Goal: Task Accomplishment & Management: Manage account settings

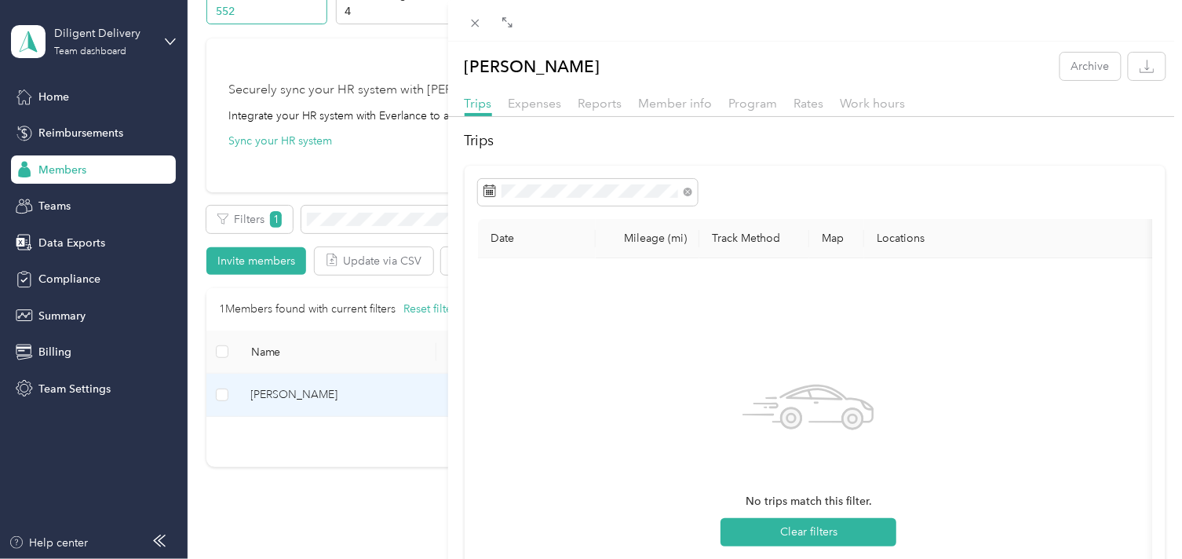
click at [348, 215] on div "[PERSON_NAME] Archive Trips Expenses Reports Member info Program Rates Work hou…" at bounding box center [591, 279] width 1182 height 559
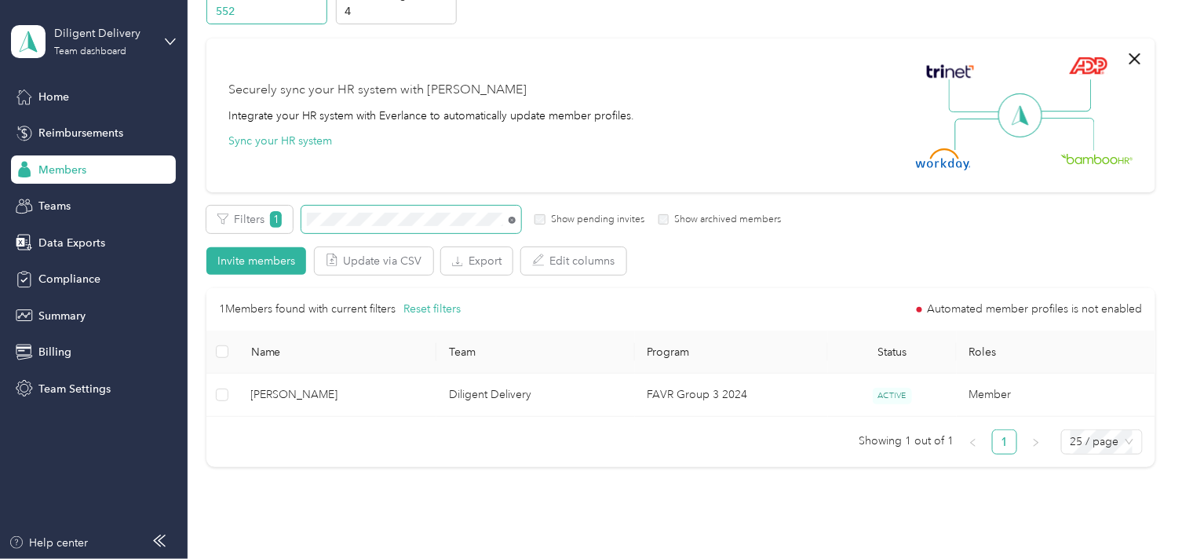
click at [510, 222] on icon at bounding box center [512, 220] width 7 height 7
click at [492, 221] on span at bounding box center [493, 219] width 13 height 16
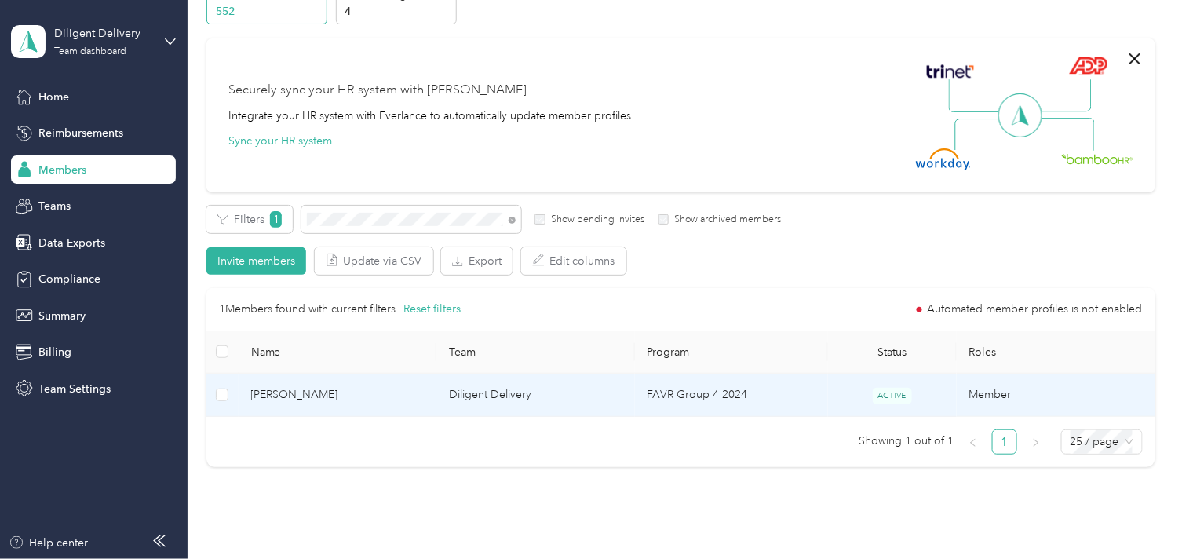
click at [417, 399] on span "[PERSON_NAME]" at bounding box center [337, 394] width 173 height 17
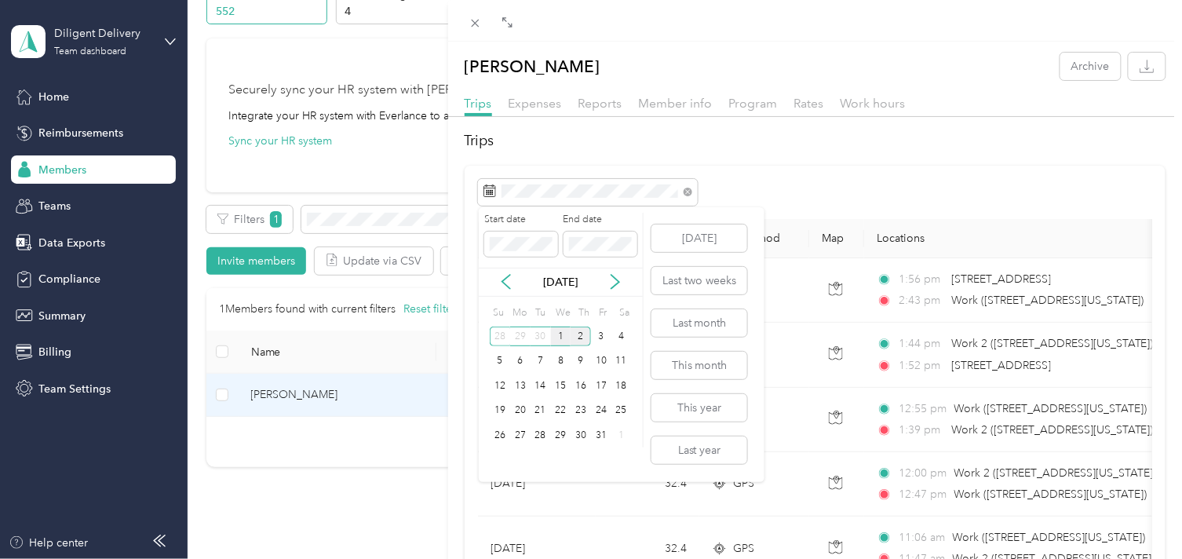
click at [561, 340] on div "1" at bounding box center [561, 337] width 20 height 20
click at [561, 339] on div "1" at bounding box center [561, 337] width 20 height 20
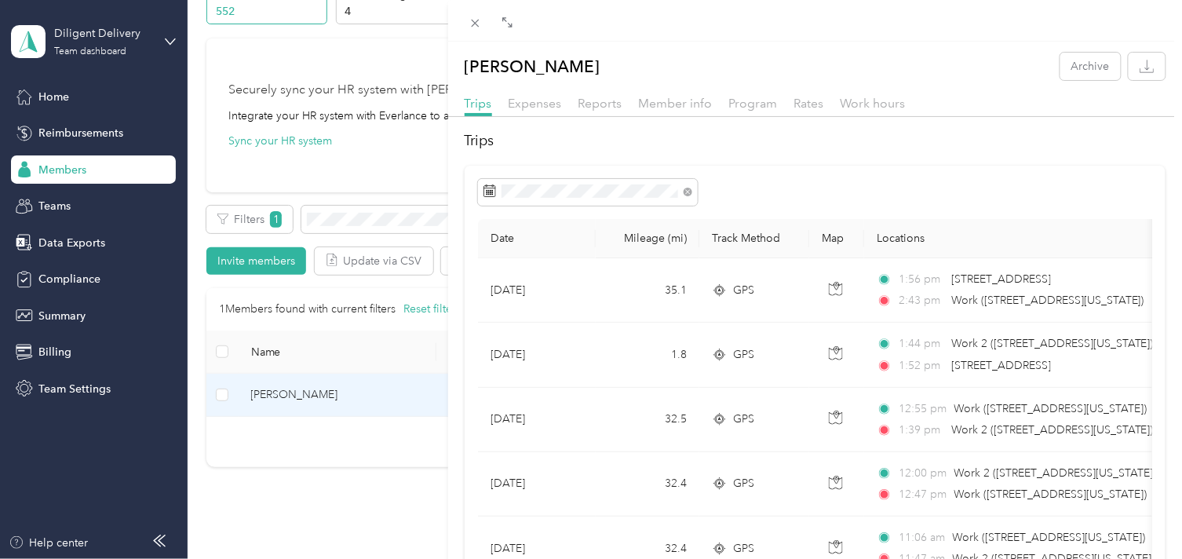
click at [391, 222] on div "[PERSON_NAME] Archive Trips Expenses Reports Member info Program Rates Work hou…" at bounding box center [591, 279] width 1182 height 559
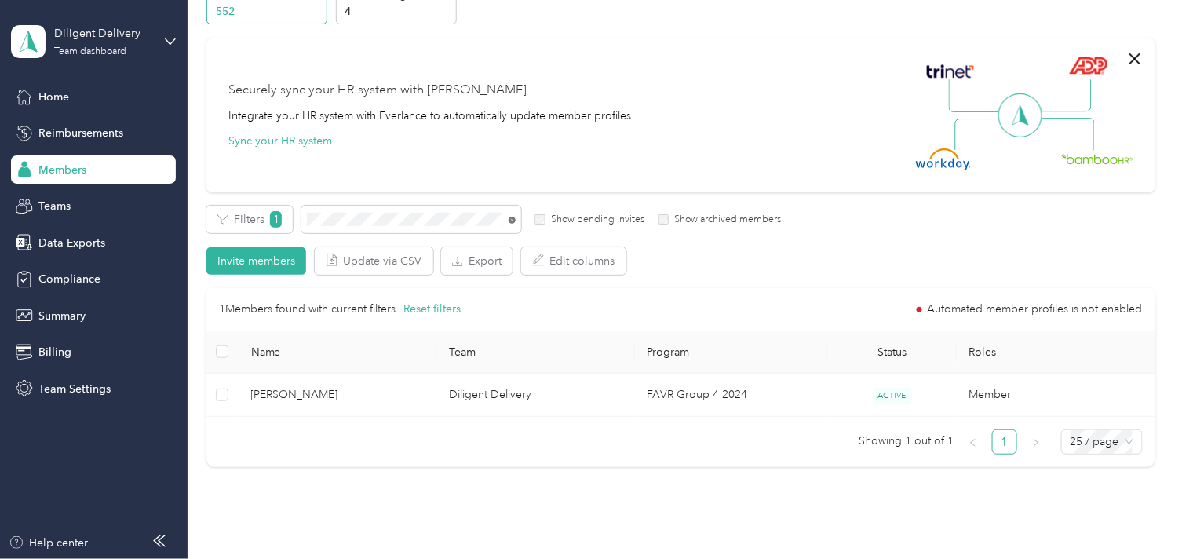
click at [513, 218] on icon at bounding box center [512, 220] width 7 height 7
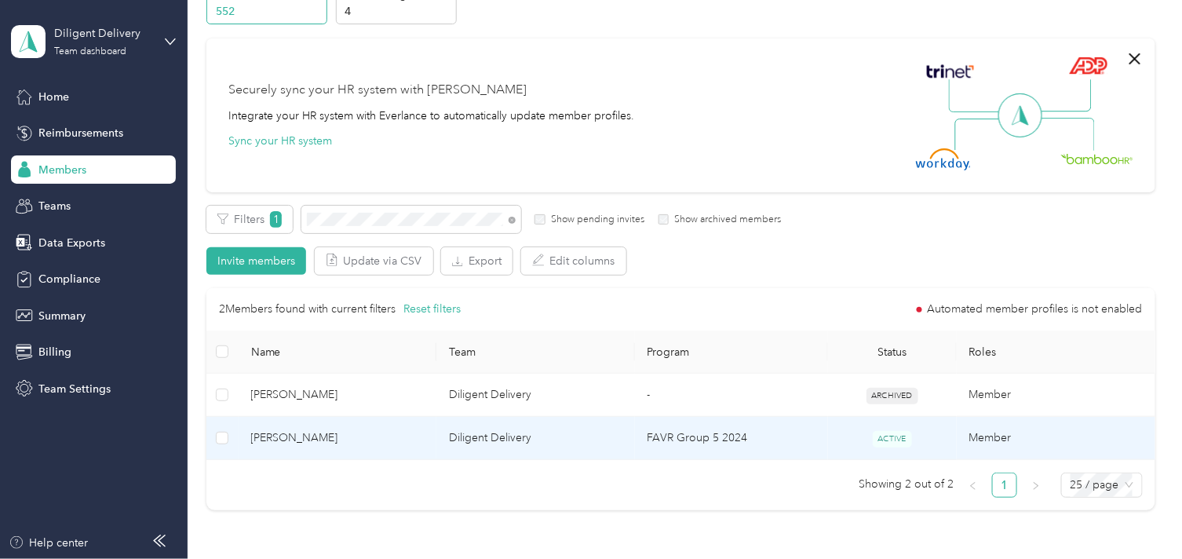
click at [375, 437] on span "[PERSON_NAME]" at bounding box center [337, 437] width 173 height 17
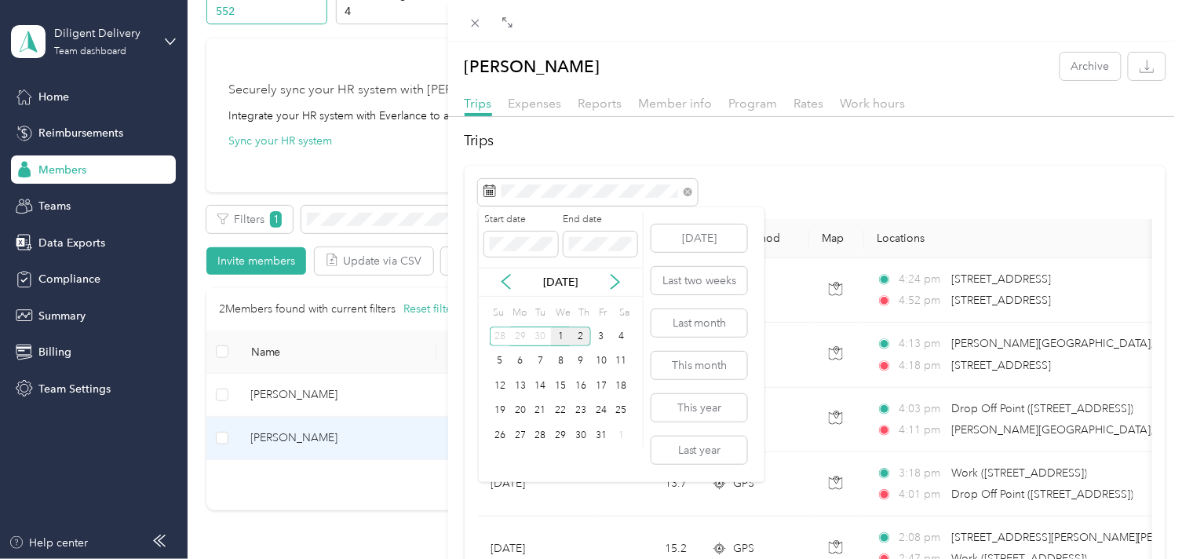
click at [560, 341] on div "1" at bounding box center [561, 337] width 20 height 20
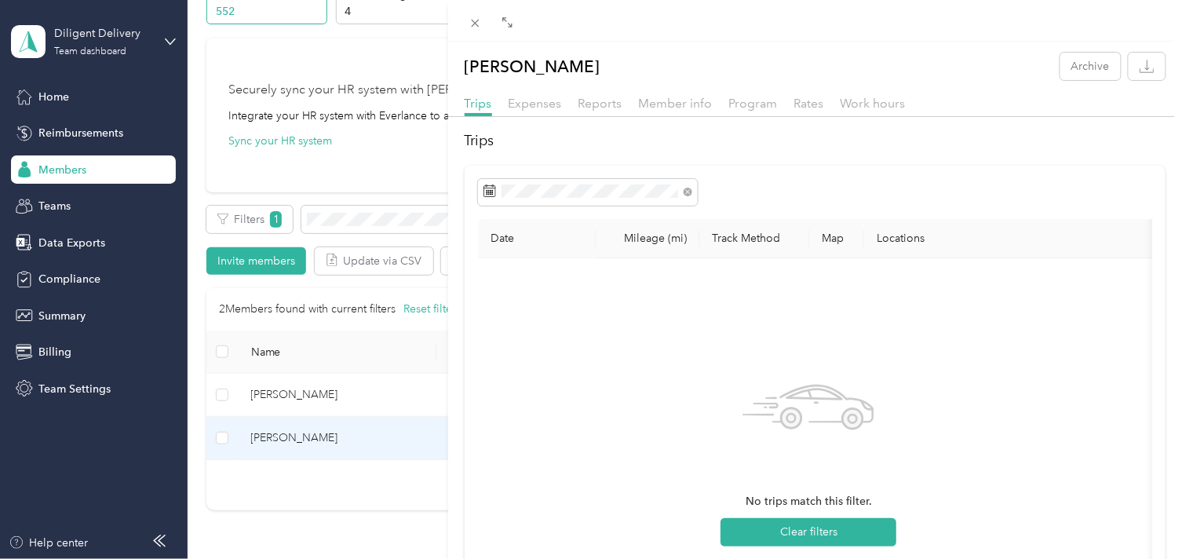
click at [367, 221] on div "[PERSON_NAME] Archive Trips Expenses Reports Member info Program Rates Work hou…" at bounding box center [591, 279] width 1182 height 559
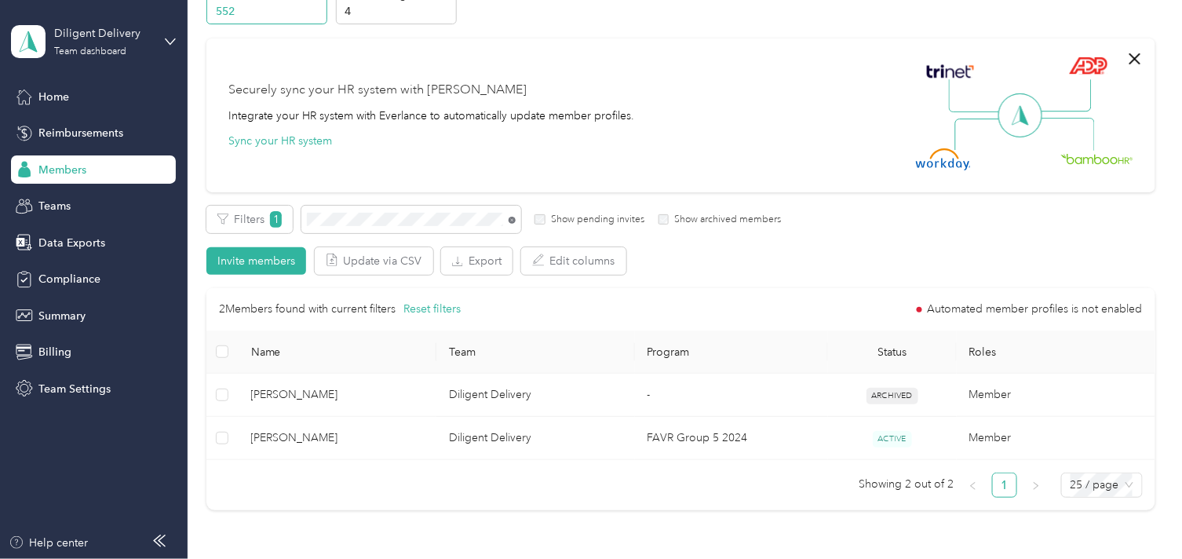
click at [512, 222] on icon at bounding box center [512, 220] width 7 height 7
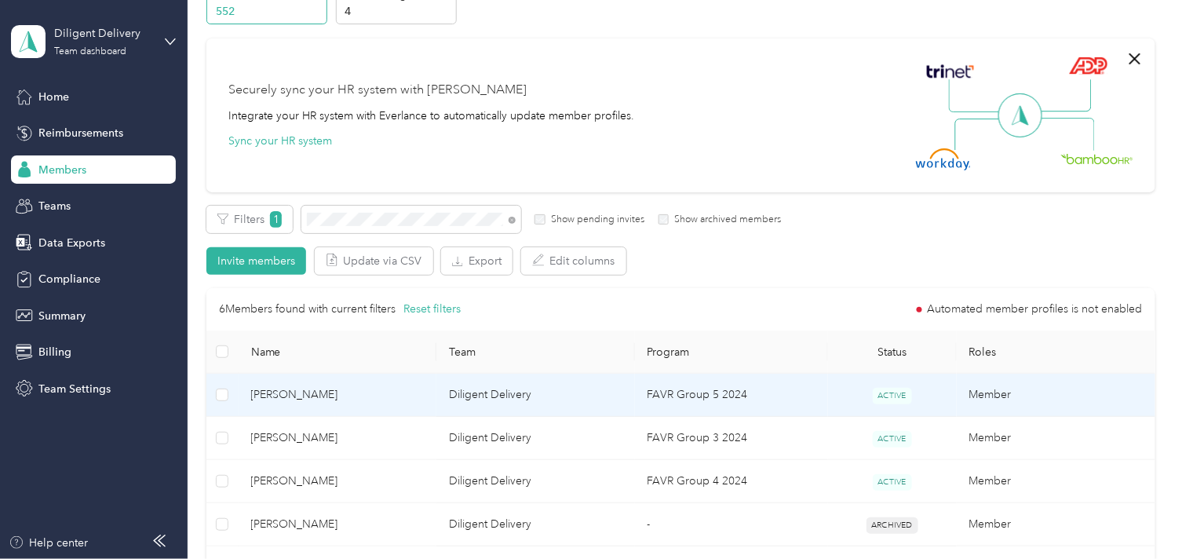
click at [418, 397] on span "[PERSON_NAME]" at bounding box center [337, 394] width 173 height 17
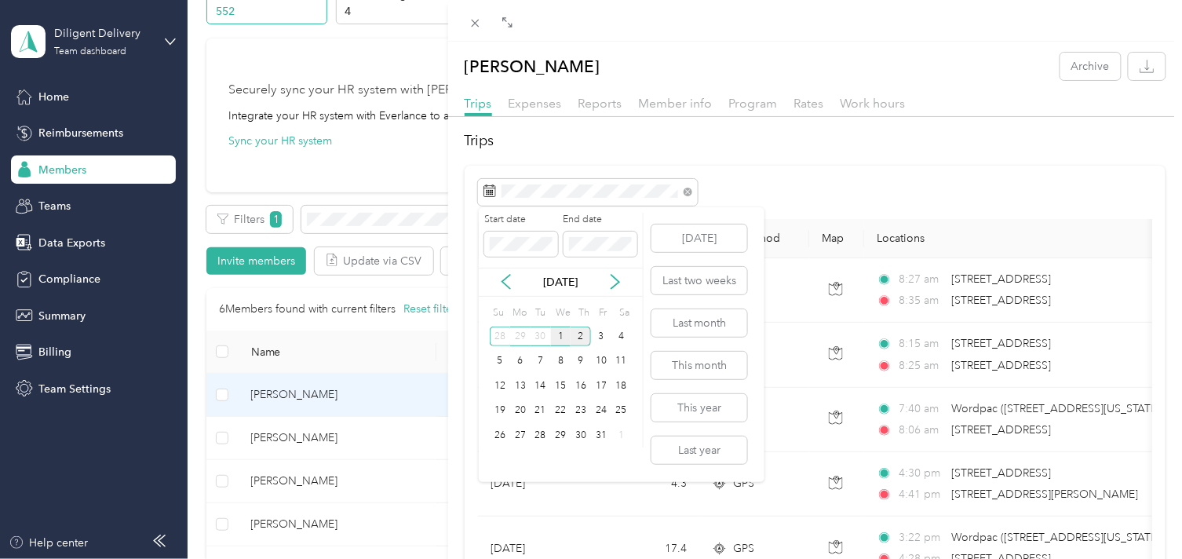
click at [554, 340] on div "1" at bounding box center [561, 337] width 20 height 20
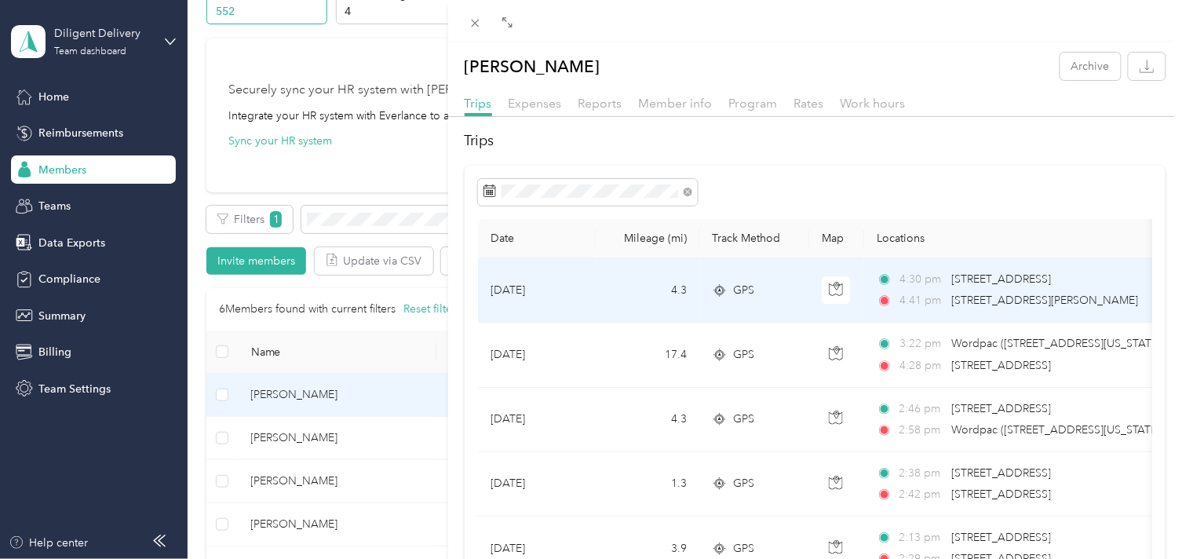
click at [992, 286] on span "[STREET_ADDRESS]" at bounding box center [1001, 279] width 100 height 17
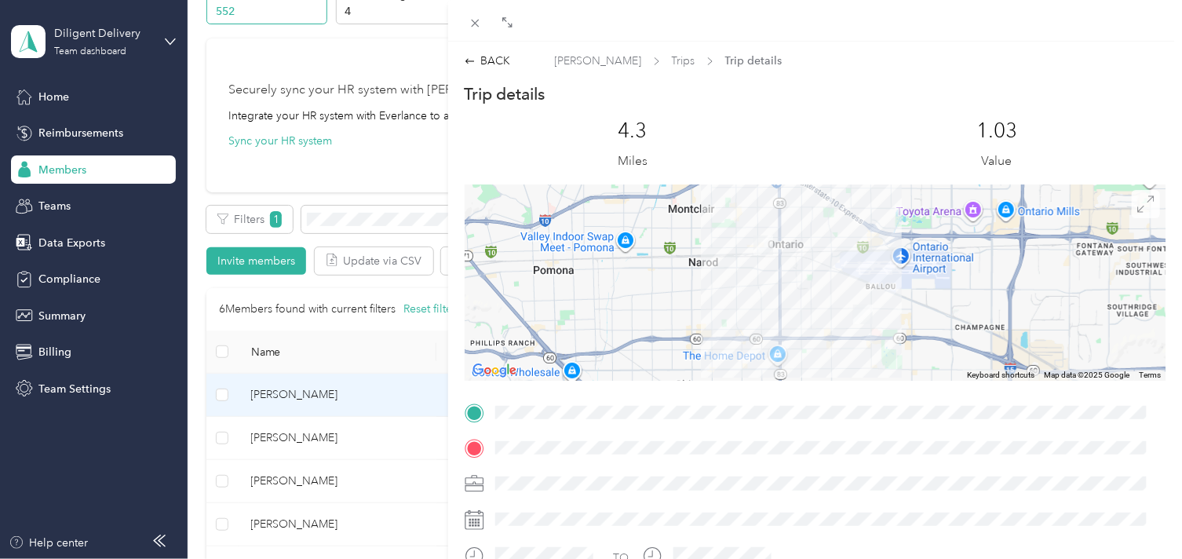
click at [1137, 207] on icon at bounding box center [1145, 203] width 17 height 17
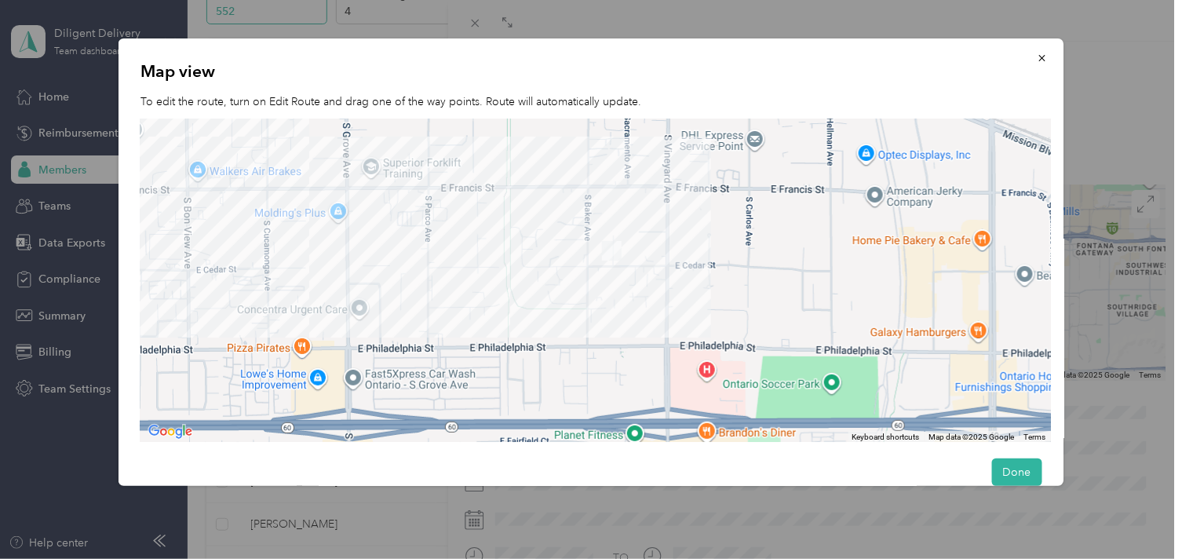
click at [1132, 124] on div "Map view To edit the route, turn on Edit Route and drag one of the way points. …" at bounding box center [1064, 264] width 946 height 452
click at [1039, 58] on icon "button" at bounding box center [1042, 58] width 6 height 6
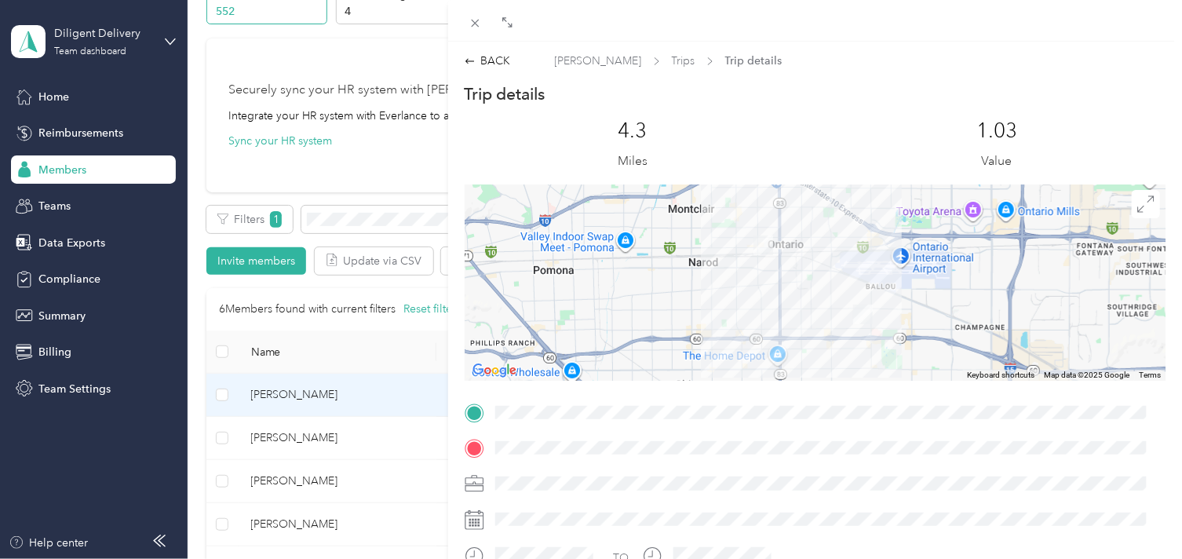
click at [409, 225] on div "BACK [PERSON_NAME] Trips Trip details Trip details This trip cannot be edited b…" at bounding box center [591, 279] width 1182 height 559
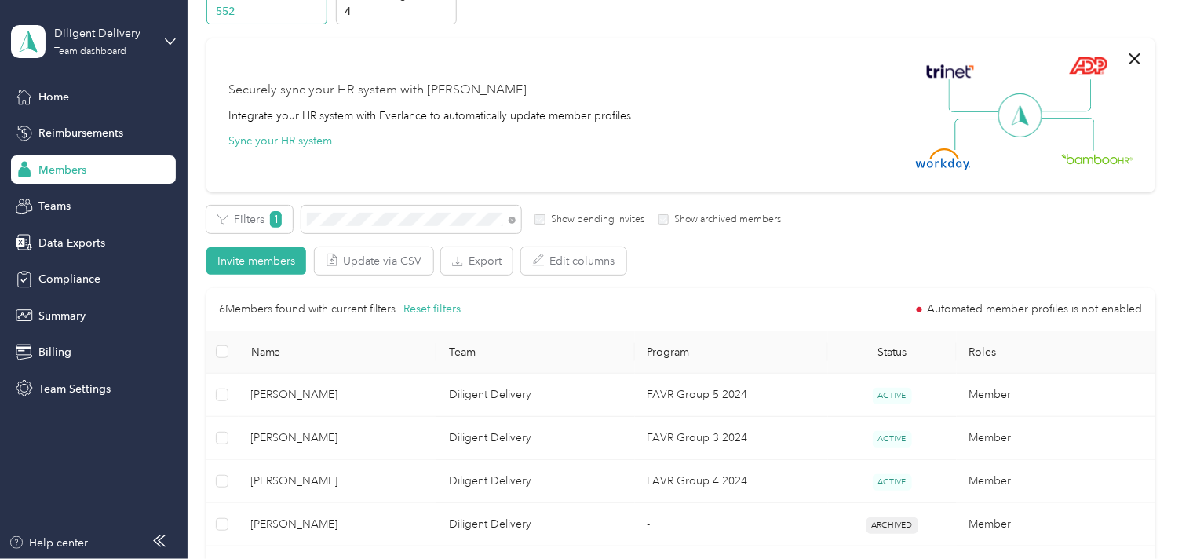
click at [512, 220] on icon at bounding box center [511, 220] width 3 height 3
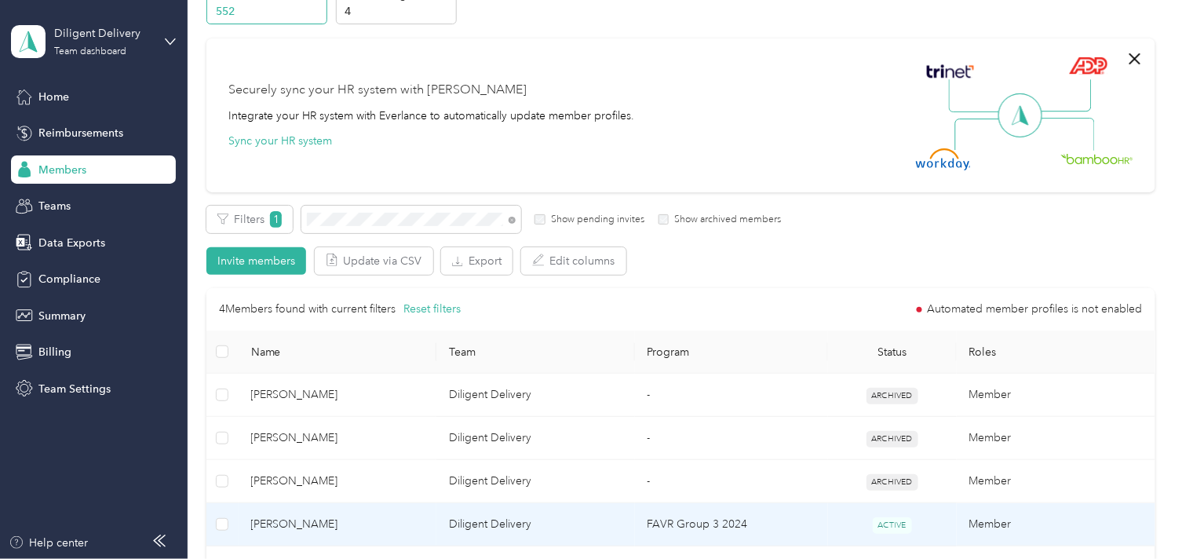
click at [364, 531] on span "[PERSON_NAME]" at bounding box center [337, 524] width 173 height 17
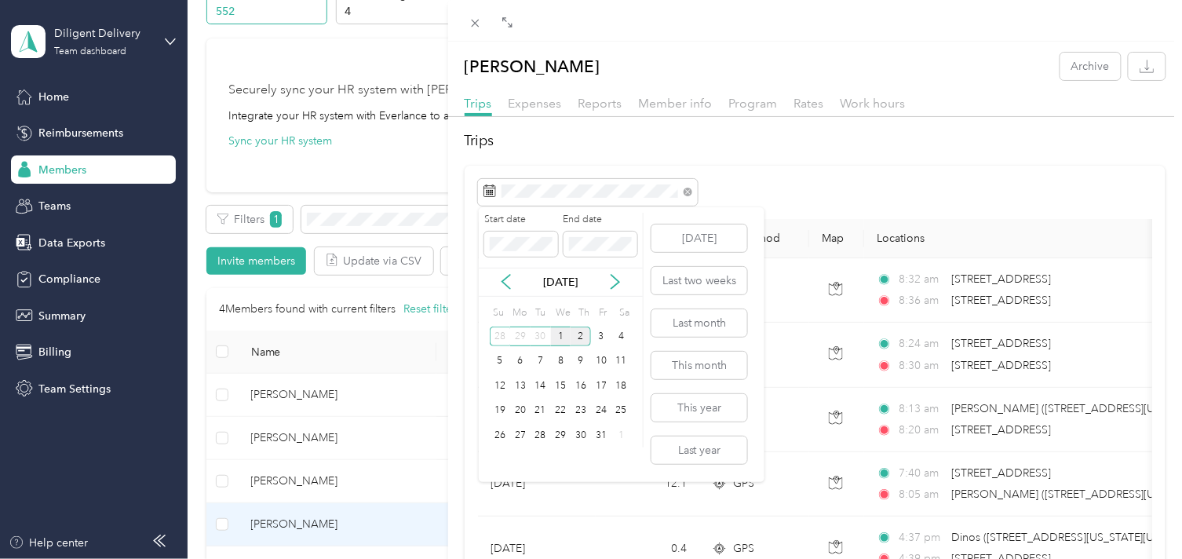
click at [556, 335] on div "1" at bounding box center [561, 337] width 20 height 20
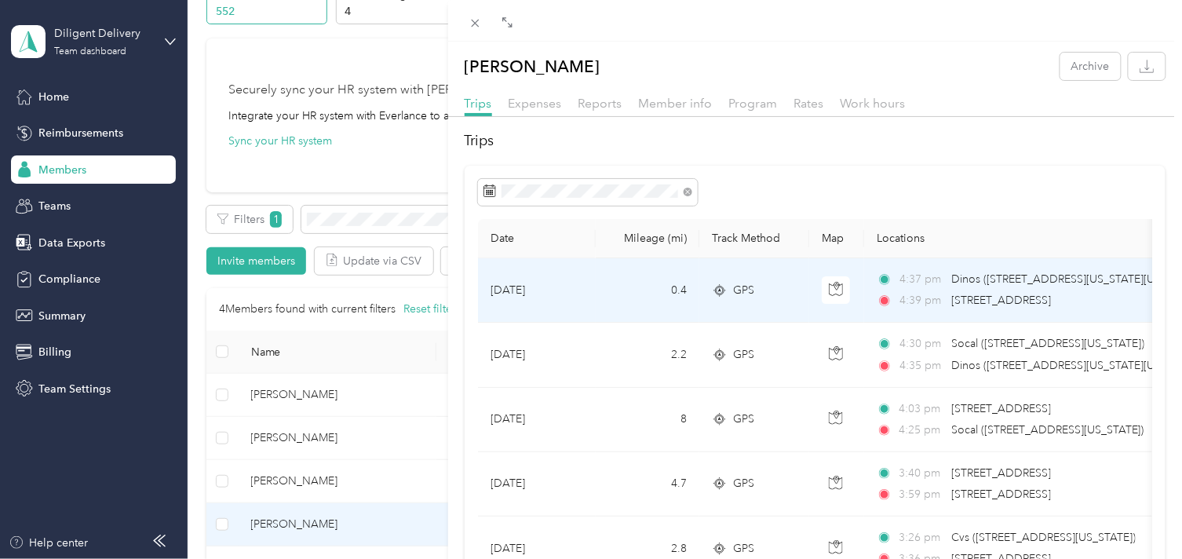
click at [991, 272] on span "Dinos ([STREET_ADDRESS][US_STATE][US_STATE])" at bounding box center [1077, 278] width 253 height 13
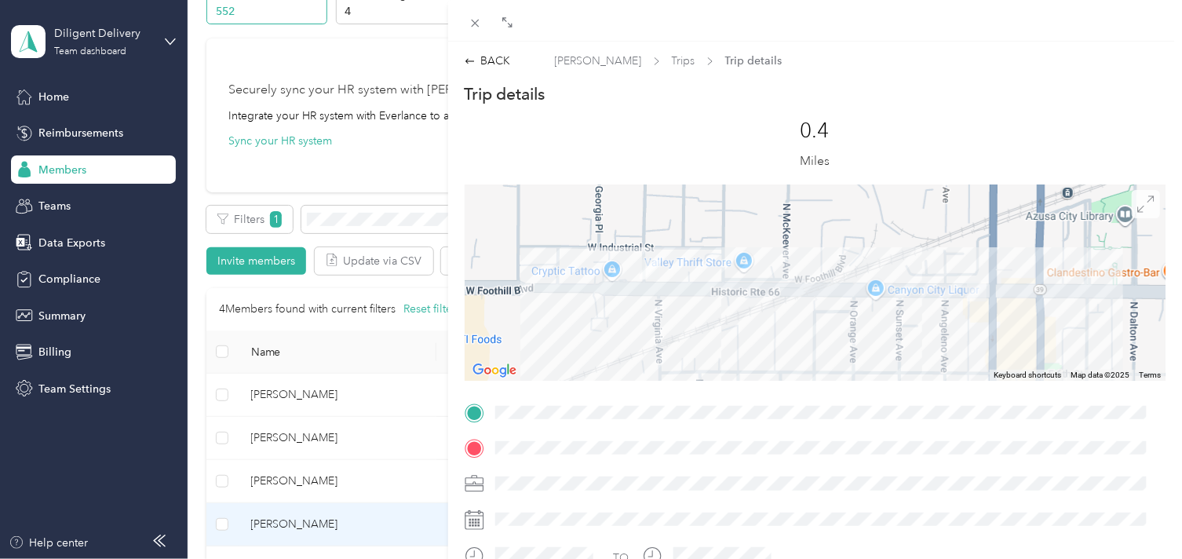
click at [1137, 206] on icon at bounding box center [1145, 203] width 17 height 17
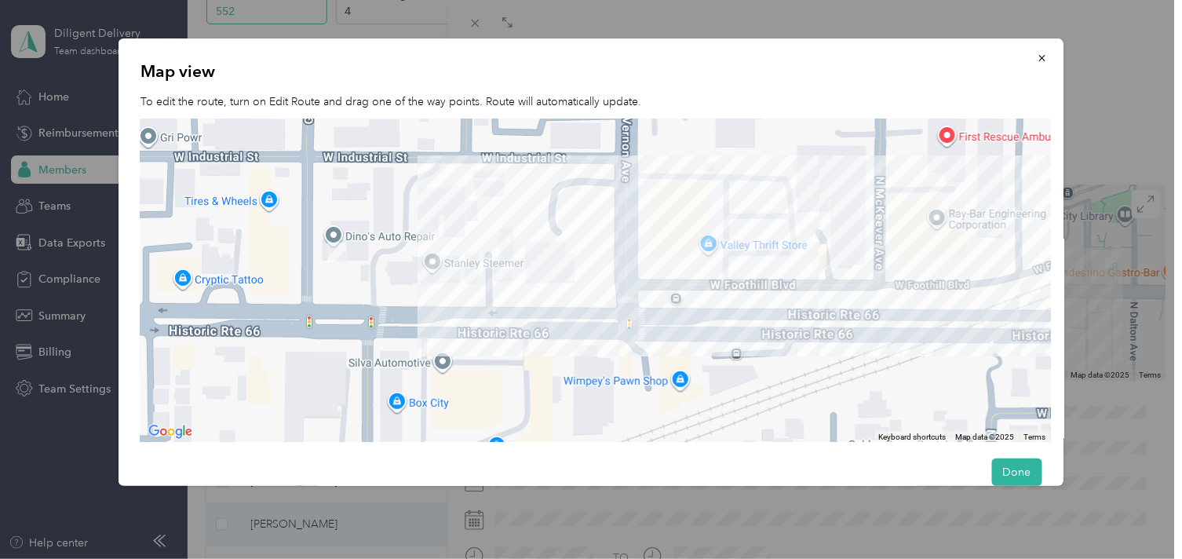
click at [1129, 410] on div "Map view To edit the route, turn on Edit Route and drag one of the way points. …" at bounding box center [1064, 264] width 946 height 452
click at [1036, 59] on icon "button" at bounding box center [1041, 58] width 11 height 11
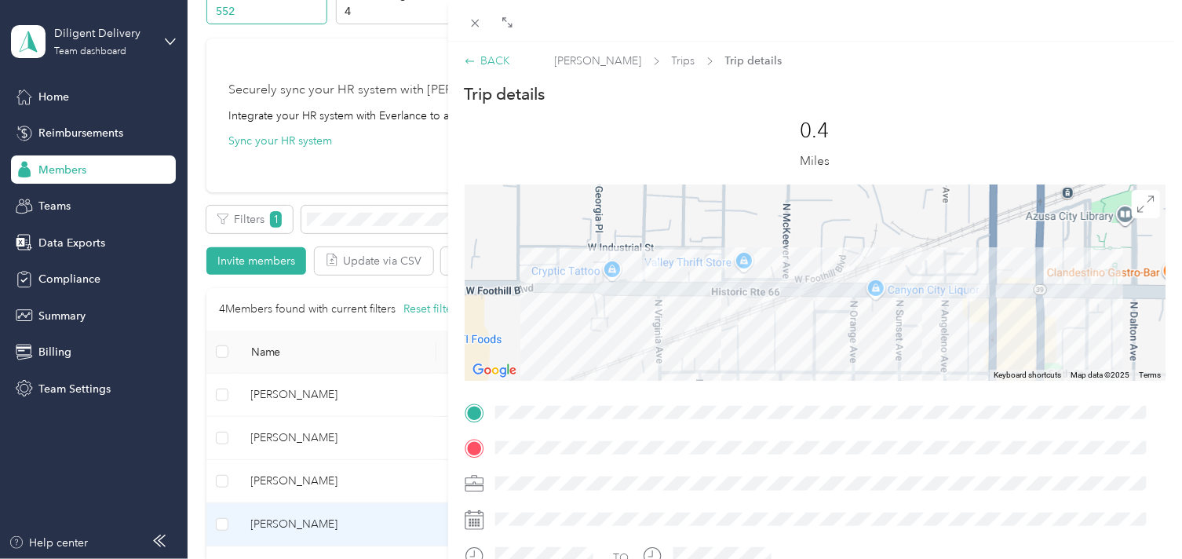
click at [483, 60] on div "BACK" at bounding box center [488, 61] width 46 height 16
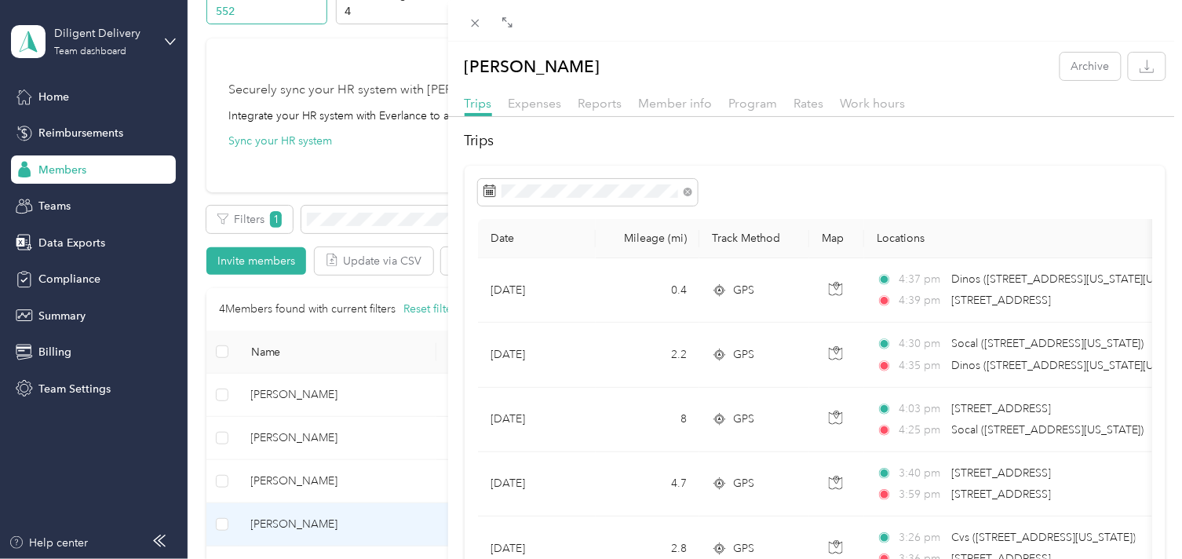
click at [363, 216] on div "[PERSON_NAME] Archive Trips Expenses Reports Member info Program Rates Work hou…" at bounding box center [591, 279] width 1182 height 559
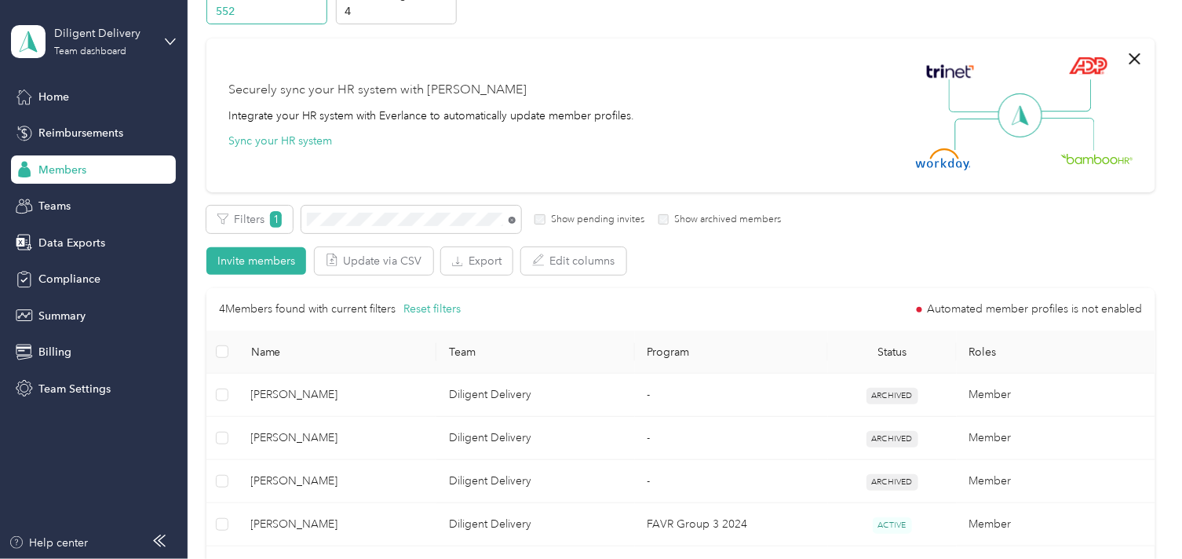
click at [509, 221] on icon at bounding box center [512, 220] width 7 height 7
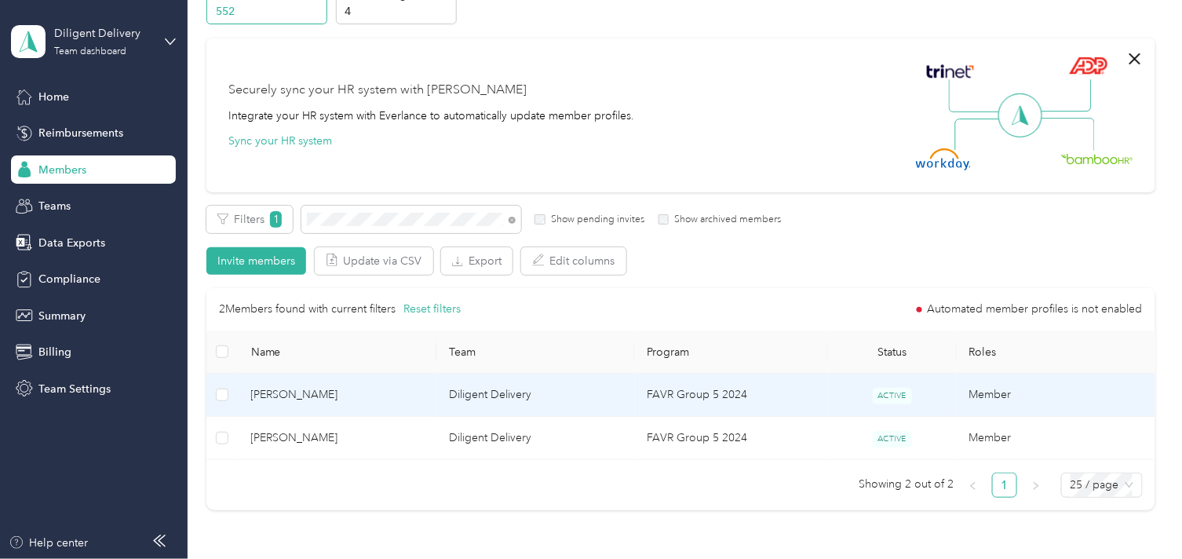
click at [369, 402] on span "[PERSON_NAME]" at bounding box center [337, 394] width 173 height 17
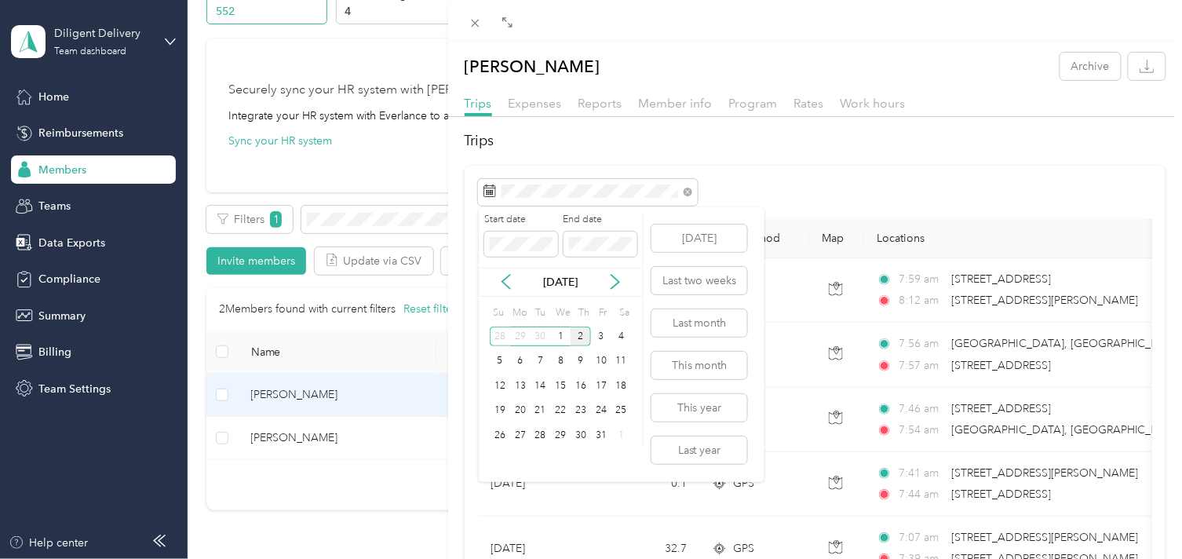
click at [576, 339] on div "2" at bounding box center [581, 337] width 20 height 20
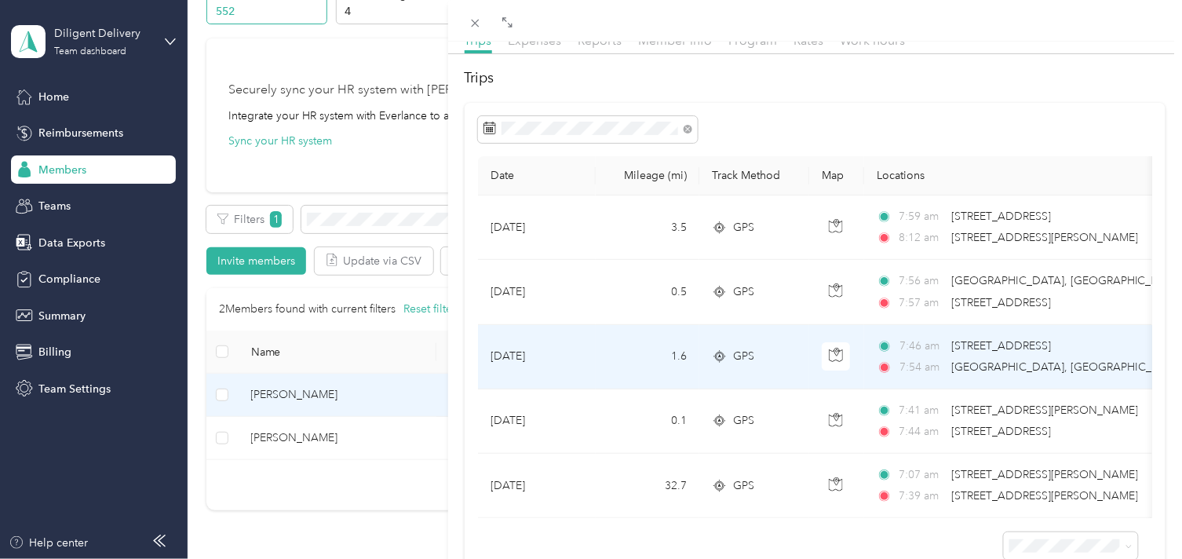
scroll to position [158, 0]
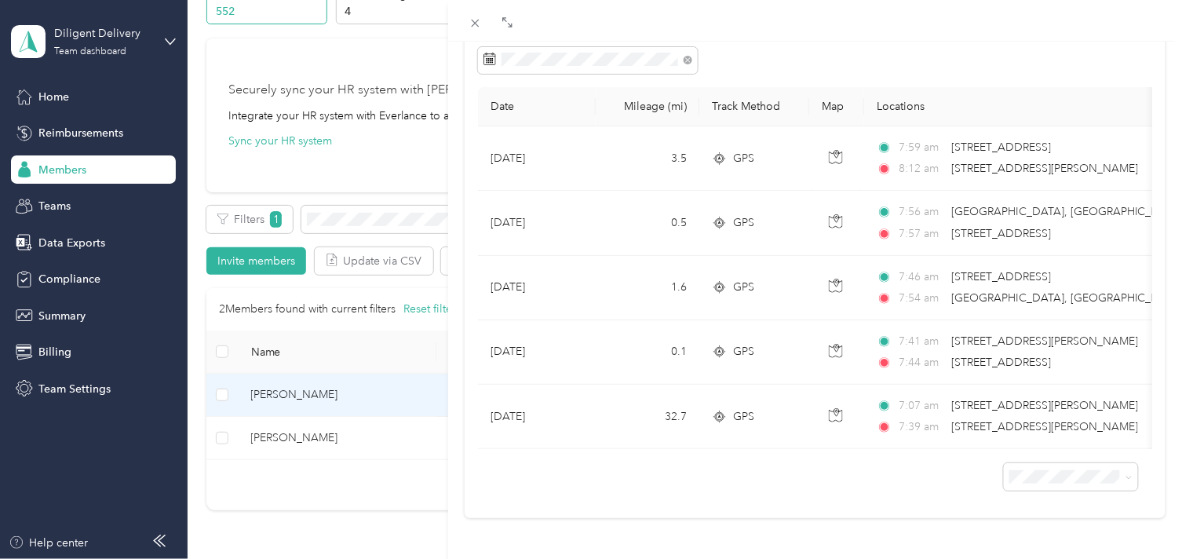
click at [419, 216] on div "[PERSON_NAME] Archive Trips Expenses Reports Member info Program Rates Work hou…" at bounding box center [591, 279] width 1182 height 559
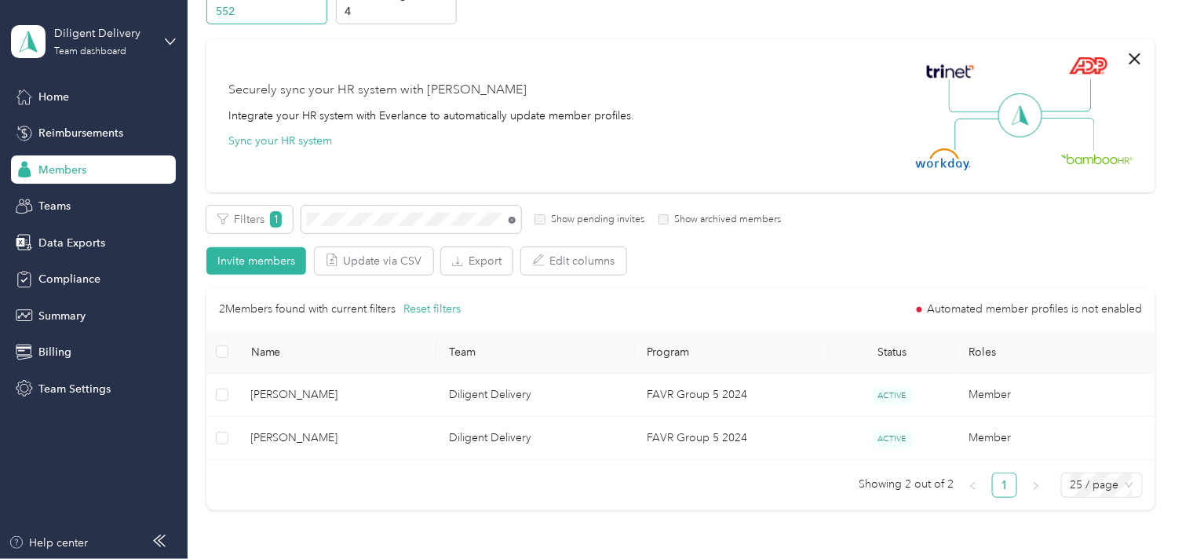
click at [510, 221] on icon at bounding box center [512, 220] width 7 height 7
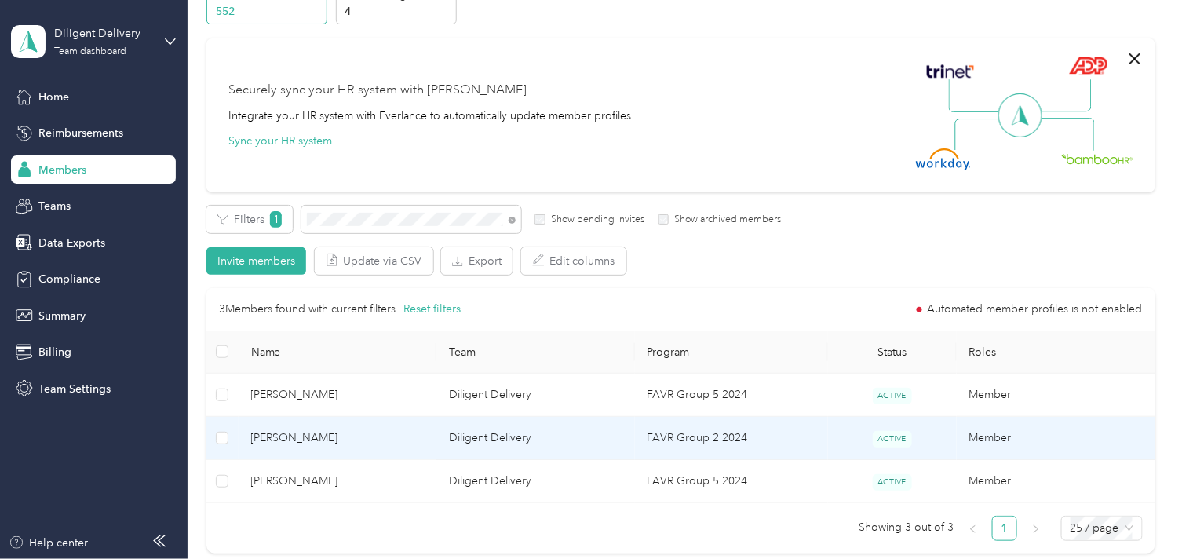
click at [440, 443] on td "Diligent Delivery" at bounding box center [535, 438] width 199 height 43
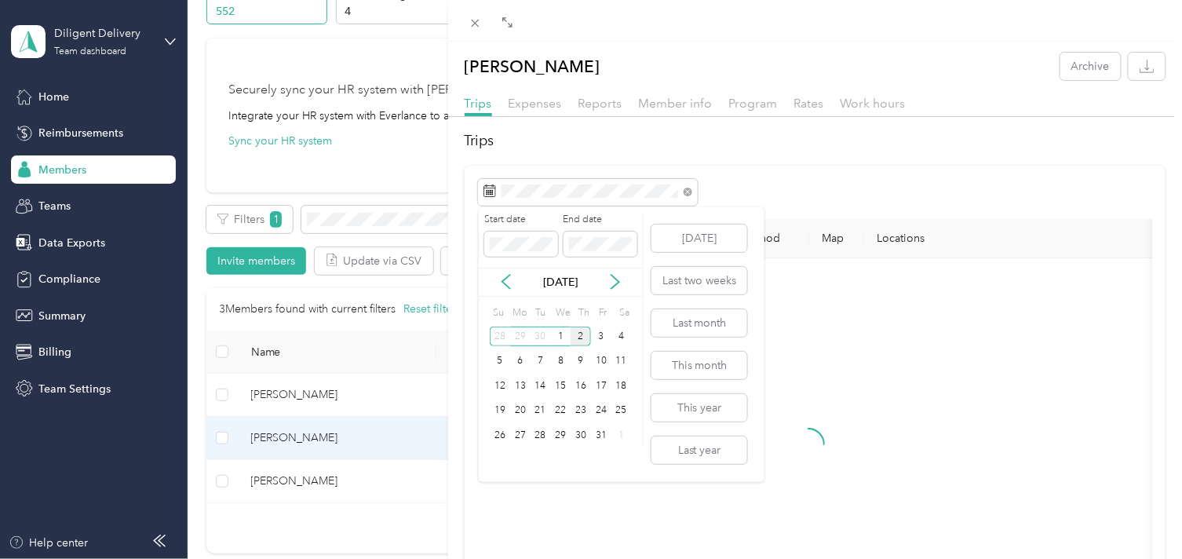
click at [575, 331] on div "2" at bounding box center [581, 337] width 20 height 20
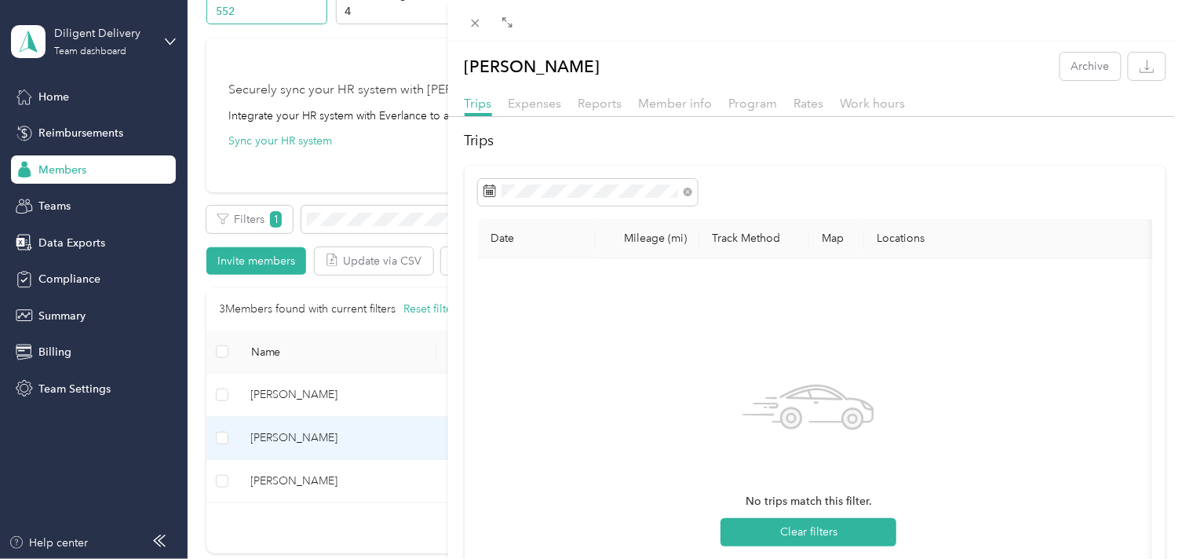
click at [395, 59] on div "[PERSON_NAME] Archive Trips Expenses Reports Member info Program Rates Work hou…" at bounding box center [591, 279] width 1182 height 559
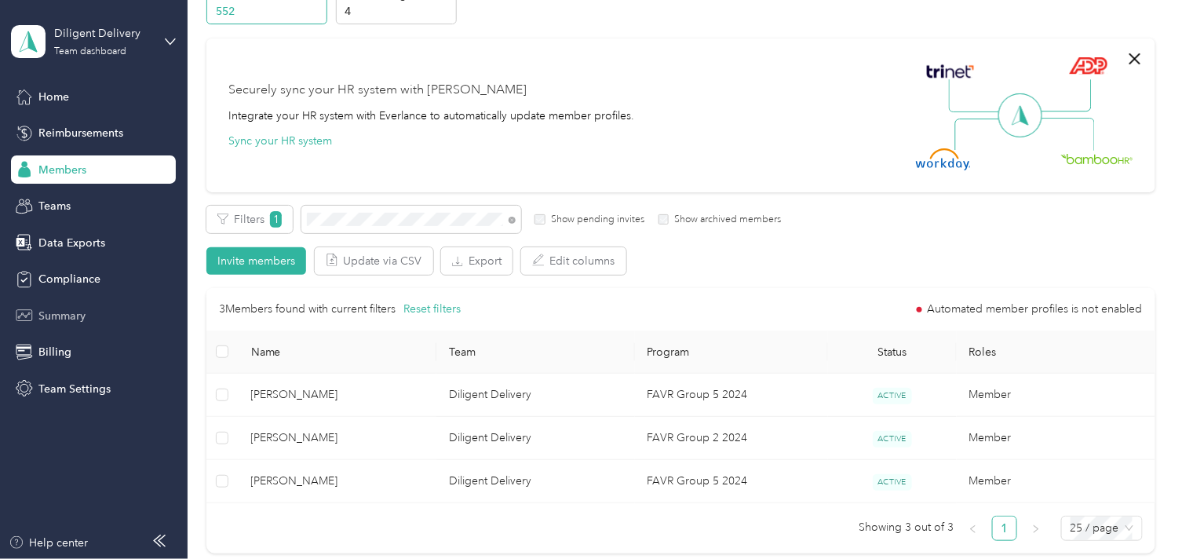
click at [73, 319] on span "Summary" at bounding box center [61, 316] width 47 height 16
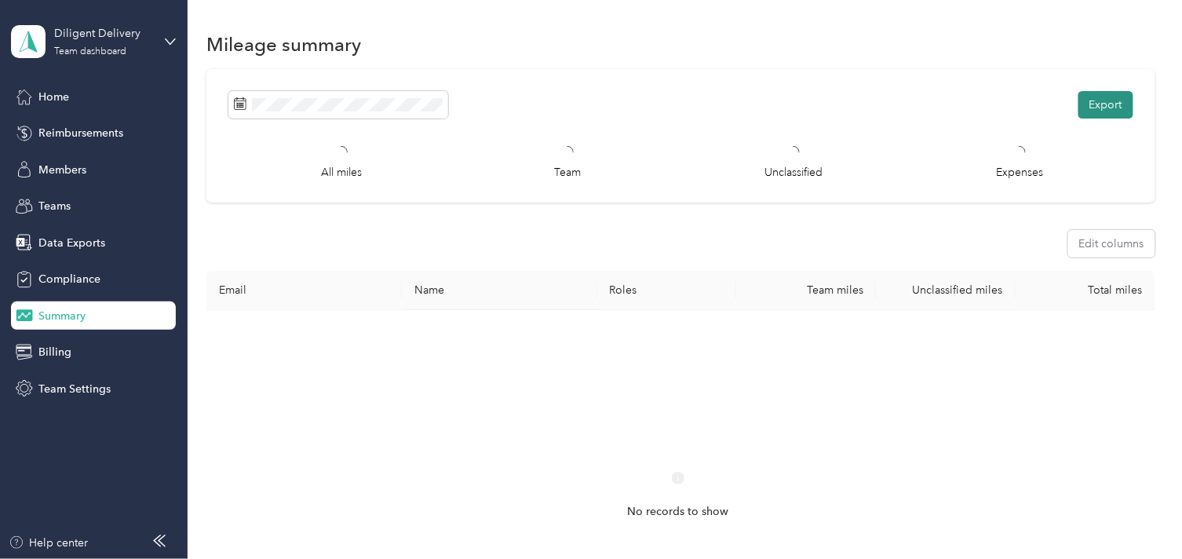
click at [1116, 106] on button "Export" at bounding box center [1106, 104] width 55 height 27
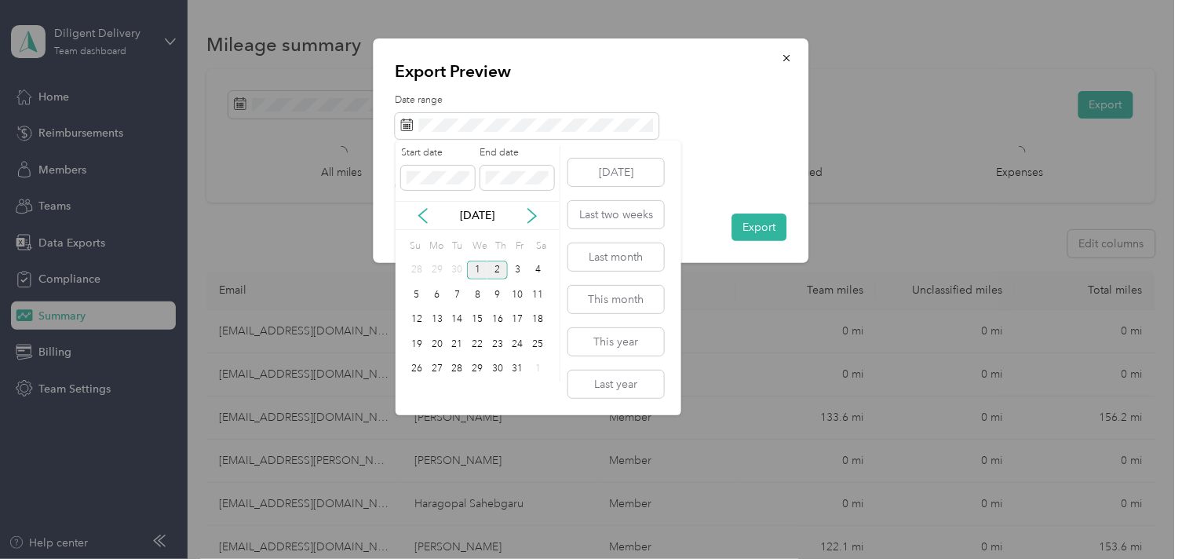
click at [473, 269] on div "1" at bounding box center [477, 271] width 20 height 20
click at [476, 268] on div "1" at bounding box center [477, 271] width 20 height 20
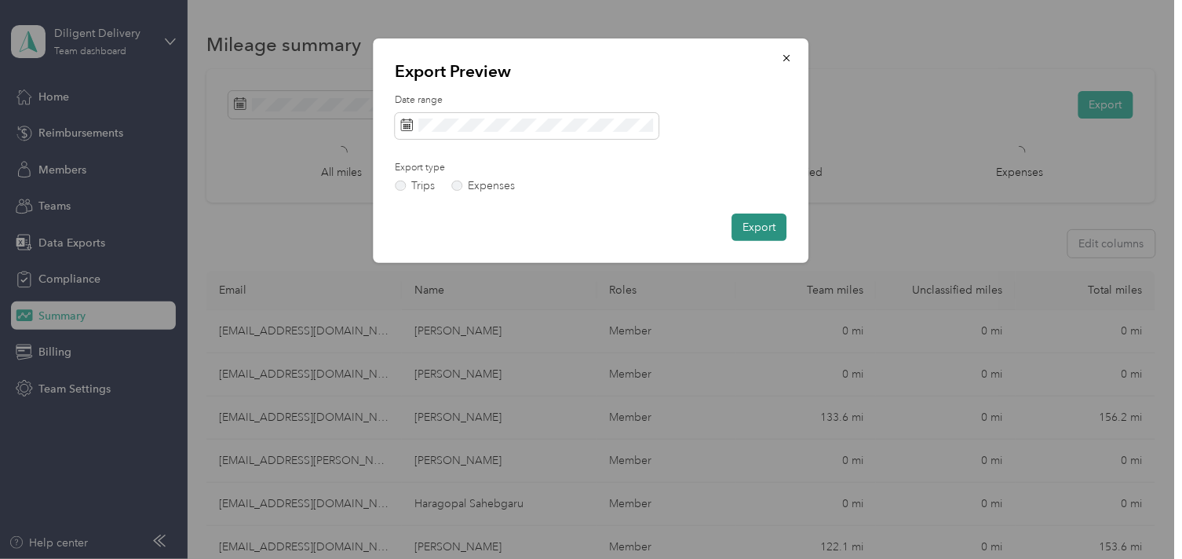
click at [747, 238] on button "Export" at bounding box center [759, 227] width 55 height 27
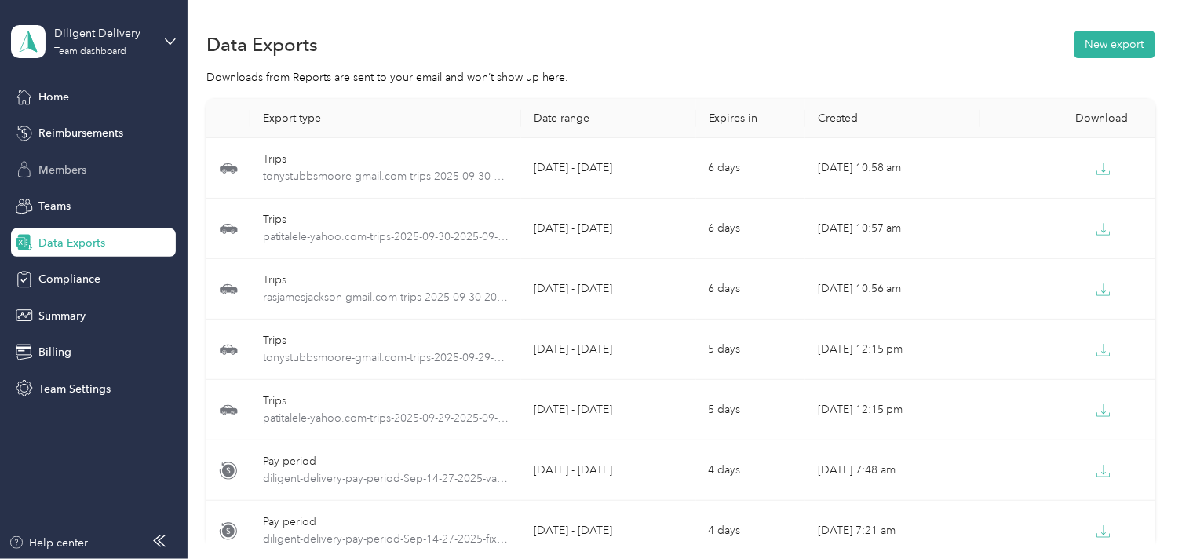
click at [91, 163] on div "Members" at bounding box center [93, 169] width 165 height 28
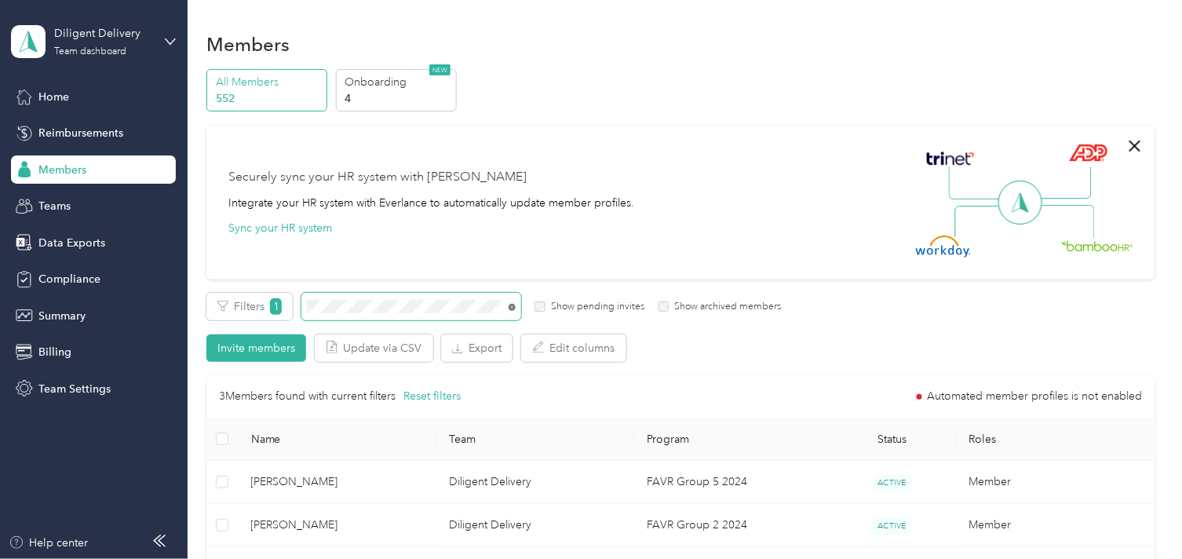
click at [511, 307] on icon at bounding box center [512, 307] width 7 height 7
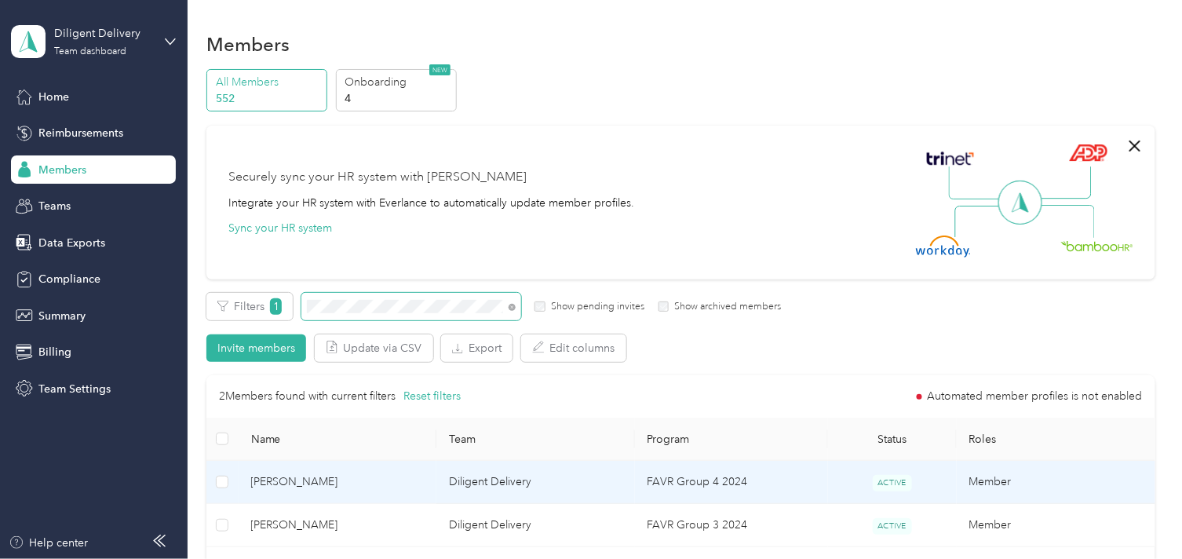
click at [429, 481] on td "[PERSON_NAME]" at bounding box center [338, 482] width 199 height 43
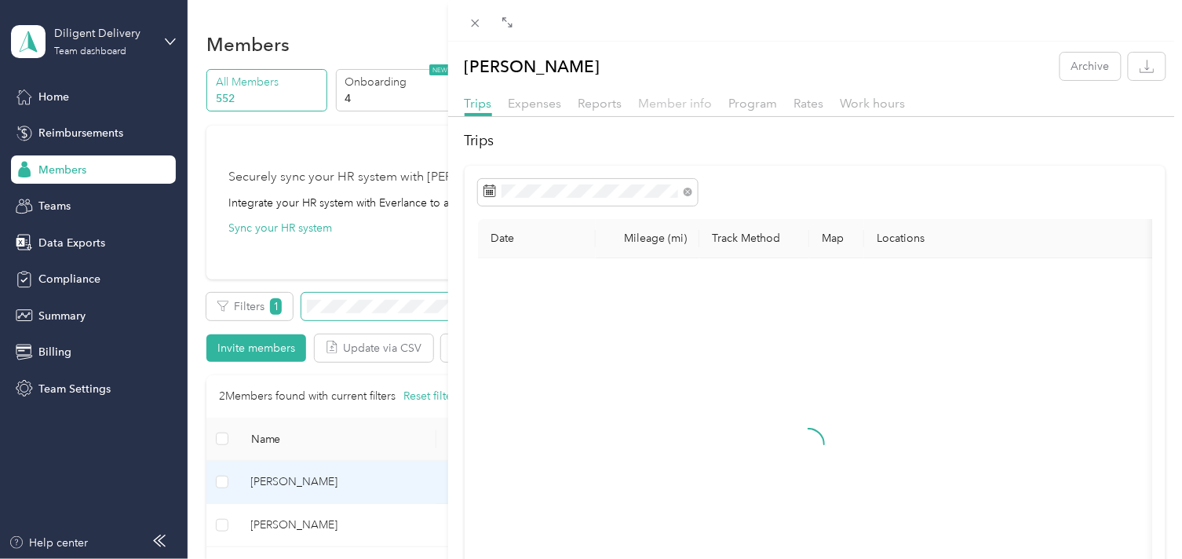
click at [688, 99] on span "Member info" at bounding box center [676, 103] width 74 height 15
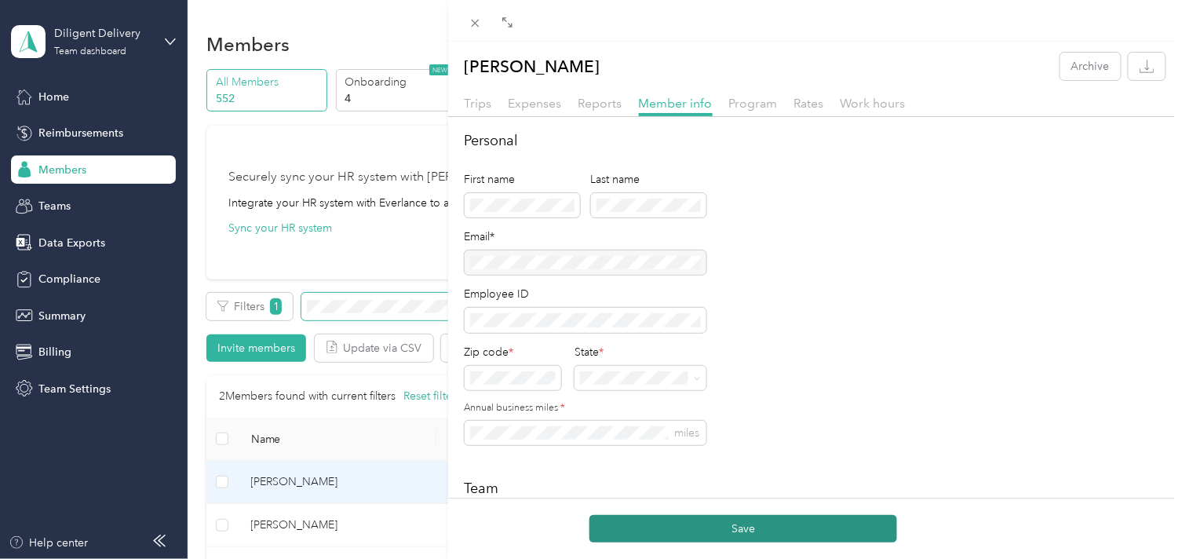
click at [714, 537] on button "Save" at bounding box center [744, 528] width 308 height 27
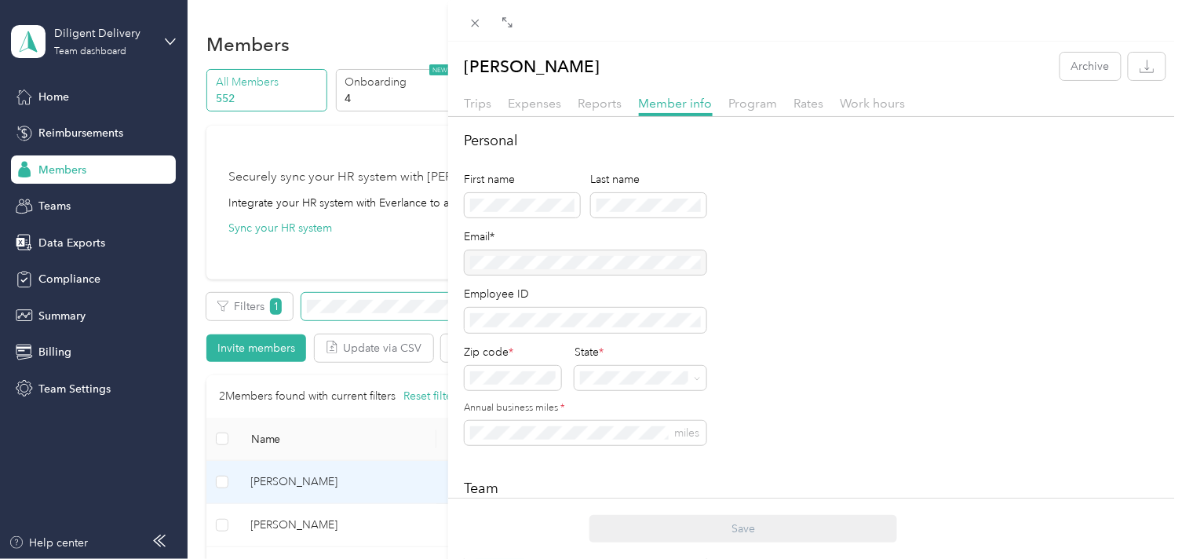
click at [366, 300] on div "[PERSON_NAME] Archive Trips Expenses Reports Member info Program Rates Work hou…" at bounding box center [591, 279] width 1182 height 559
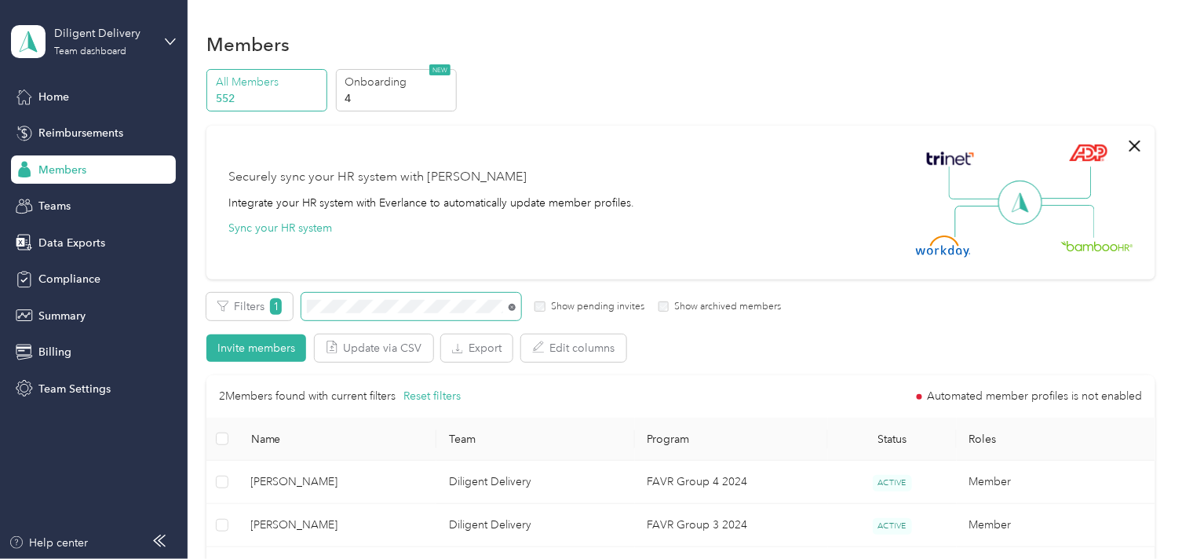
click at [513, 305] on icon at bounding box center [512, 307] width 7 height 7
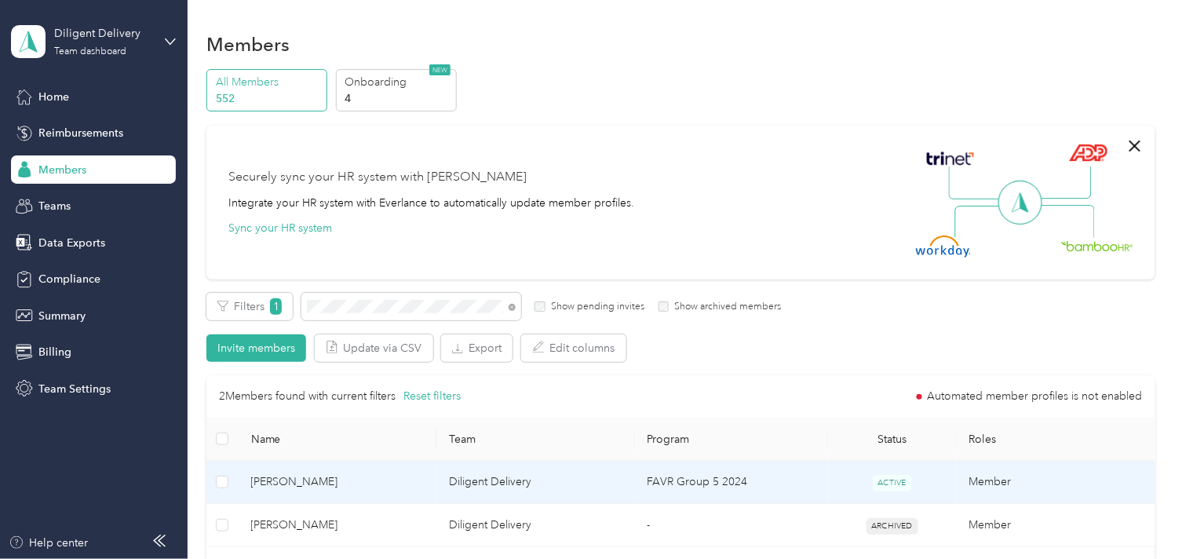
click at [361, 473] on span "[PERSON_NAME]" at bounding box center [337, 481] width 173 height 17
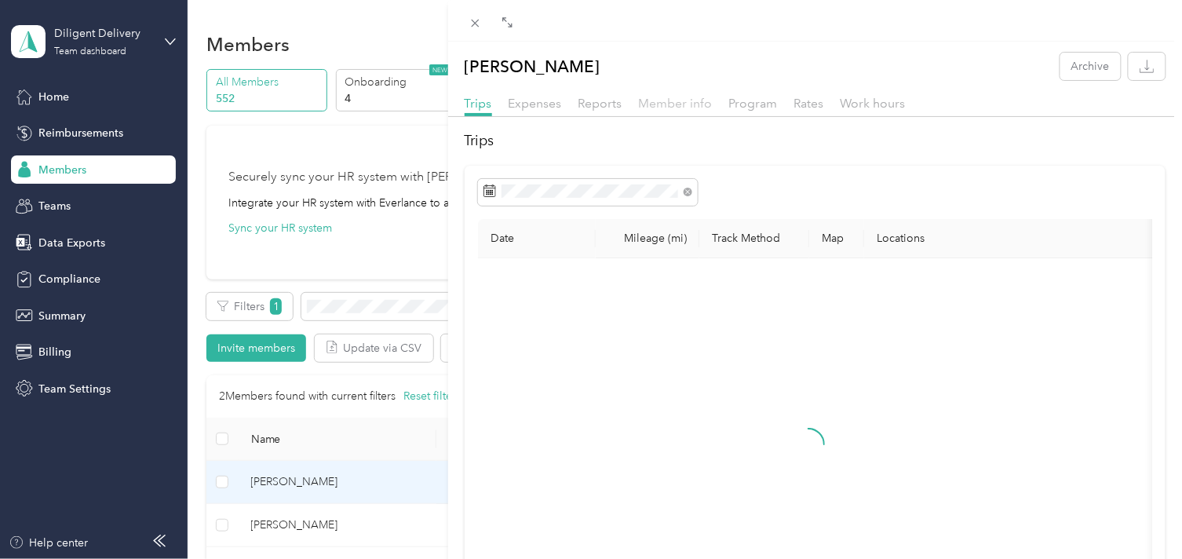
click at [681, 107] on span "Member info" at bounding box center [676, 103] width 74 height 15
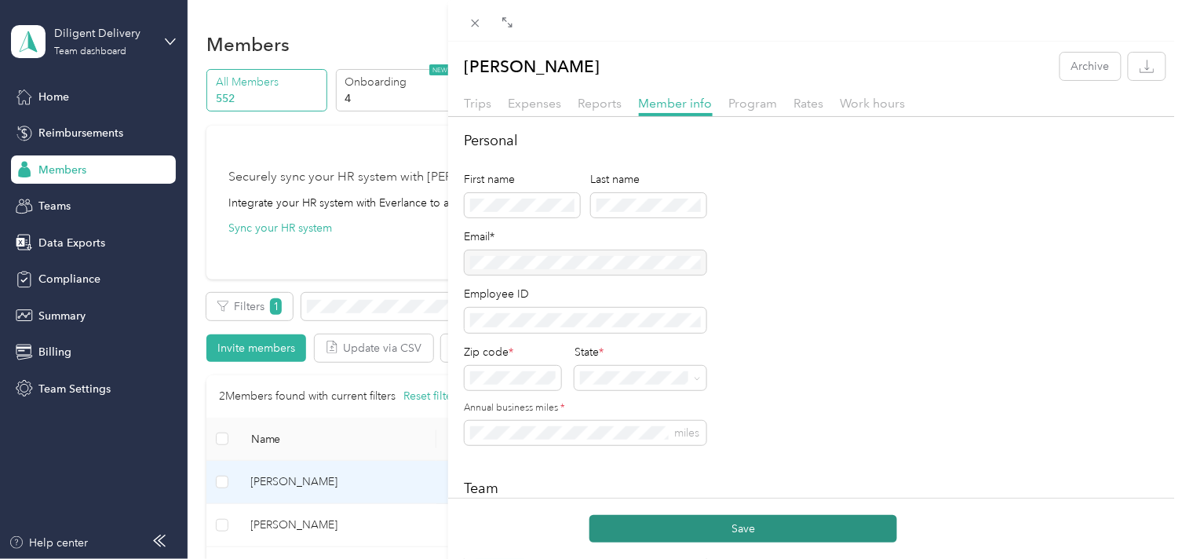
click at [763, 527] on button "Save" at bounding box center [744, 528] width 308 height 27
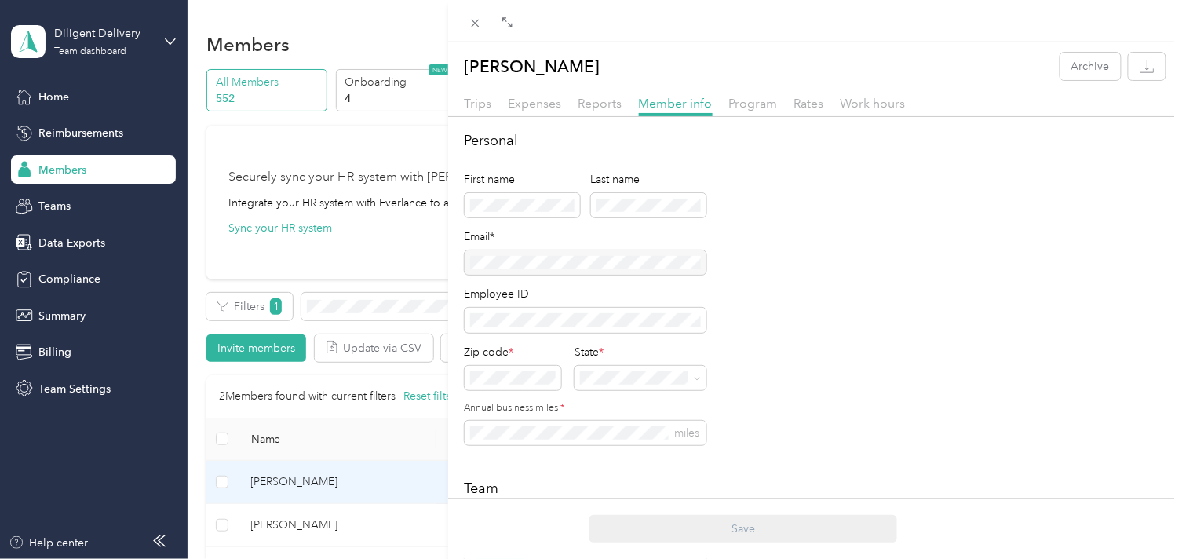
click at [371, 309] on div "[PERSON_NAME] Archive Trips Expenses Reports Member info Program Rates Work hou…" at bounding box center [591, 279] width 1182 height 559
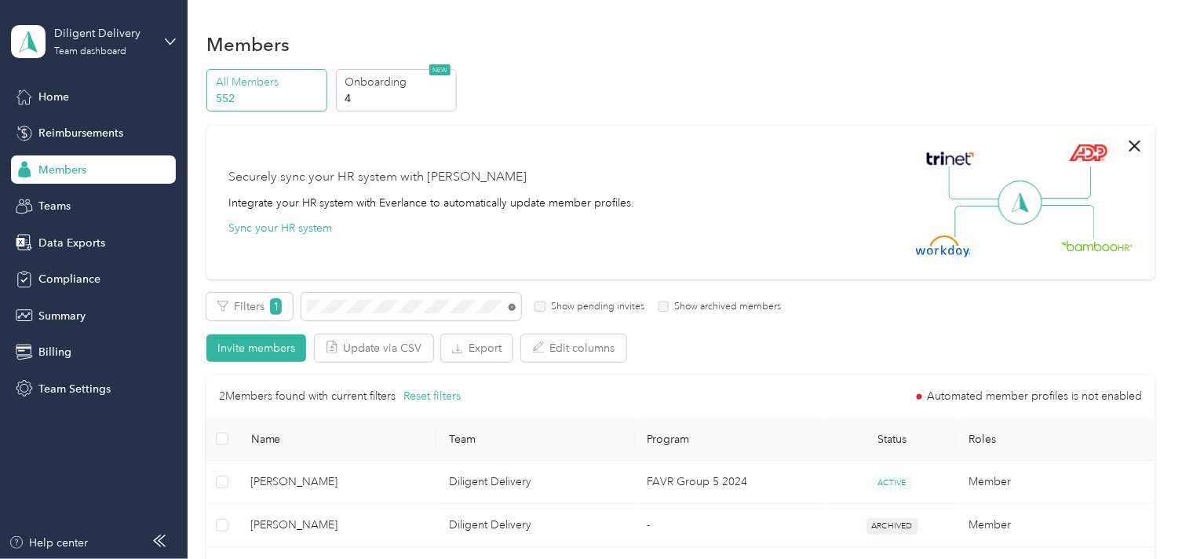
click at [509, 309] on icon at bounding box center [512, 307] width 7 height 7
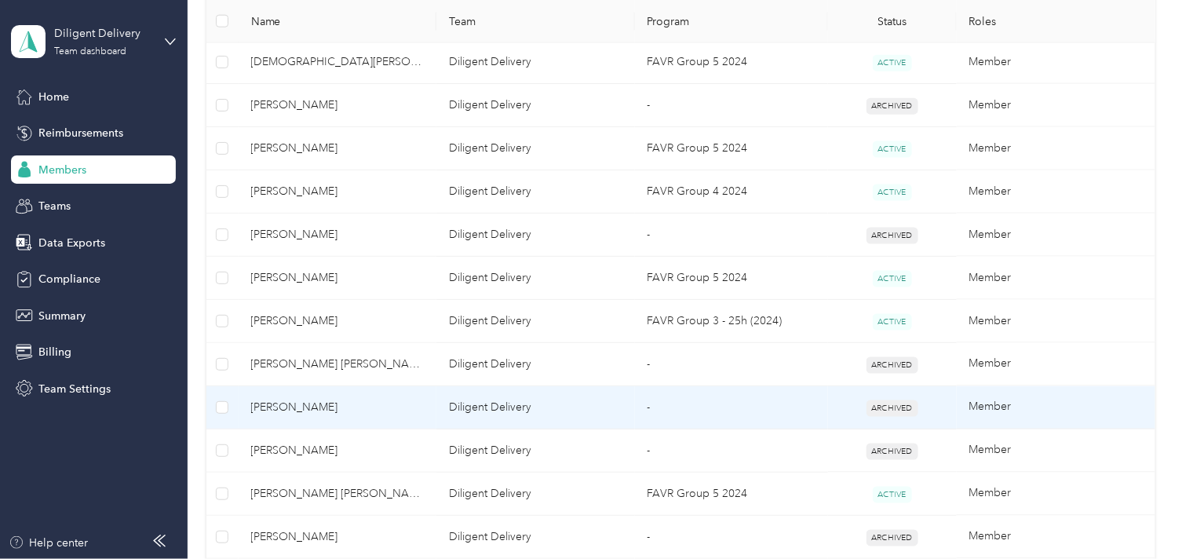
scroll to position [610, 0]
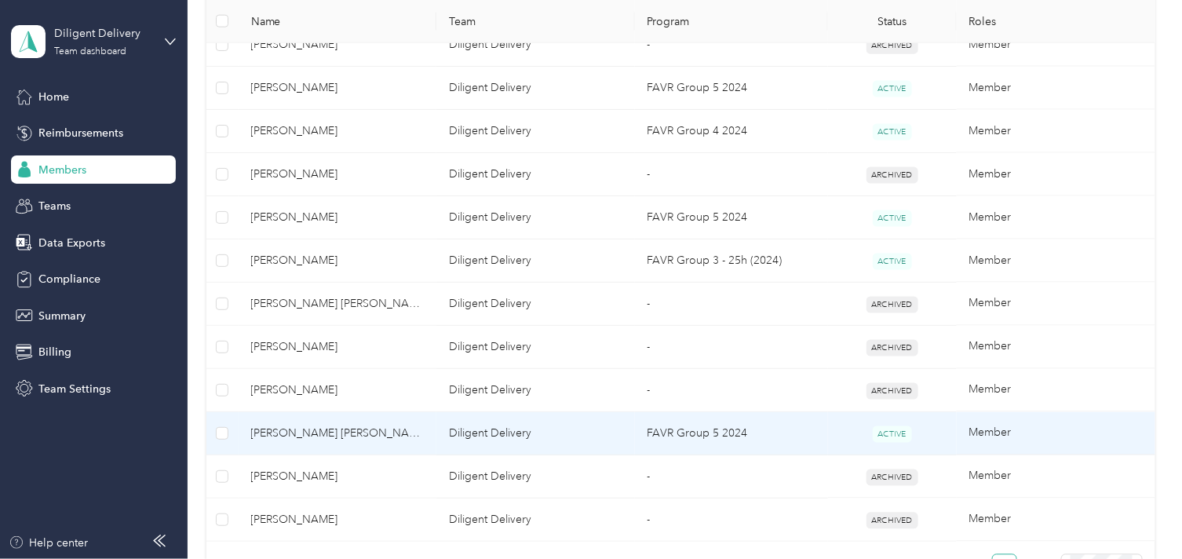
click at [566, 436] on td "Diligent Delivery" at bounding box center [535, 433] width 199 height 43
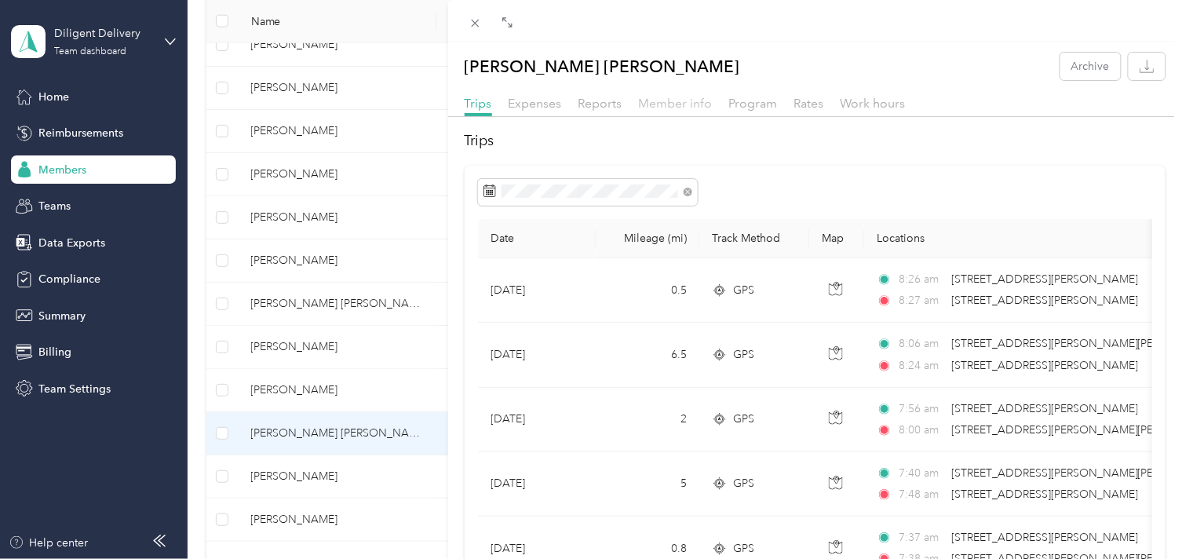
click at [665, 104] on span "Member info" at bounding box center [676, 103] width 74 height 15
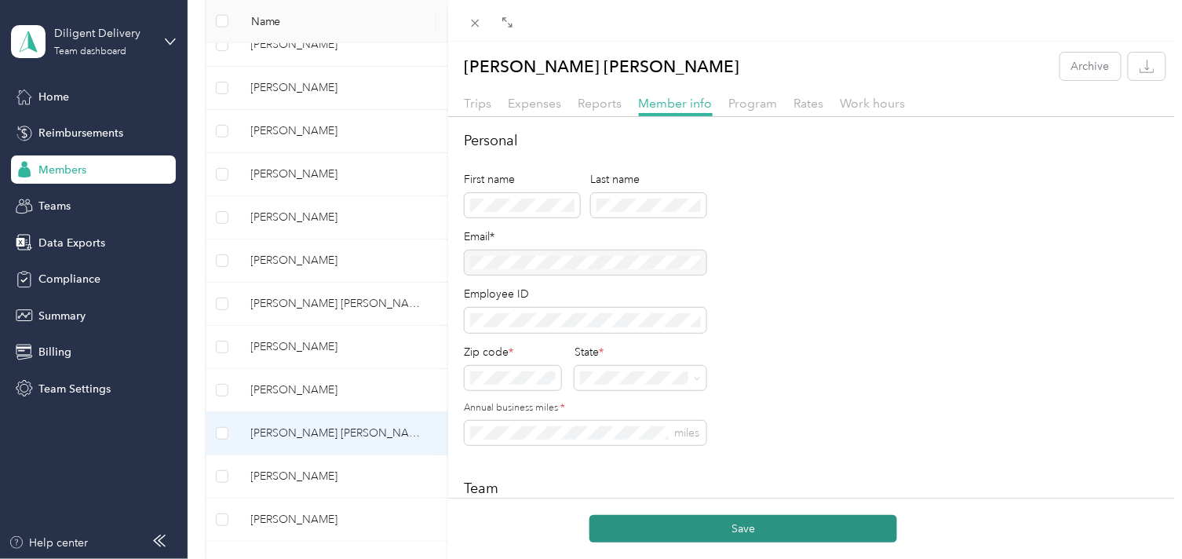
click at [743, 534] on button "Save" at bounding box center [744, 528] width 308 height 27
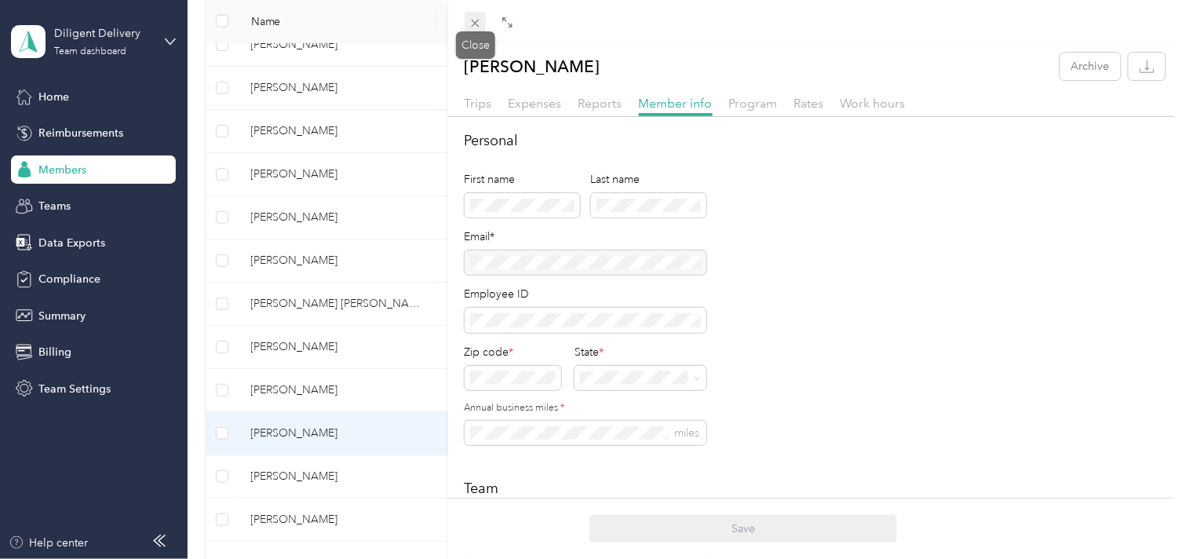
click at [476, 25] on icon at bounding box center [475, 22] width 13 height 13
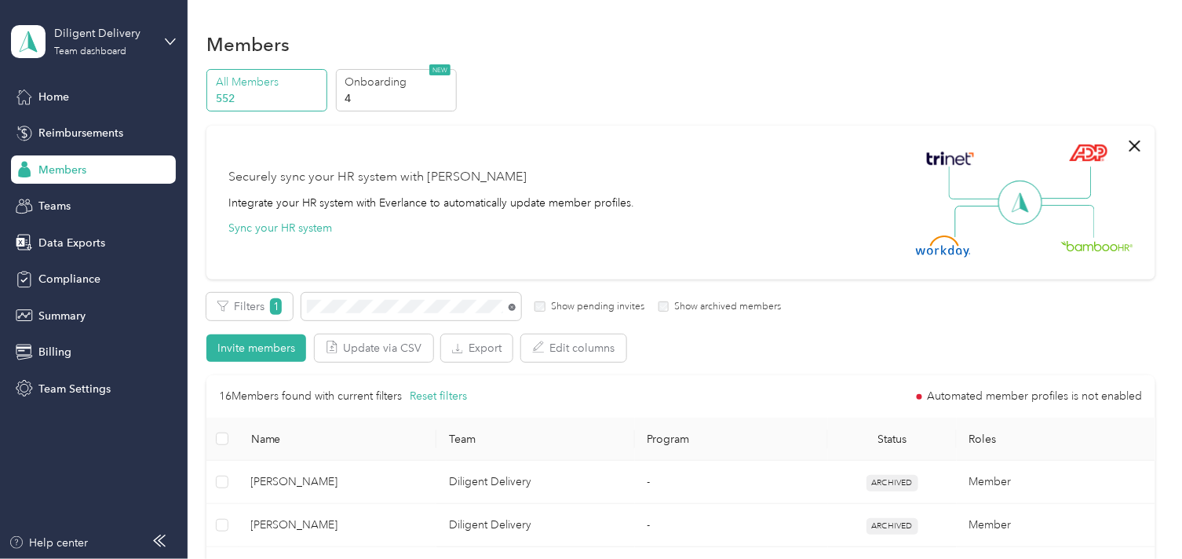
click at [512, 305] on icon at bounding box center [512, 307] width 7 height 7
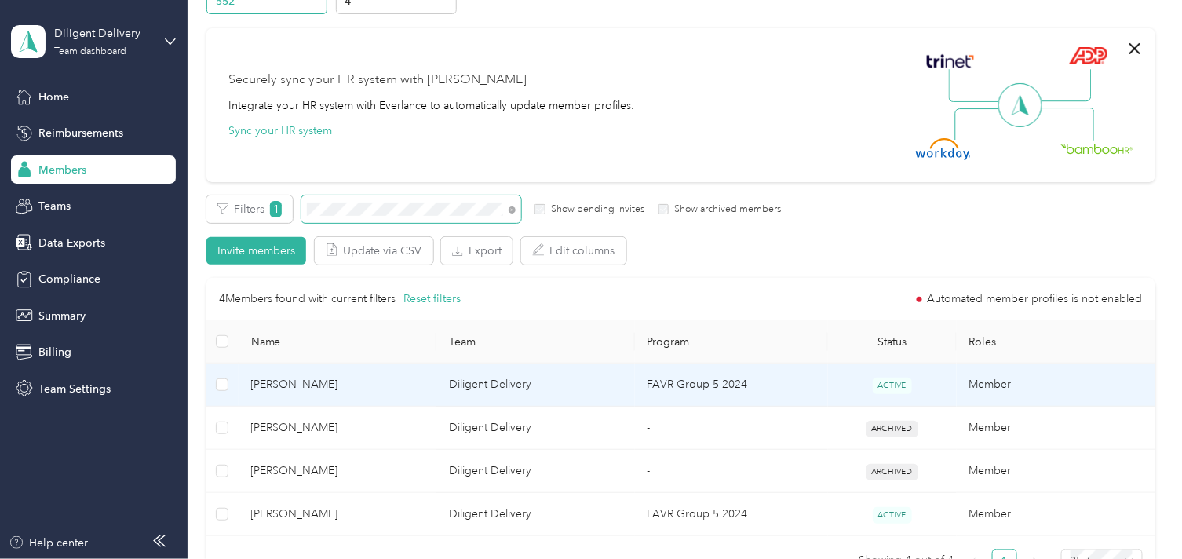
scroll to position [174, 0]
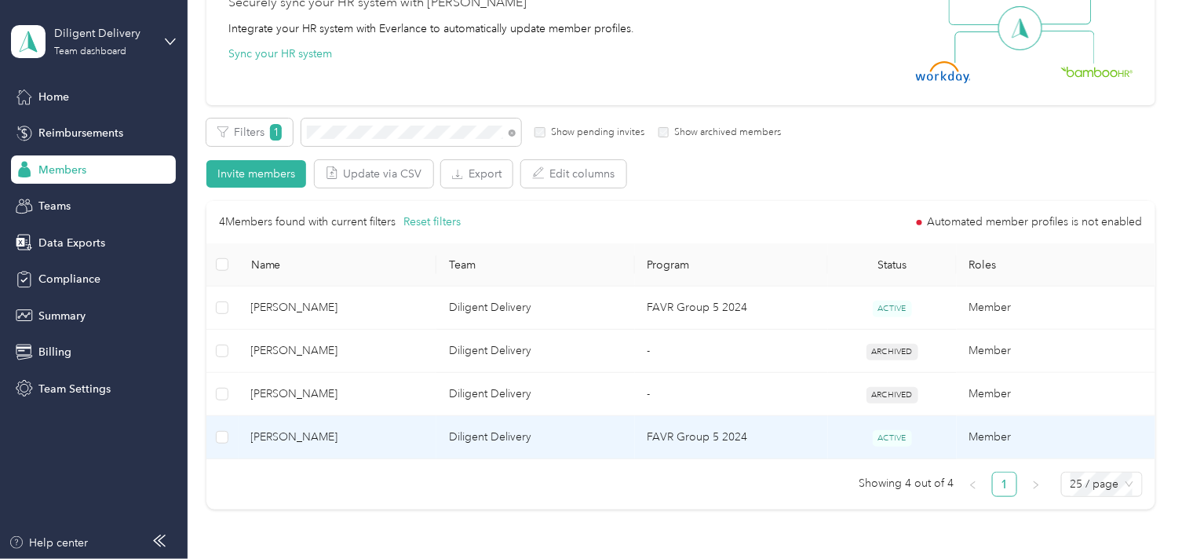
click at [435, 444] on td "[PERSON_NAME]" at bounding box center [338, 437] width 199 height 43
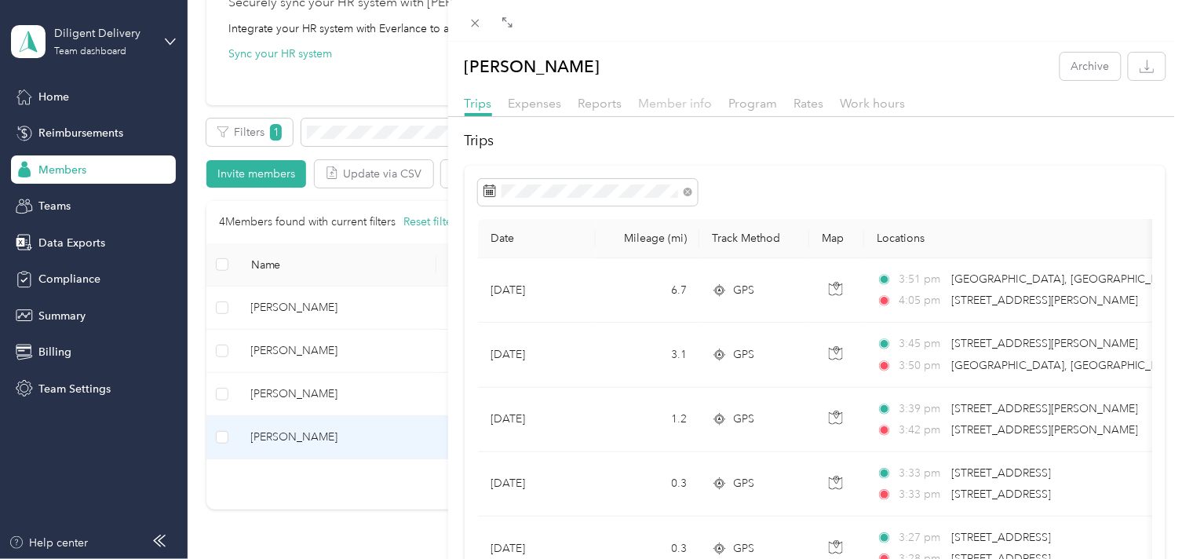
click at [664, 105] on span "Member info" at bounding box center [676, 103] width 74 height 15
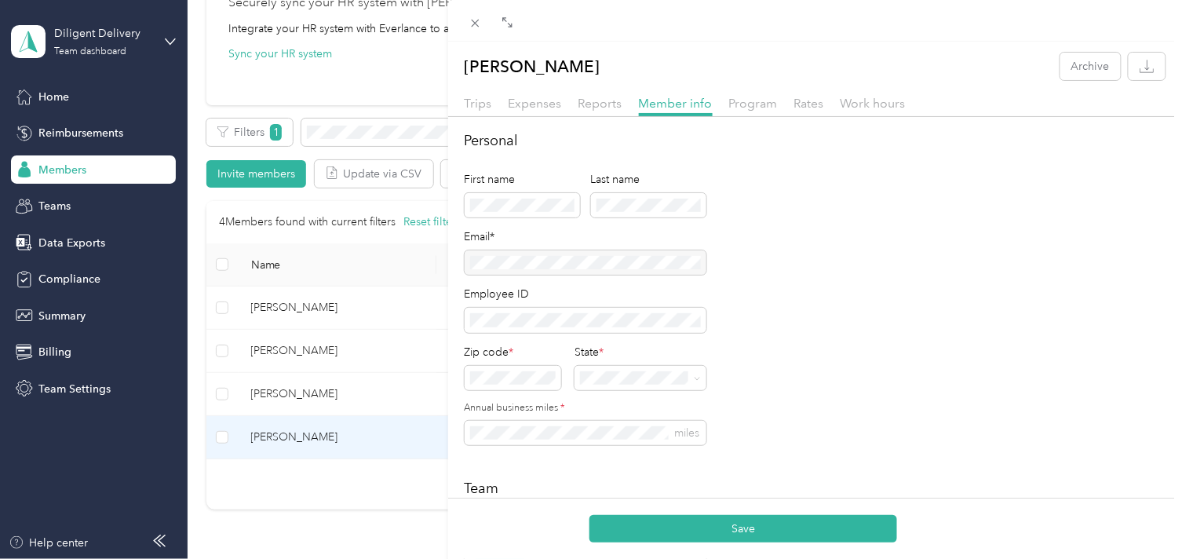
drag, startPoint x: 728, startPoint y: 524, endPoint x: 696, endPoint y: 537, distance: 35.3
click at [727, 524] on button "Save" at bounding box center [744, 528] width 308 height 27
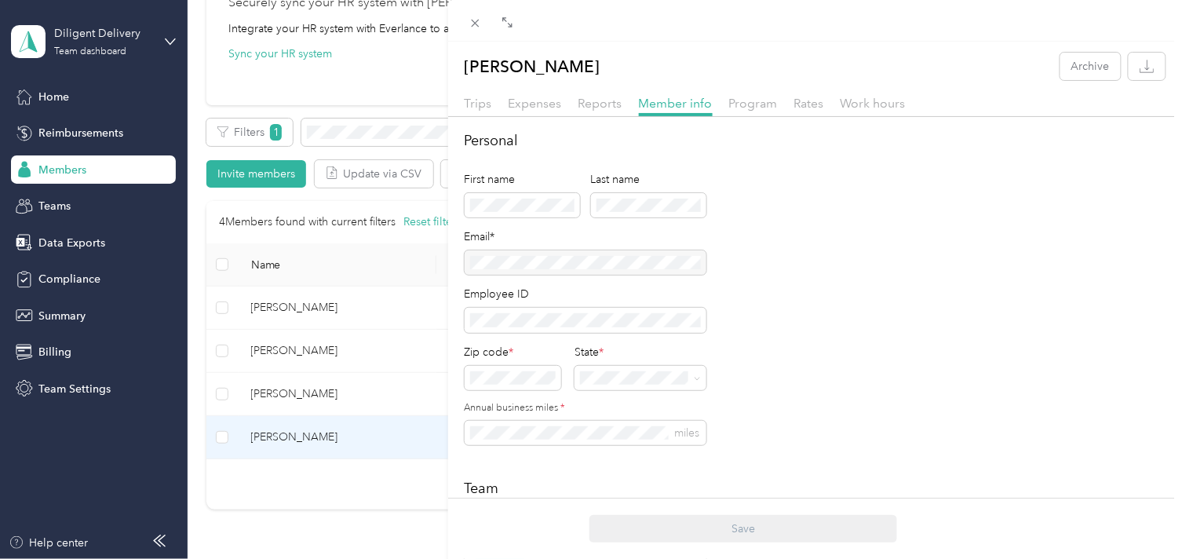
click at [398, 130] on div "[PERSON_NAME] Archive Trips Expenses Reports Member info Program Rates Work hou…" at bounding box center [591, 279] width 1182 height 559
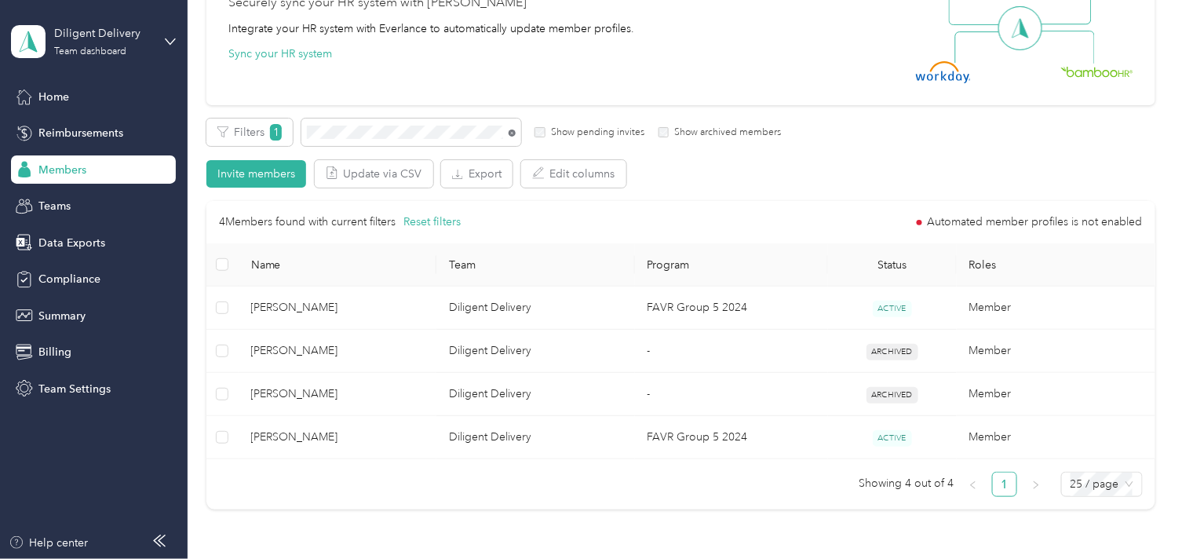
click at [512, 135] on icon at bounding box center [512, 133] width 7 height 7
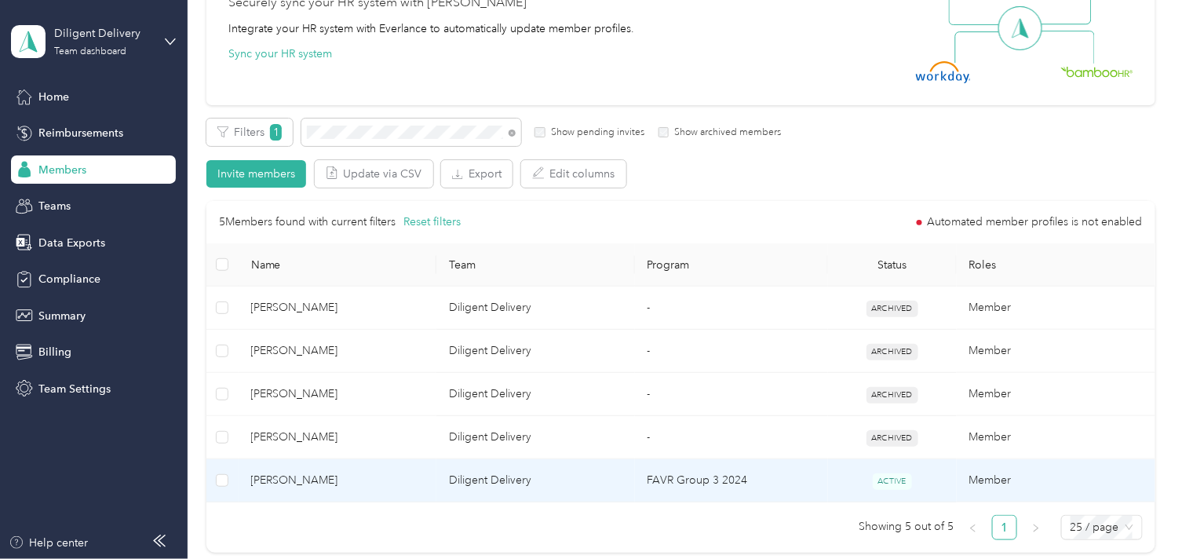
click at [386, 485] on span "[PERSON_NAME]" at bounding box center [337, 480] width 173 height 17
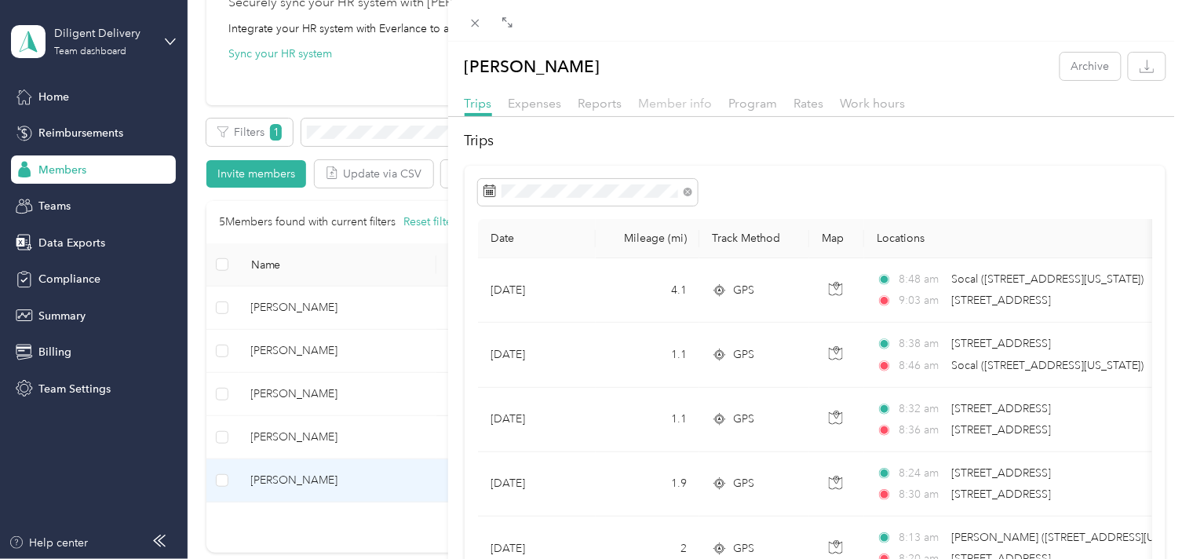
click at [683, 99] on span "Member info" at bounding box center [676, 103] width 74 height 15
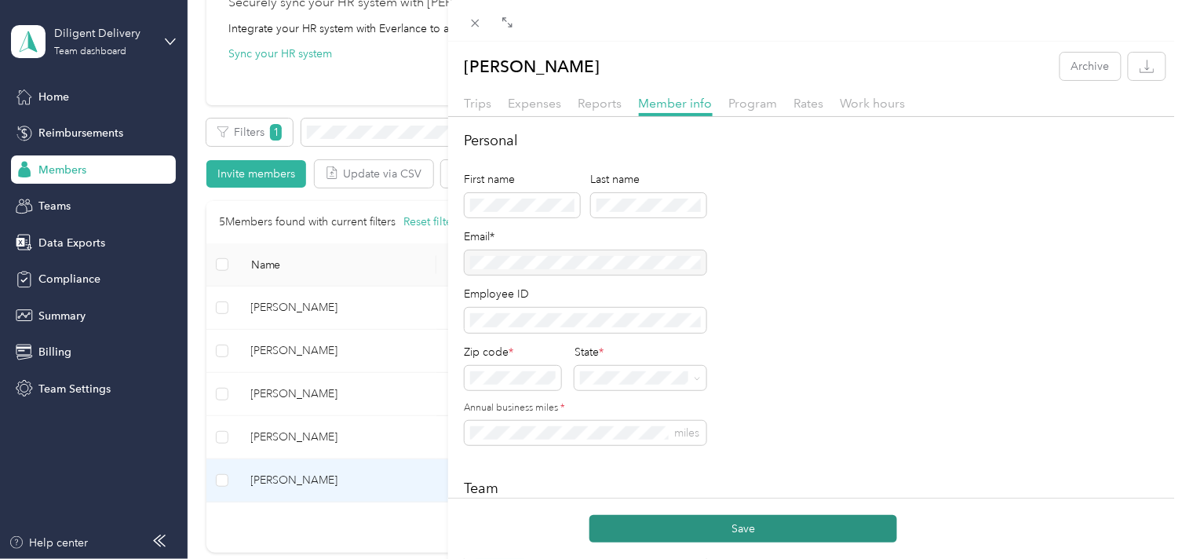
click at [728, 524] on button "Save" at bounding box center [744, 528] width 308 height 27
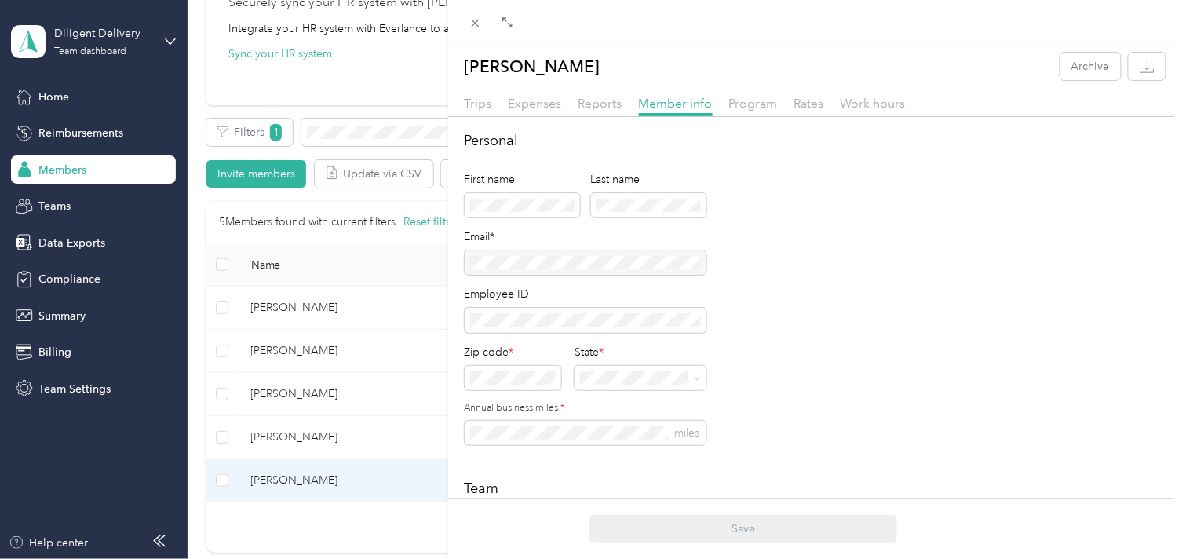
click at [380, 130] on div "[PERSON_NAME] Archive Trips Expenses Reports Member info Program Rates Work hou…" at bounding box center [591, 279] width 1182 height 559
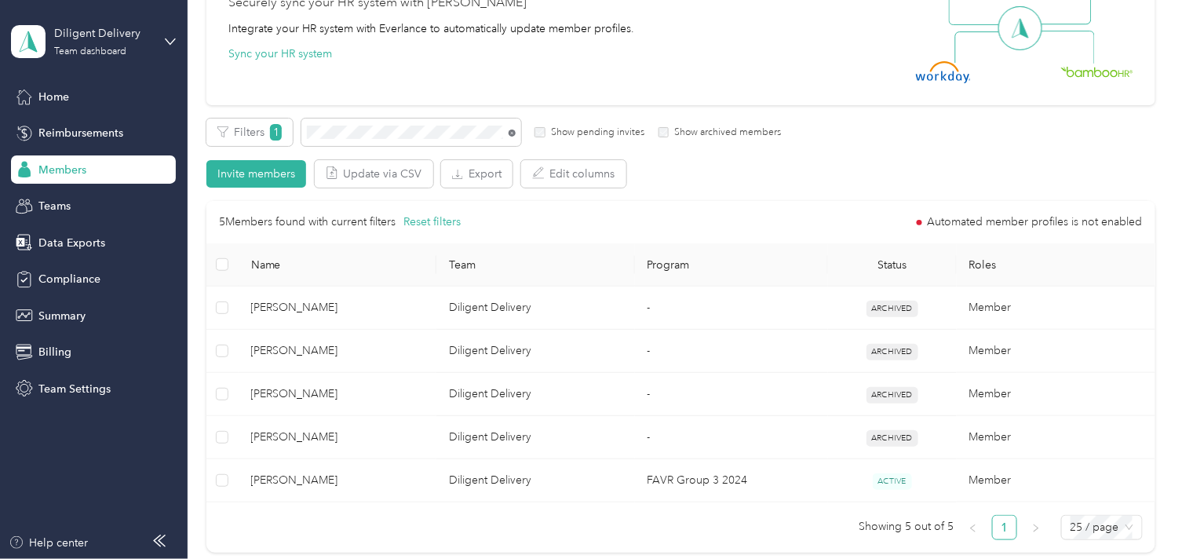
click at [509, 131] on icon at bounding box center [512, 133] width 7 height 7
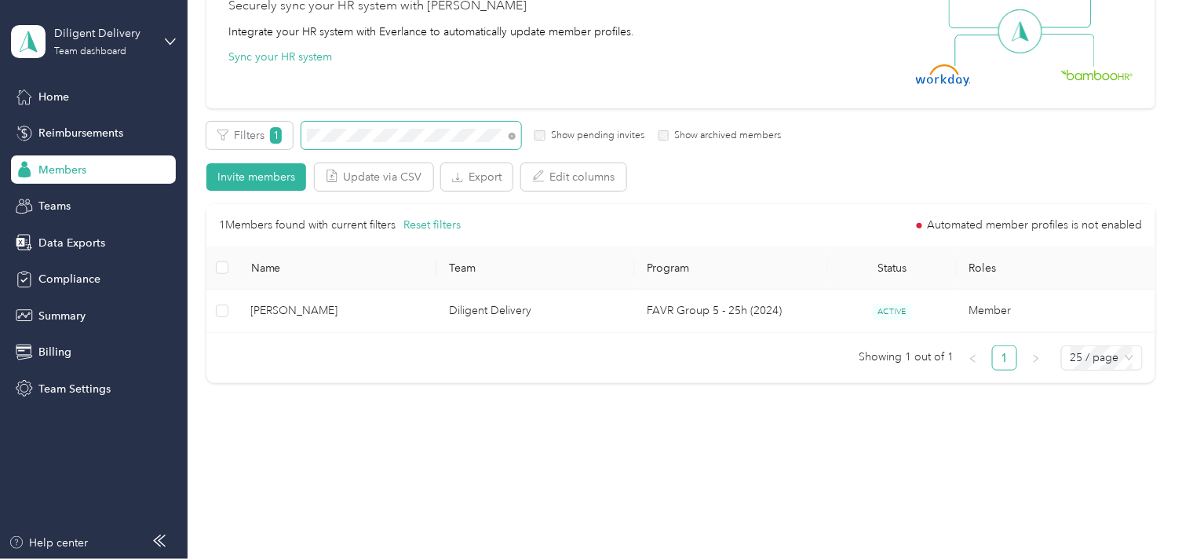
scroll to position [170, 0]
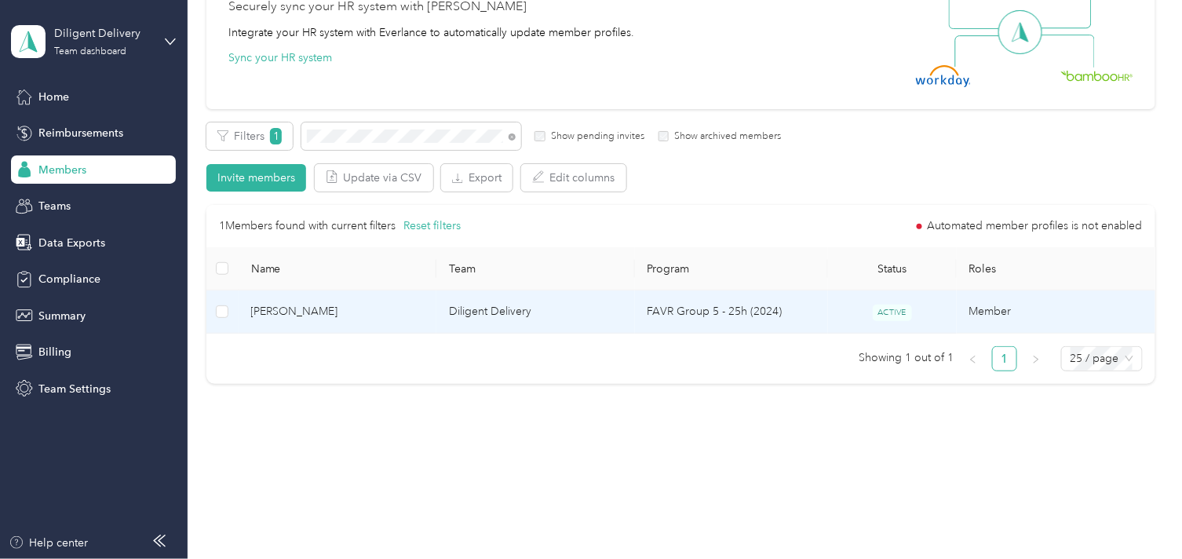
click at [349, 309] on span "[PERSON_NAME]" at bounding box center [337, 311] width 173 height 17
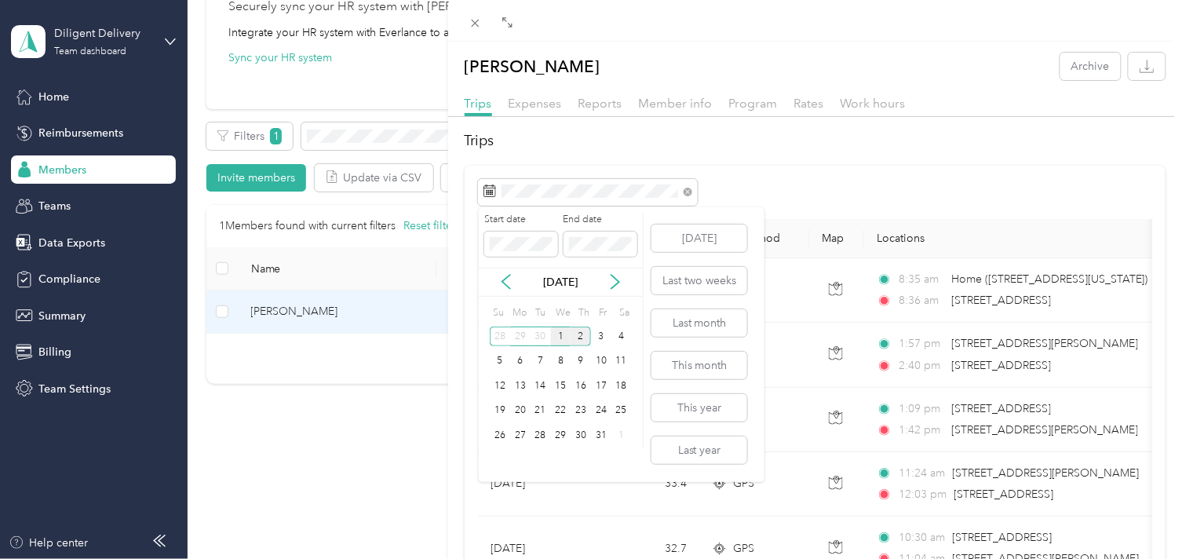
click at [554, 342] on div "1" at bounding box center [561, 337] width 20 height 20
click at [554, 341] on div "1" at bounding box center [561, 337] width 20 height 20
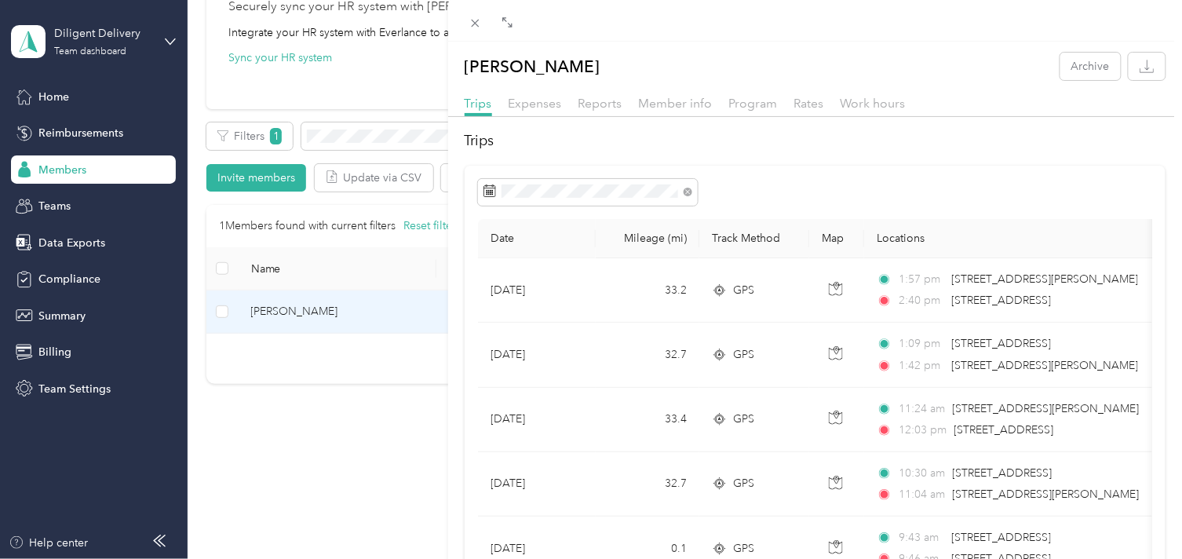
click at [367, 145] on div "[PERSON_NAME] Archive Trips Expenses Reports Member info Program Rates Work hou…" at bounding box center [591, 279] width 1182 height 559
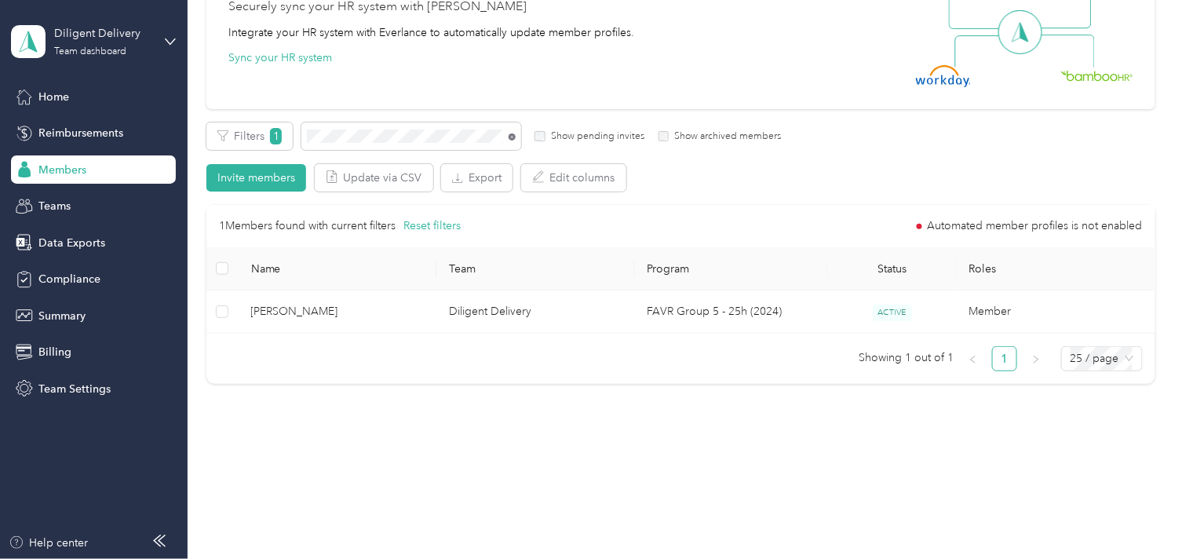
click at [512, 137] on icon at bounding box center [512, 136] width 7 height 7
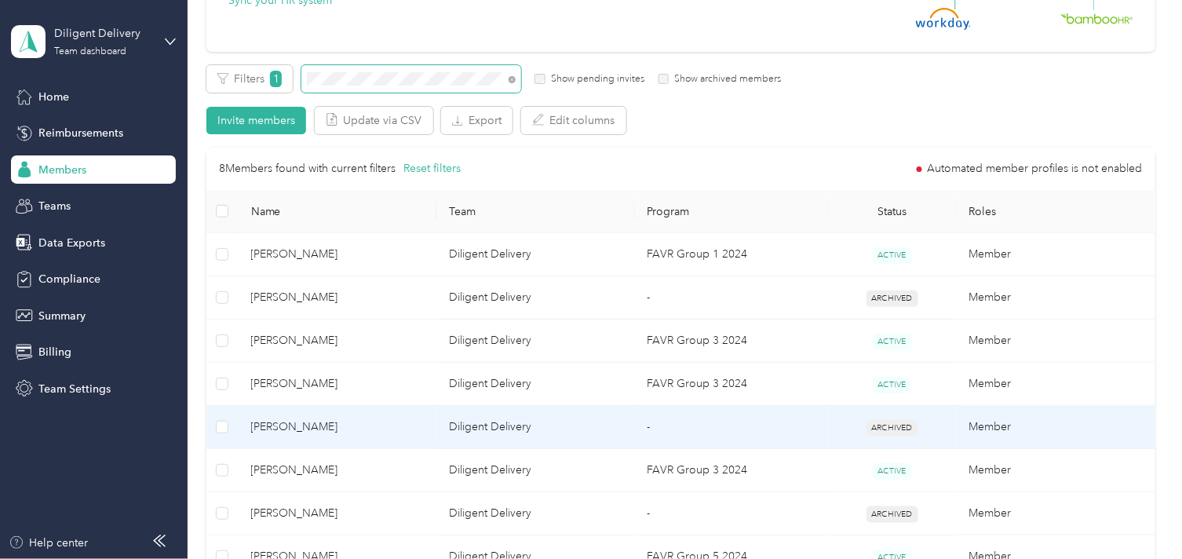
scroll to position [257, 0]
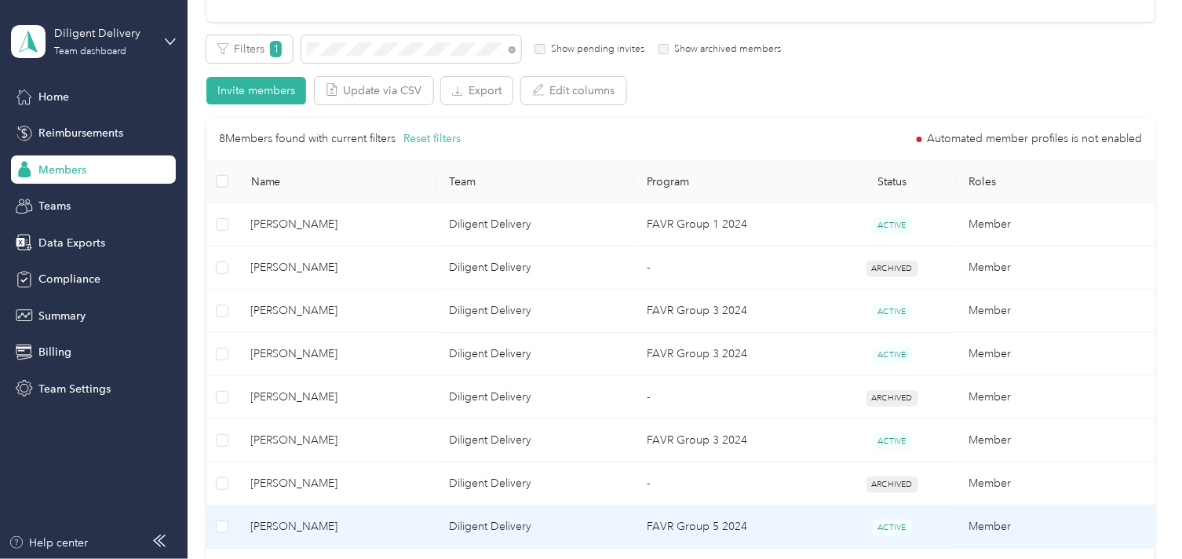
click at [385, 542] on td "[PERSON_NAME]" at bounding box center [338, 527] width 199 height 43
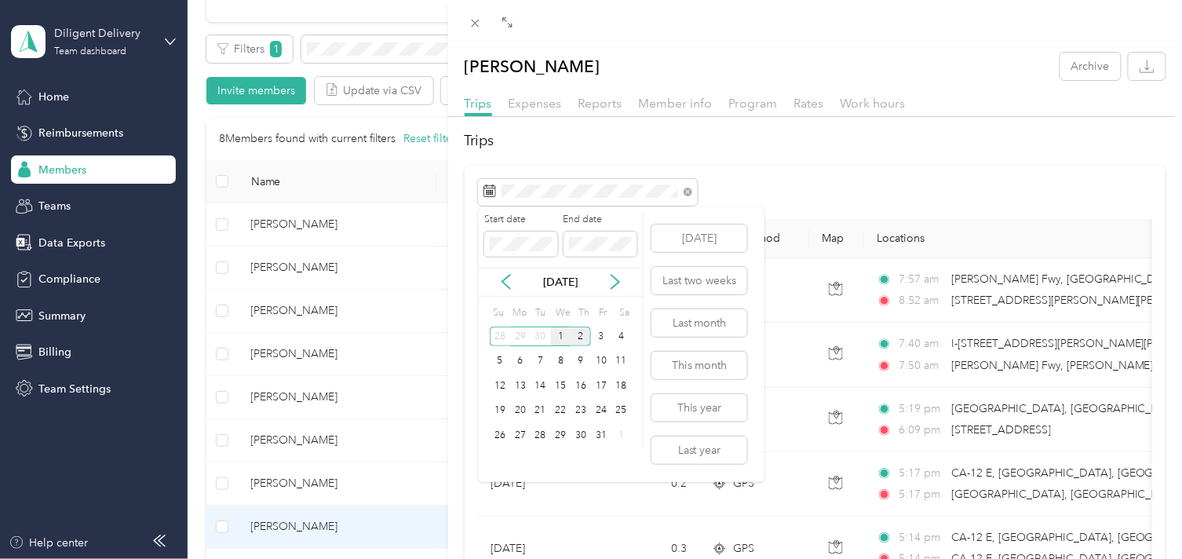
click at [561, 338] on div "1" at bounding box center [561, 337] width 20 height 20
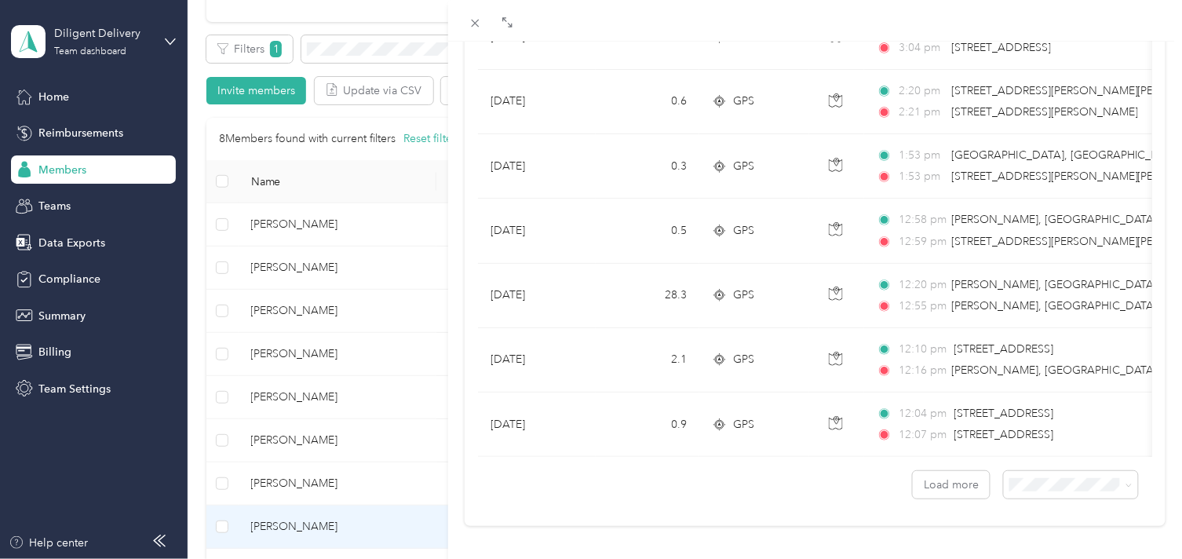
scroll to position [1449, 0]
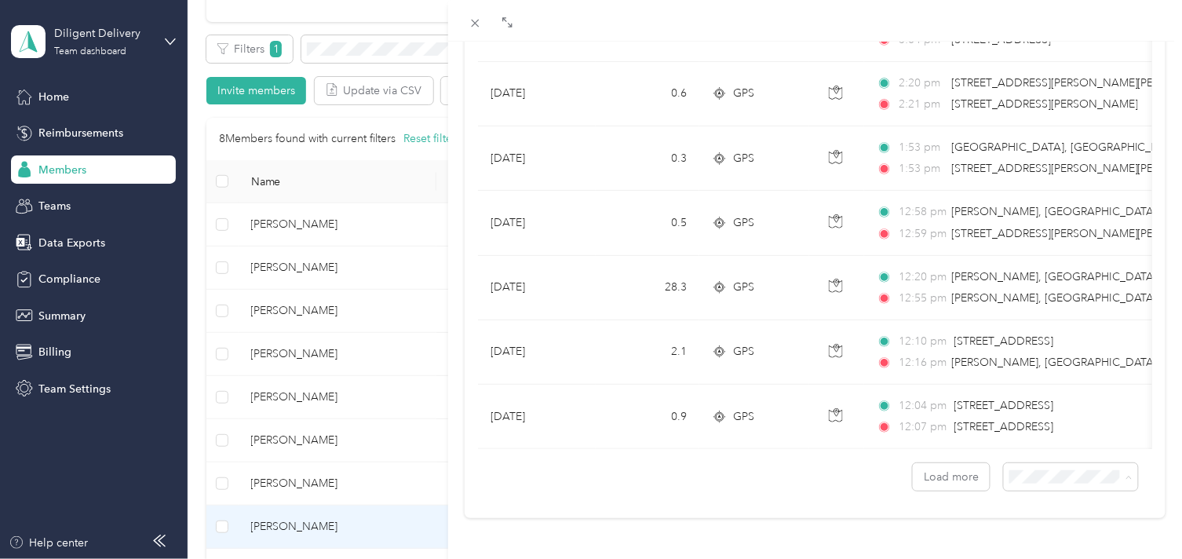
click at [1046, 437] on div "100 per load" at bounding box center [1058, 435] width 112 height 16
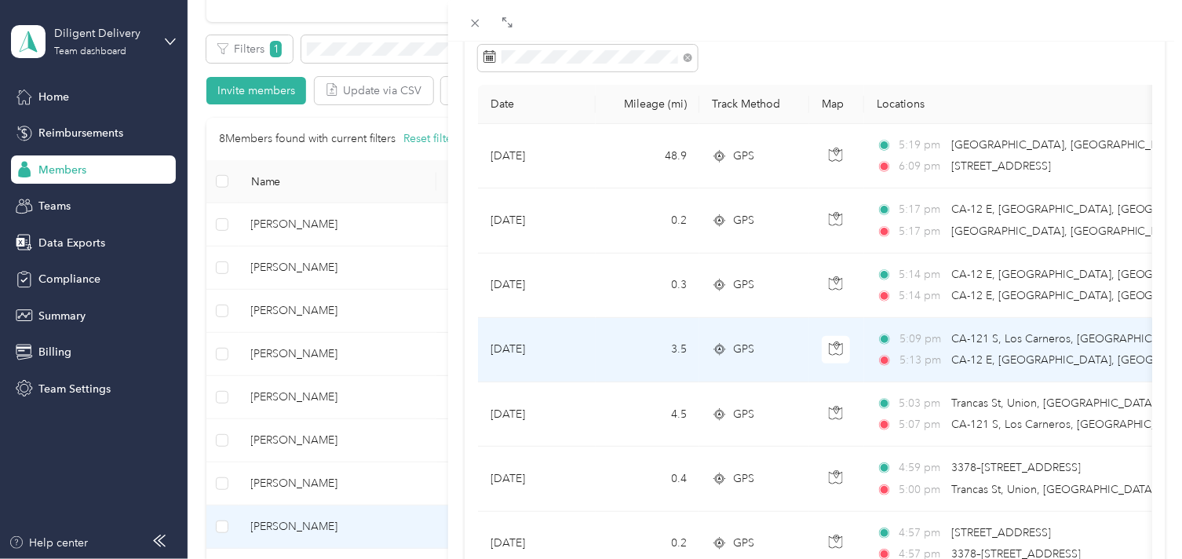
scroll to position [174, 0]
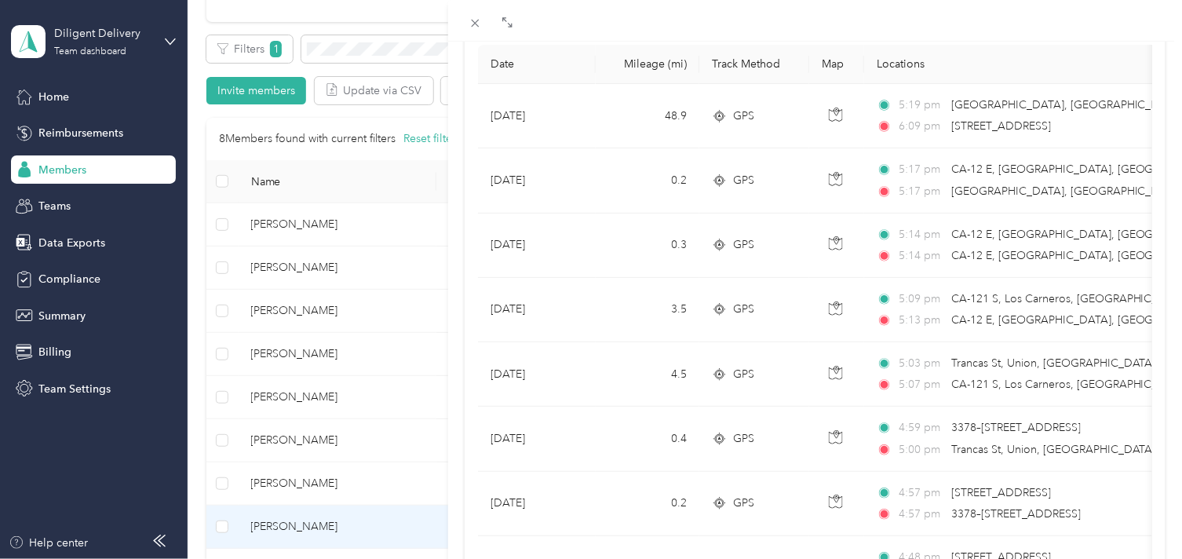
click at [346, 42] on div "[PERSON_NAME] Archive Trips Expenses Reports Member info Program Rates Work hou…" at bounding box center [591, 279] width 1182 height 559
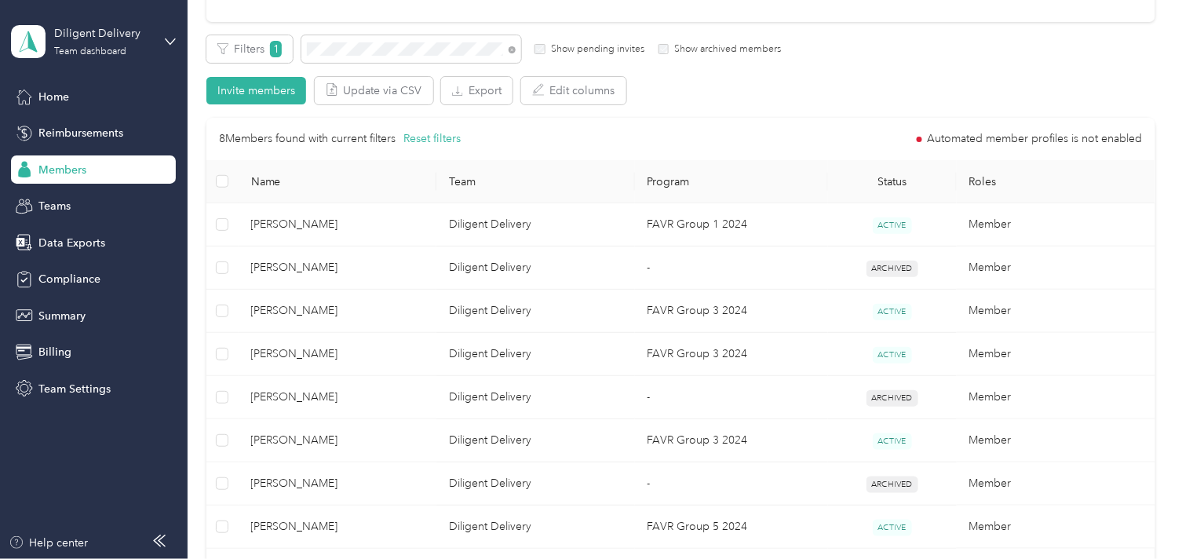
click at [507, 50] on span at bounding box center [509, 49] width 13 height 16
click at [513, 46] on icon at bounding box center [512, 49] width 7 height 7
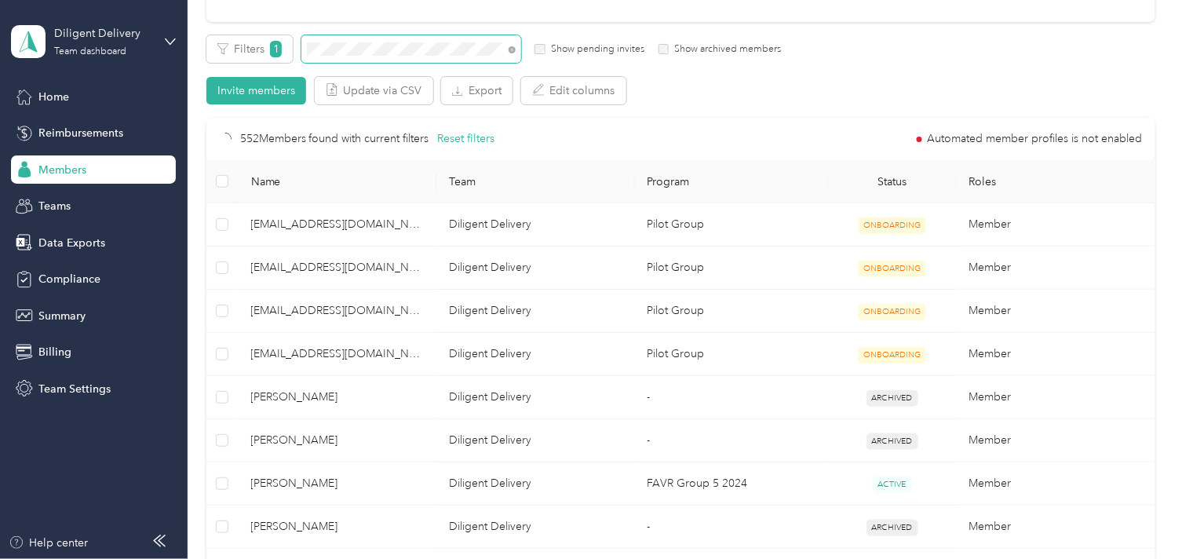
scroll to position [170, 0]
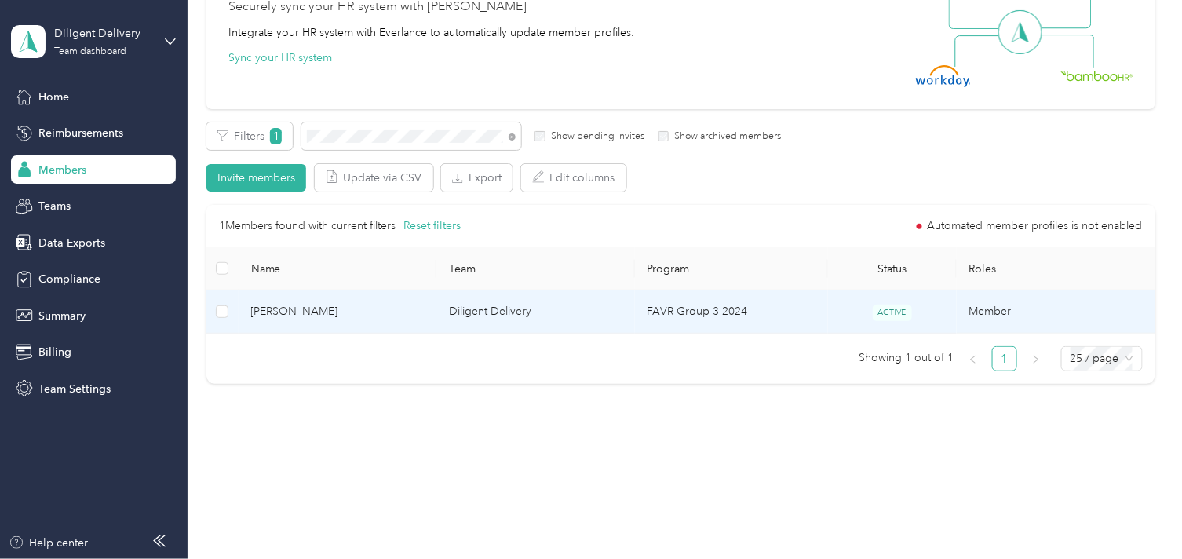
click at [395, 309] on span "[PERSON_NAME]" at bounding box center [337, 311] width 173 height 17
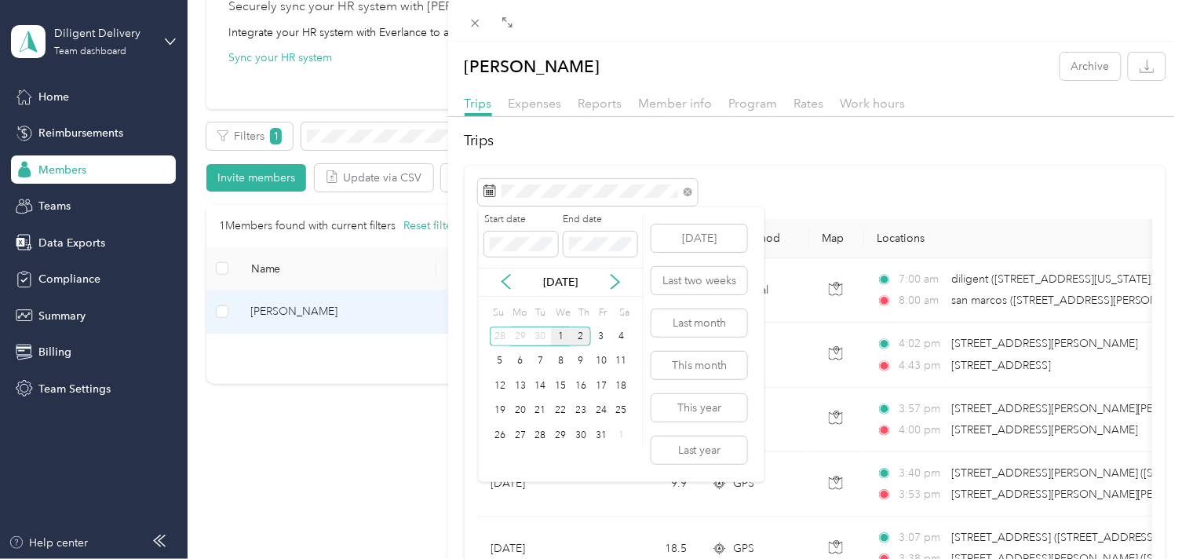
click at [560, 334] on div "1" at bounding box center [561, 337] width 20 height 20
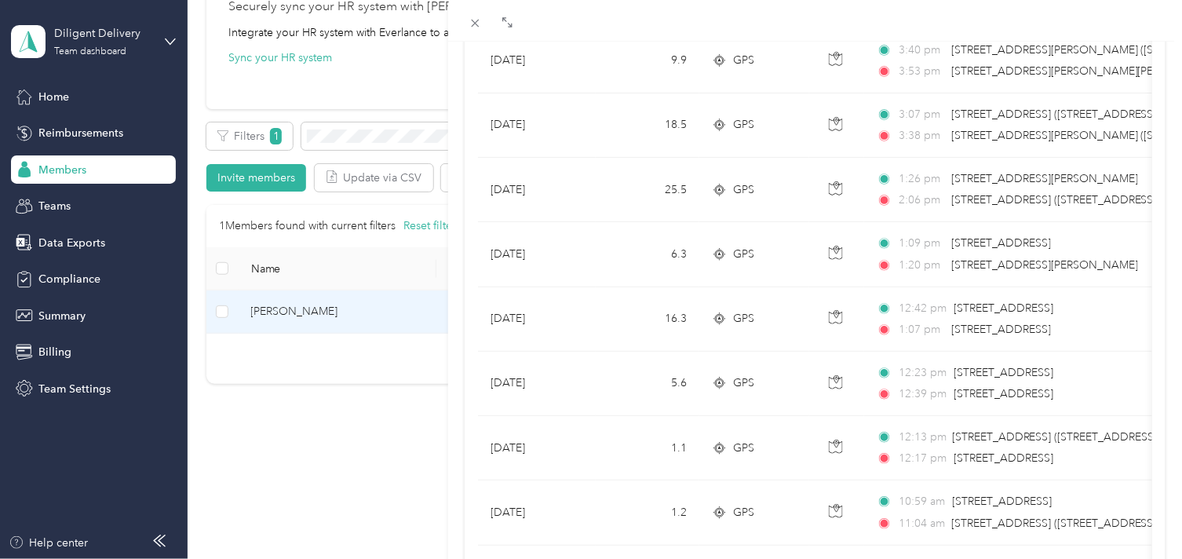
scroll to position [867, 0]
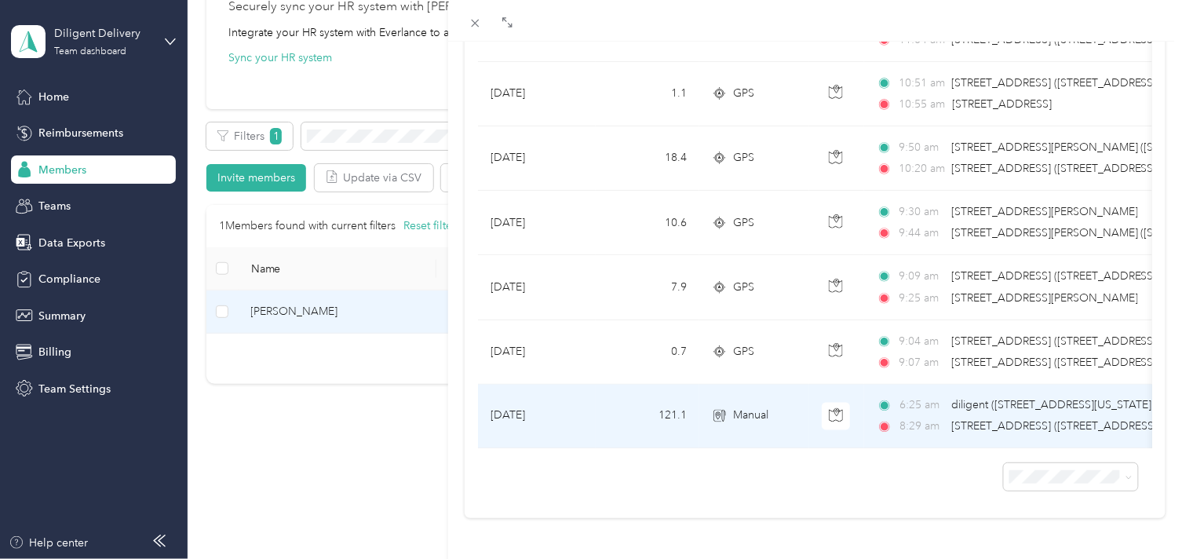
click at [980, 397] on span "diligent ([STREET_ADDRESS][US_STATE])" at bounding box center [1052, 405] width 203 height 17
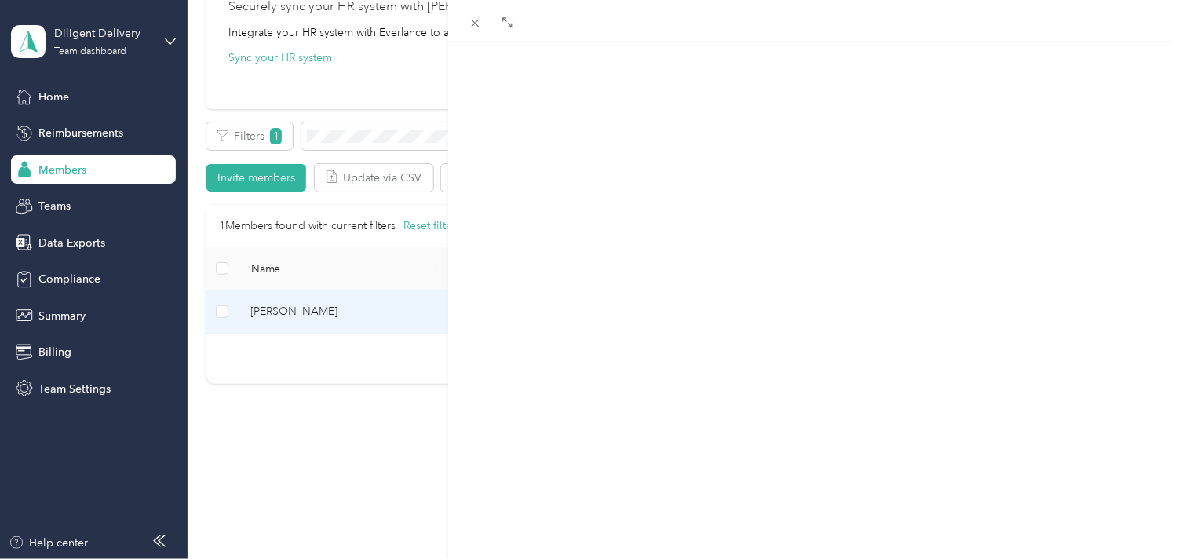
scroll to position [348, 0]
drag, startPoint x: 495, startPoint y: 99, endPoint x: 656, endPoint y: 120, distance: 163.1
click at [656, 120] on div "TO" at bounding box center [815, 256] width 701 height 381
click at [702, 115] on div "TO" at bounding box center [815, 256] width 701 height 381
click at [717, 104] on span at bounding box center [828, 113] width 676 height 24
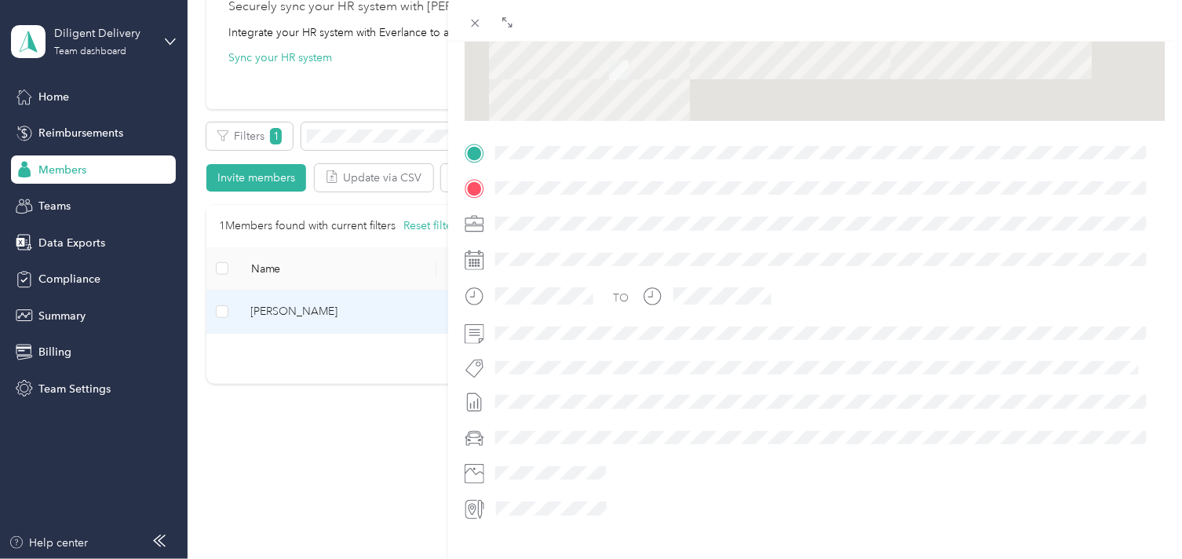
scroll to position [252, 0]
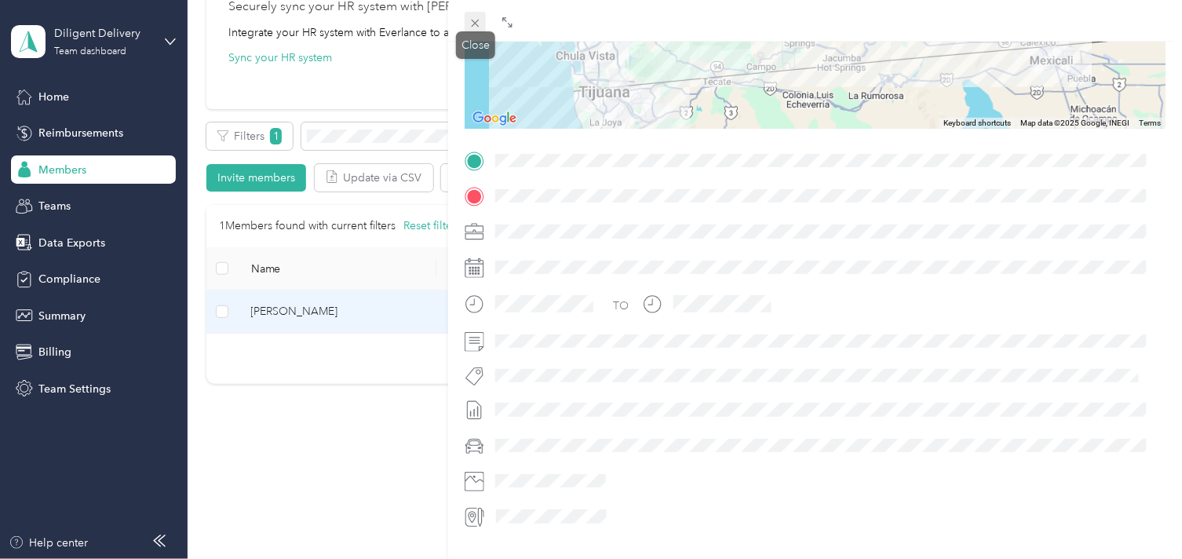
click at [480, 18] on icon at bounding box center [475, 22] width 13 height 13
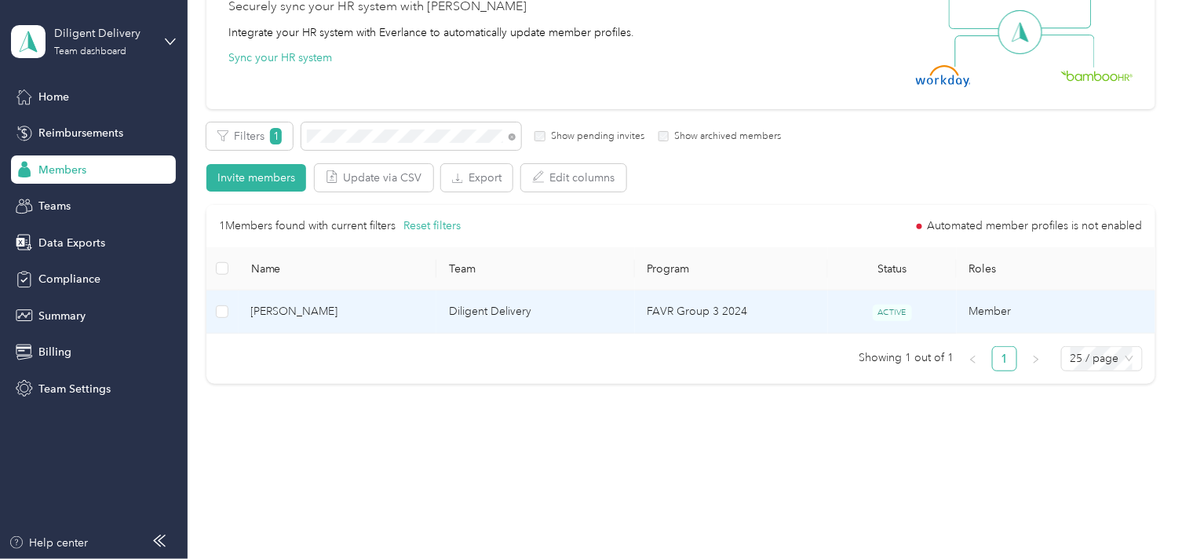
click at [424, 325] on td "[PERSON_NAME]" at bounding box center [338, 311] width 199 height 43
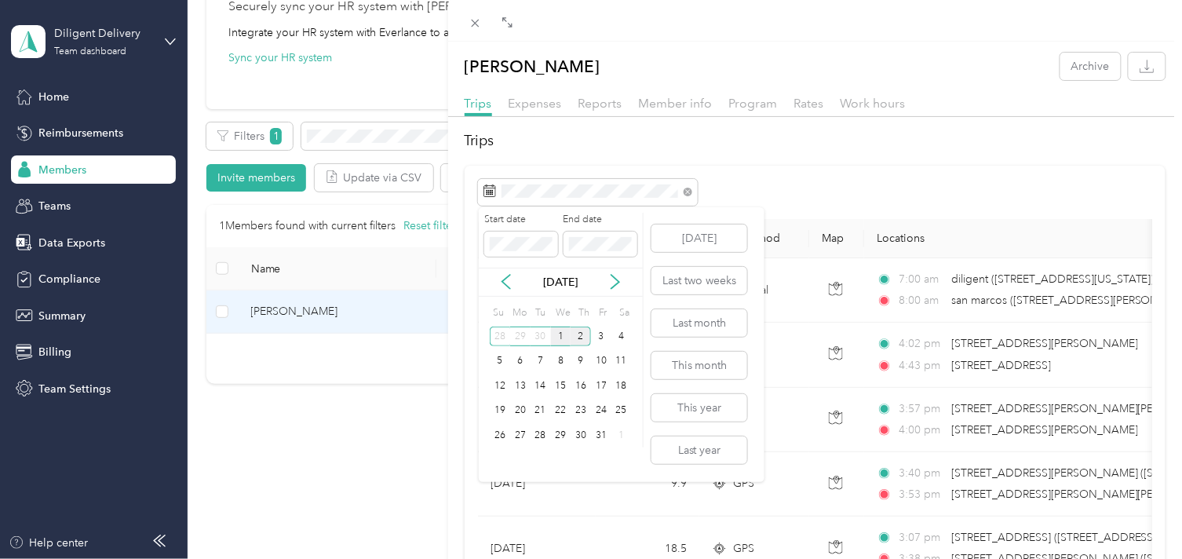
click at [563, 334] on div "1" at bounding box center [561, 337] width 20 height 20
click at [563, 333] on div "1" at bounding box center [561, 337] width 20 height 20
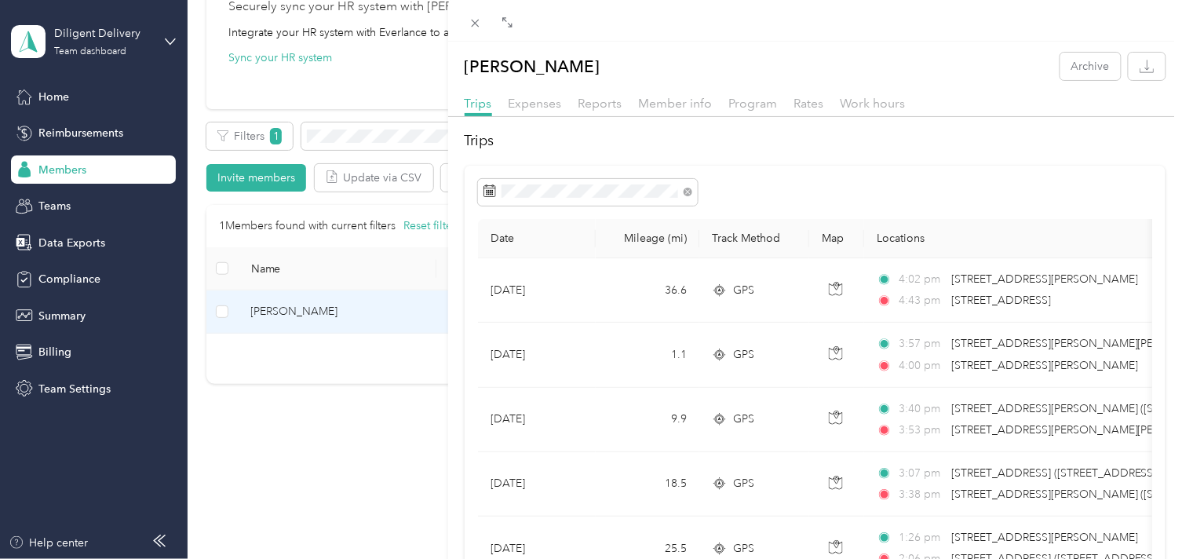
drag, startPoint x: 372, startPoint y: 129, endPoint x: 385, endPoint y: 130, distance: 12.6
click at [373, 129] on div "[PERSON_NAME] Archive Trips Expenses Reports Member info Program Rates Work hou…" at bounding box center [591, 279] width 1182 height 559
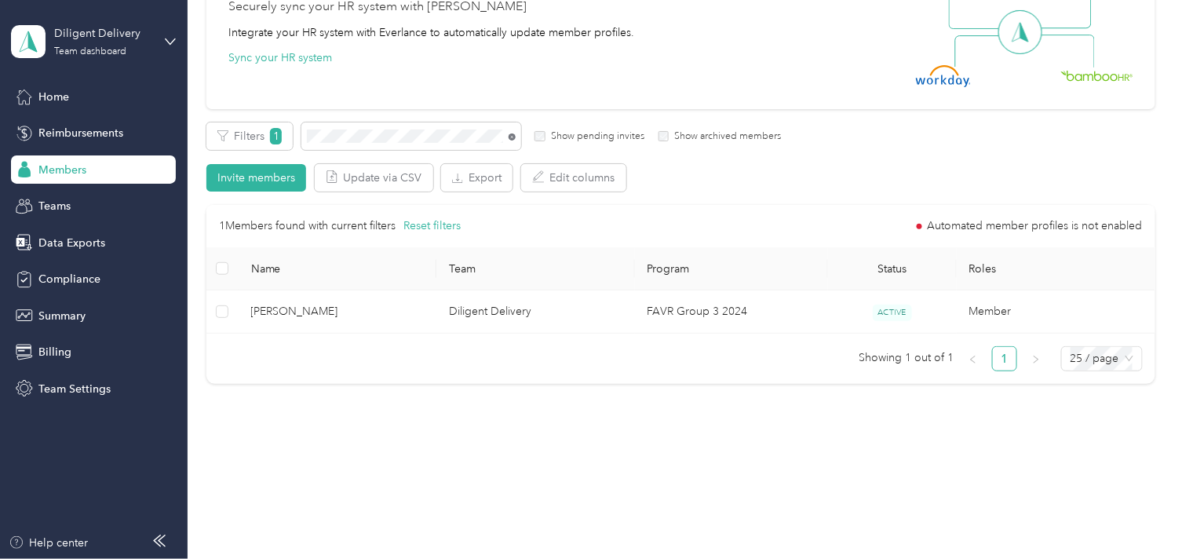
click at [511, 137] on icon at bounding box center [511, 137] width 3 height 3
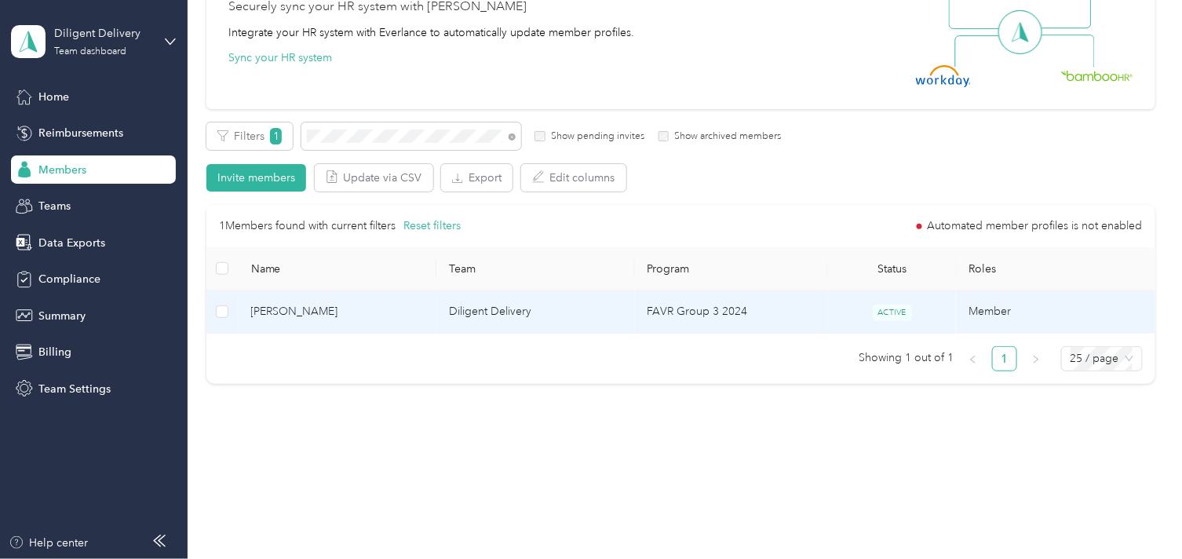
click at [424, 316] on td "[PERSON_NAME]" at bounding box center [338, 311] width 199 height 43
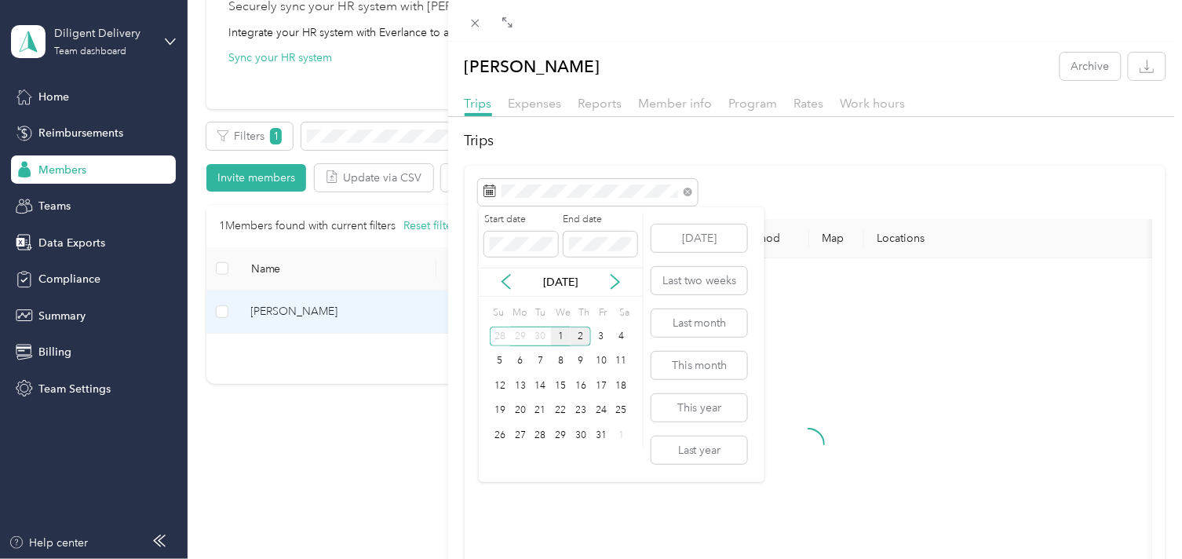
click at [555, 340] on div "1" at bounding box center [561, 337] width 20 height 20
click at [554, 340] on div "1" at bounding box center [561, 337] width 20 height 20
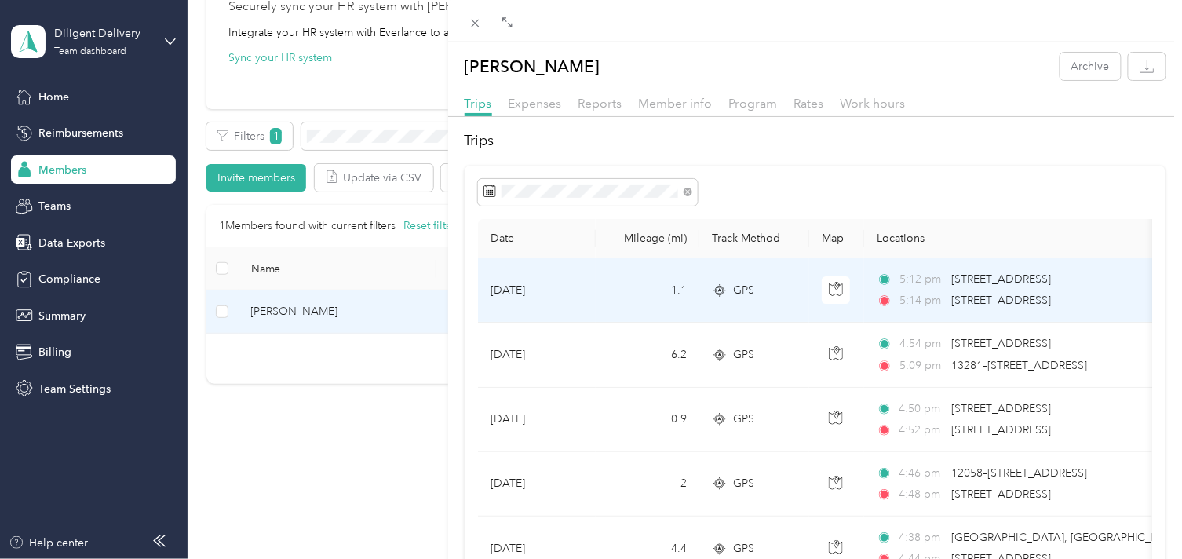
click at [1029, 289] on div "5:12 pm [STREET_ADDRESS] 5:14 pm [STREET_ADDRESS]" at bounding box center [1042, 290] width 330 height 38
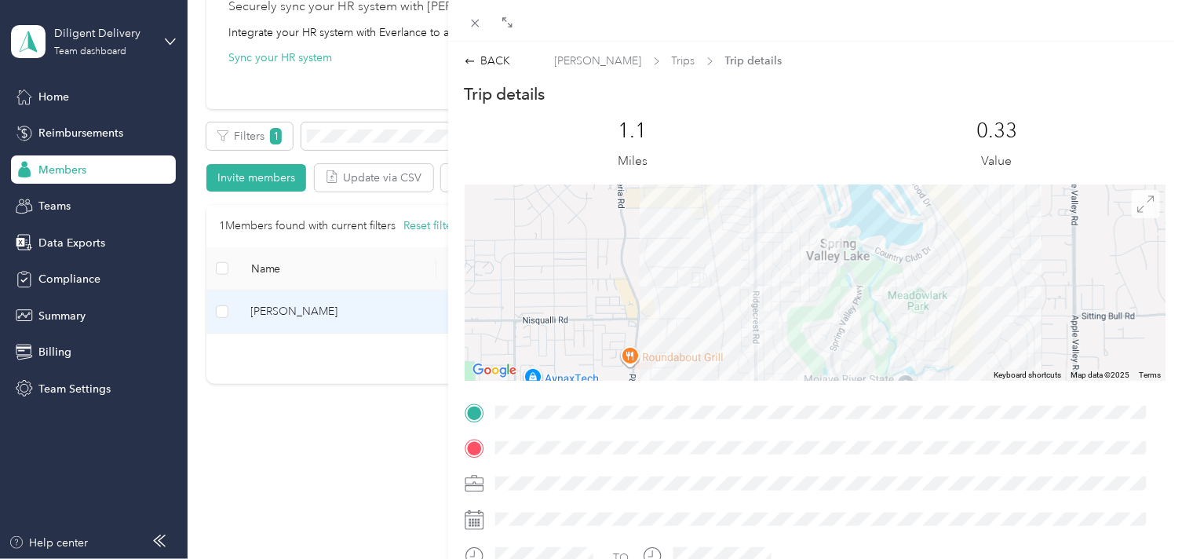
click at [1132, 216] on span at bounding box center [1146, 204] width 28 height 28
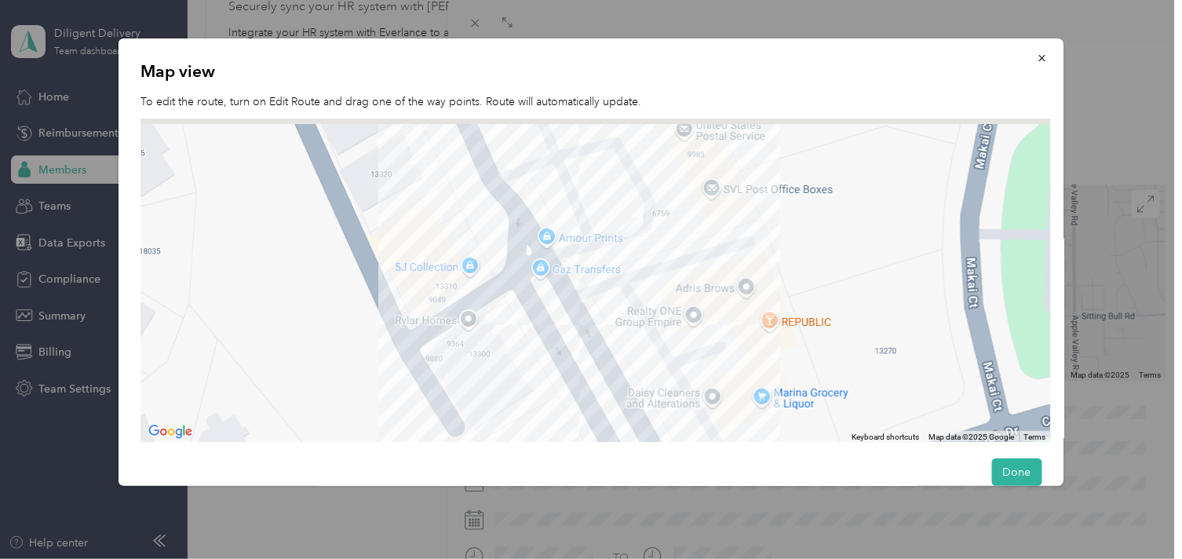
drag, startPoint x: 679, startPoint y: 190, endPoint x: 657, endPoint y: 322, distance: 133.7
click at [657, 322] on div at bounding box center [596, 281] width 911 height 324
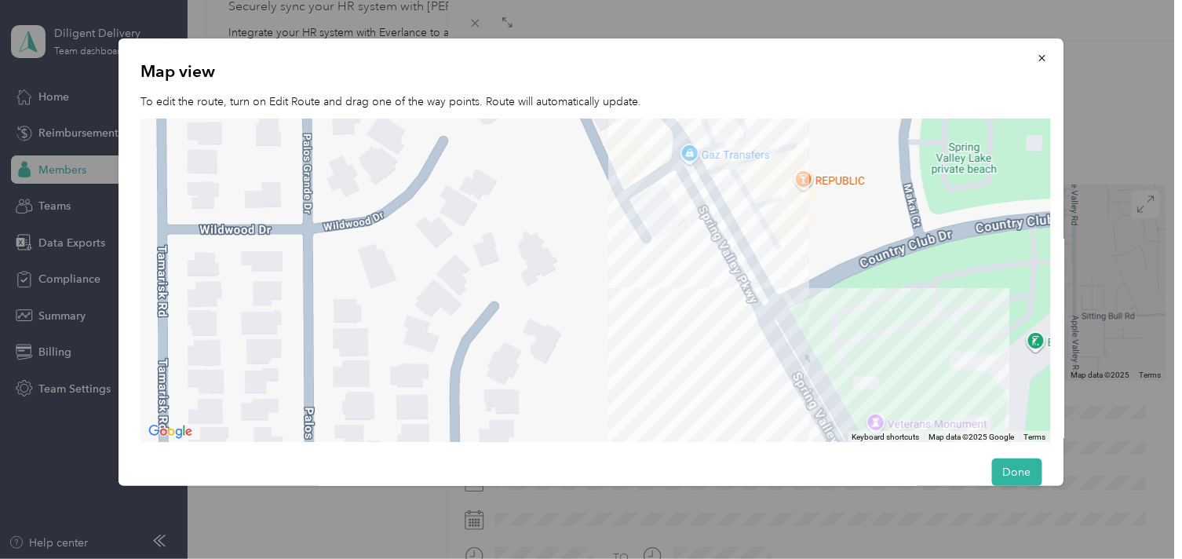
drag, startPoint x: 868, startPoint y: 389, endPoint x: 856, endPoint y: 222, distance: 167.7
click at [845, 226] on div at bounding box center [596, 281] width 911 height 324
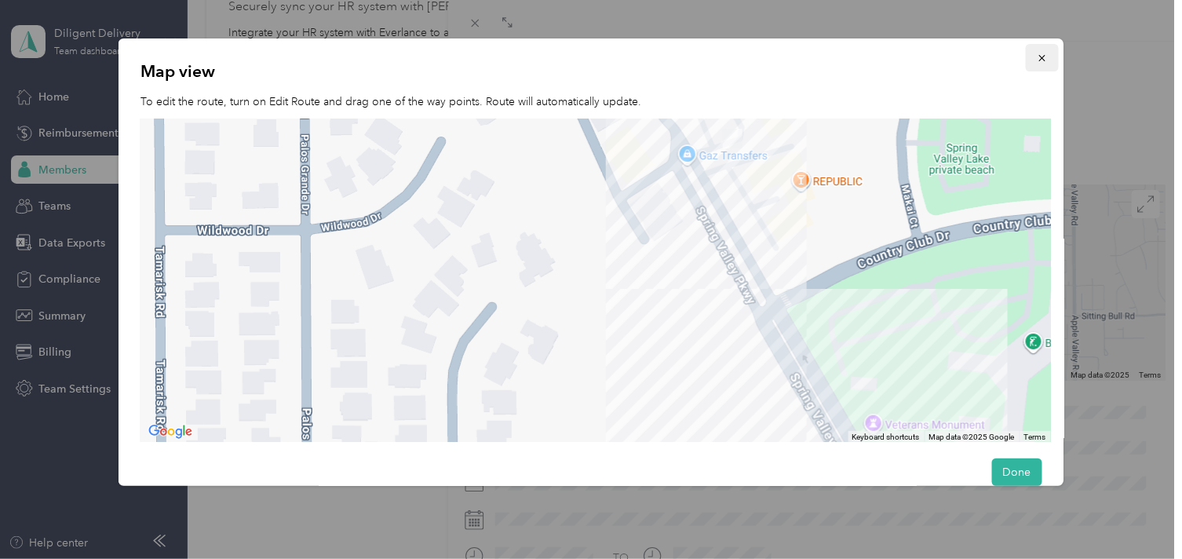
click at [1036, 53] on icon "button" at bounding box center [1041, 58] width 11 height 11
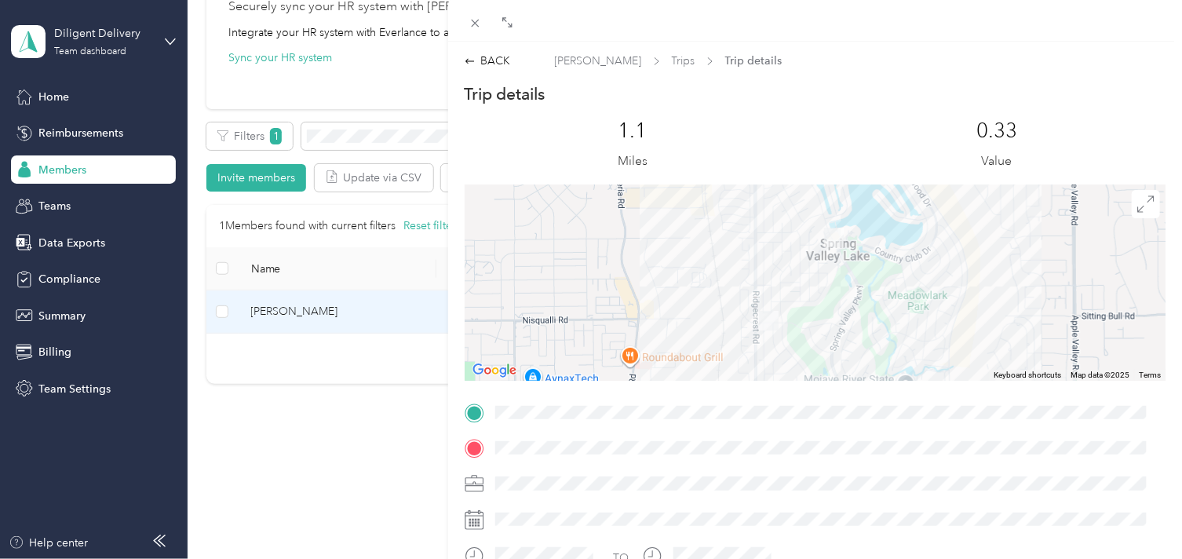
click at [674, 411] on span at bounding box center [828, 412] width 676 height 24
click at [499, 67] on div "BACK" at bounding box center [488, 61] width 46 height 16
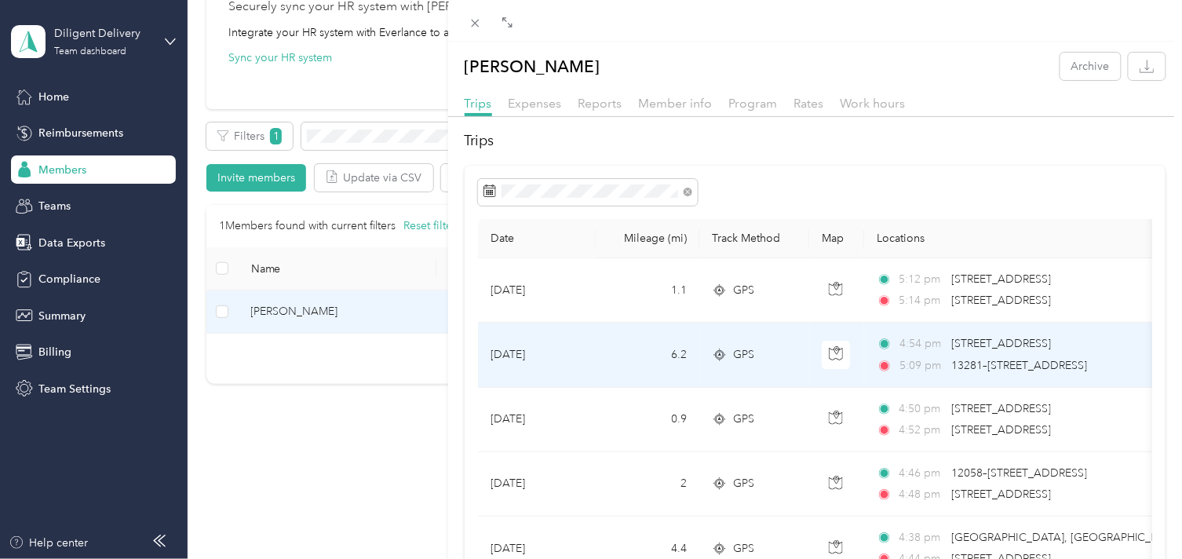
click at [1031, 355] on div "4:54 pm [STREET_ADDRESS] 5:09 pm 13281–[STREET_ADDRESS]" at bounding box center [1042, 354] width 330 height 38
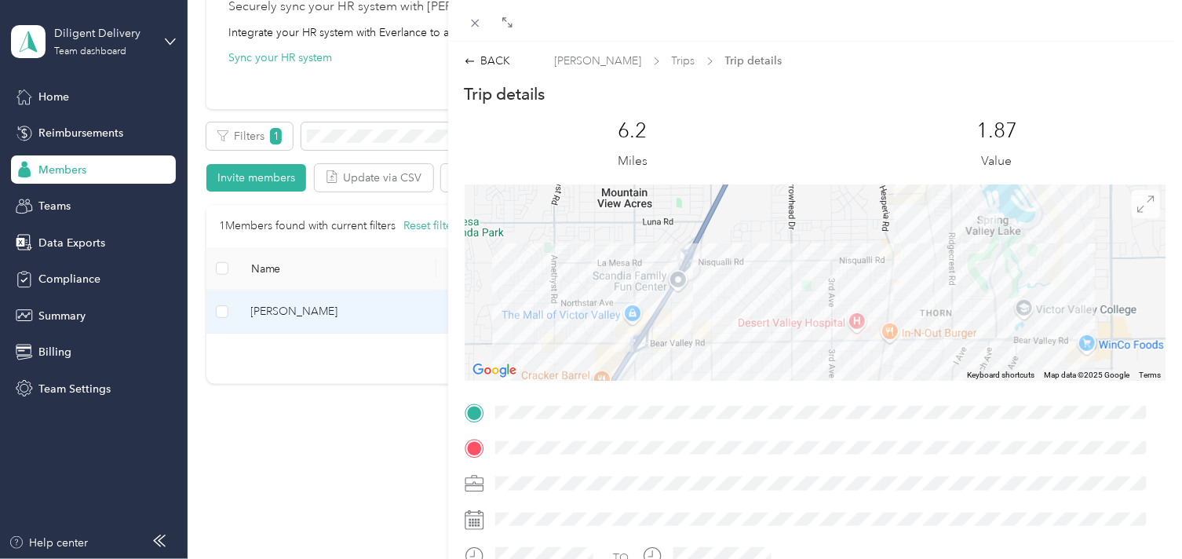
click at [1137, 204] on icon at bounding box center [1145, 203] width 17 height 17
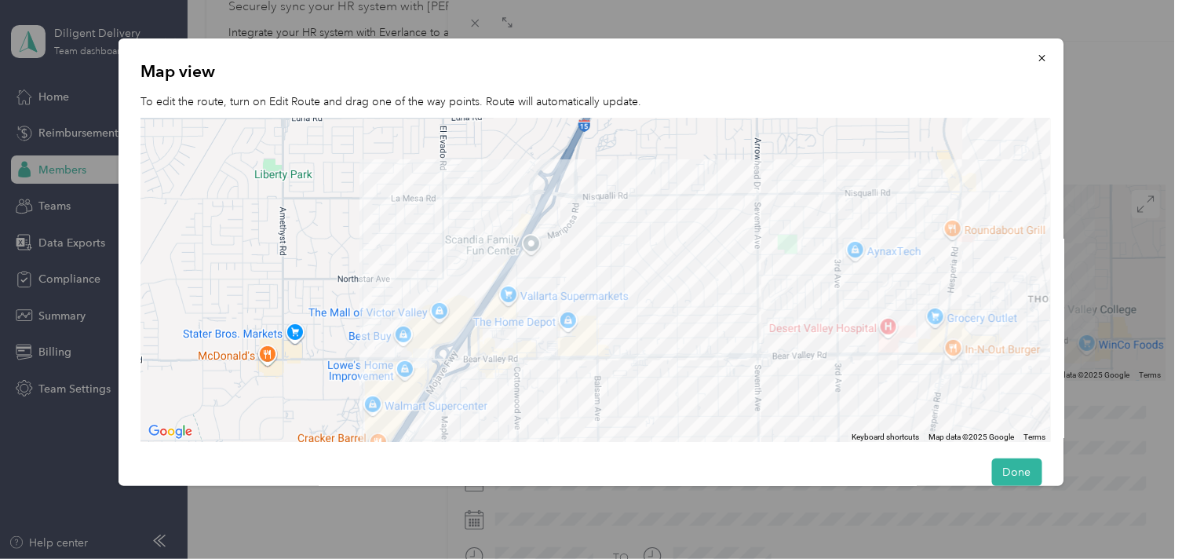
drag, startPoint x: 234, startPoint y: 409, endPoint x: 444, endPoint y: 365, distance: 214.9
click at [444, 365] on div at bounding box center [596, 281] width 911 height 324
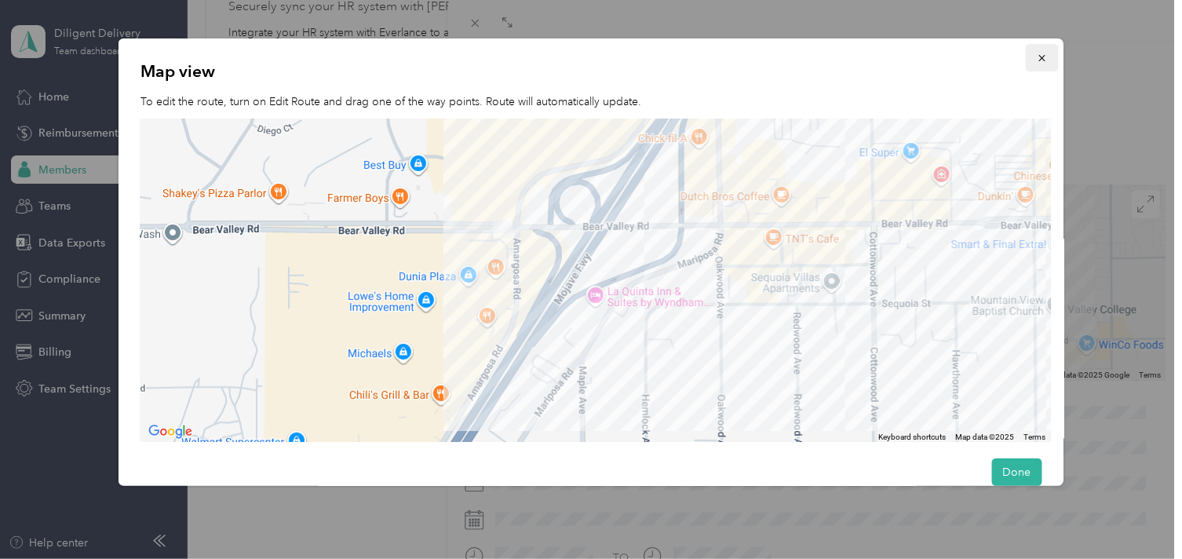
click at [1037, 60] on icon "button" at bounding box center [1041, 58] width 11 height 11
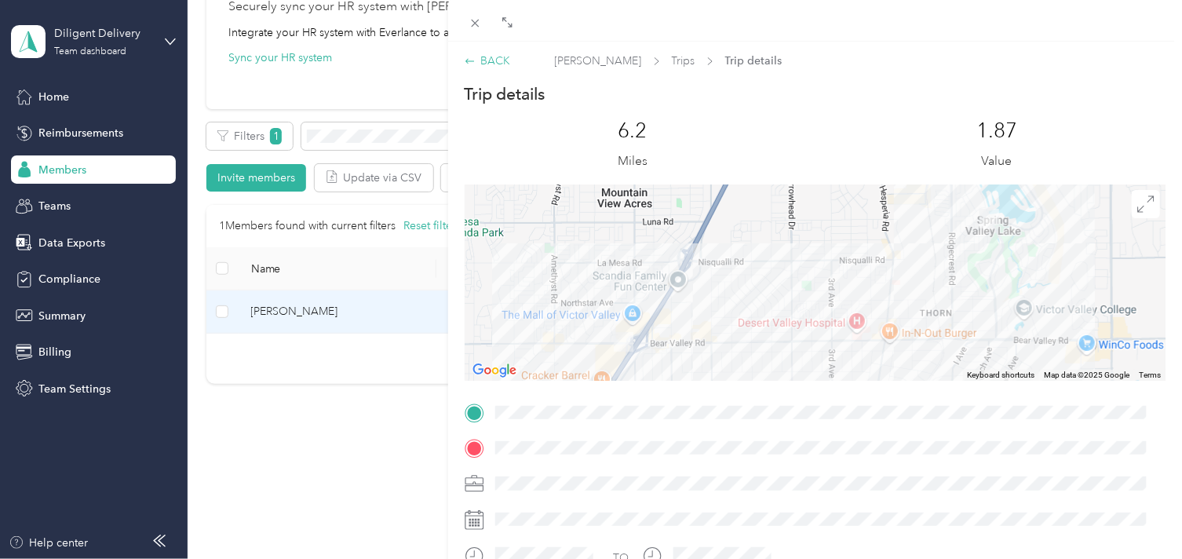
click at [492, 60] on div "BACK" at bounding box center [488, 61] width 46 height 16
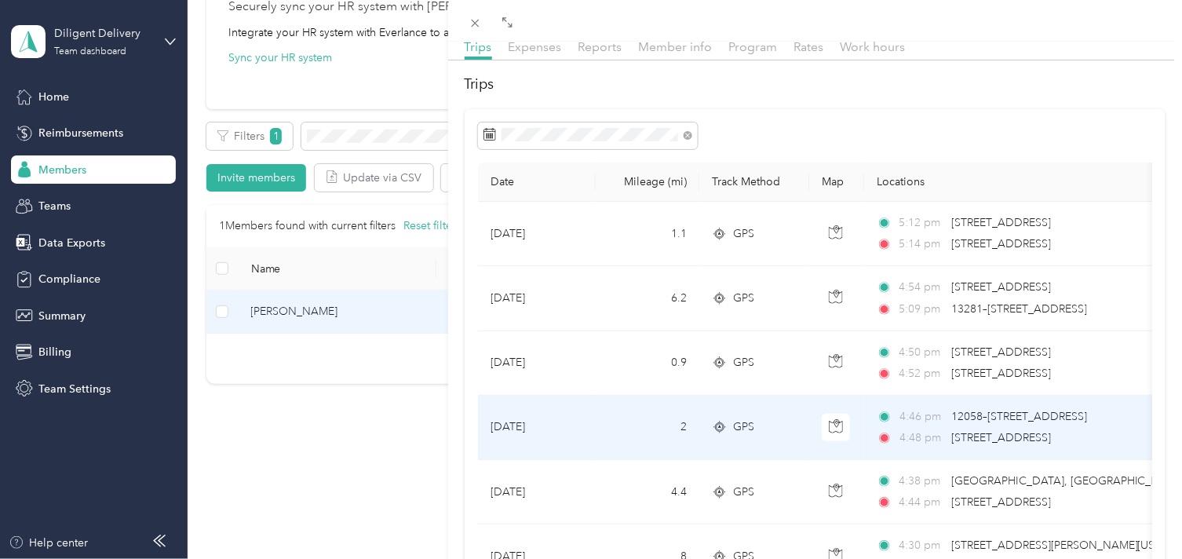
scroll to position [87, 0]
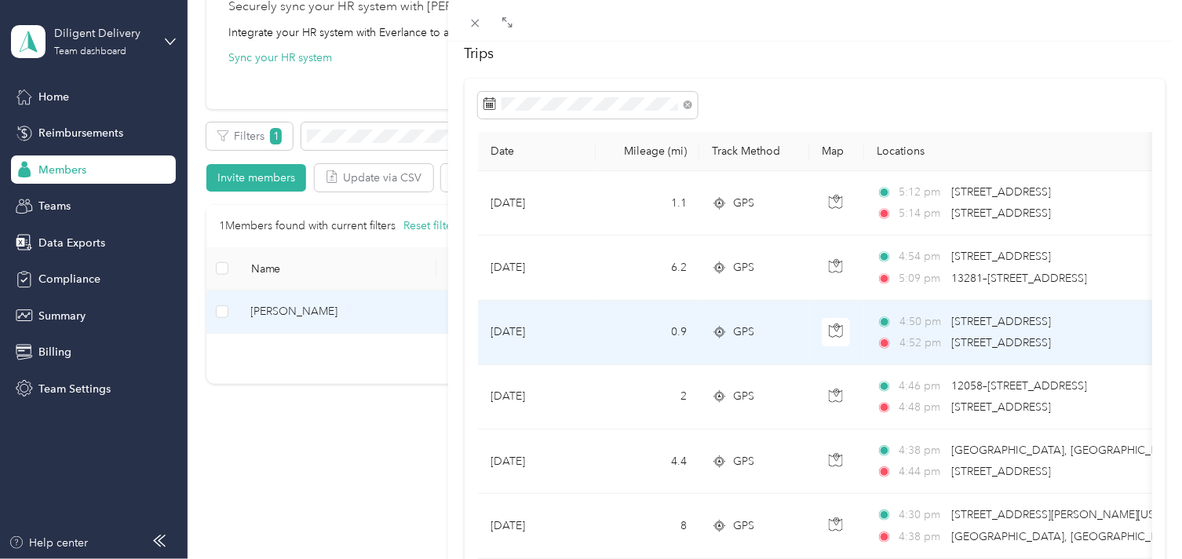
click at [1000, 327] on span "[STREET_ADDRESS]" at bounding box center [1001, 321] width 100 height 13
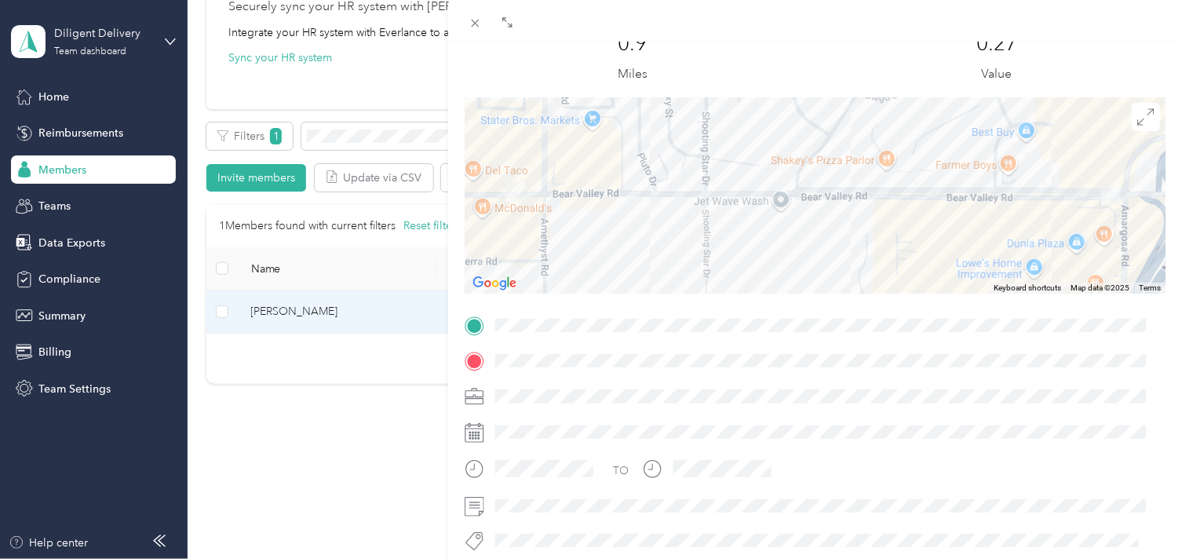
click at [724, 325] on span at bounding box center [828, 325] width 676 height 24
click at [476, 26] on icon at bounding box center [475, 22] width 13 height 13
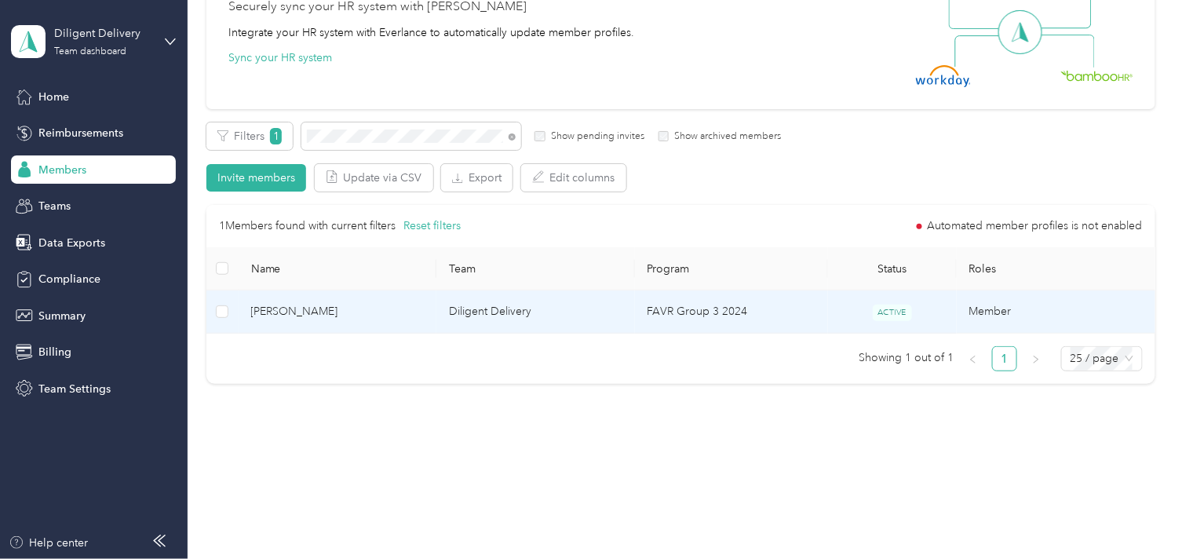
click at [451, 309] on td "Diligent Delivery" at bounding box center [535, 311] width 199 height 43
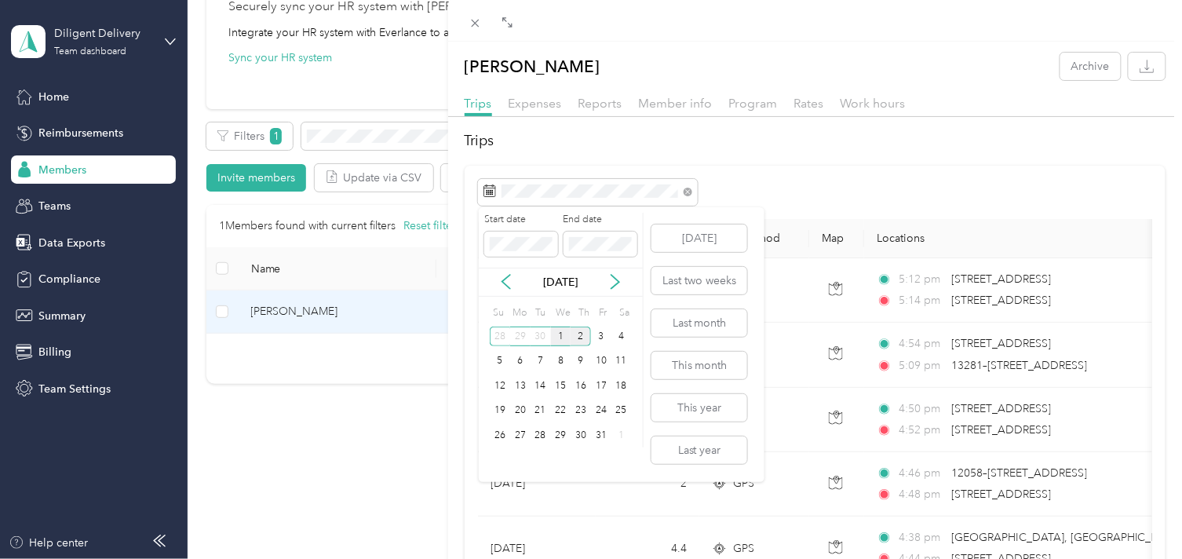
click at [559, 333] on div "1" at bounding box center [561, 337] width 20 height 20
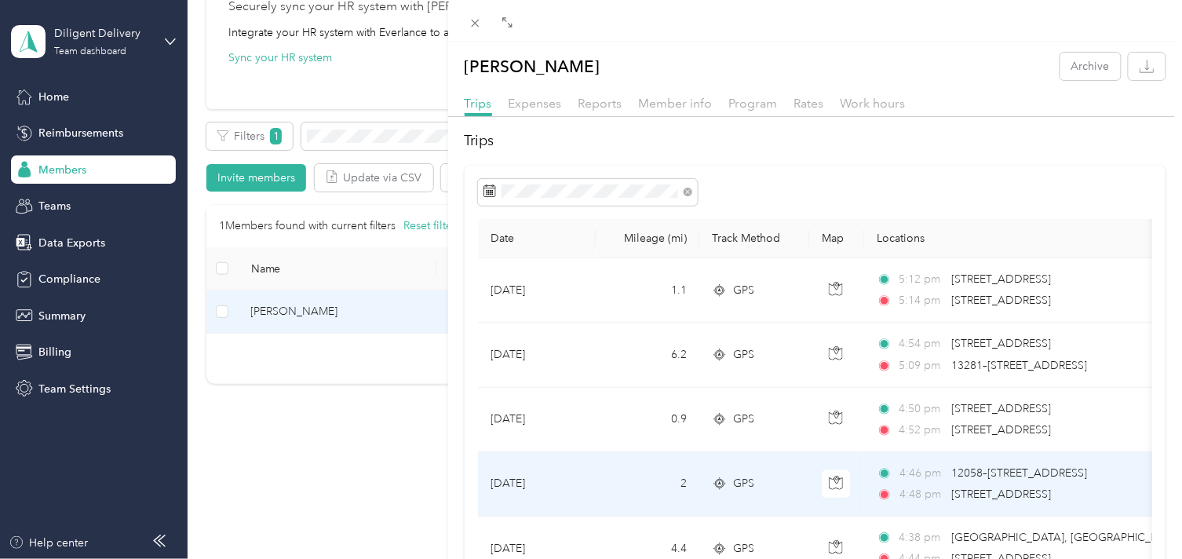
scroll to position [87, 0]
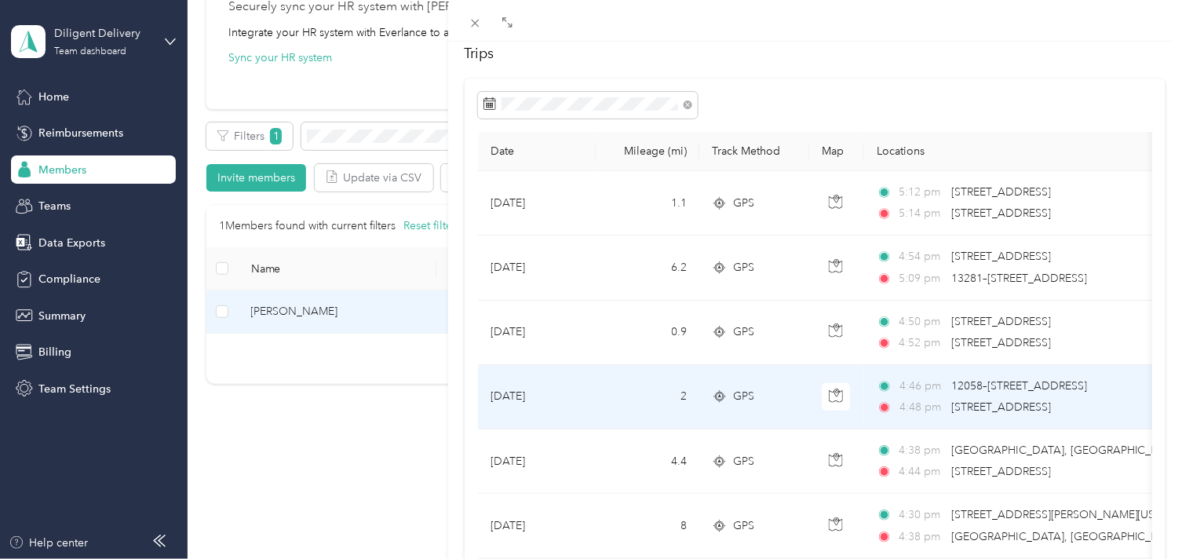
click at [1033, 399] on span "[STREET_ADDRESS]" at bounding box center [1001, 407] width 100 height 17
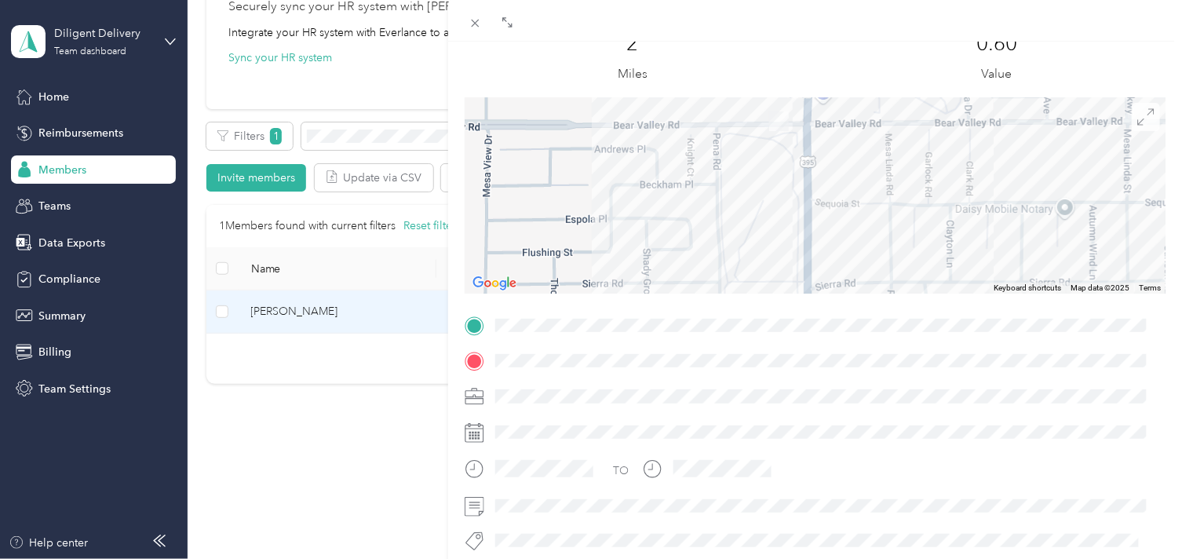
click at [1137, 115] on icon at bounding box center [1145, 116] width 17 height 17
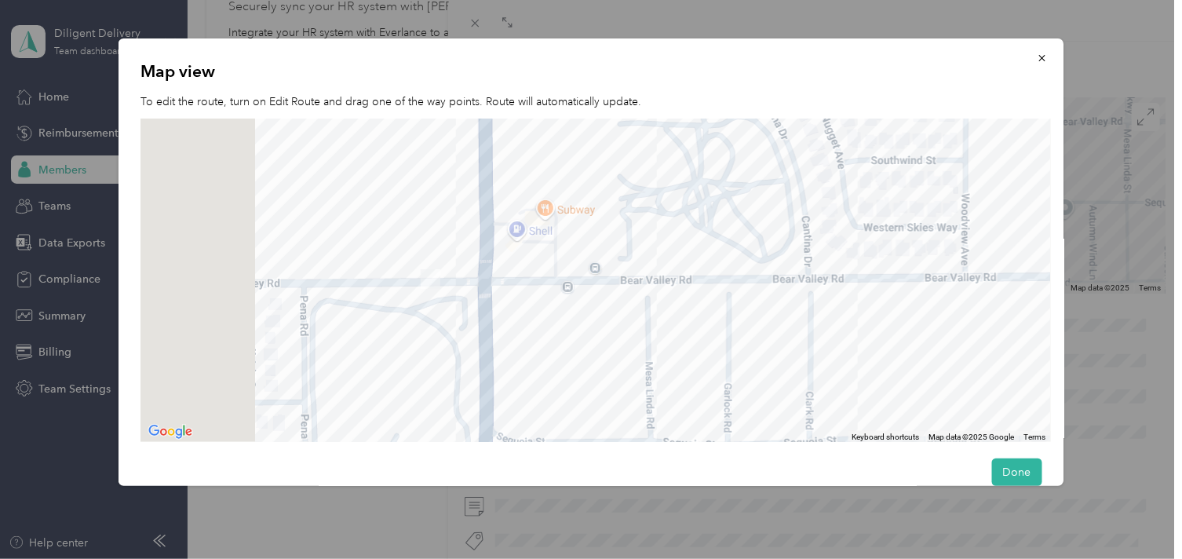
drag, startPoint x: 253, startPoint y: 326, endPoint x: 597, endPoint y: 341, distance: 344.9
click at [597, 341] on div at bounding box center [596, 281] width 911 height 324
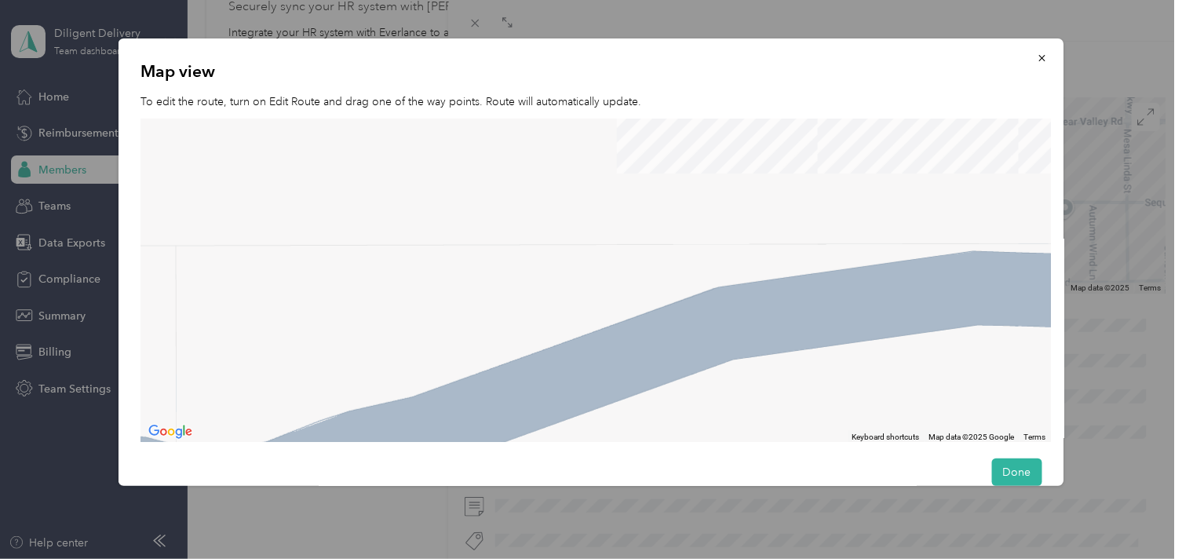
drag, startPoint x: 589, startPoint y: 285, endPoint x: 585, endPoint y: 309, distance: 23.9
click at [585, 309] on div at bounding box center [596, 281] width 911 height 324
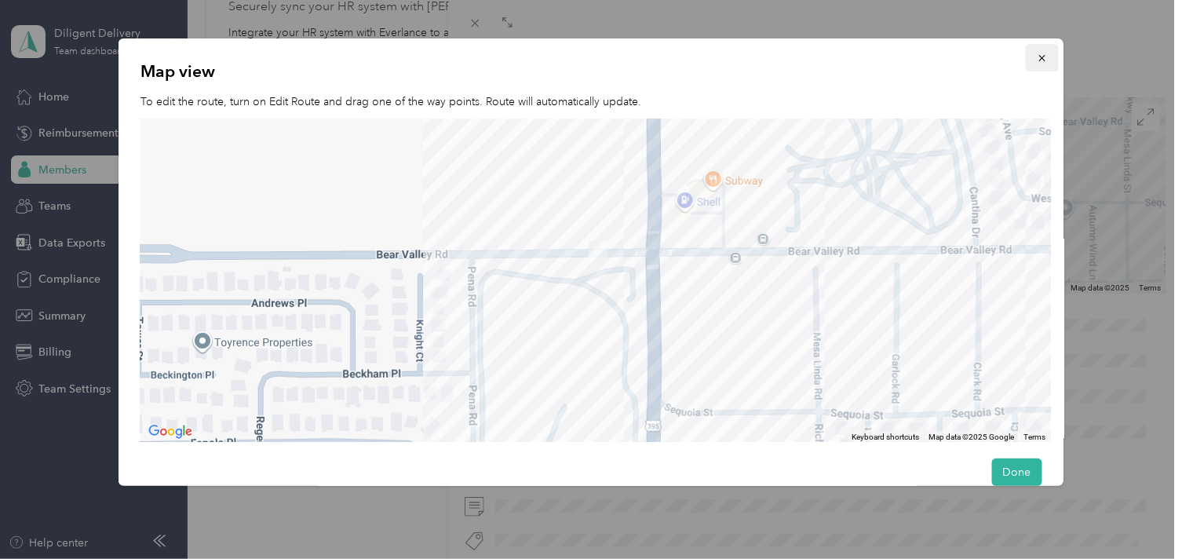
click at [1025, 59] on button "button" at bounding box center [1041, 57] width 33 height 27
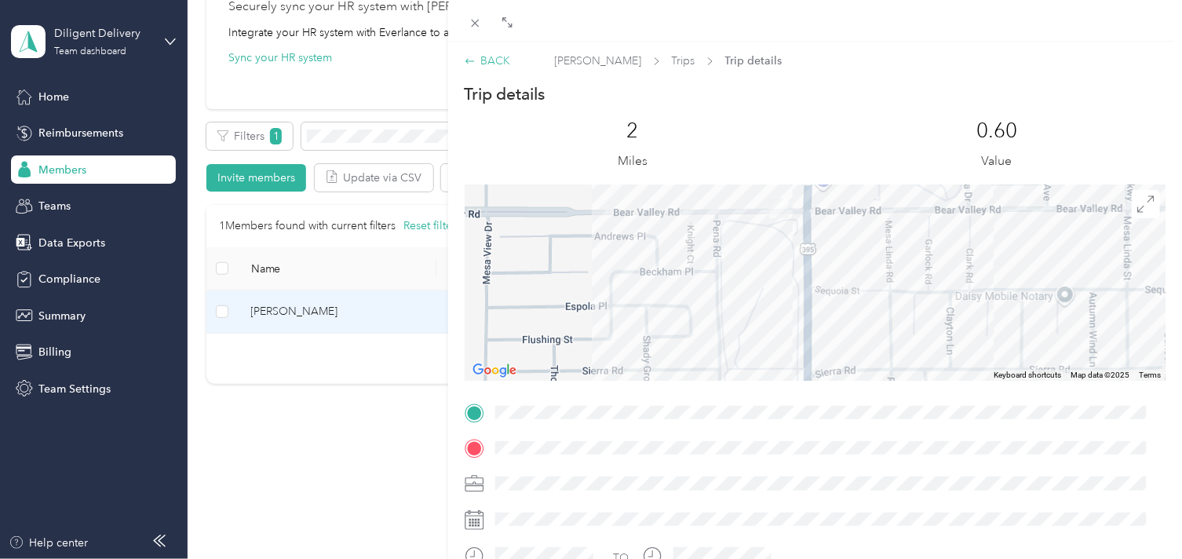
click at [482, 60] on div "BACK" at bounding box center [488, 61] width 46 height 16
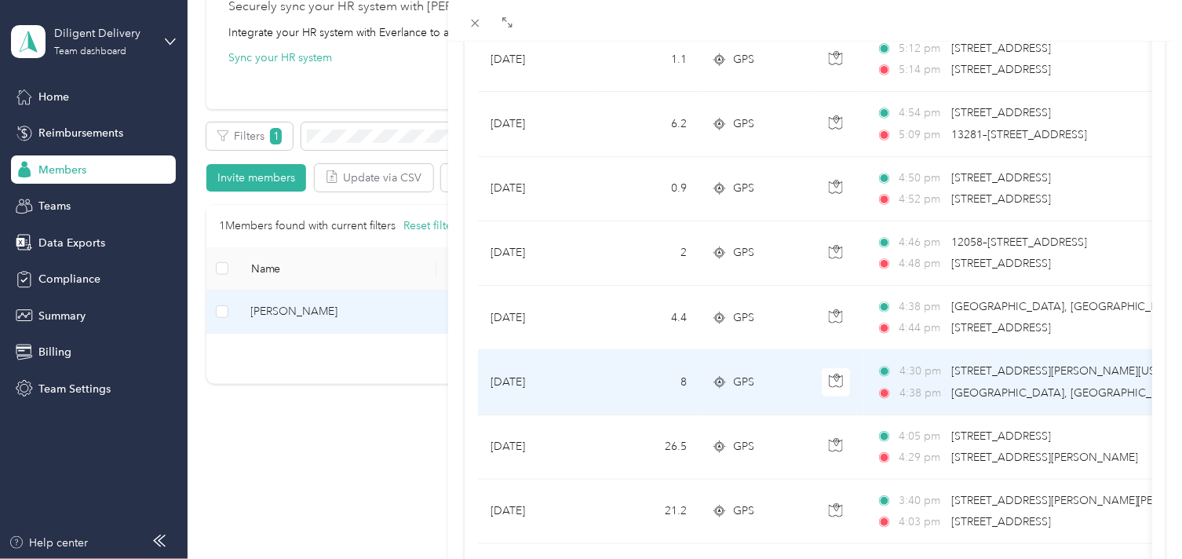
scroll to position [261, 0]
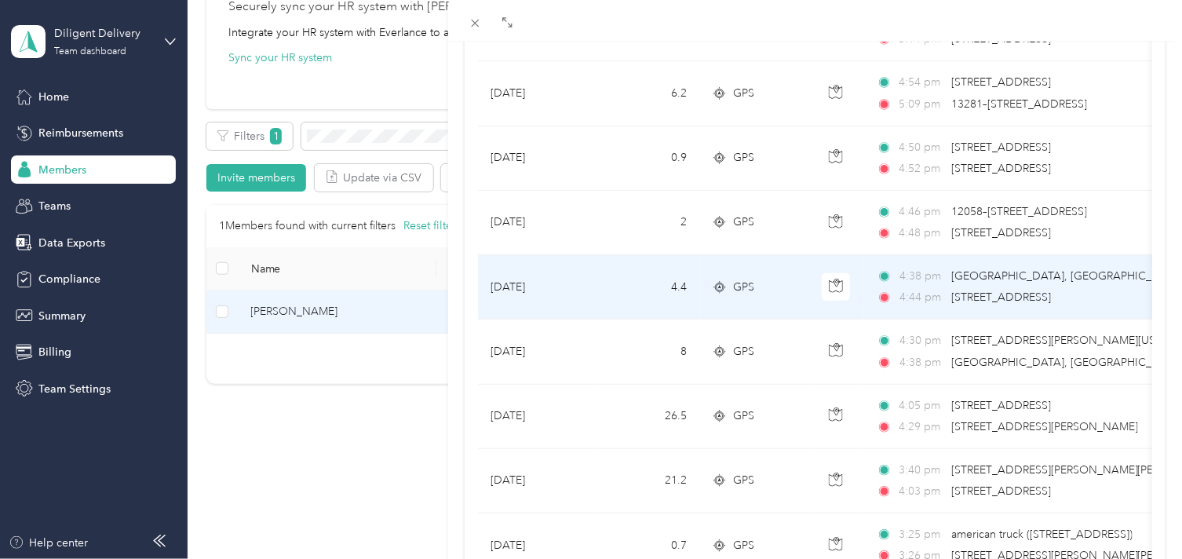
click at [1060, 287] on div "4:38 pm [GEOGRAPHIC_DATA], [GEOGRAPHIC_DATA], [GEOGRAPHIC_DATA], [GEOGRAPHIC_DA…" at bounding box center [1042, 287] width 330 height 38
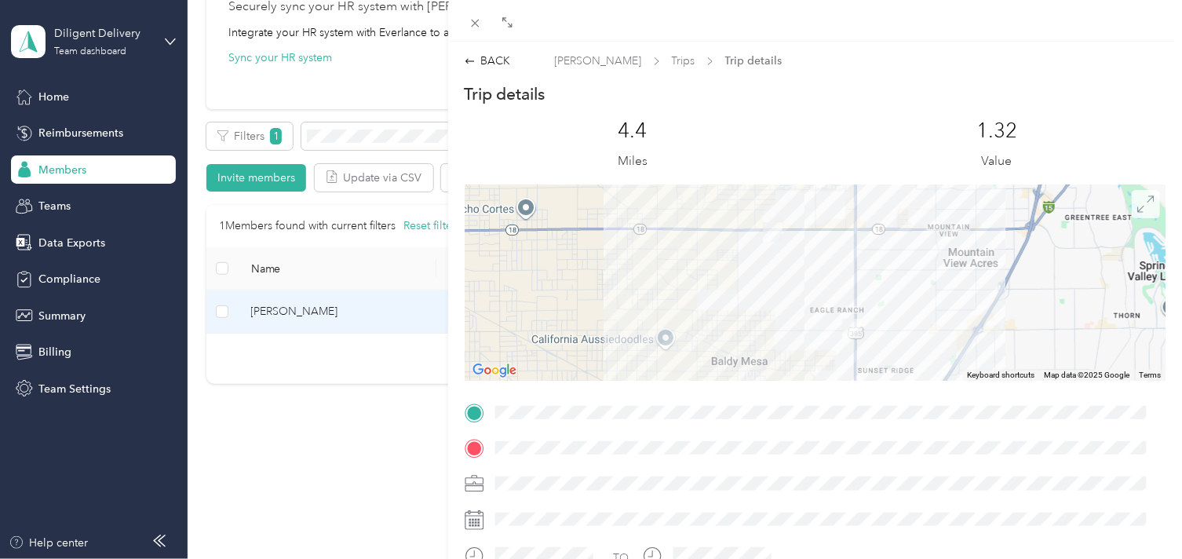
click at [1139, 201] on icon at bounding box center [1145, 203] width 17 height 17
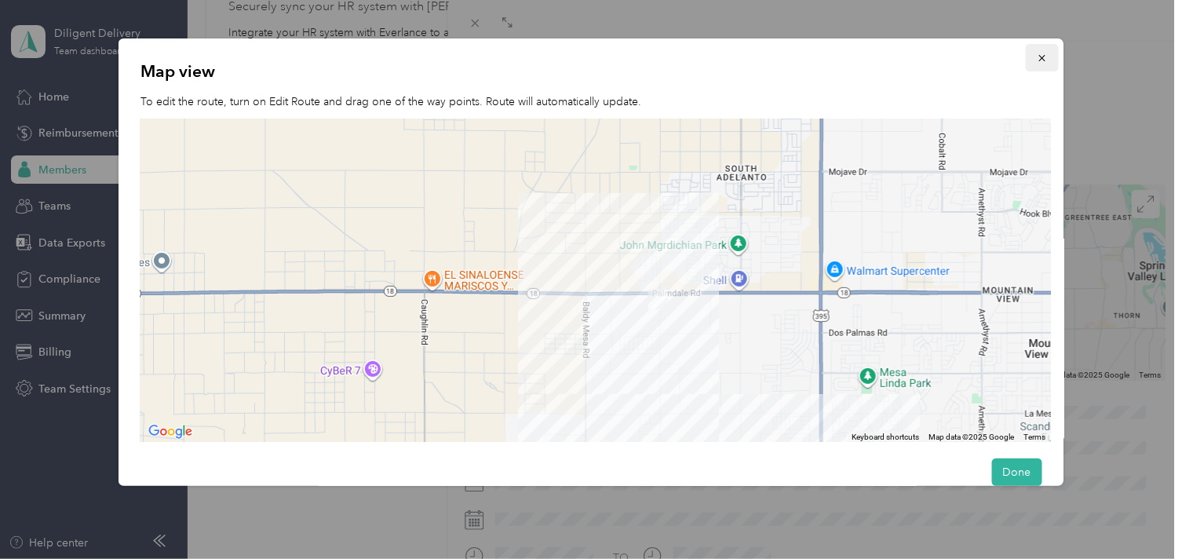
click at [1036, 59] on icon "button" at bounding box center [1041, 58] width 11 height 11
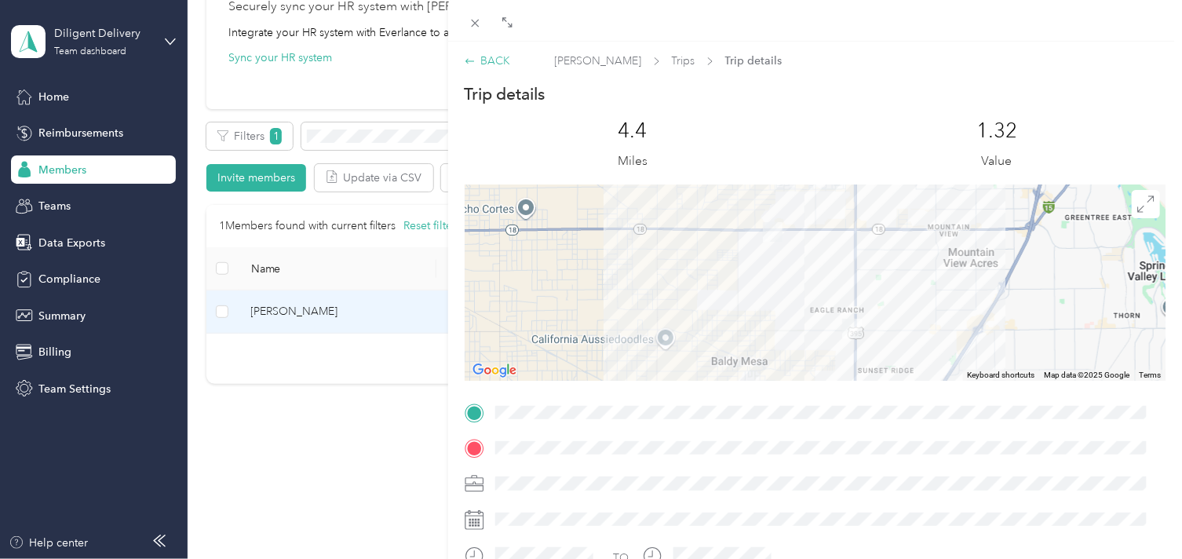
click at [488, 60] on div "BACK" at bounding box center [488, 61] width 46 height 16
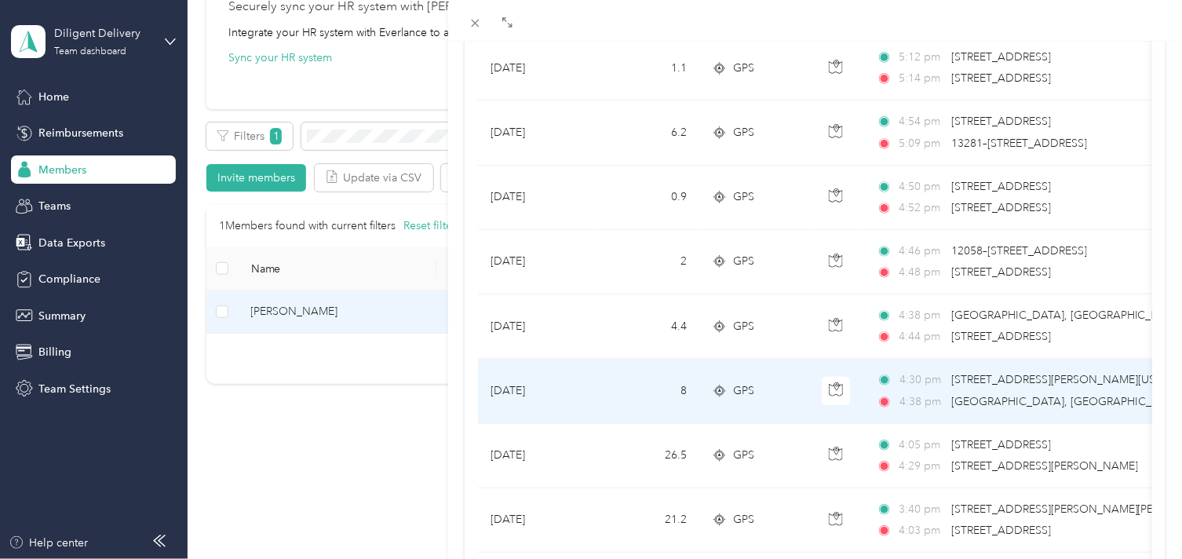
scroll to position [261, 0]
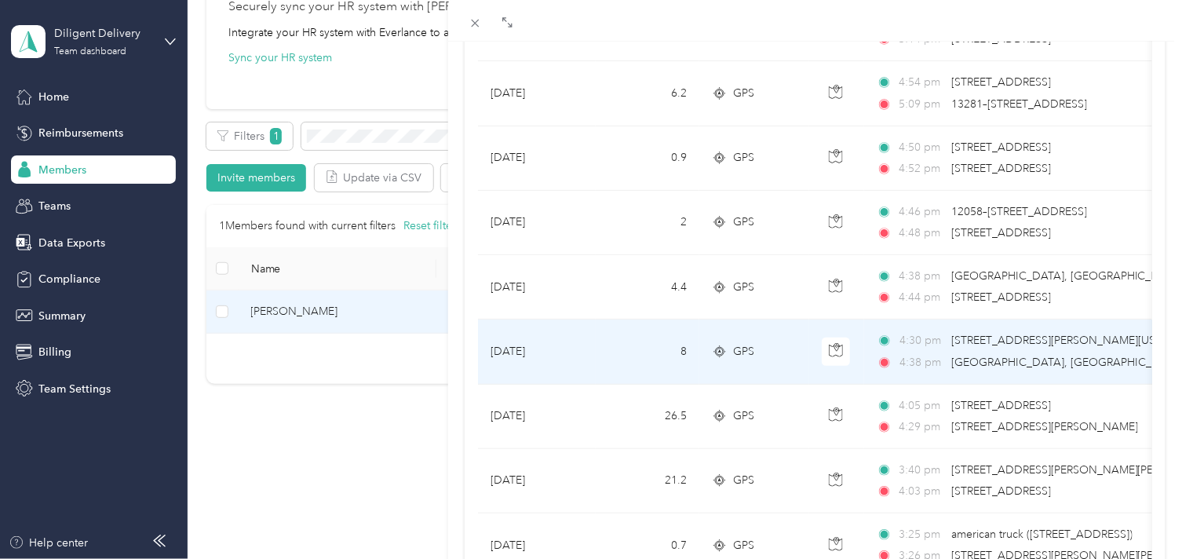
click at [911, 357] on span "4:38 pm" at bounding box center [922, 362] width 45 height 17
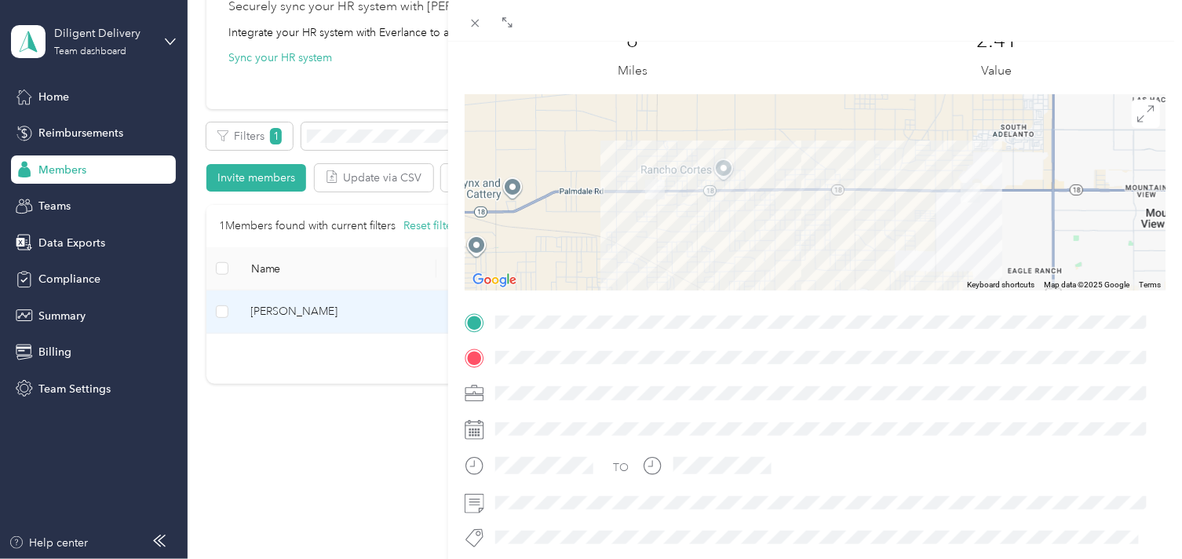
scroll to position [57, 0]
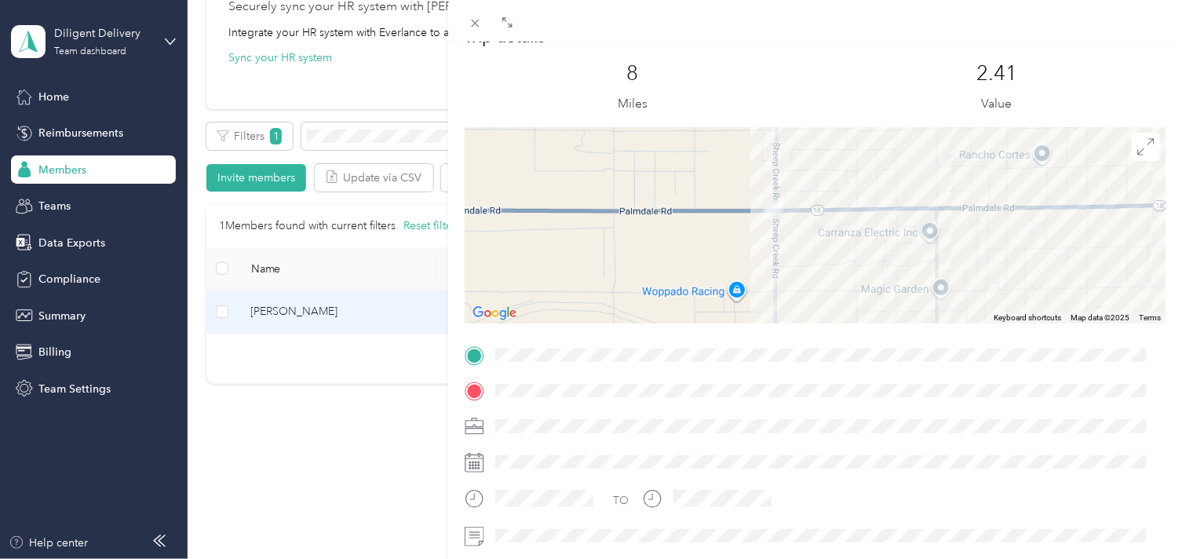
drag, startPoint x: 867, startPoint y: 181, endPoint x: 783, endPoint y: 250, distance: 108.1
click at [789, 248] on div at bounding box center [815, 225] width 701 height 196
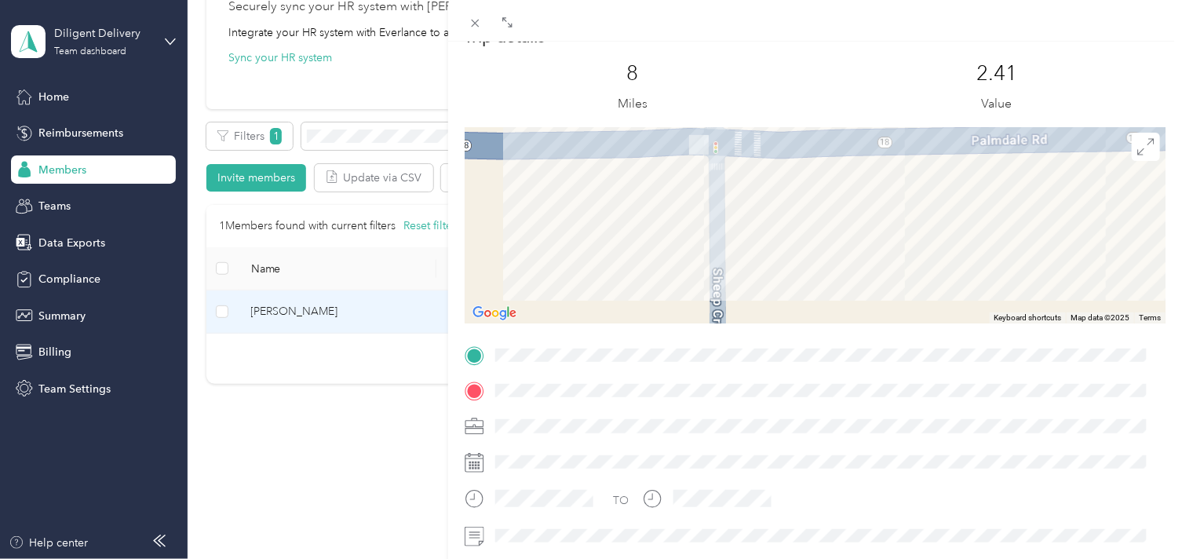
click at [874, 353] on span at bounding box center [828, 355] width 676 height 24
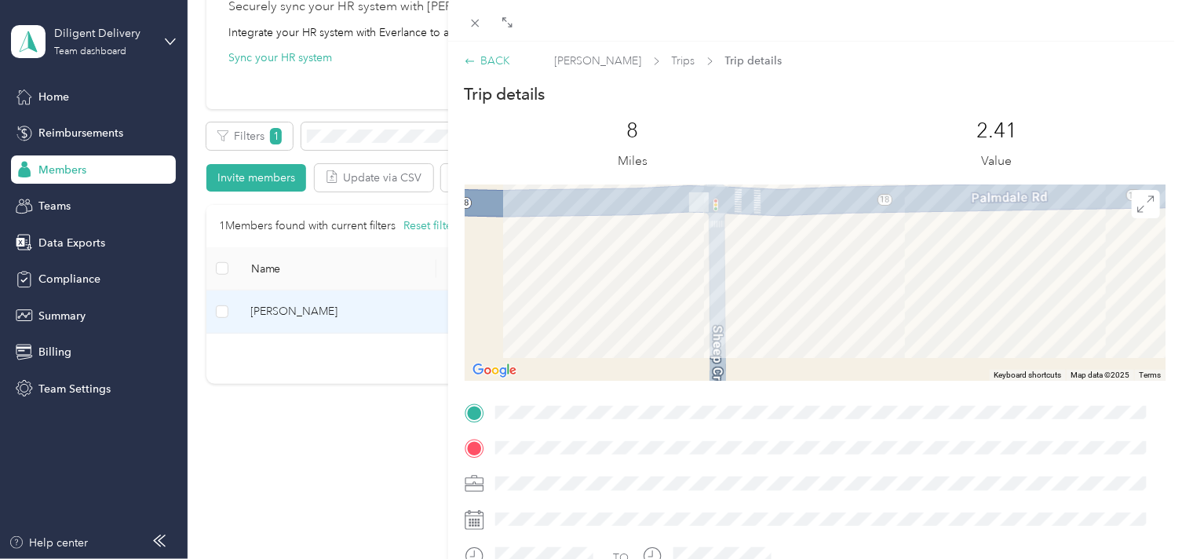
click at [492, 60] on div "BACK" at bounding box center [488, 61] width 46 height 16
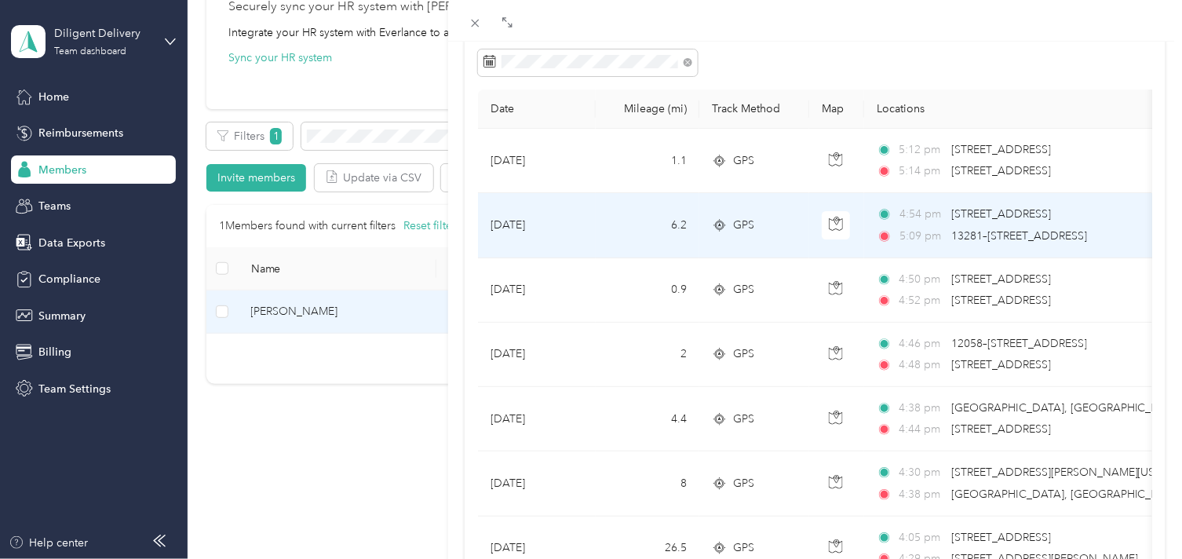
scroll to position [87, 0]
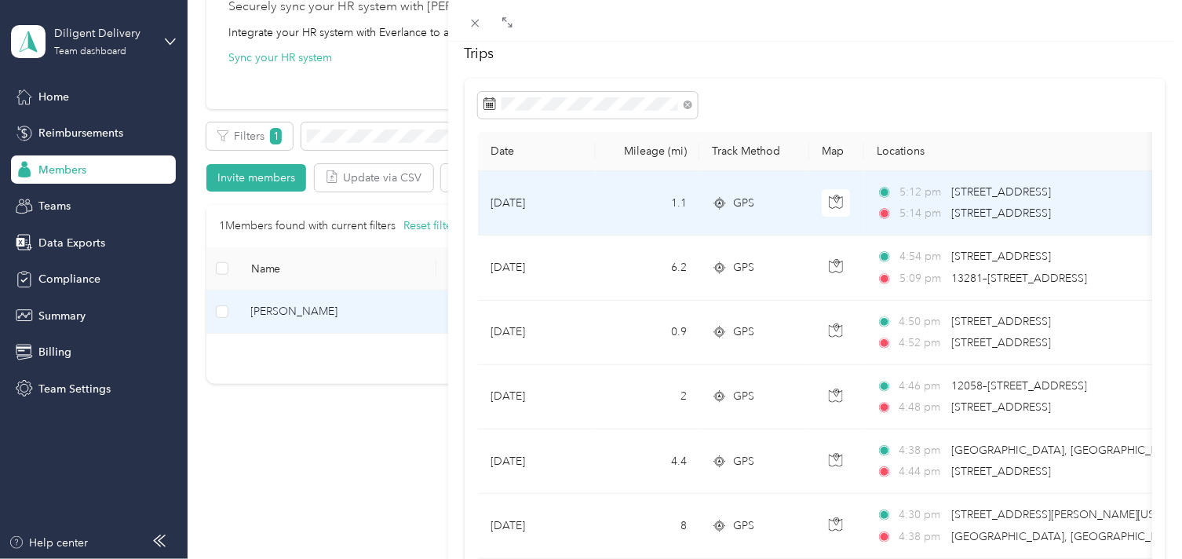
click at [1026, 210] on span "[STREET_ADDRESS]" at bounding box center [1001, 212] width 100 height 13
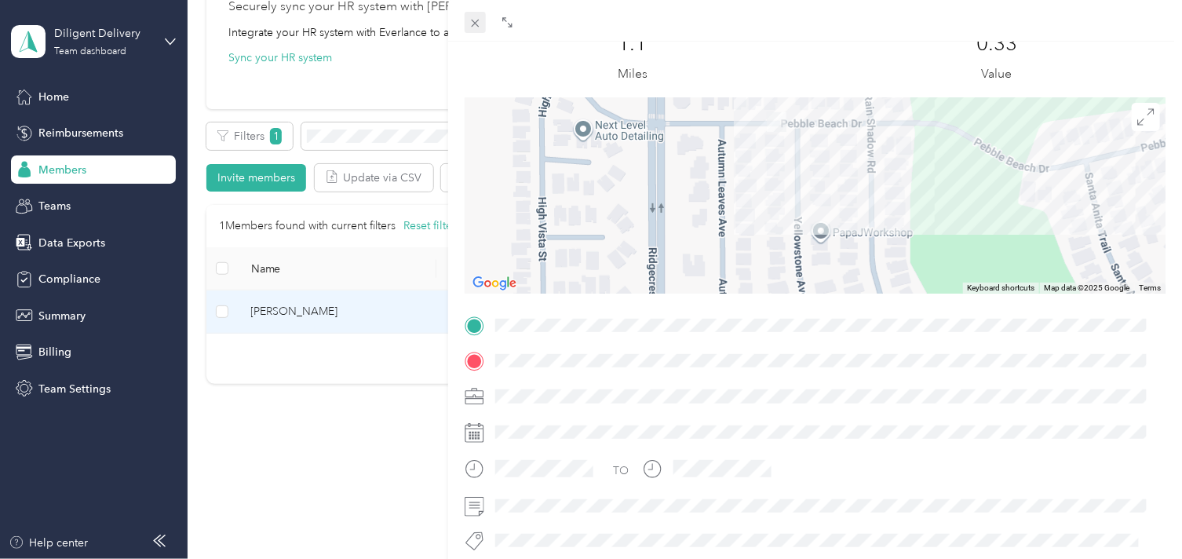
click at [480, 20] on icon at bounding box center [475, 22] width 13 height 13
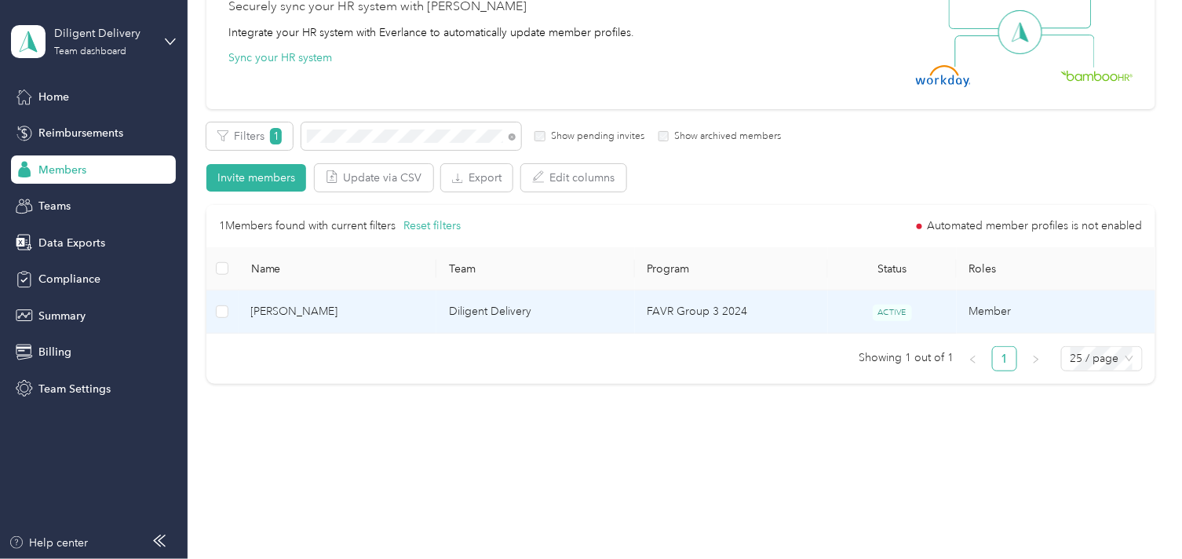
click at [507, 304] on td "Diligent Delivery" at bounding box center [535, 311] width 199 height 43
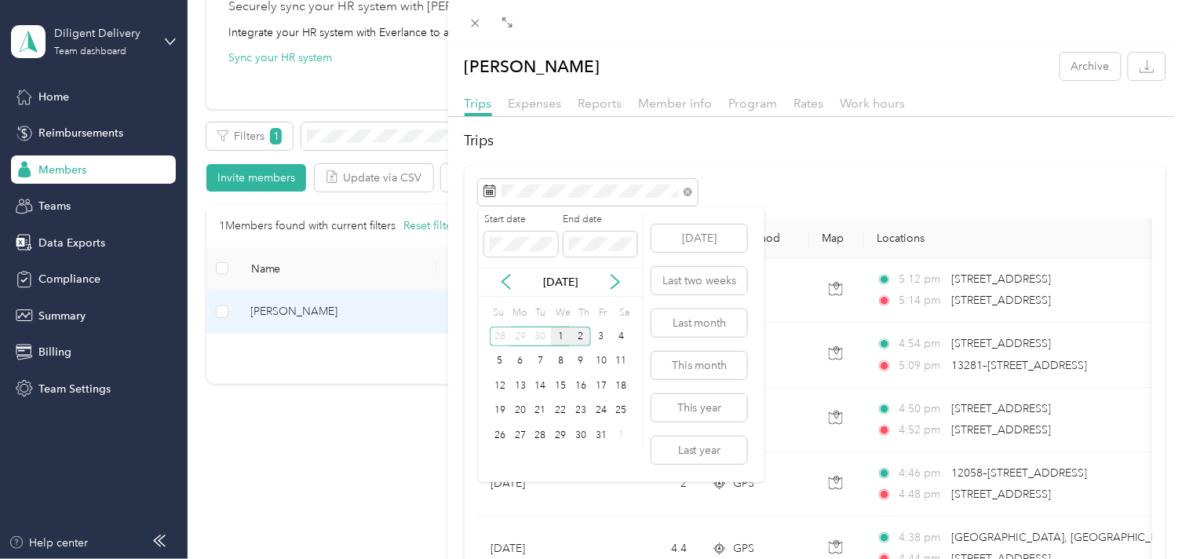
click at [558, 339] on div "1" at bounding box center [561, 337] width 20 height 20
click at [558, 338] on div "1" at bounding box center [561, 337] width 20 height 20
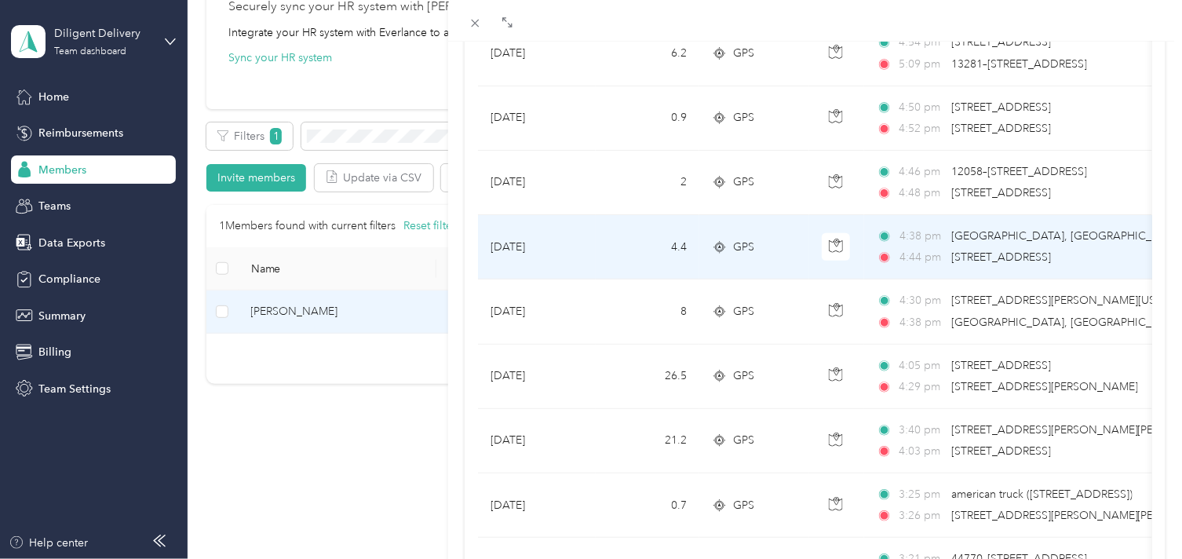
scroll to position [349, 0]
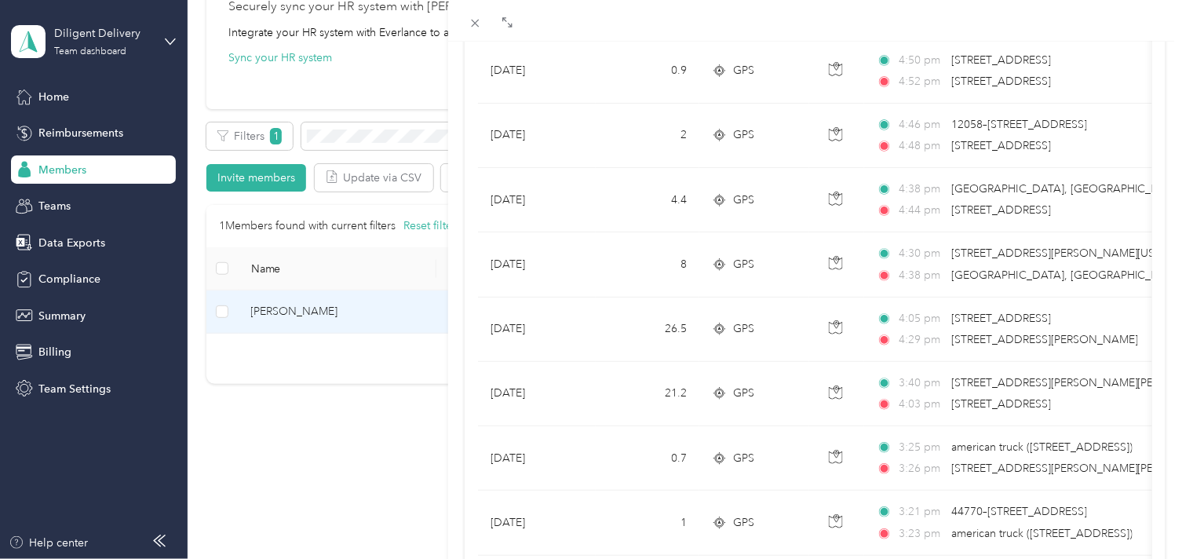
click at [361, 133] on div "[PERSON_NAME] Archive Trips Expenses Reports Member info Program Rates Work hou…" at bounding box center [591, 279] width 1182 height 559
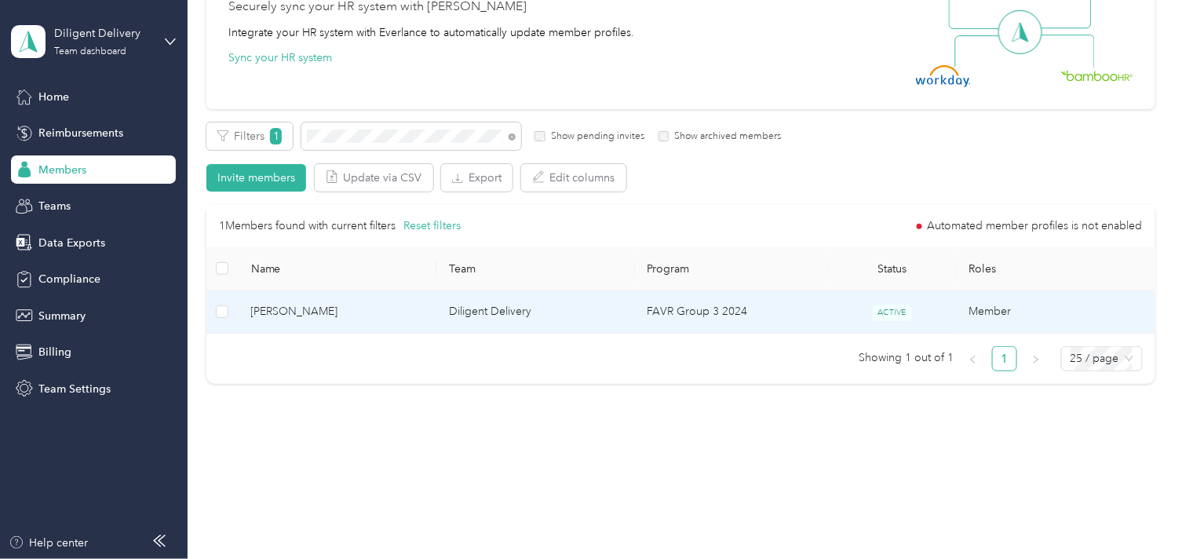
scroll to position [234, 0]
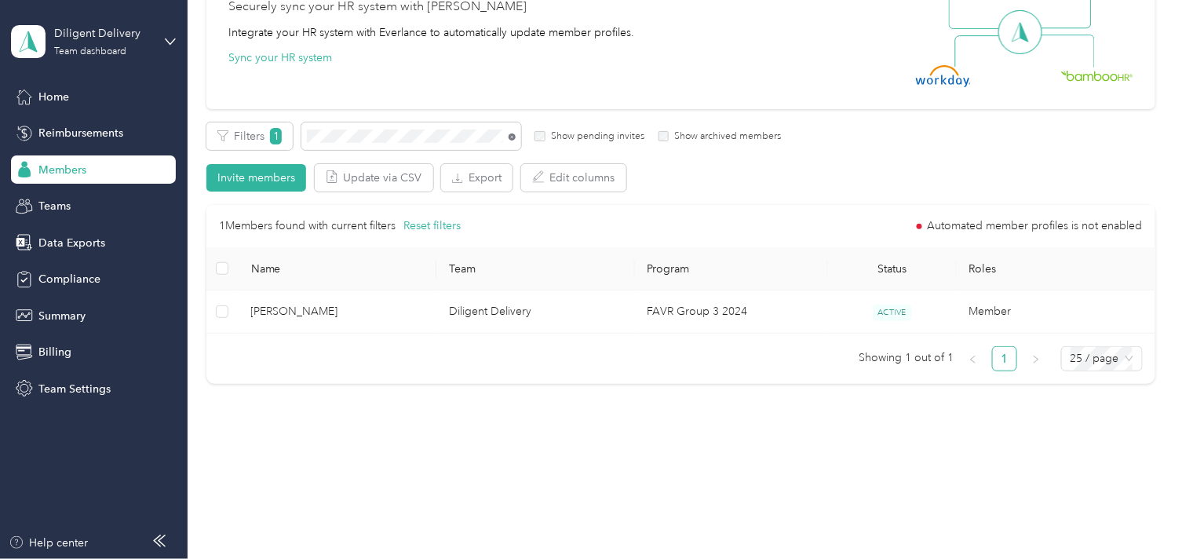
click at [511, 136] on icon at bounding box center [512, 136] width 7 height 7
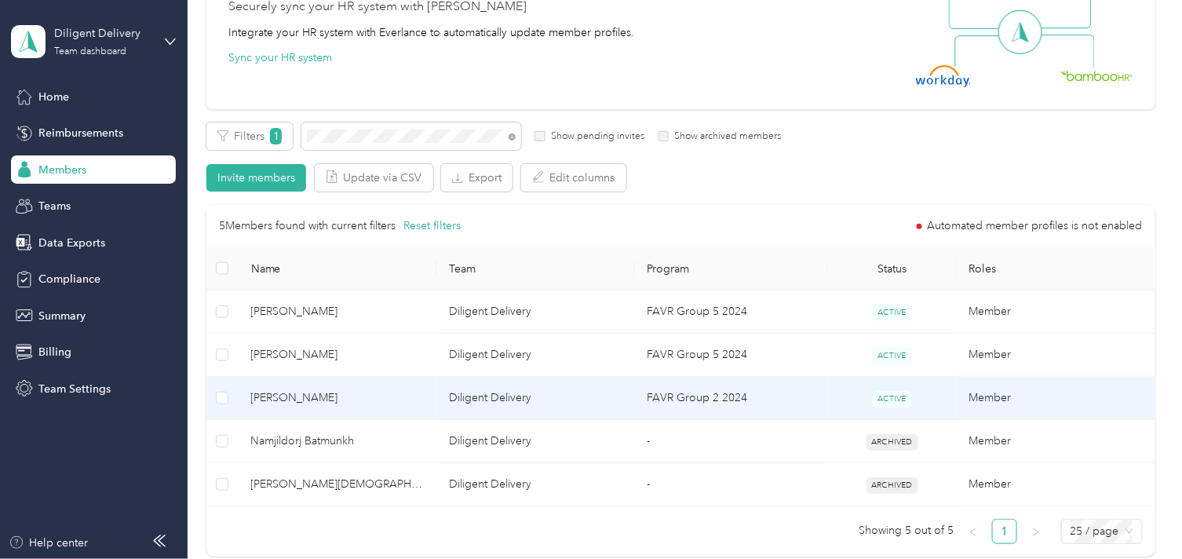
click at [403, 399] on span "[PERSON_NAME]" at bounding box center [337, 397] width 173 height 17
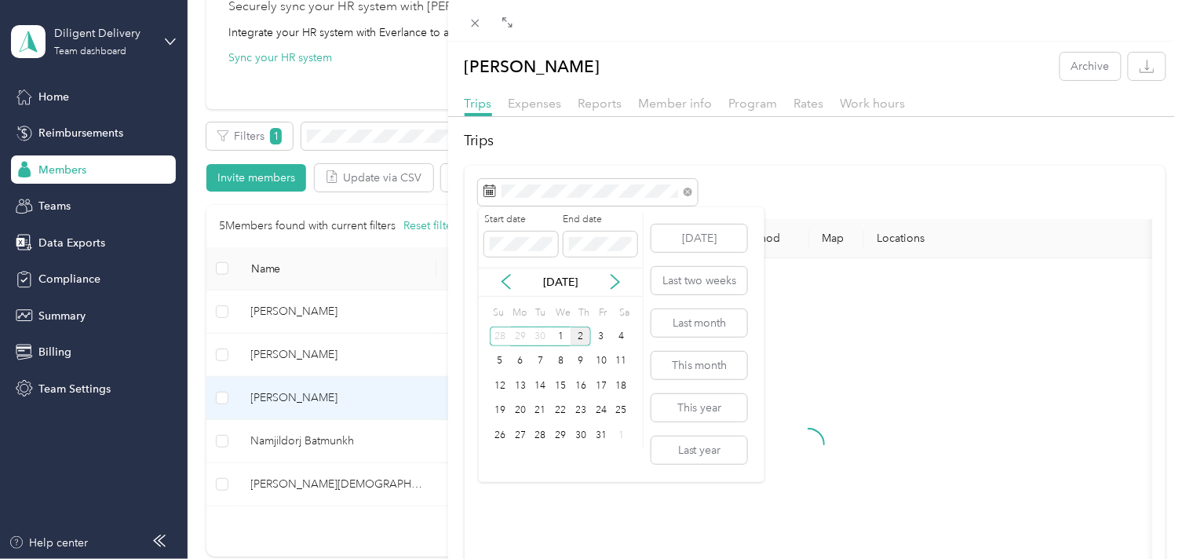
click at [582, 330] on div "2" at bounding box center [581, 337] width 20 height 20
click at [581, 330] on div "2" at bounding box center [581, 337] width 20 height 20
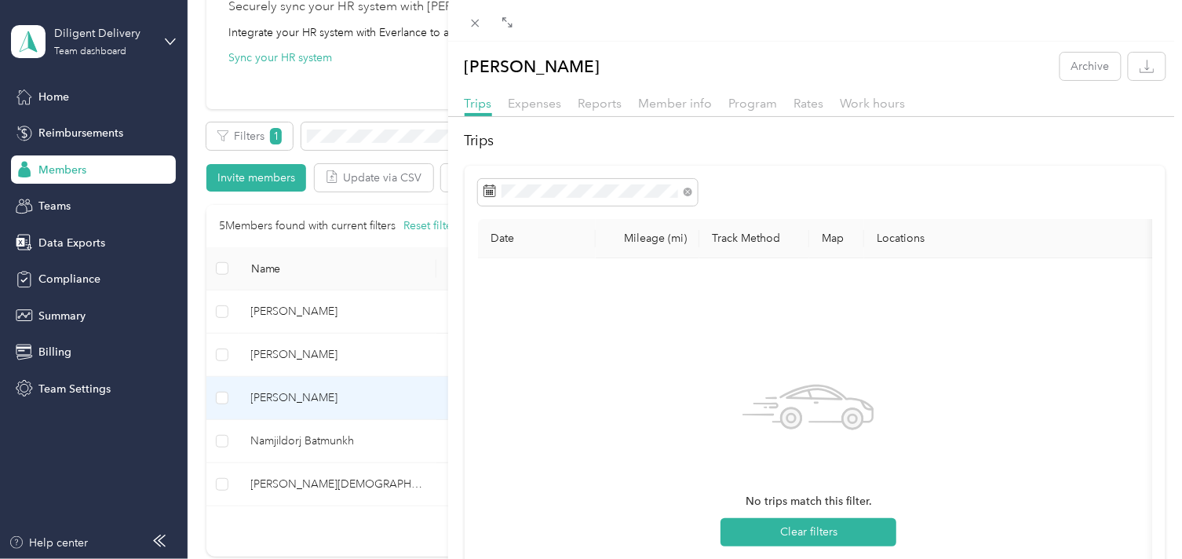
click at [385, 137] on div "[PERSON_NAME] Archive Trips Expenses Reports Member info Program Rates Work hou…" at bounding box center [591, 279] width 1182 height 559
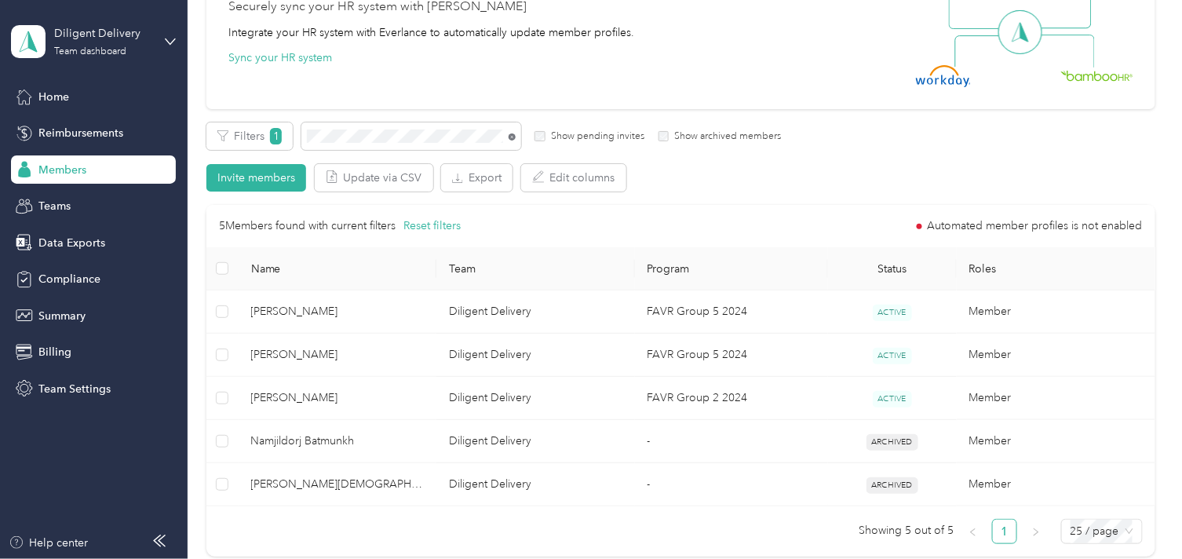
click at [510, 137] on icon at bounding box center [512, 136] width 7 height 7
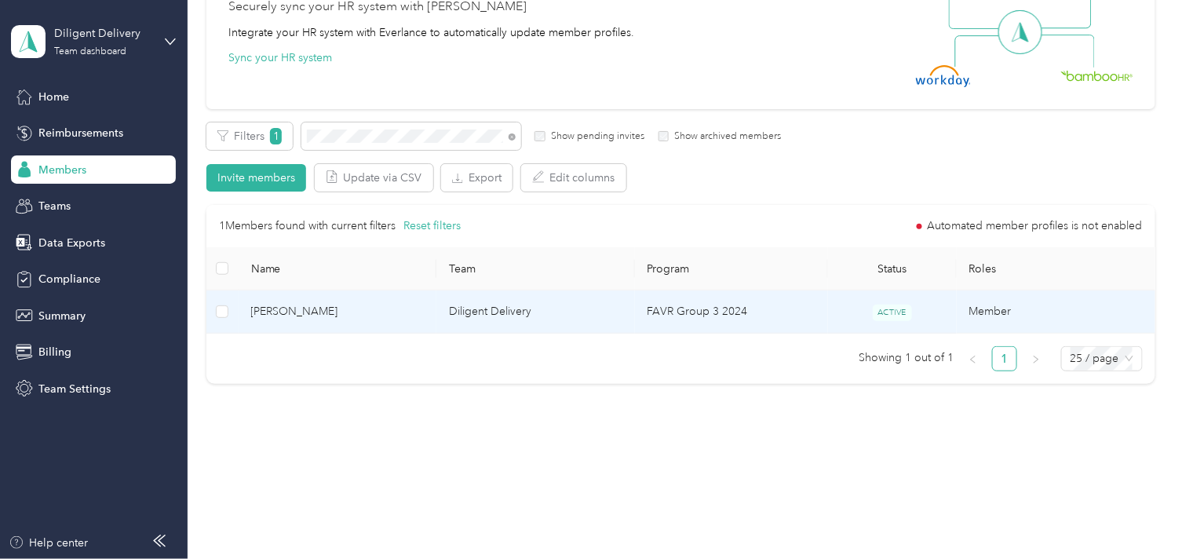
click at [417, 323] on td "[PERSON_NAME]" at bounding box center [338, 311] width 199 height 43
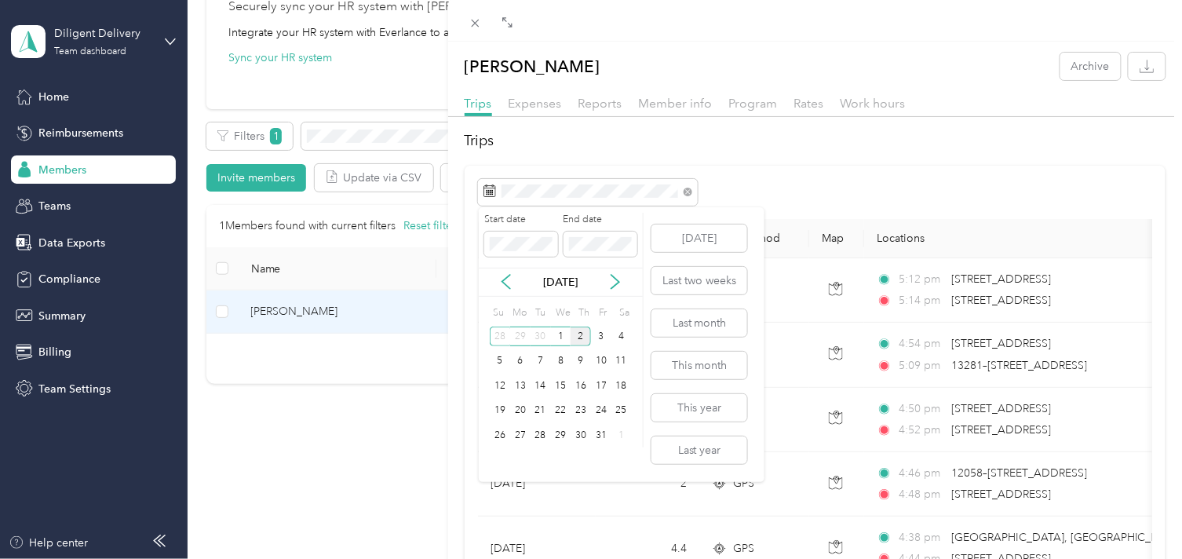
click at [578, 341] on div "2" at bounding box center [581, 337] width 20 height 20
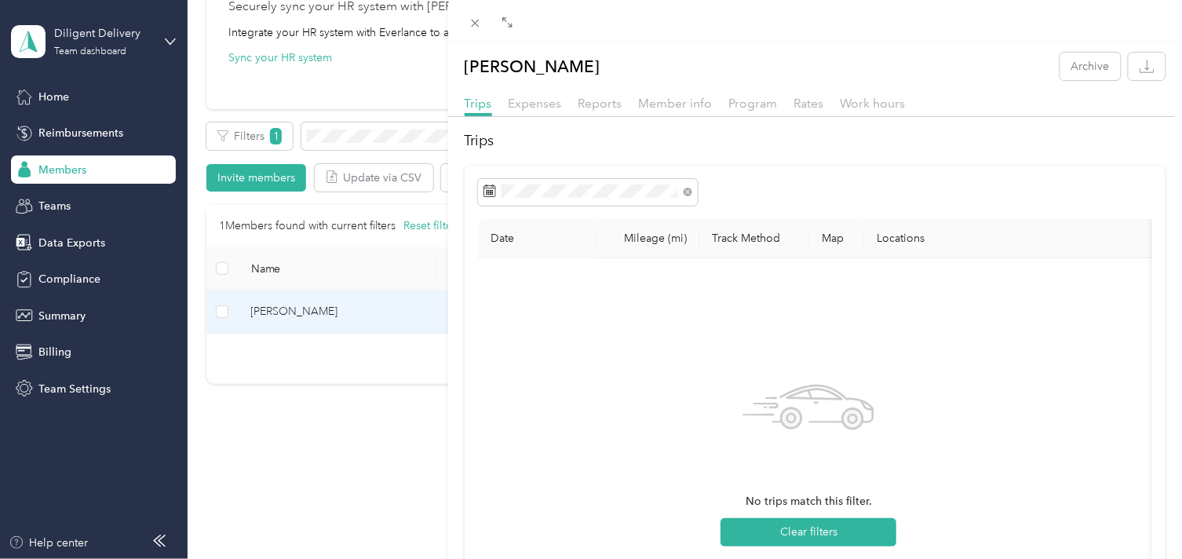
click at [385, 132] on div "[PERSON_NAME] Archive Trips Expenses Reports Member info Program Rates Work hou…" at bounding box center [591, 279] width 1182 height 559
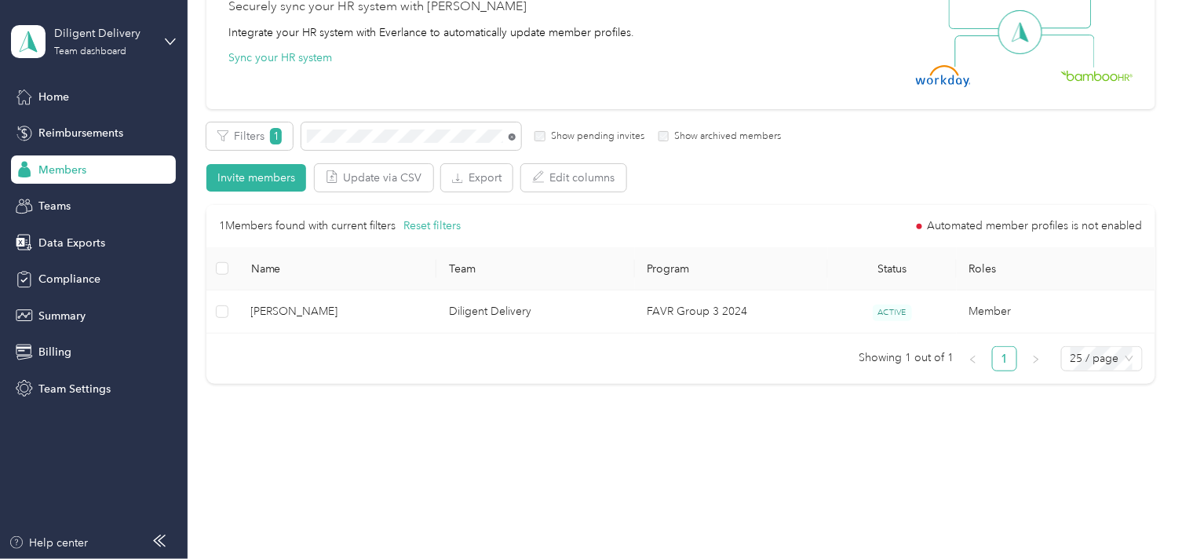
click at [511, 137] on icon at bounding box center [512, 136] width 7 height 7
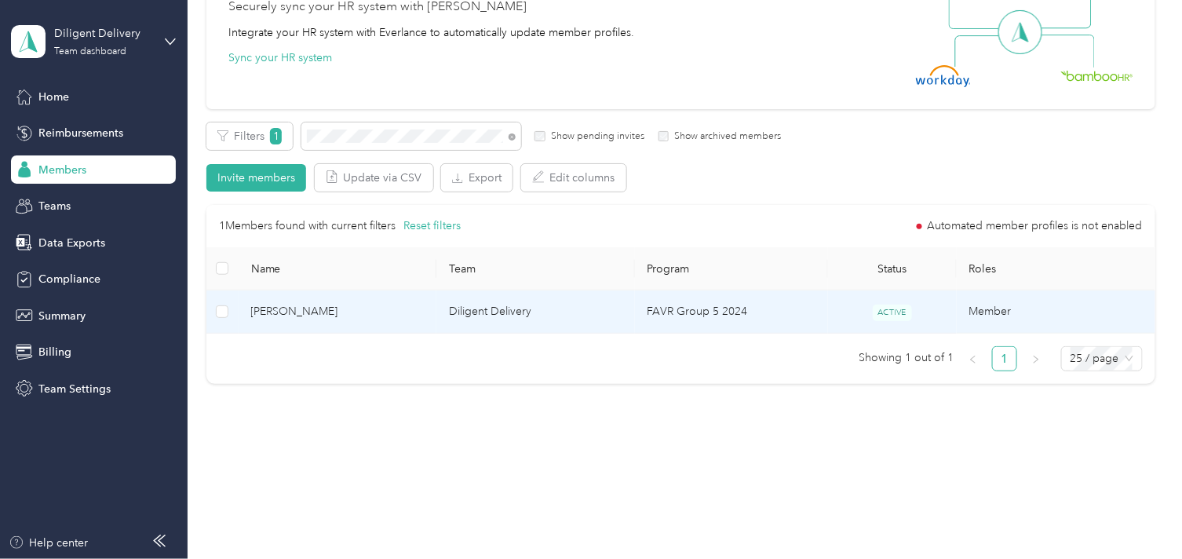
click at [393, 305] on span "[PERSON_NAME]" at bounding box center [337, 311] width 173 height 17
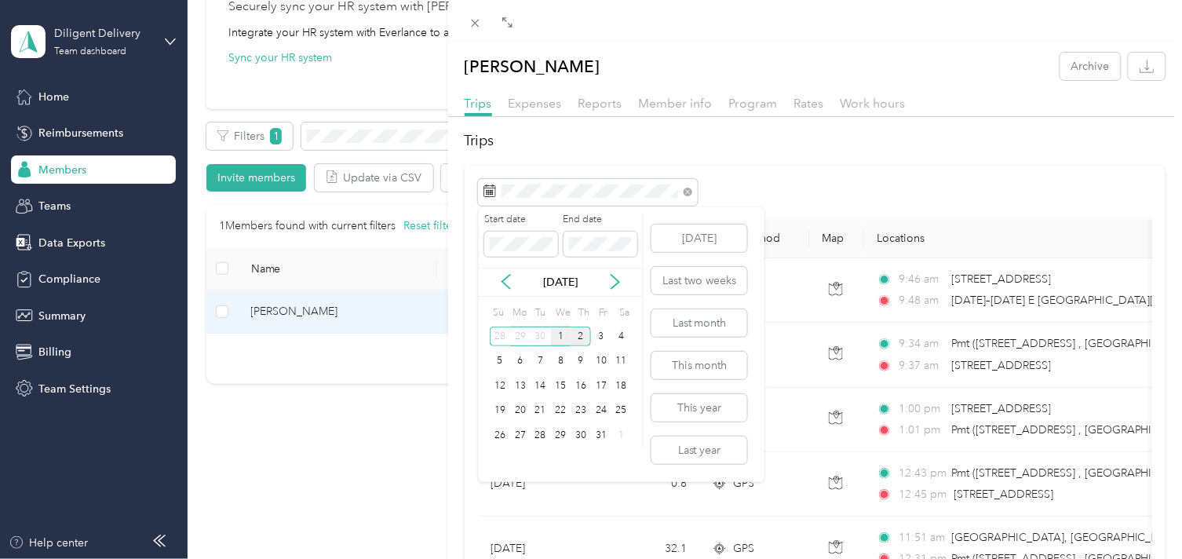
click at [557, 339] on div "1" at bounding box center [561, 337] width 20 height 20
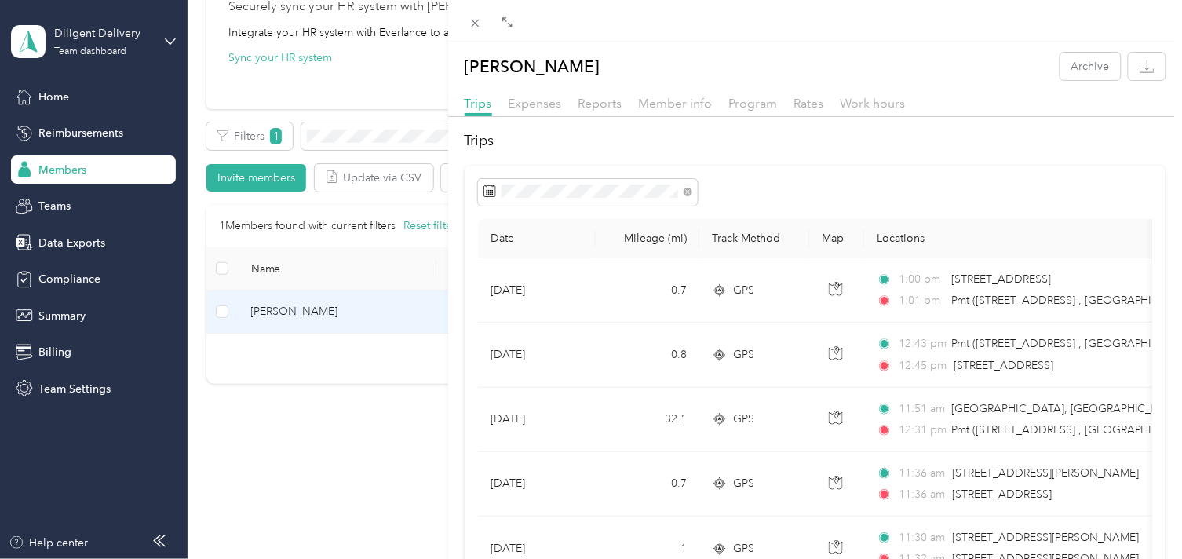
click at [378, 137] on div "[PERSON_NAME] Archive Trips Expenses Reports Member info Program Rates Work hou…" at bounding box center [591, 279] width 1182 height 559
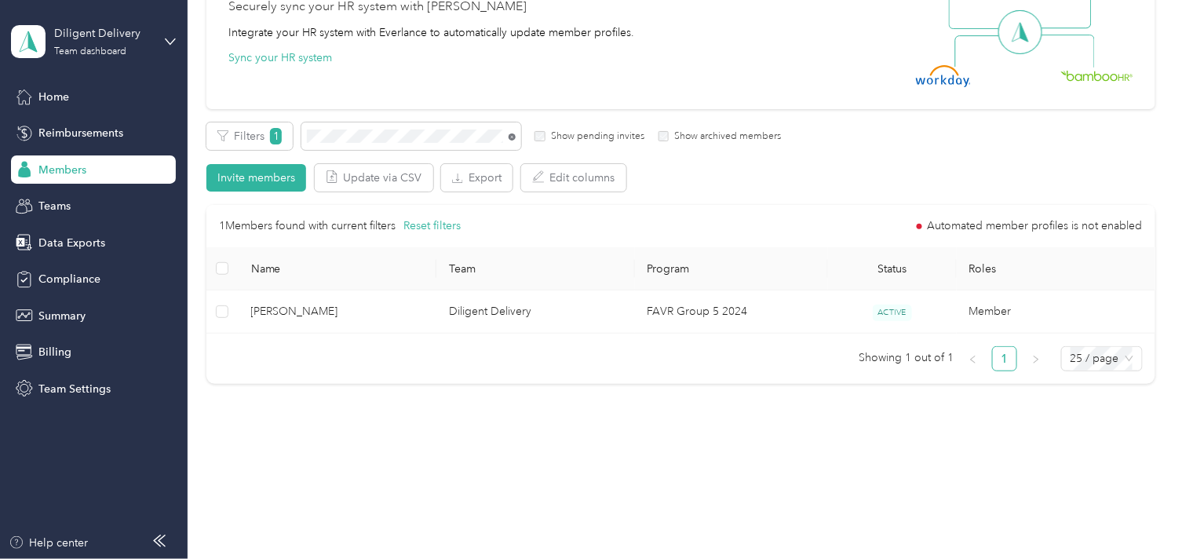
click at [513, 138] on icon at bounding box center [512, 136] width 7 height 7
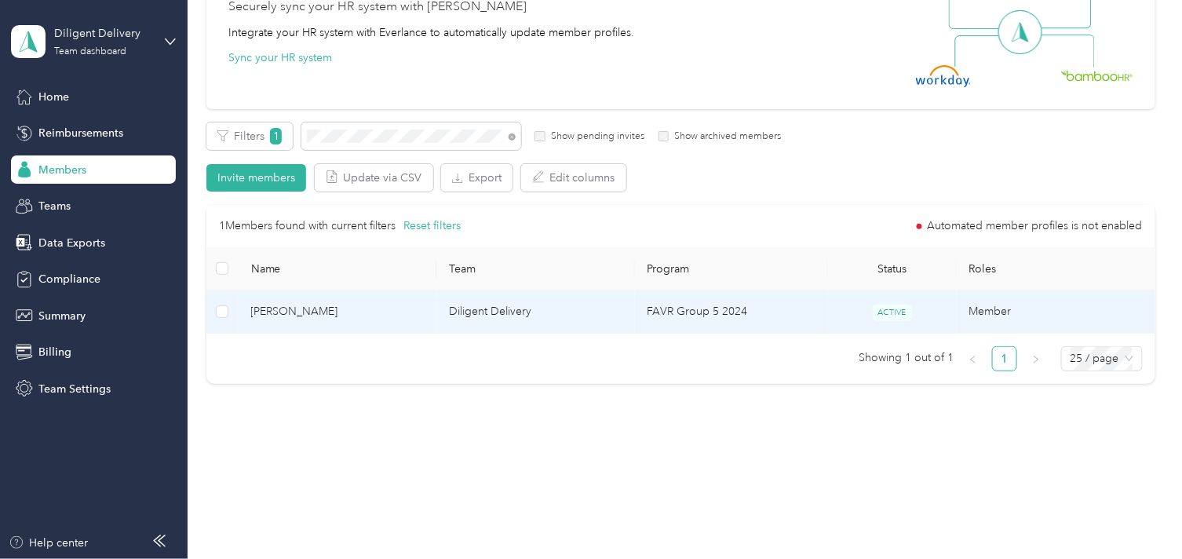
click at [518, 325] on td "Diligent Delivery" at bounding box center [535, 311] width 199 height 43
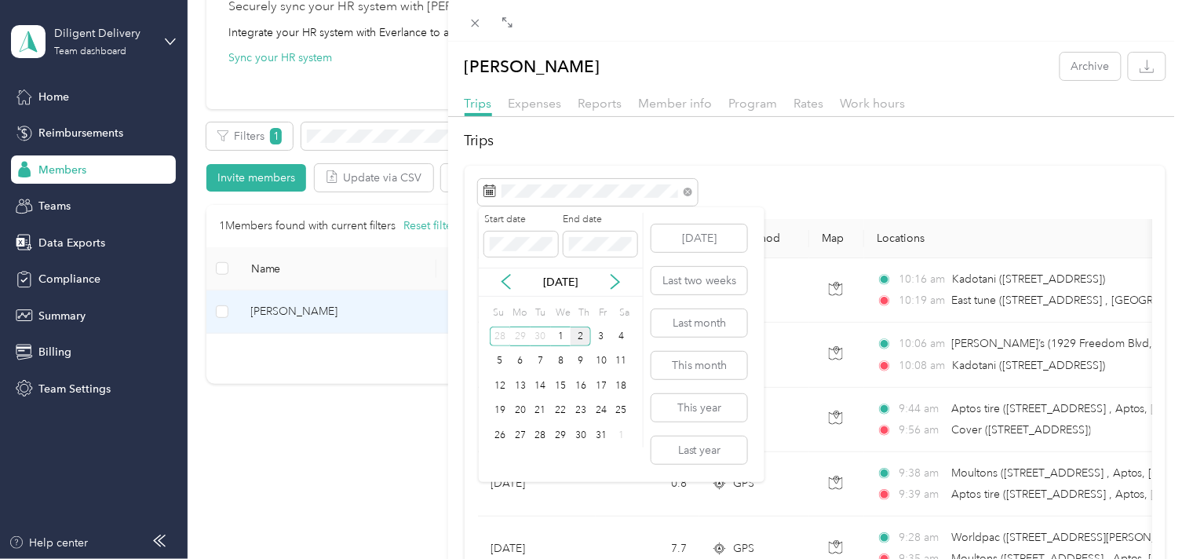
click at [577, 338] on div "2" at bounding box center [581, 337] width 20 height 20
click at [577, 336] on div "2" at bounding box center [581, 337] width 20 height 20
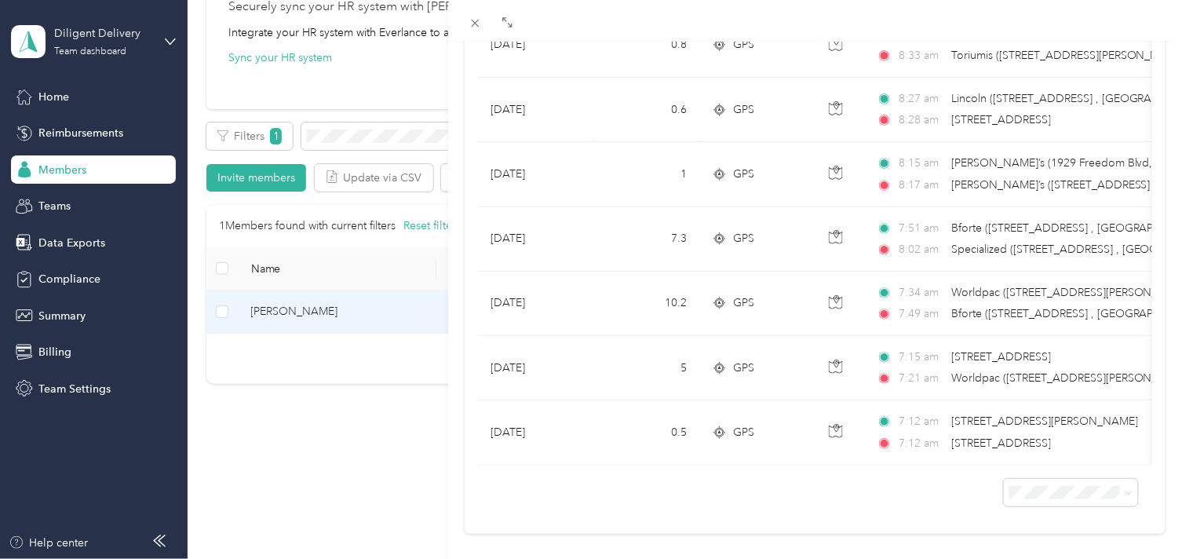
scroll to position [739, 0]
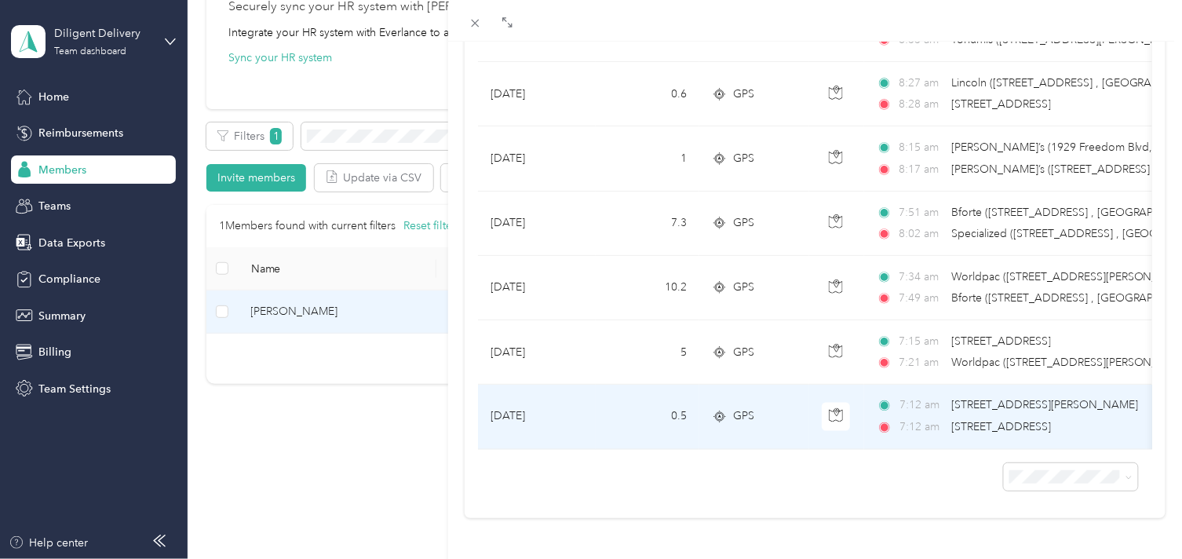
click at [944, 419] on span "7:12 am" at bounding box center [922, 427] width 45 height 17
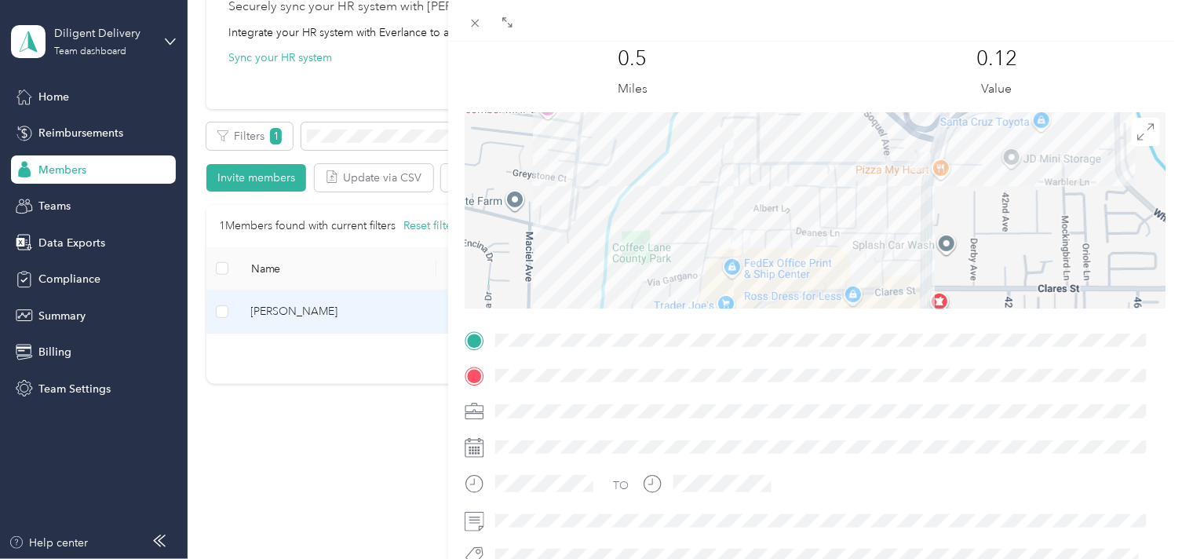
scroll to position [66, 0]
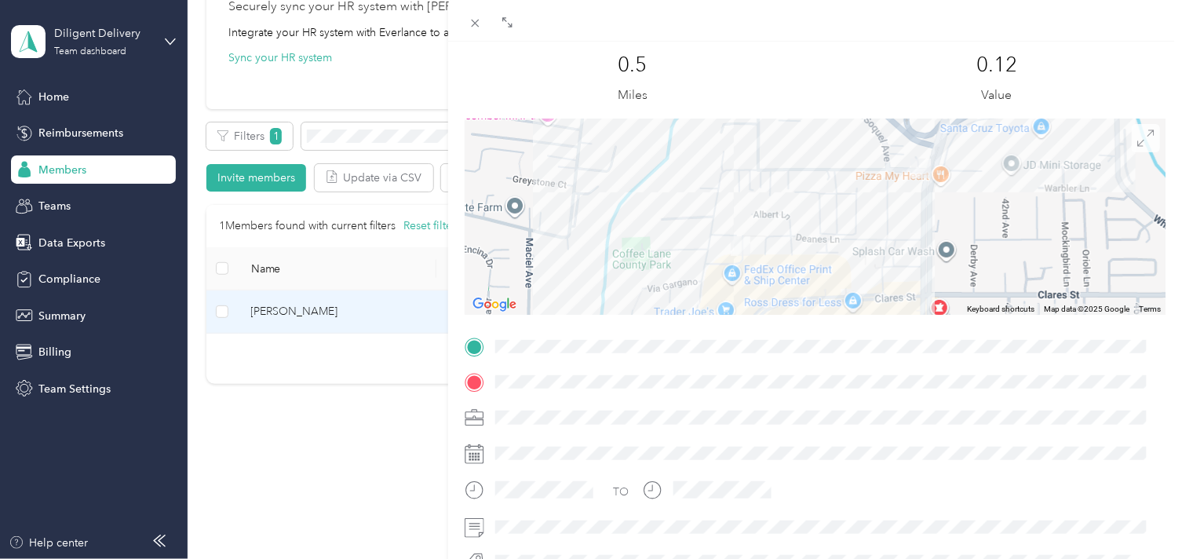
click at [1145, 130] on span at bounding box center [1146, 138] width 28 height 28
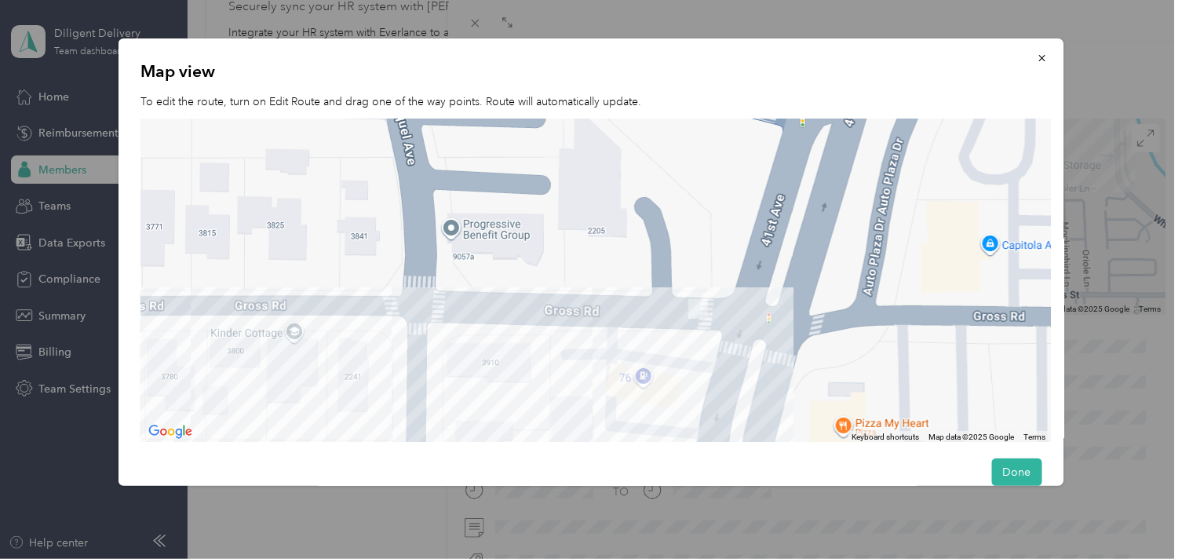
drag, startPoint x: 712, startPoint y: 278, endPoint x: 701, endPoint y: 353, distance: 76.2
click at [659, 378] on div at bounding box center [596, 281] width 911 height 324
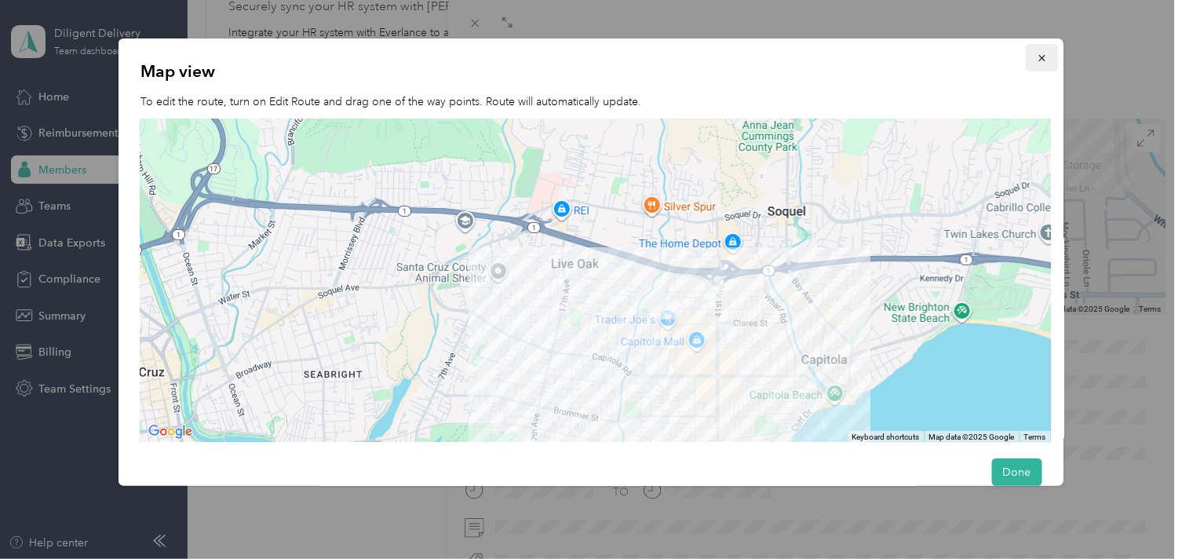
click at [1036, 58] on icon "button" at bounding box center [1041, 58] width 11 height 11
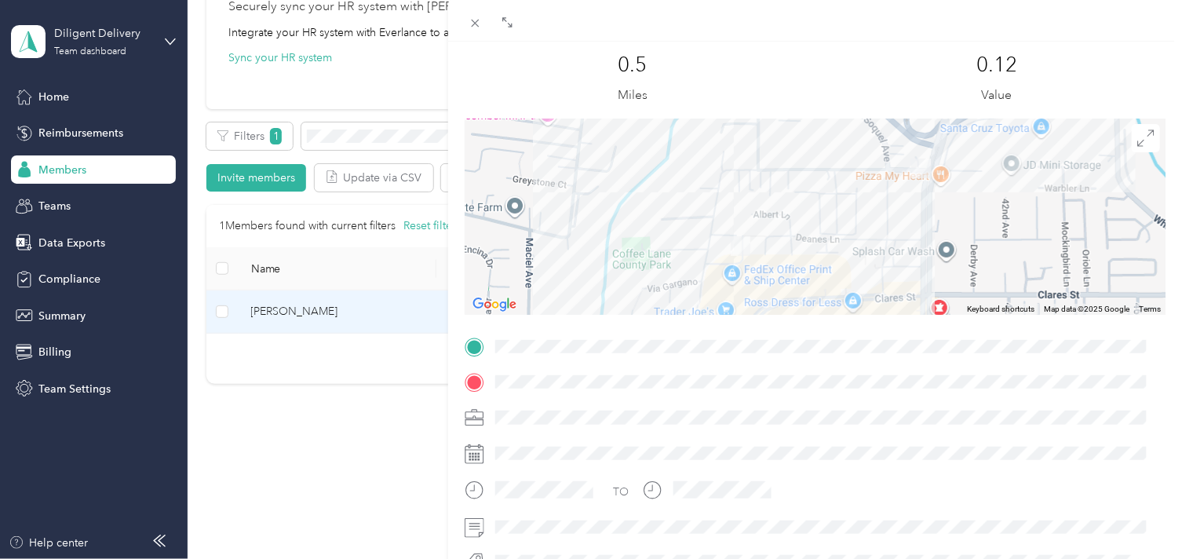
scroll to position [0, 0]
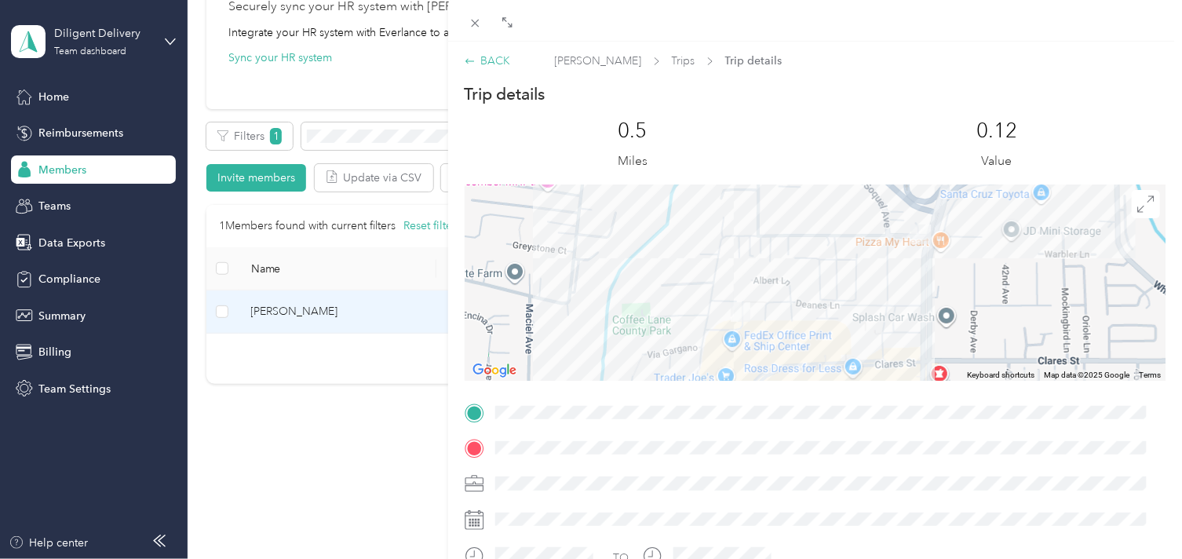
click at [484, 64] on div "BACK" at bounding box center [488, 61] width 46 height 16
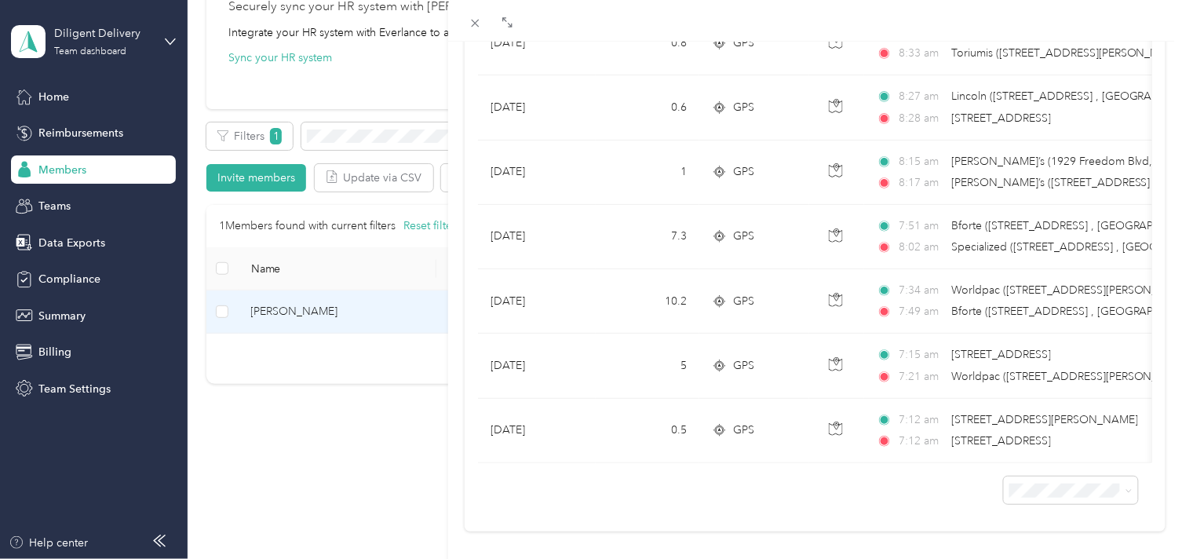
scroll to position [776, 0]
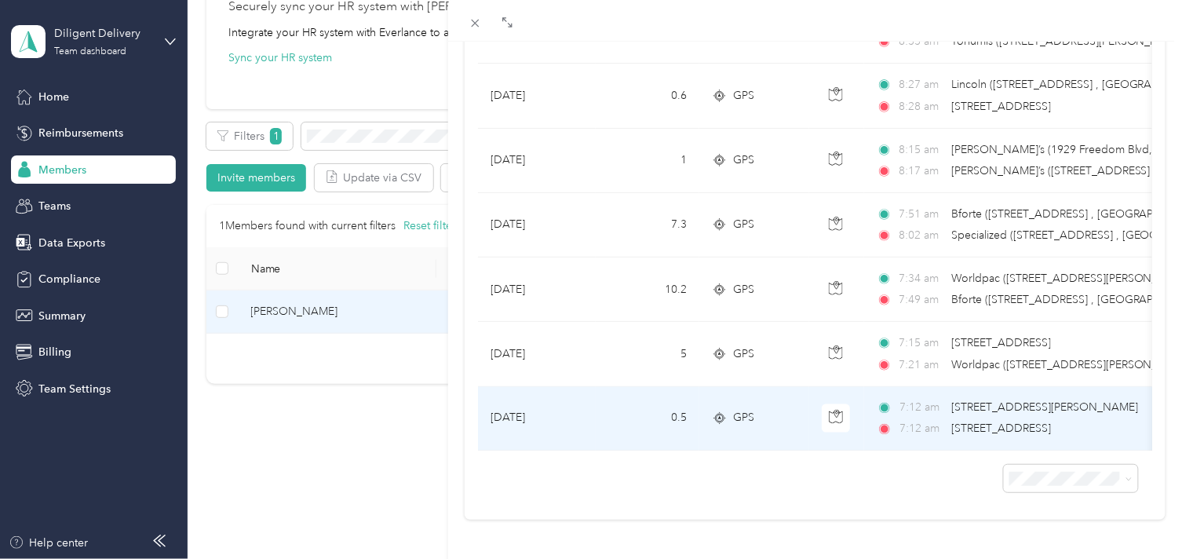
click at [990, 411] on span "[STREET_ADDRESS][PERSON_NAME]" at bounding box center [1044, 407] width 187 height 13
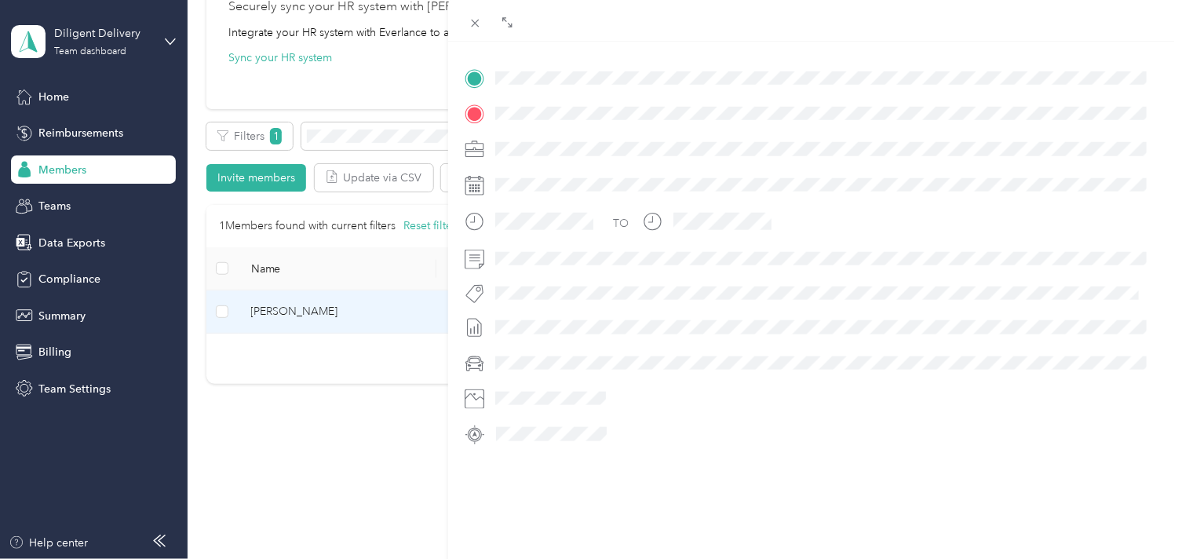
scroll to position [348, 0]
drag, startPoint x: 493, startPoint y: 60, endPoint x: 677, endPoint y: 86, distance: 186.3
click at [677, 86] on div "TO" at bounding box center [815, 256] width 701 height 381
click at [763, 154] on div "TO" at bounding box center [815, 256] width 701 height 381
drag, startPoint x: 487, startPoint y: 61, endPoint x: 699, endPoint y: 76, distance: 212.5
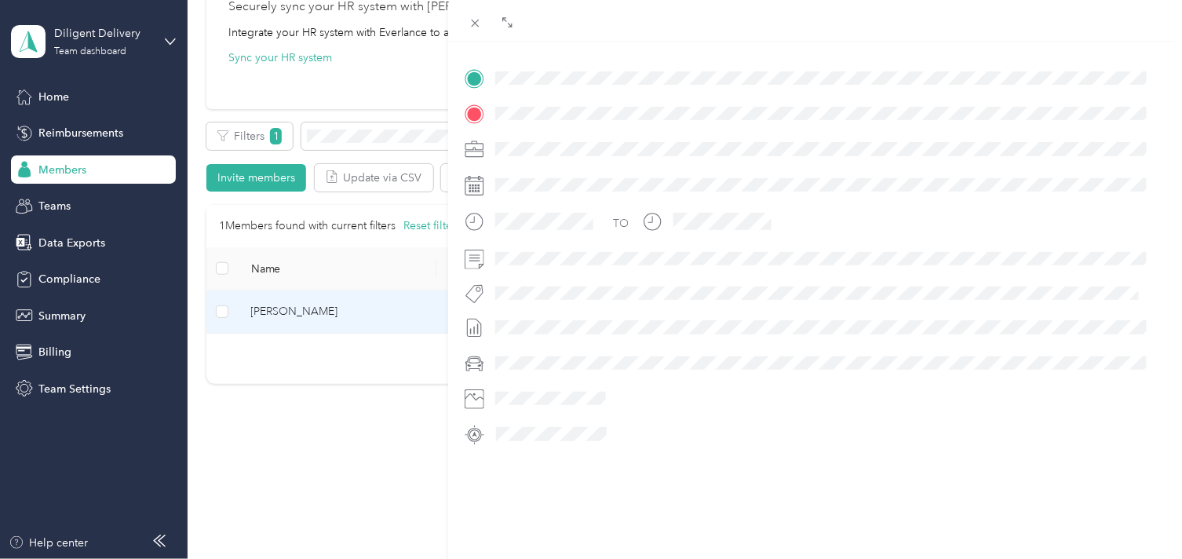
click at [699, 76] on div "TO" at bounding box center [815, 256] width 701 height 381
click at [367, 131] on div "BACK [PERSON_NAME] Trips Trip details Trip details This trip cannot be edited b…" at bounding box center [591, 279] width 1182 height 559
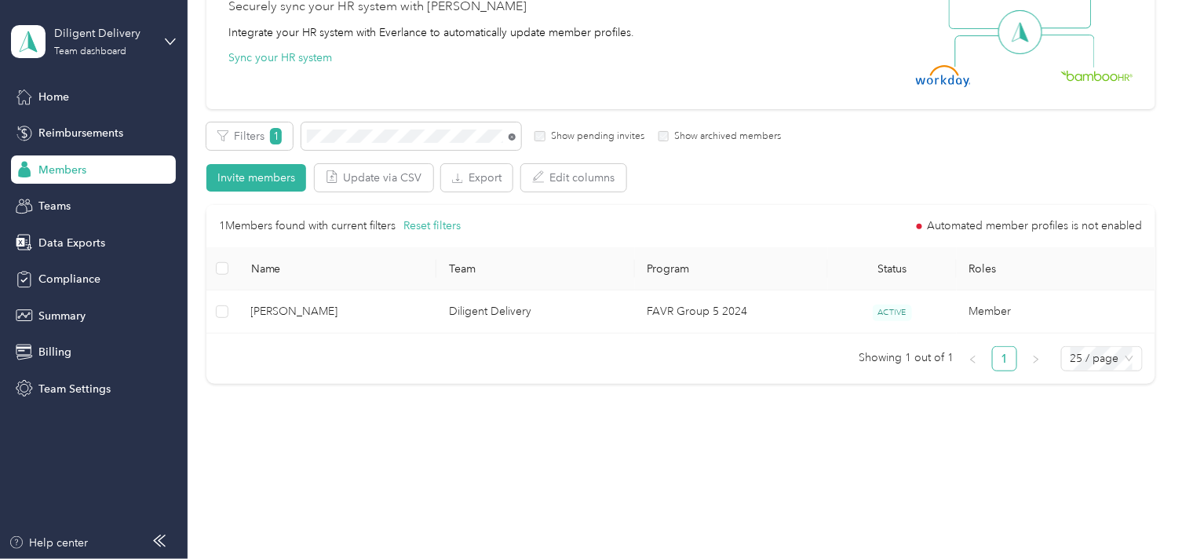
click at [509, 137] on icon at bounding box center [512, 136] width 7 height 7
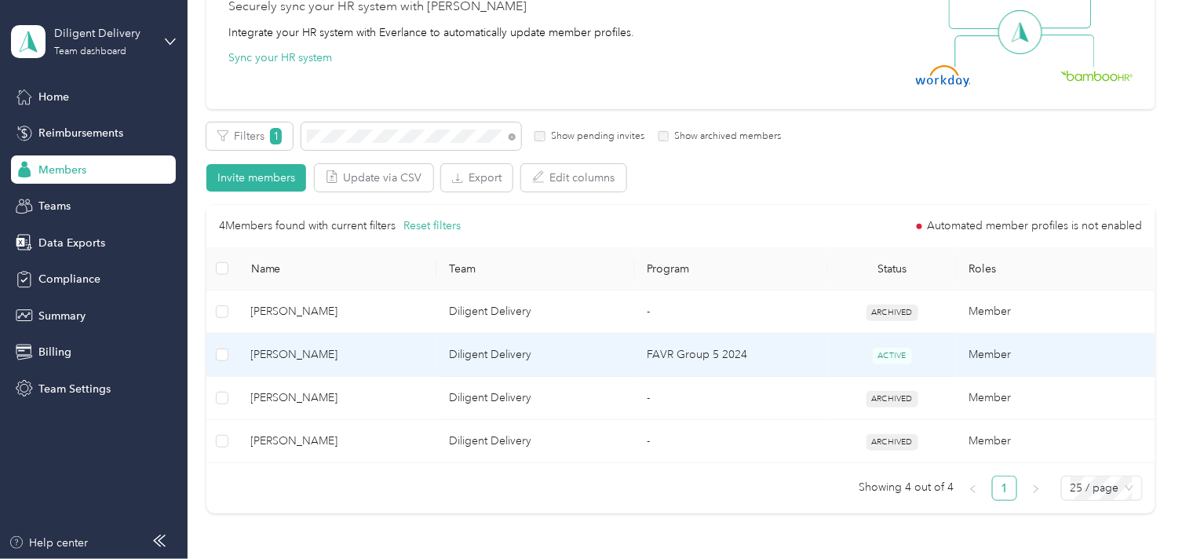
click at [385, 370] on td "[PERSON_NAME]" at bounding box center [338, 355] width 199 height 43
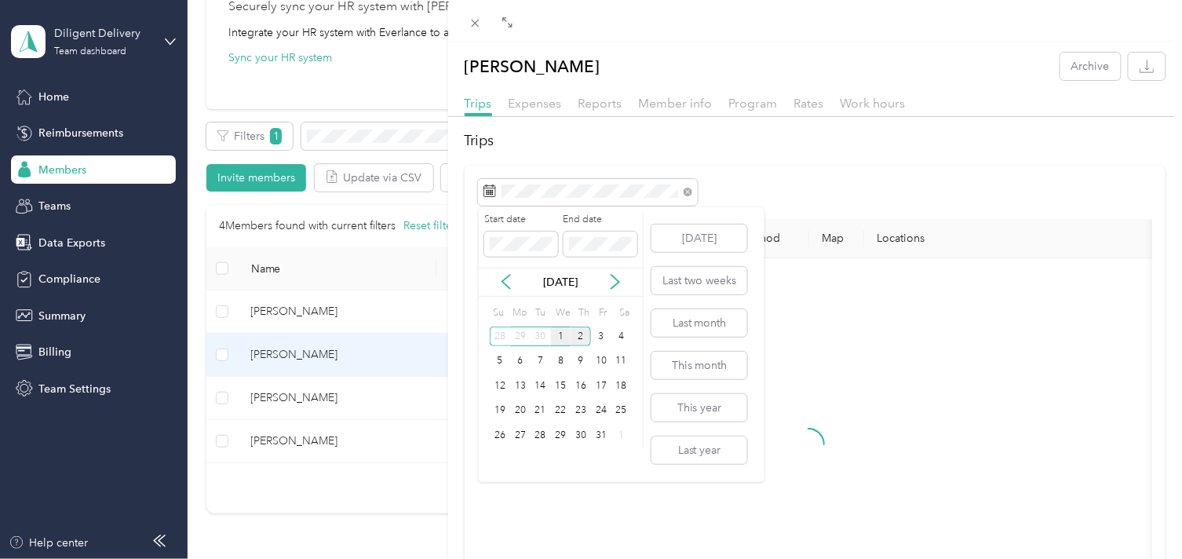
click at [561, 338] on div "1" at bounding box center [561, 337] width 20 height 20
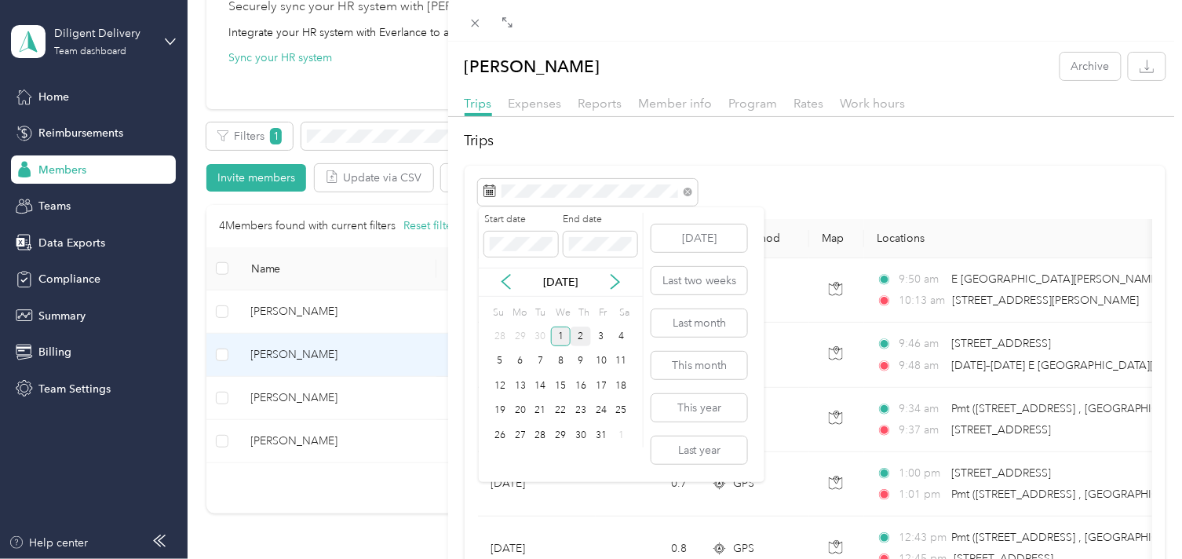
click at [561, 336] on div "1" at bounding box center [561, 337] width 20 height 20
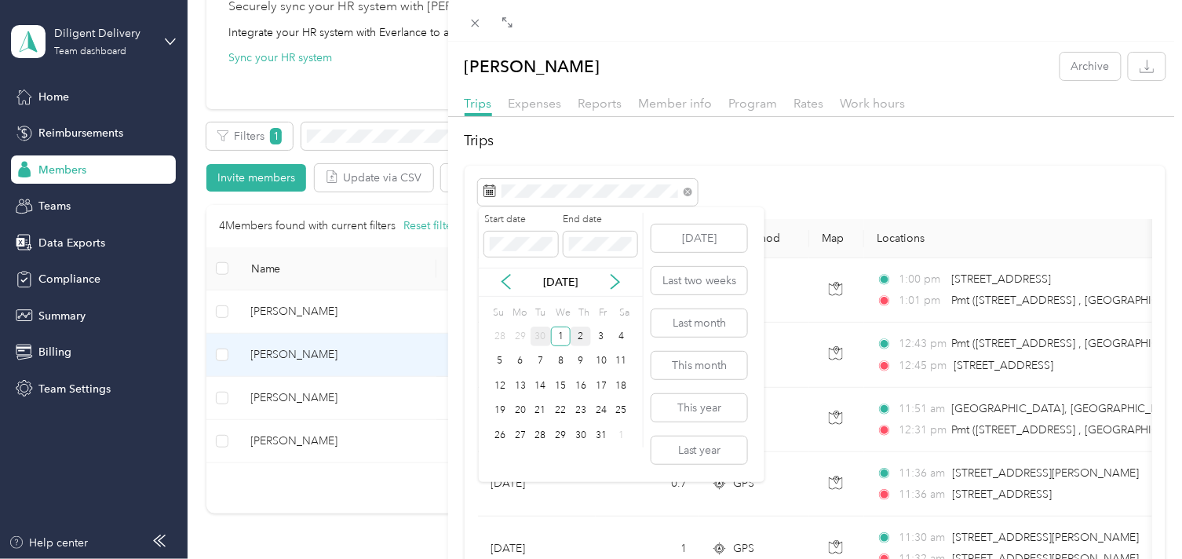
click at [536, 336] on div "30" at bounding box center [541, 337] width 20 height 20
click at [536, 336] on div "2" at bounding box center [541, 337] width 20 height 20
click at [531, 440] on div "30" at bounding box center [541, 435] width 20 height 20
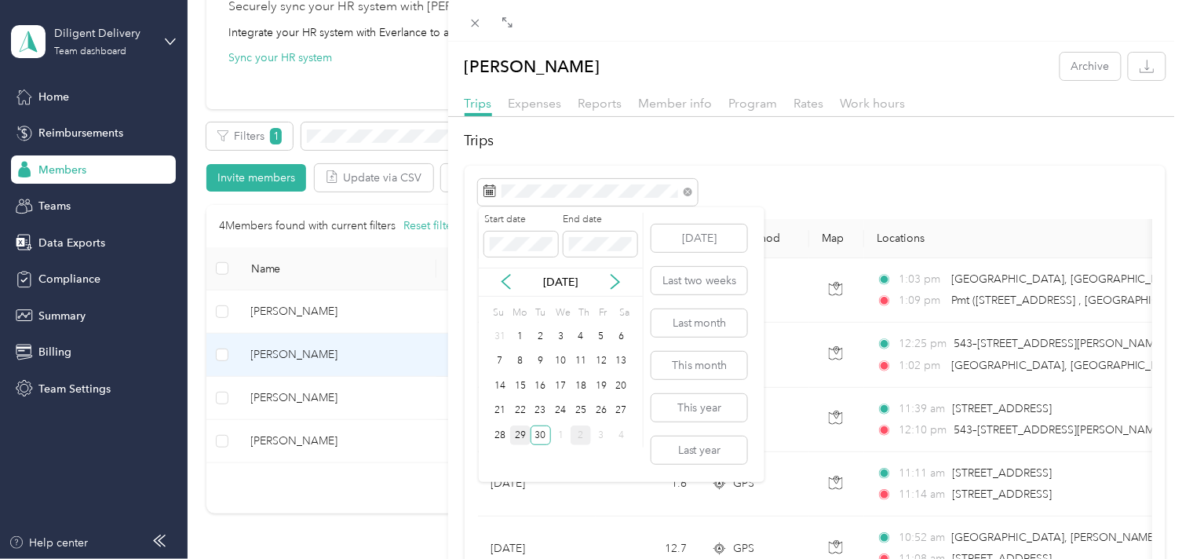
click at [520, 429] on div "29" at bounding box center [520, 435] width 20 height 20
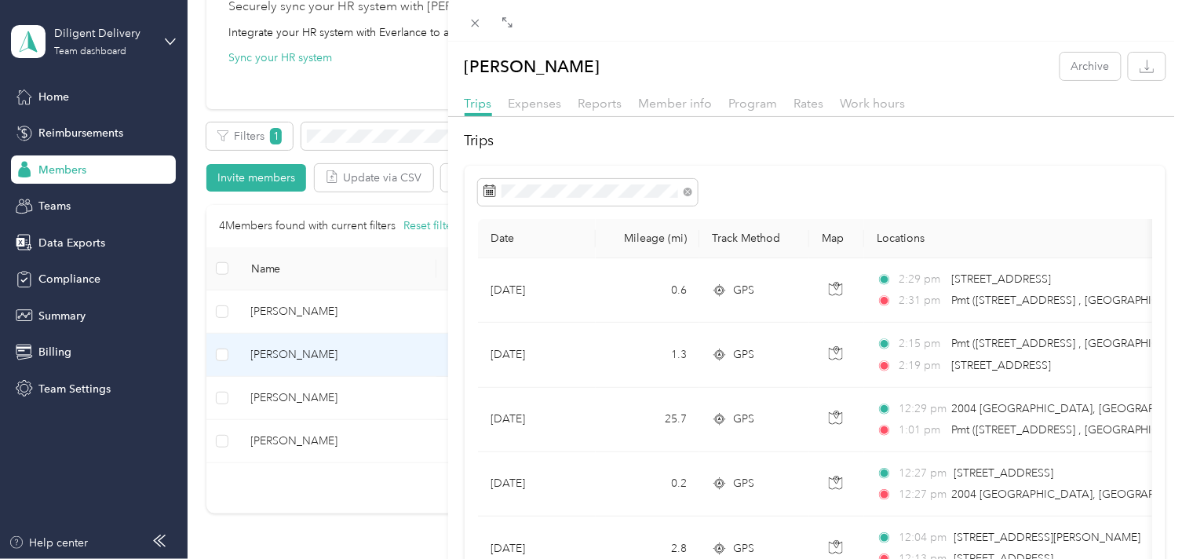
click at [371, 130] on div "[PERSON_NAME] Archive Trips Expenses Reports Member info Program Rates Work hou…" at bounding box center [591, 279] width 1182 height 559
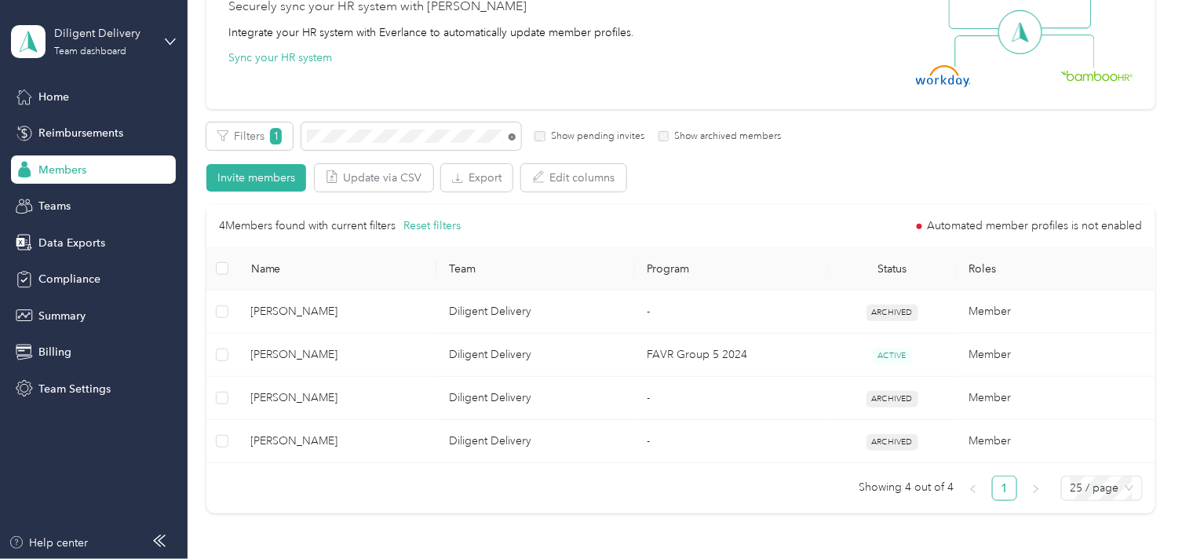
click at [511, 136] on icon at bounding box center [512, 136] width 7 height 7
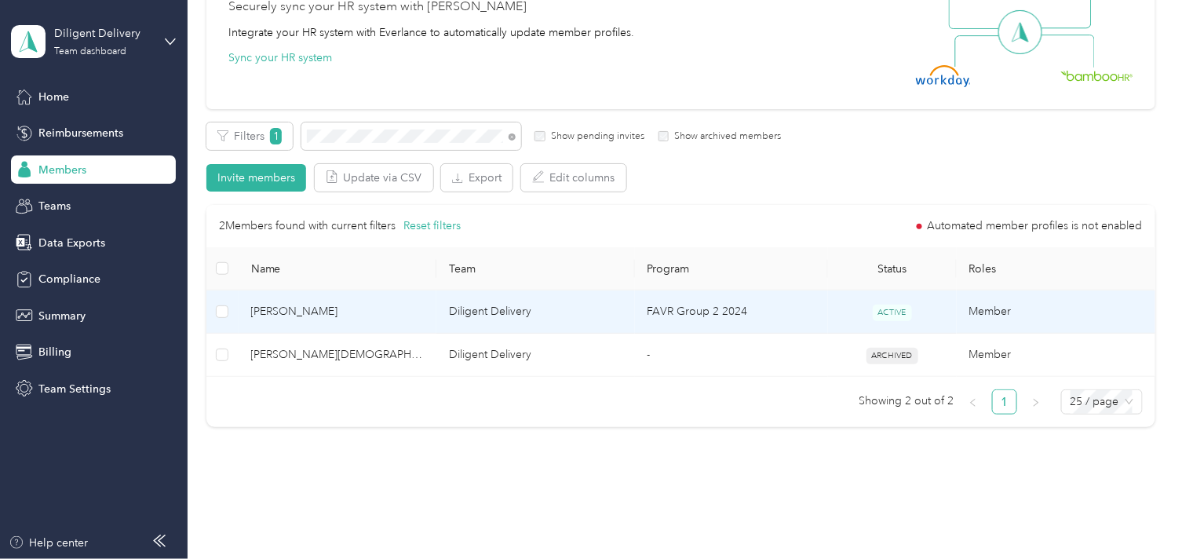
click at [380, 304] on span "[PERSON_NAME]" at bounding box center [337, 311] width 173 height 17
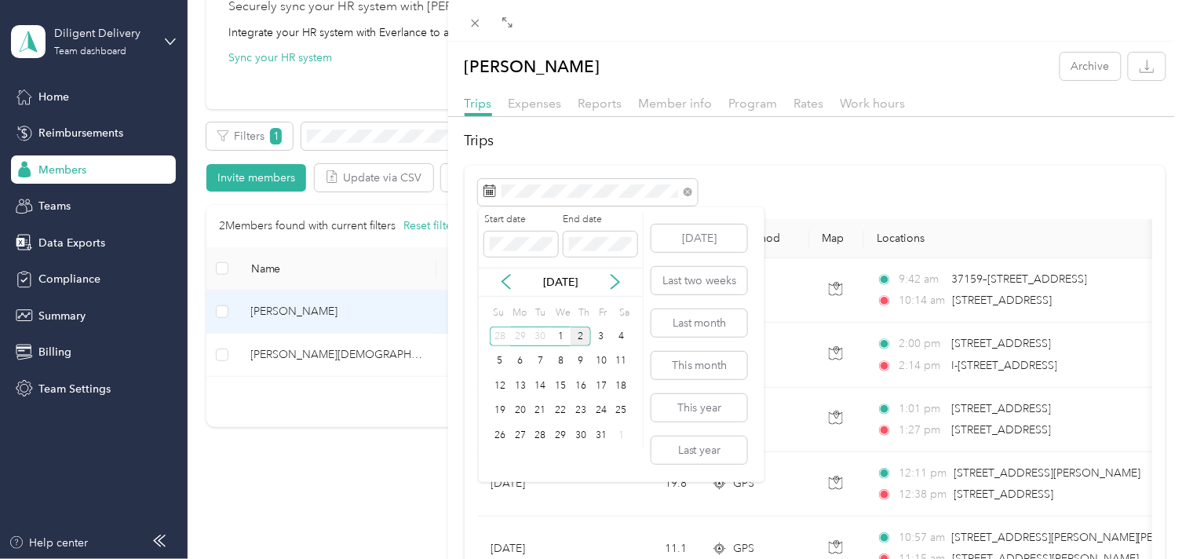
click at [579, 332] on div "2" at bounding box center [581, 337] width 20 height 20
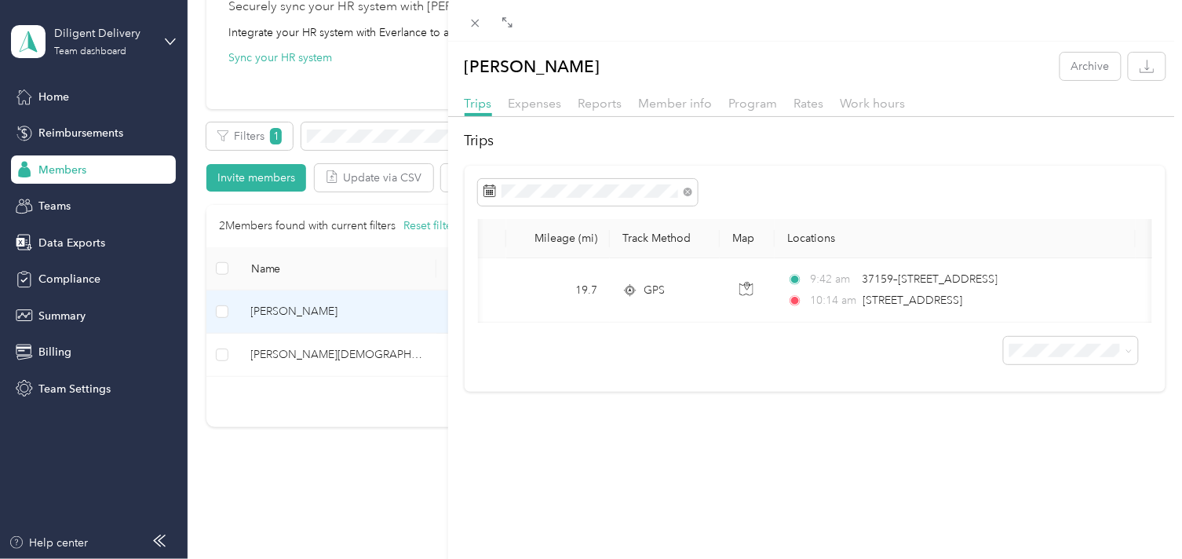
scroll to position [0, 82]
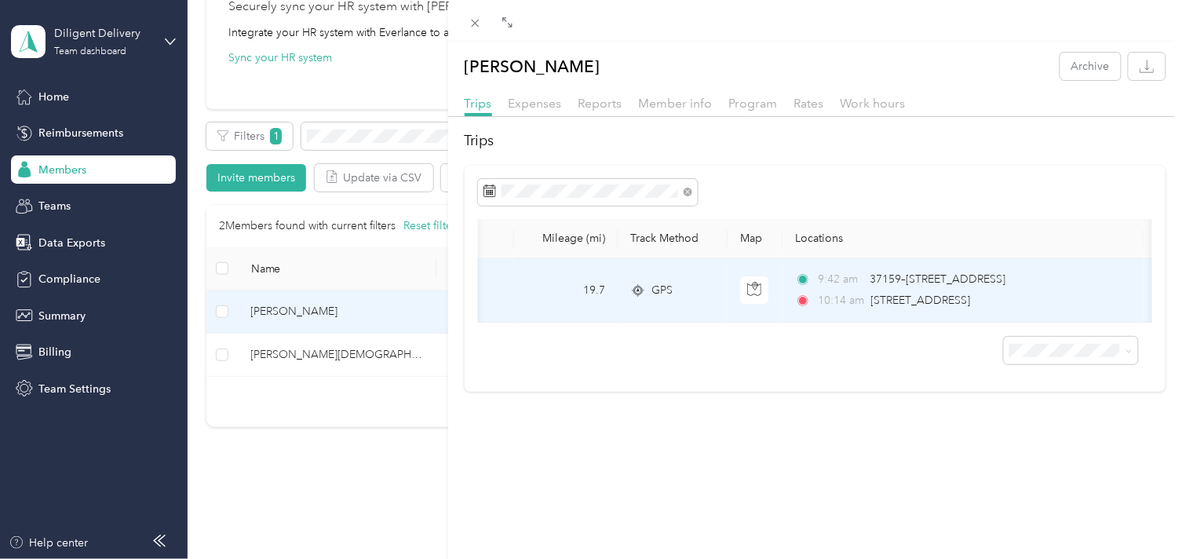
click at [896, 288] on div "9:42 am 37159–[STREET_ADDRESS][GEOGRAPHIC_DATA]:14 am [STREET_ADDRESS]" at bounding box center [960, 290] width 330 height 38
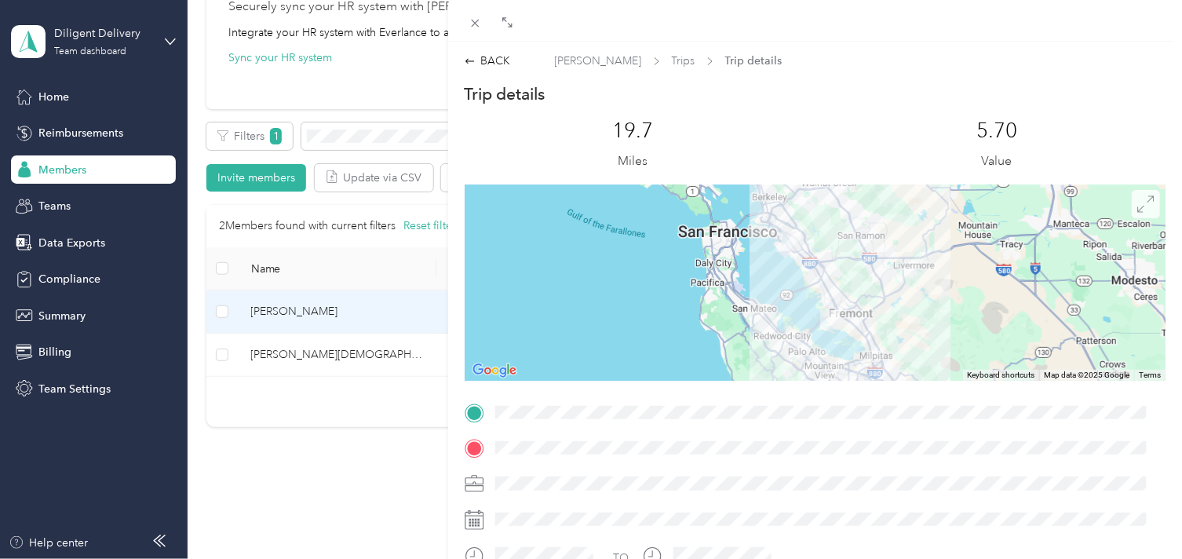
click at [1137, 205] on icon at bounding box center [1145, 203] width 17 height 17
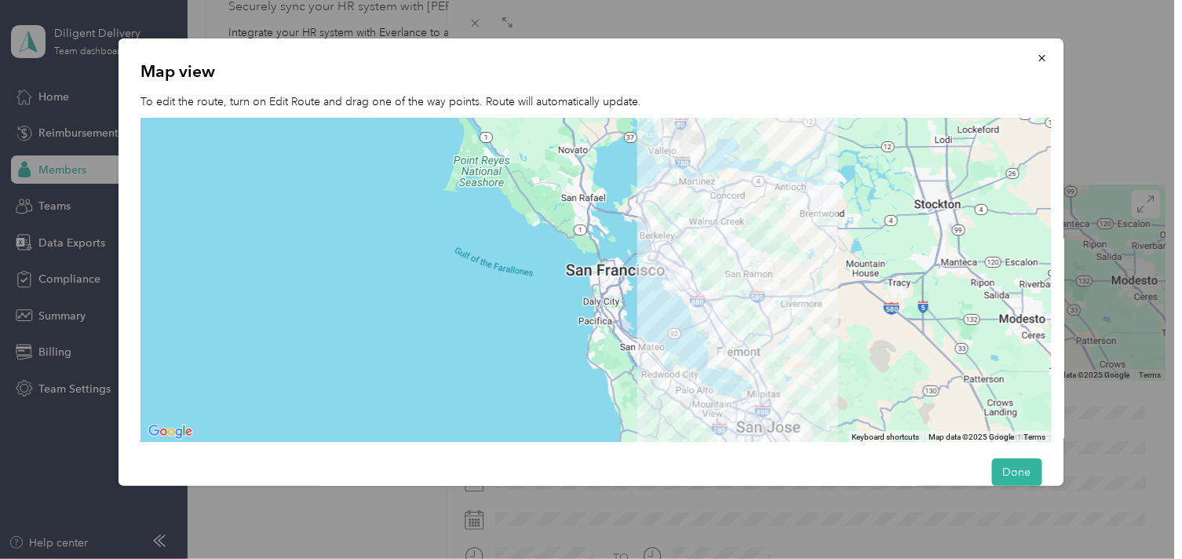
drag, startPoint x: 675, startPoint y: 206, endPoint x: 672, endPoint y: 345, distance: 139.8
click at [672, 345] on div at bounding box center [596, 281] width 911 height 324
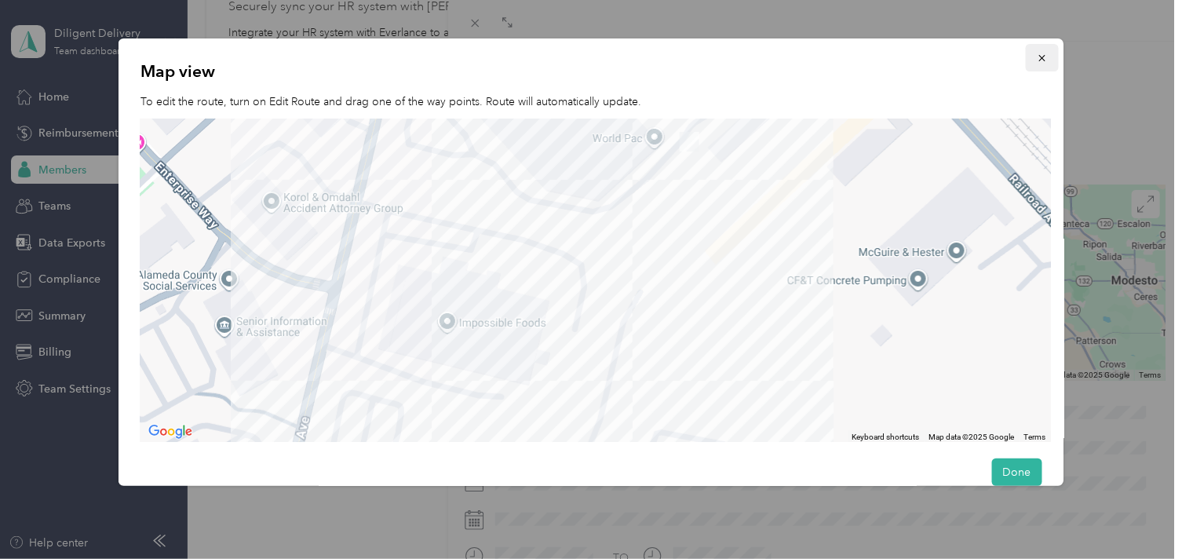
click at [1036, 59] on icon "button" at bounding box center [1041, 58] width 11 height 11
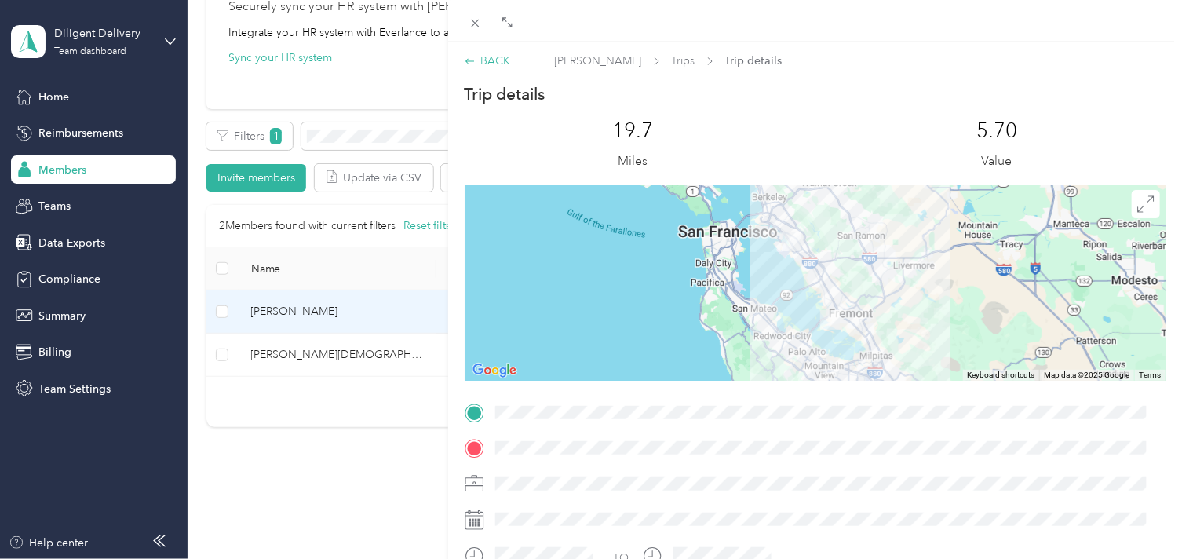
click at [499, 58] on div "BACK" at bounding box center [488, 61] width 46 height 16
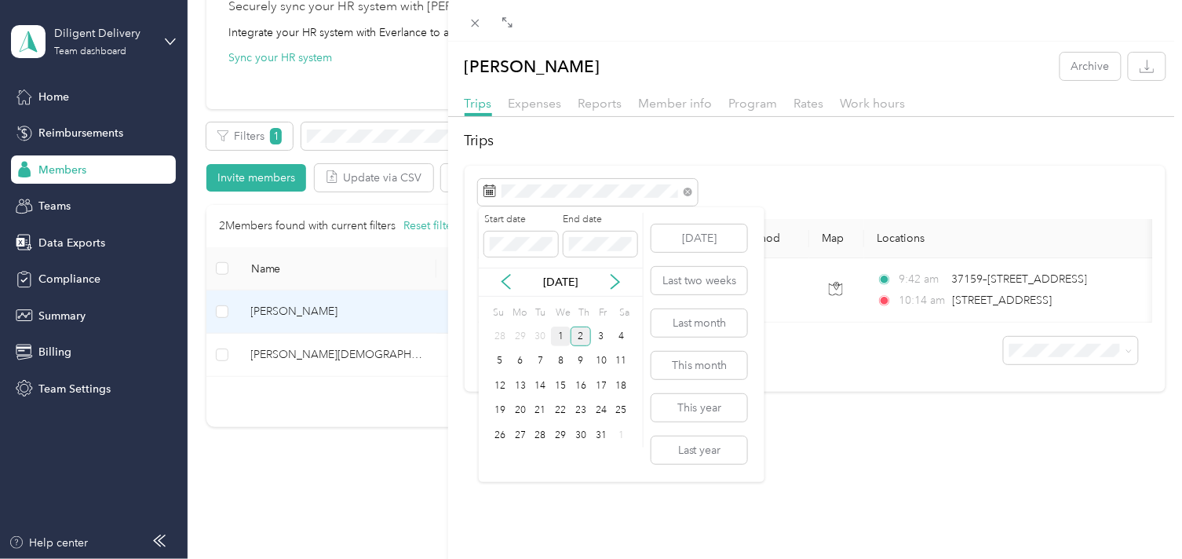
click at [556, 339] on div "1" at bounding box center [561, 337] width 20 height 20
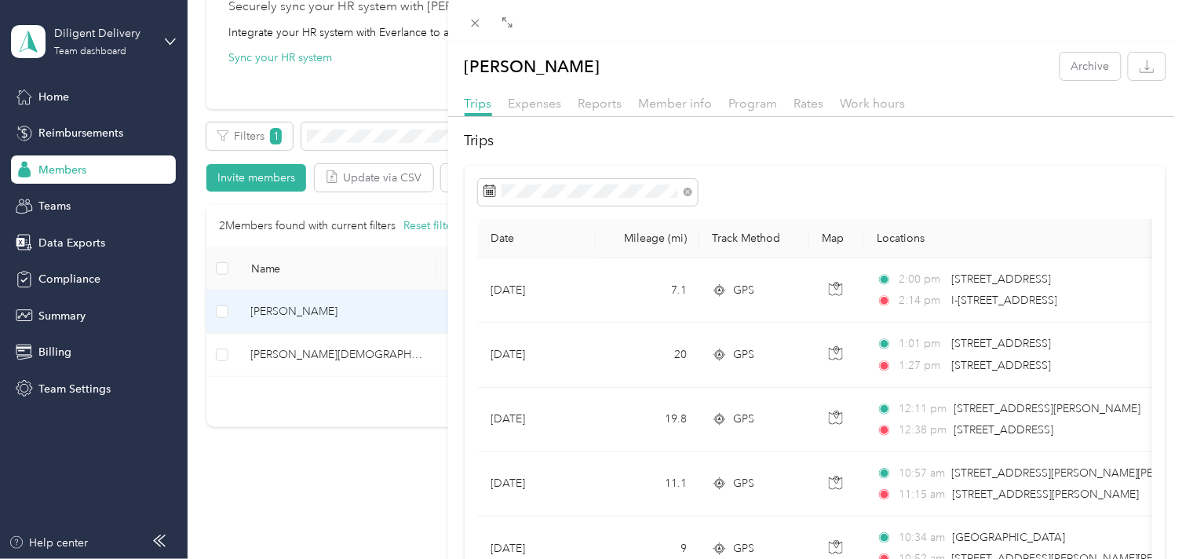
click at [363, 138] on div "[PERSON_NAME] Archive Trips Expenses Reports Member info Program Rates Work hou…" at bounding box center [591, 279] width 1182 height 559
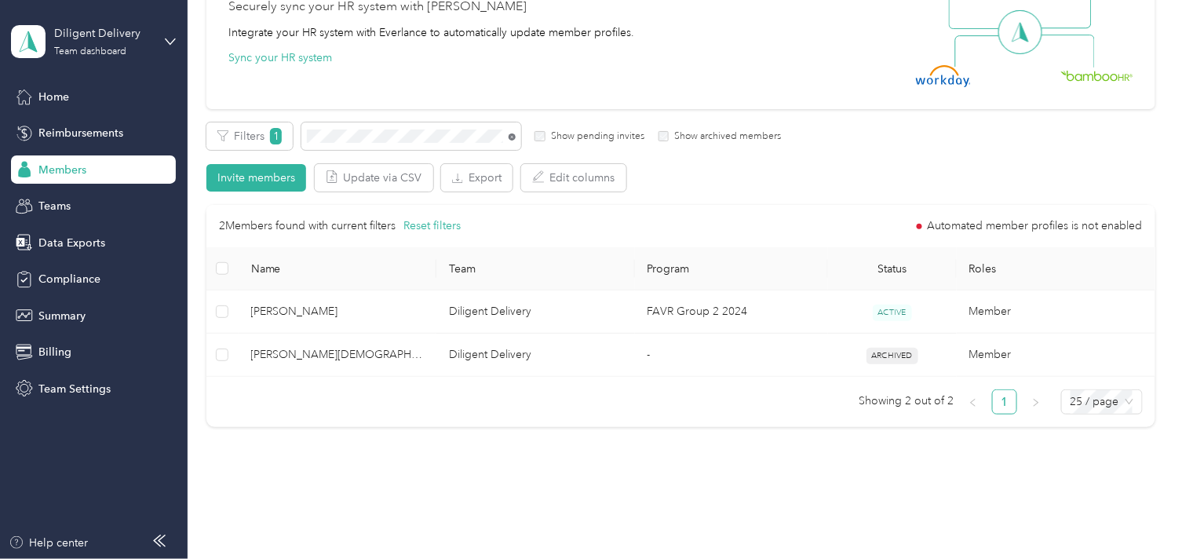
click at [514, 136] on icon at bounding box center [512, 136] width 7 height 7
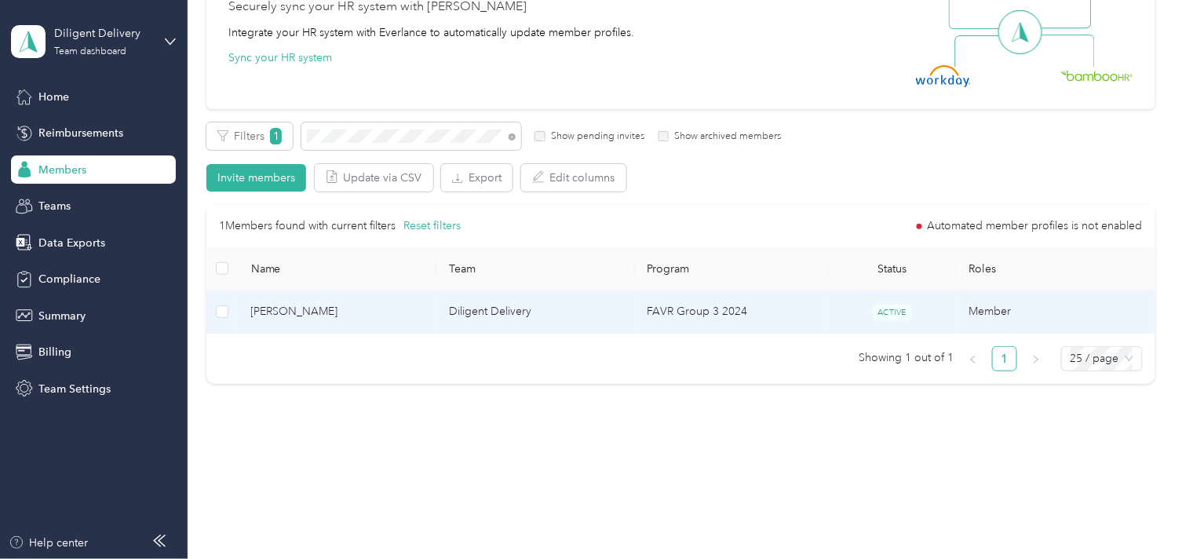
click at [386, 320] on td "[PERSON_NAME]" at bounding box center [338, 311] width 199 height 43
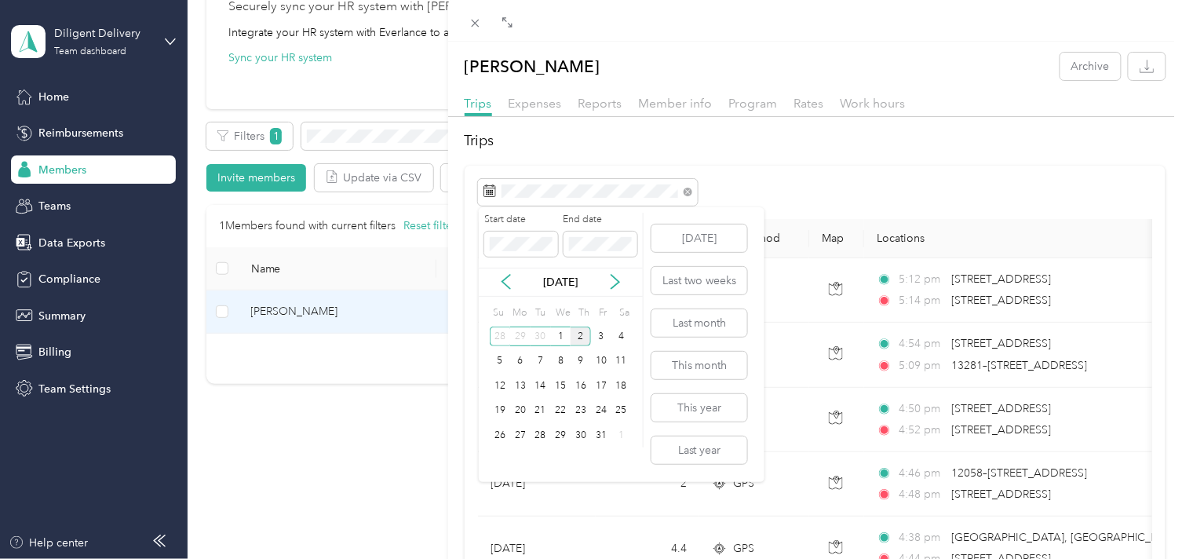
click at [579, 338] on div "2" at bounding box center [581, 337] width 20 height 20
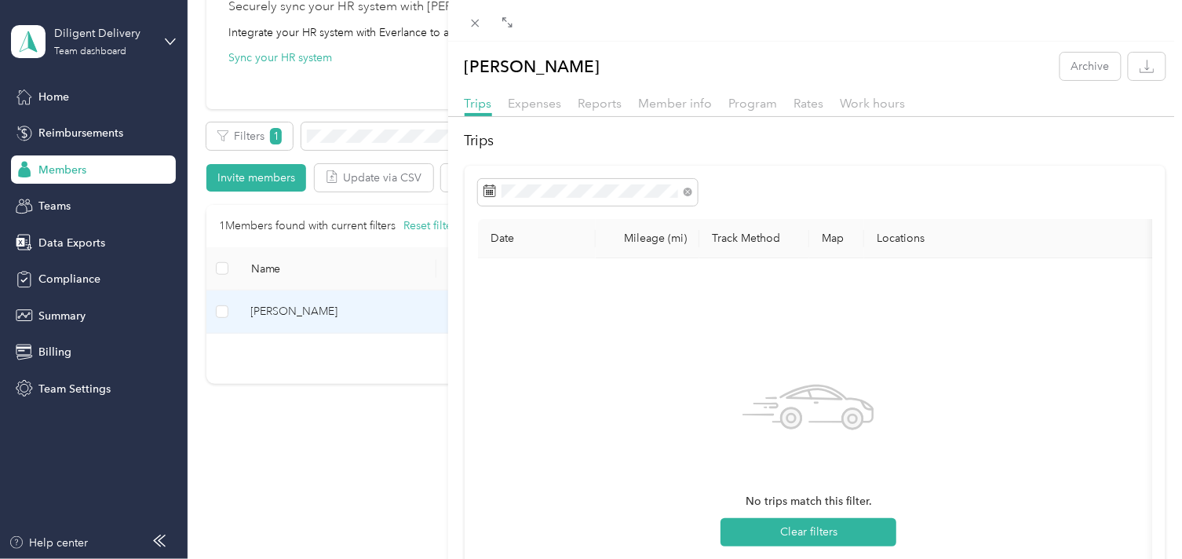
click at [398, 135] on div "[PERSON_NAME] Archive Trips Expenses Reports Member info Program Rates Work hou…" at bounding box center [591, 279] width 1182 height 559
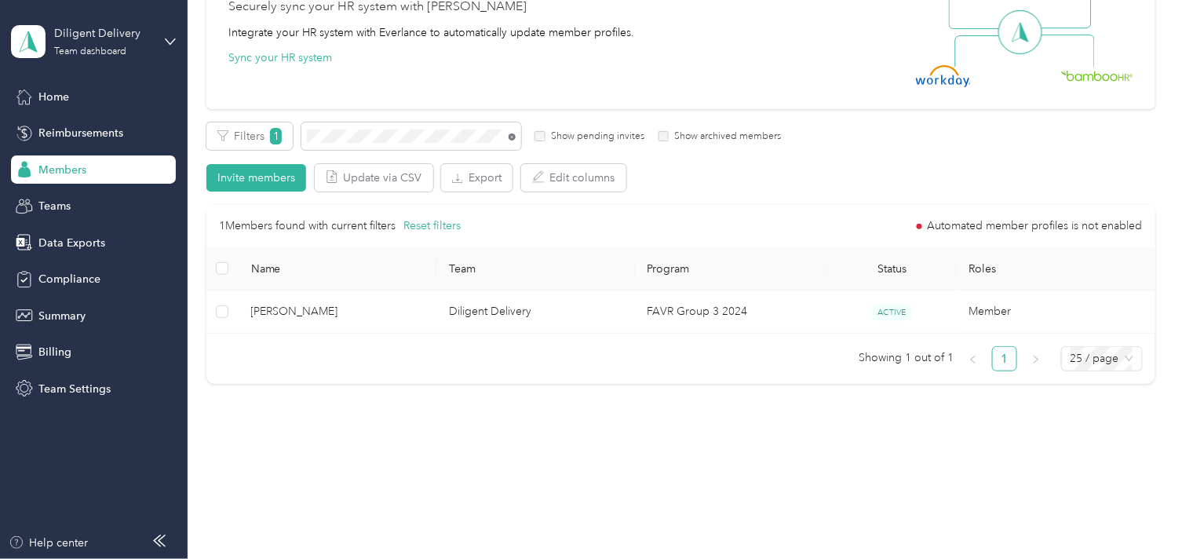
click at [510, 137] on icon at bounding box center [512, 136] width 7 height 7
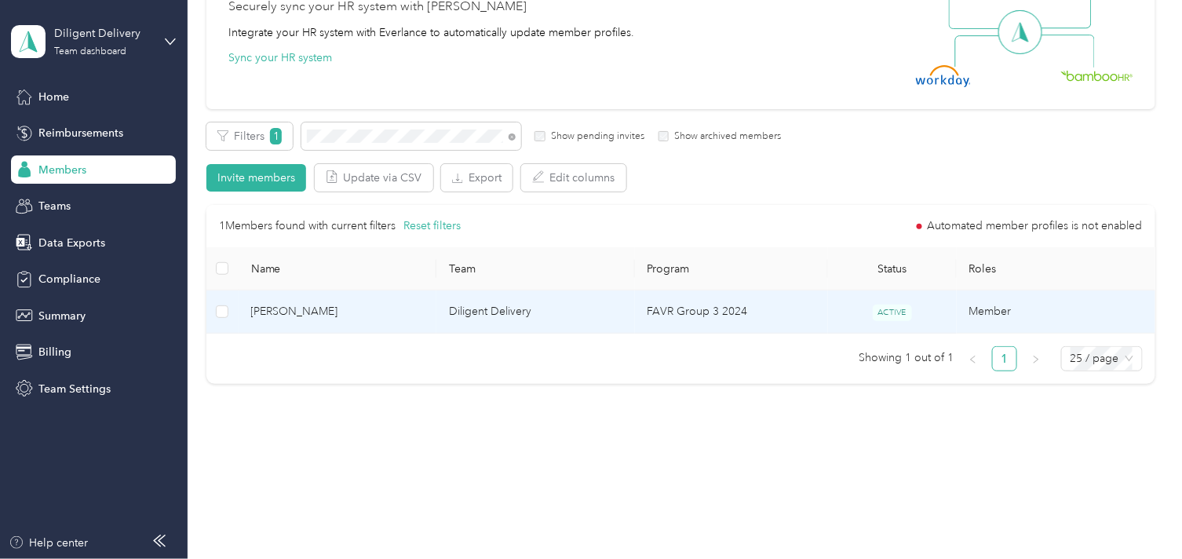
click at [435, 307] on tr "[PERSON_NAME] Diligent Delivery FAVR Group 3 2024 ACTIVE Member" at bounding box center [680, 311] width 948 height 43
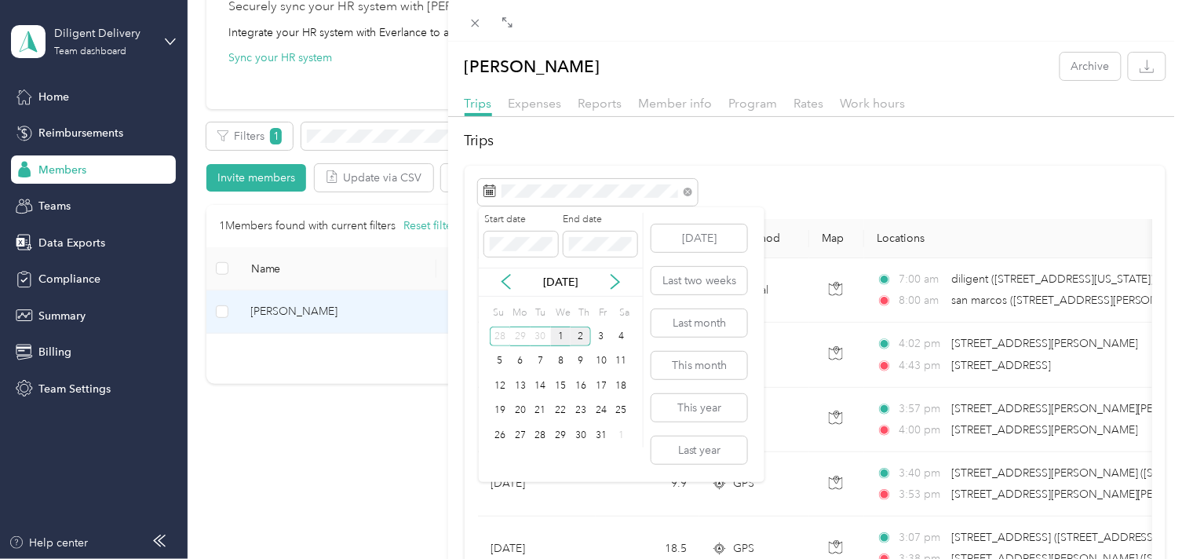
click at [560, 332] on div "1" at bounding box center [561, 337] width 20 height 20
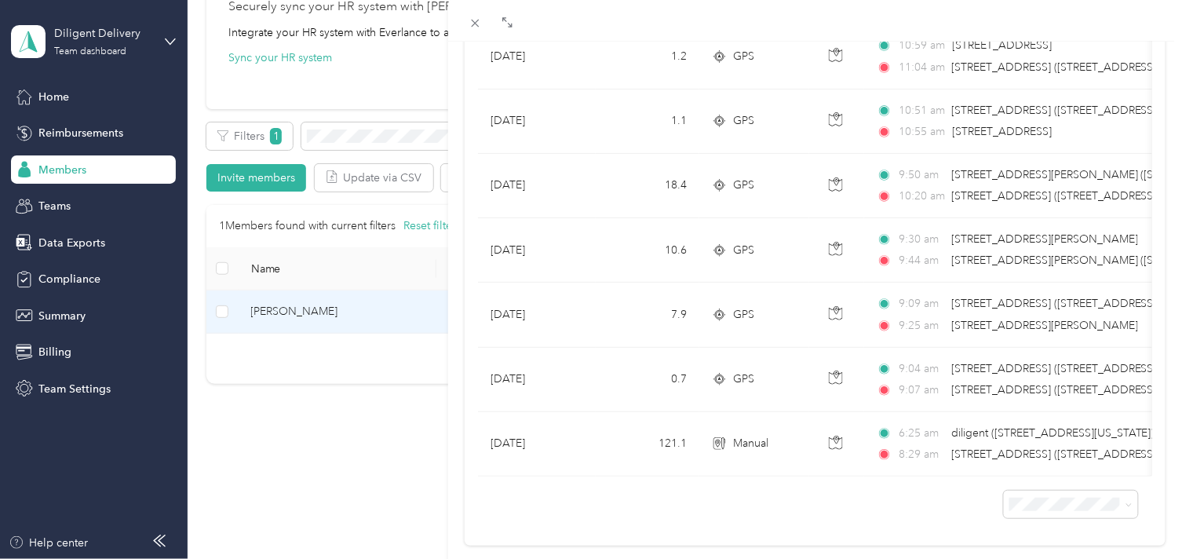
scroll to position [867, 0]
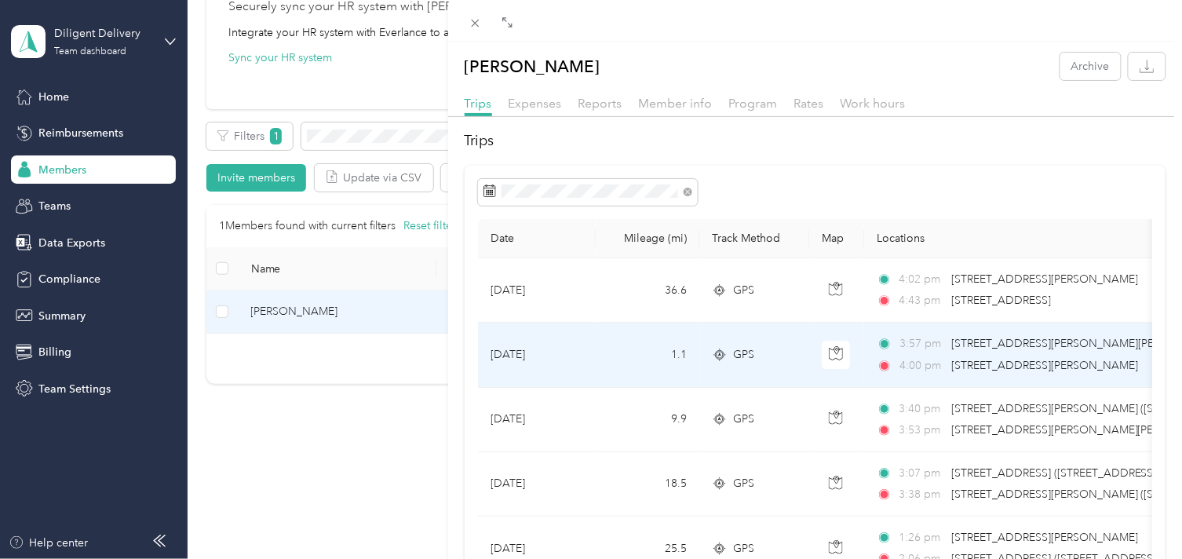
click at [953, 366] on span "[STREET_ADDRESS][PERSON_NAME]" at bounding box center [1044, 365] width 187 height 13
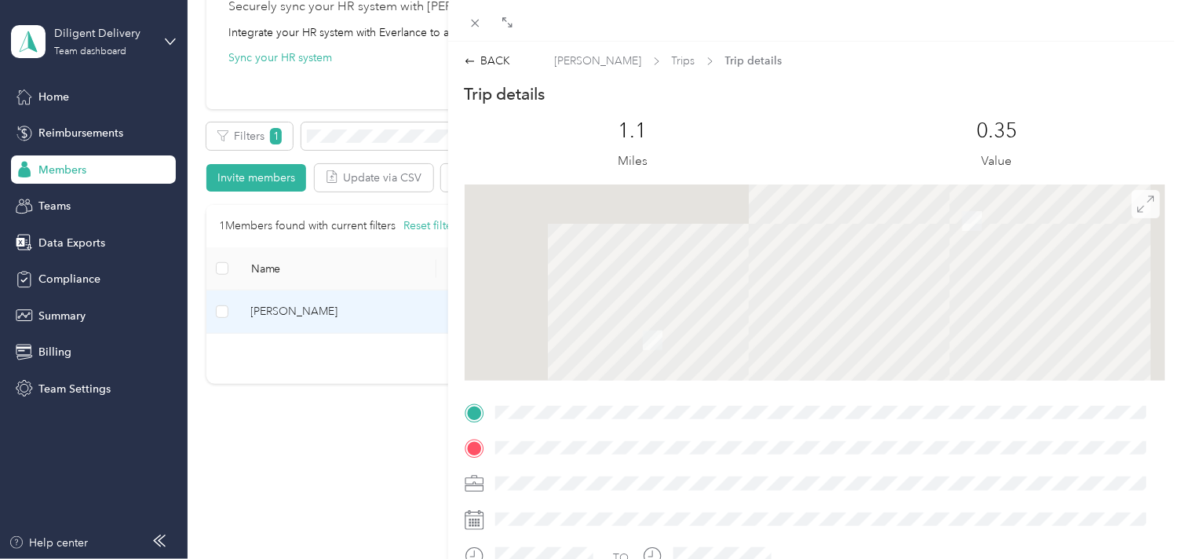
click at [1137, 206] on icon at bounding box center [1145, 203] width 17 height 17
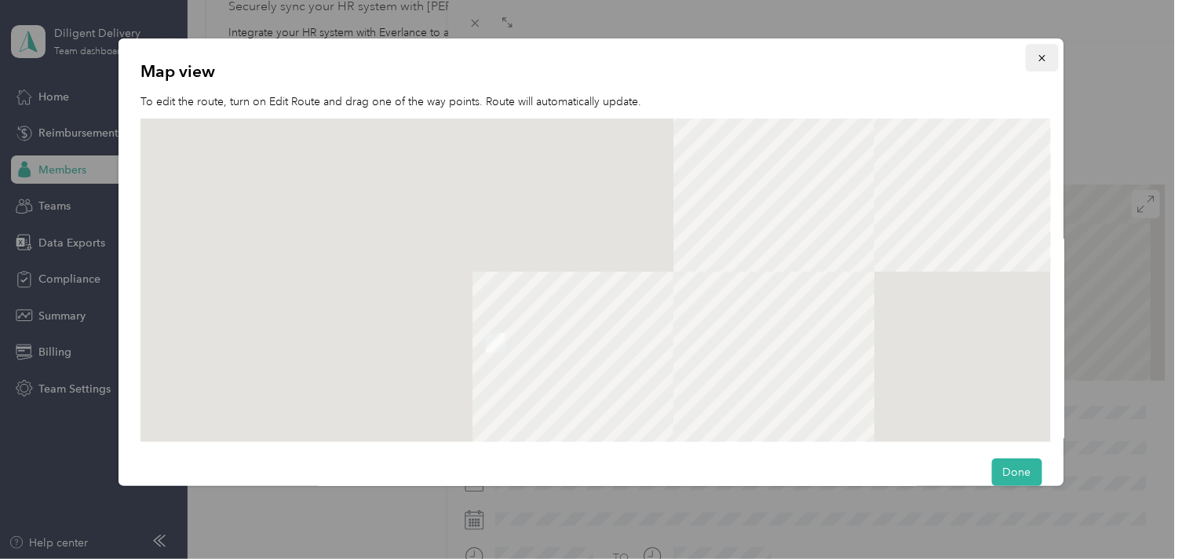
click at [1036, 56] on icon "button" at bounding box center [1041, 58] width 11 height 11
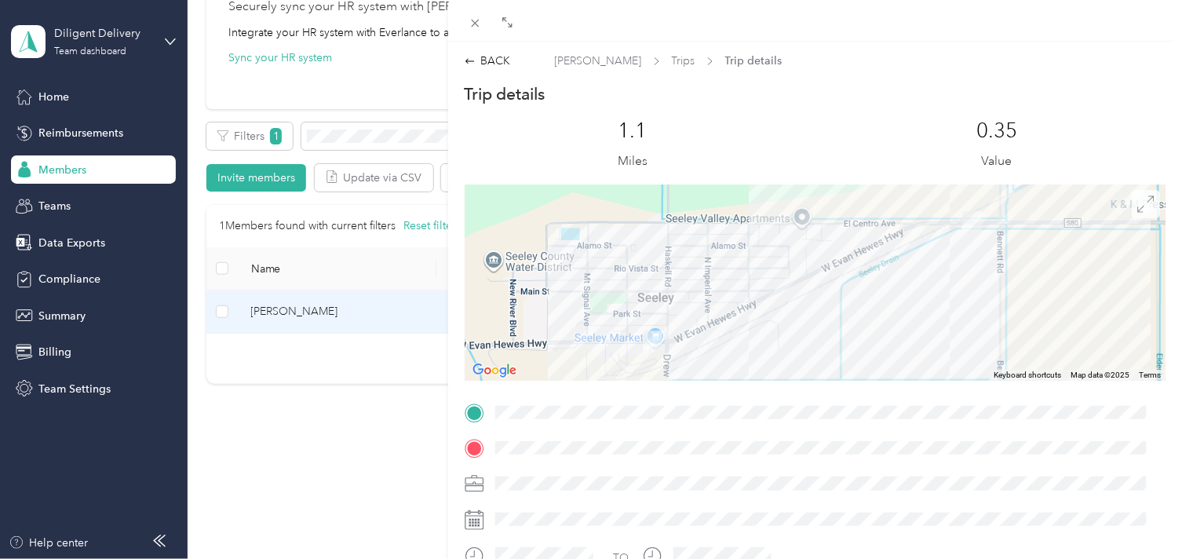
drag, startPoint x: 1138, startPoint y: 187, endPoint x: 1134, endPoint y: 196, distance: 10.2
click at [1136, 191] on div "To navigate the map with touch gestures double-tap and hold your finger on the …" at bounding box center [815, 282] width 701 height 196
click at [1137, 202] on icon at bounding box center [1145, 203] width 17 height 17
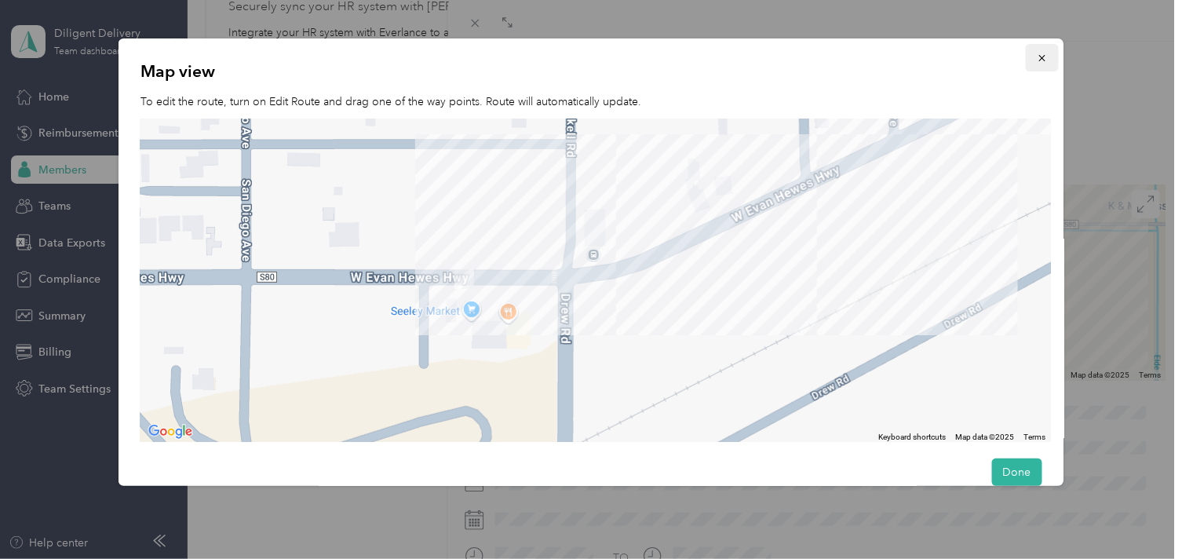
click at [1039, 60] on button "button" at bounding box center [1041, 57] width 33 height 27
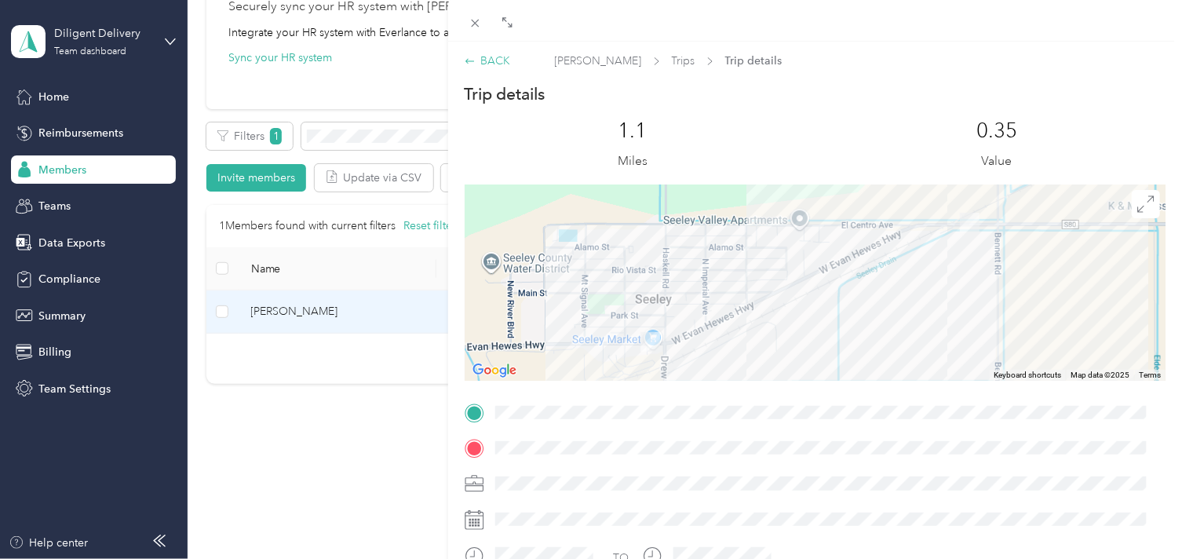
click at [502, 63] on div "BACK" at bounding box center [488, 61] width 46 height 16
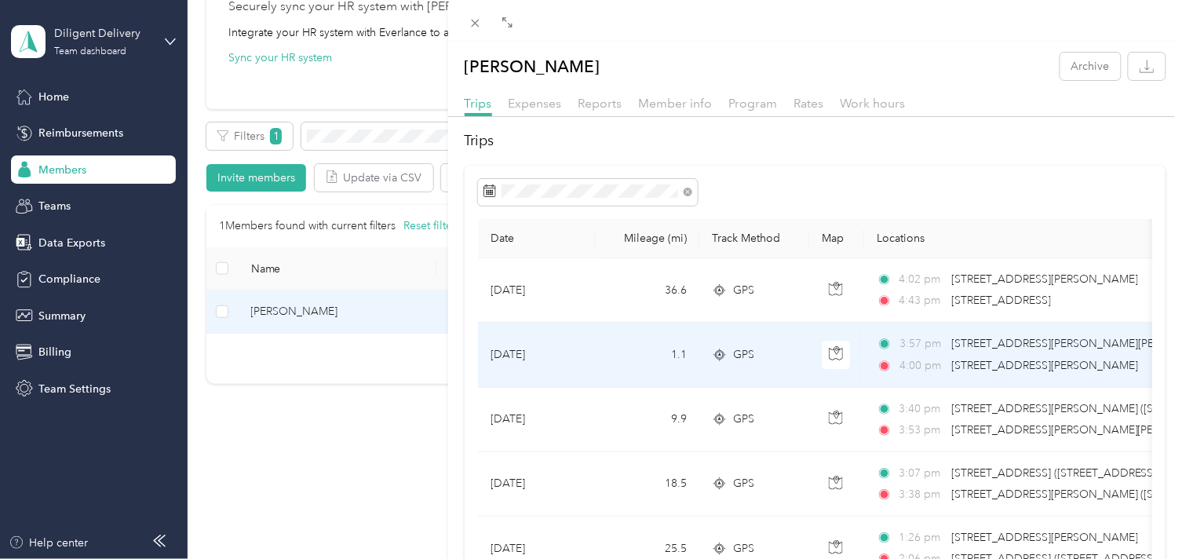
click at [959, 363] on span "[STREET_ADDRESS][PERSON_NAME]" at bounding box center [1044, 365] width 187 height 13
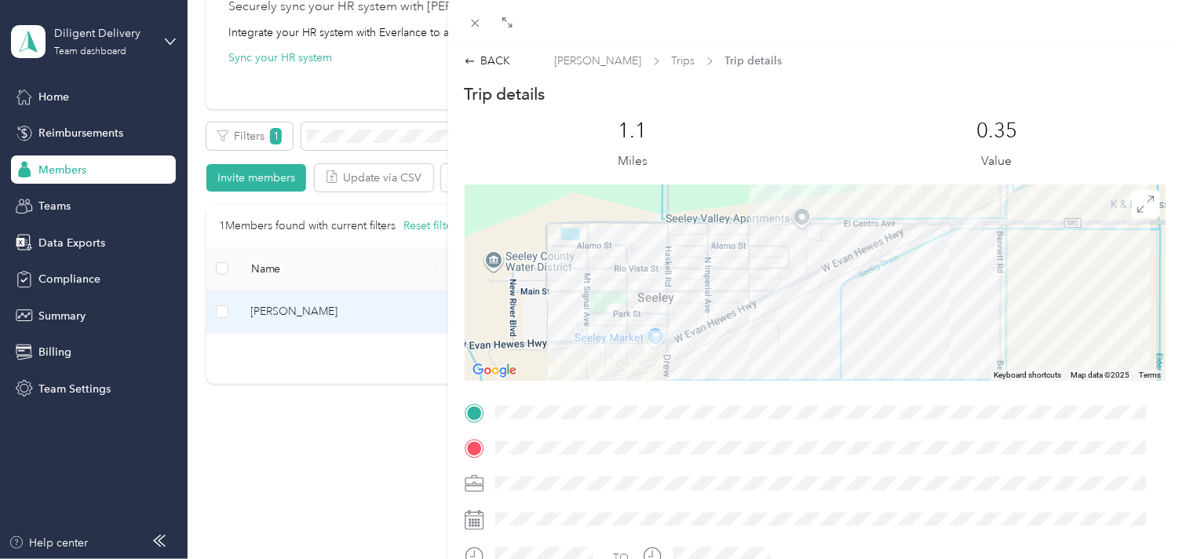
click at [685, 446] on span at bounding box center [828, 448] width 676 height 24
click at [487, 48] on div "BACK Joseph Yamada Trips Trip details Trip details This trip cannot be edited b…" at bounding box center [815, 411] width 734 height 739
click at [489, 57] on div "BACK" at bounding box center [488, 61] width 46 height 16
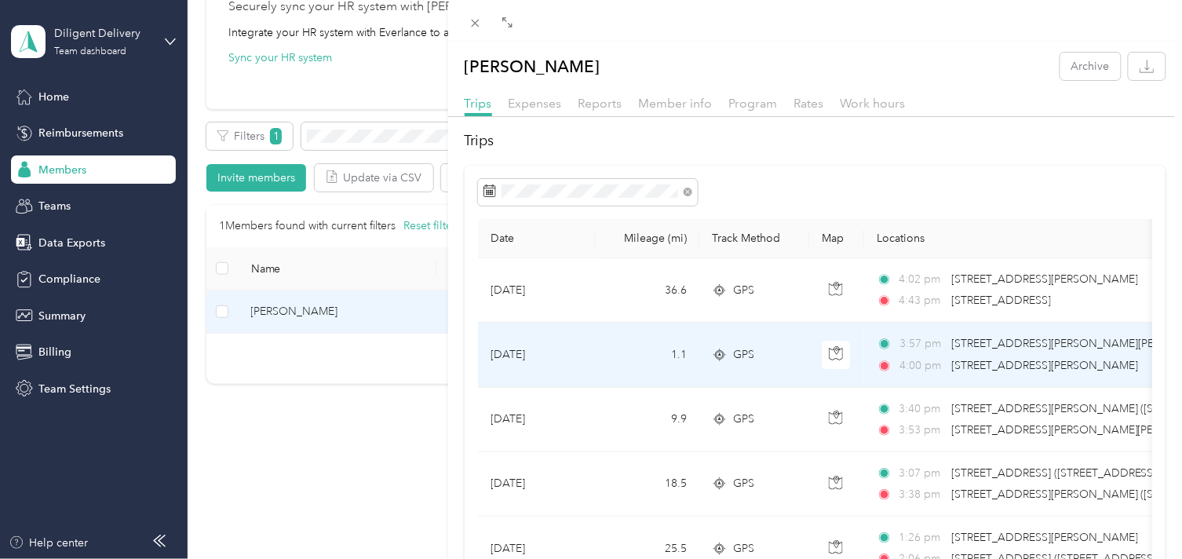
click at [1028, 351] on span "[STREET_ADDRESS][PERSON_NAME][PERSON_NAME]" at bounding box center [1078, 343] width 255 height 17
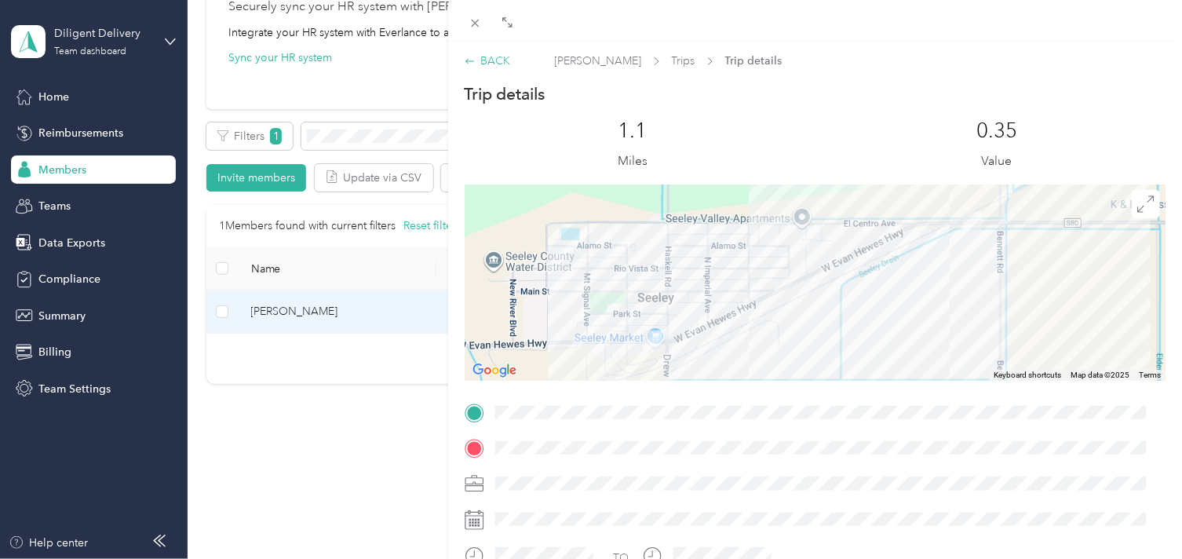
click at [489, 60] on div "BACK" at bounding box center [488, 61] width 46 height 16
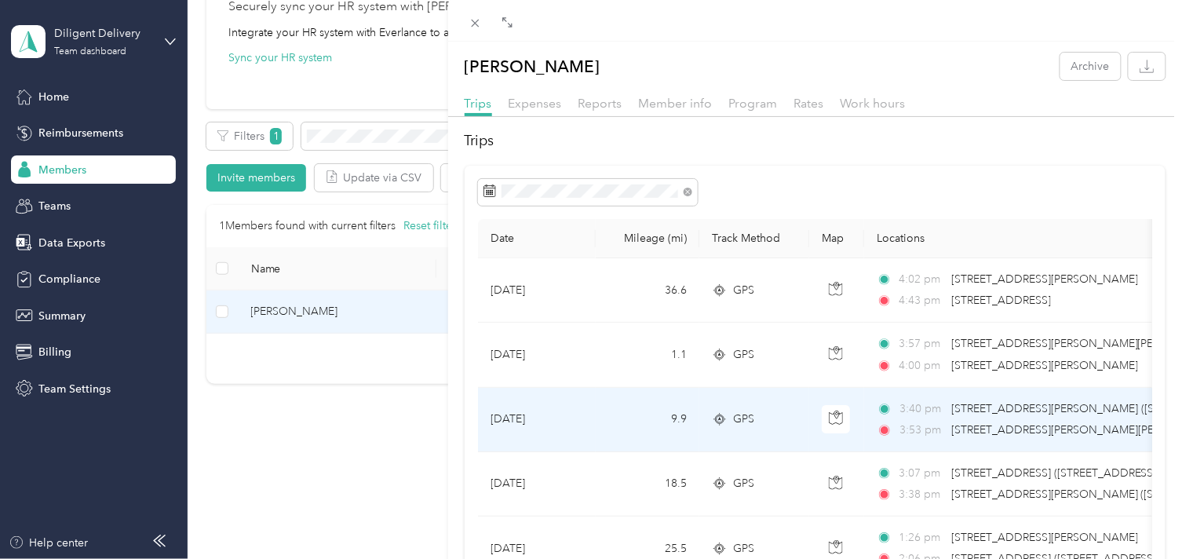
click at [994, 423] on span "[STREET_ADDRESS][PERSON_NAME][PERSON_NAME]" at bounding box center [1088, 429] width 274 height 13
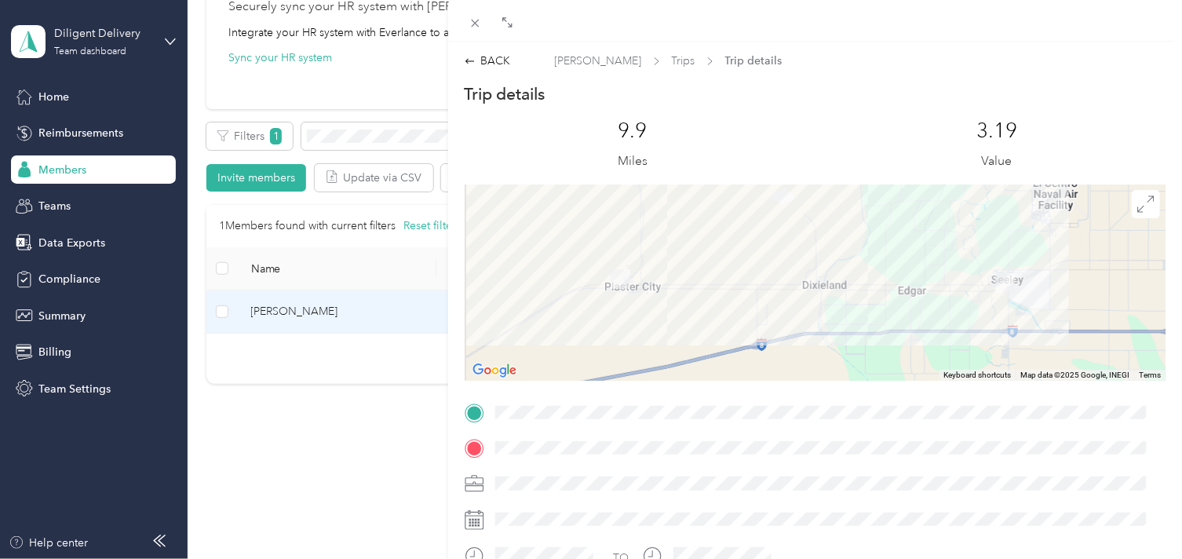
click at [720, 420] on span at bounding box center [828, 412] width 676 height 24
click at [500, 55] on div "BACK" at bounding box center [488, 61] width 46 height 16
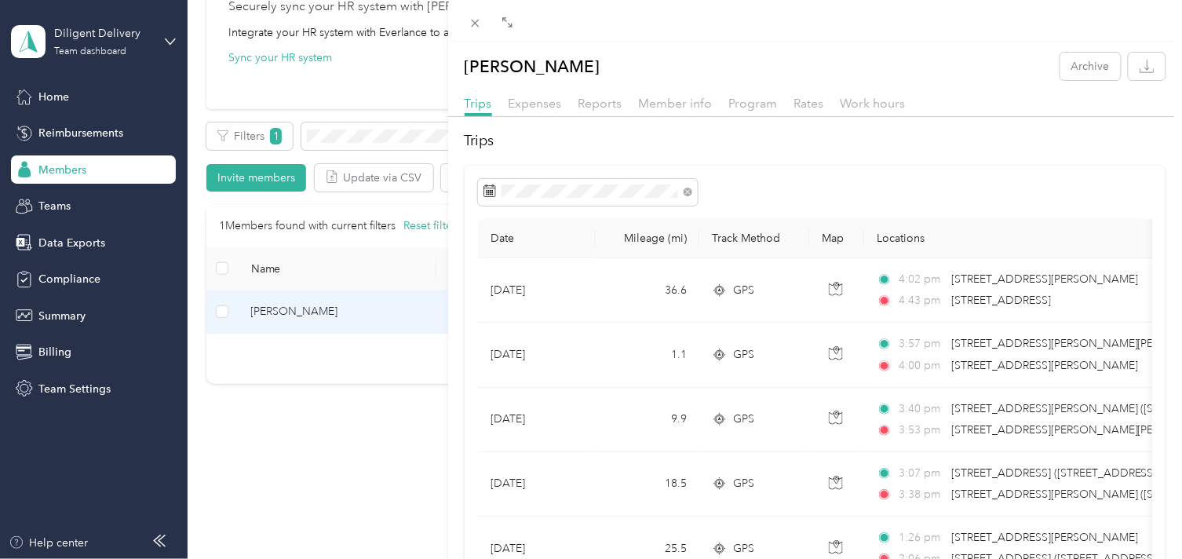
click at [407, 136] on div "[PERSON_NAME] Archive Trips Expenses Reports Member info Program Rates Work hou…" at bounding box center [591, 279] width 1182 height 559
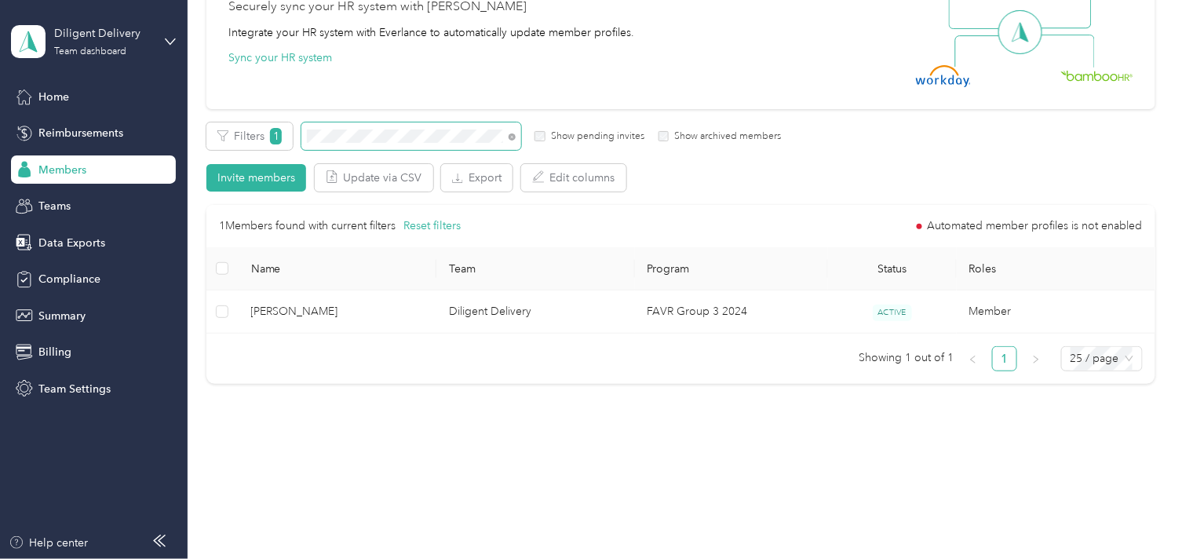
drag, startPoint x: 512, startPoint y: 134, endPoint x: 444, endPoint y: 144, distance: 68.9
click at [512, 133] on icon at bounding box center [512, 136] width 7 height 7
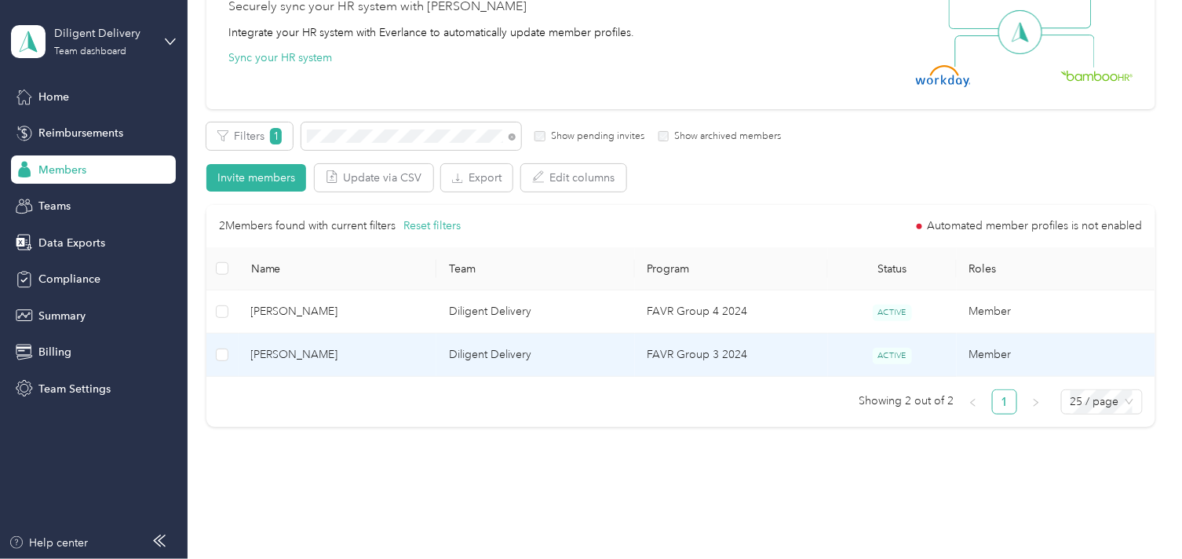
click at [410, 352] on span "[PERSON_NAME]" at bounding box center [337, 354] width 173 height 17
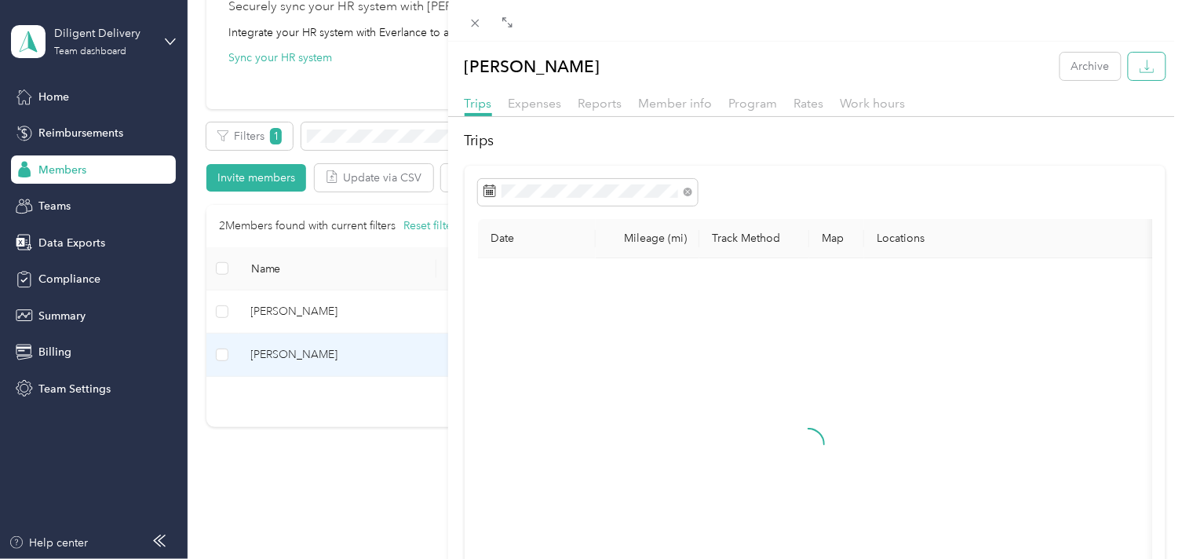
click at [1129, 63] on button "button" at bounding box center [1147, 66] width 37 height 27
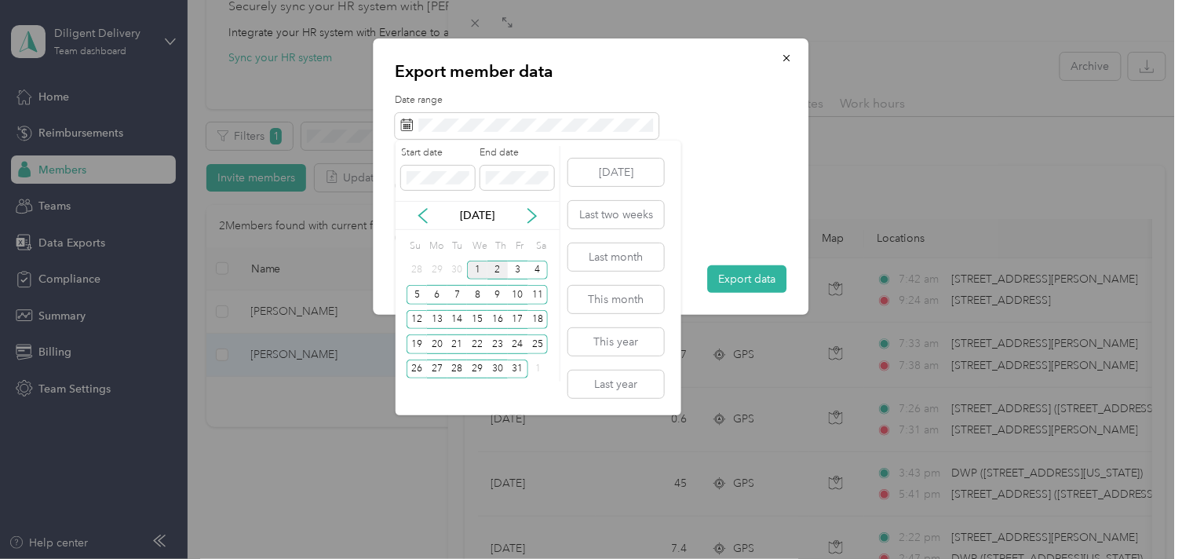
click at [471, 268] on div "1" at bounding box center [477, 271] width 20 height 20
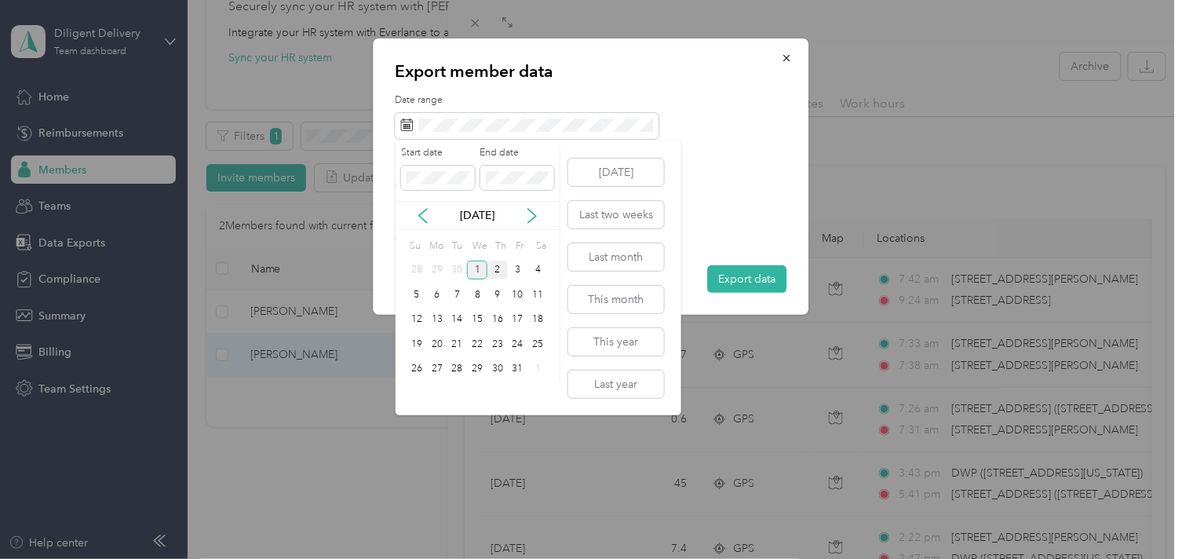
click at [471, 268] on div "1" at bounding box center [477, 271] width 20 height 20
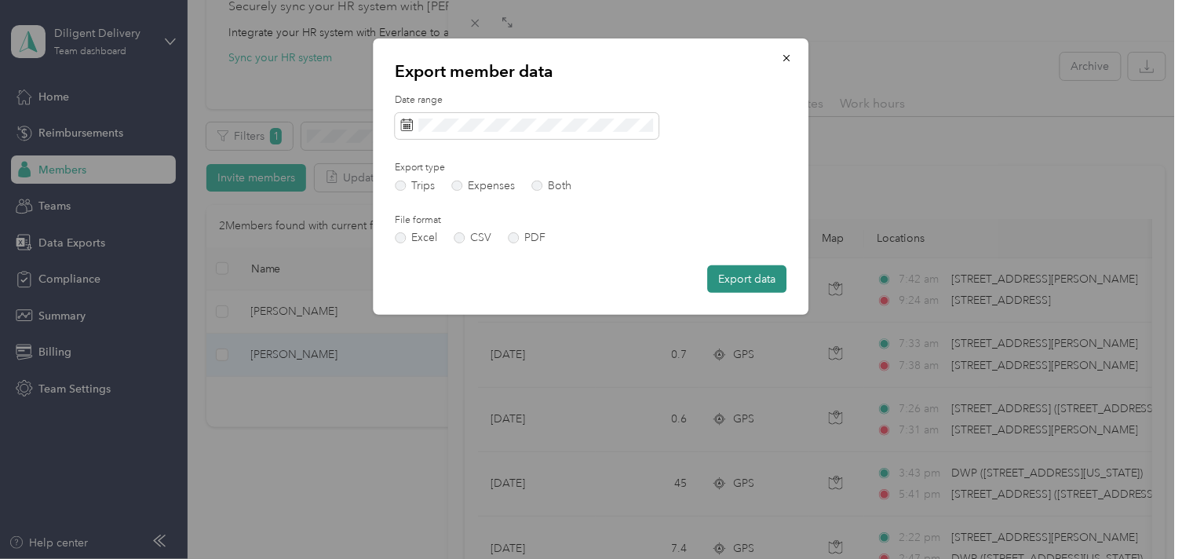
click at [751, 276] on button "Export data" at bounding box center [747, 278] width 79 height 27
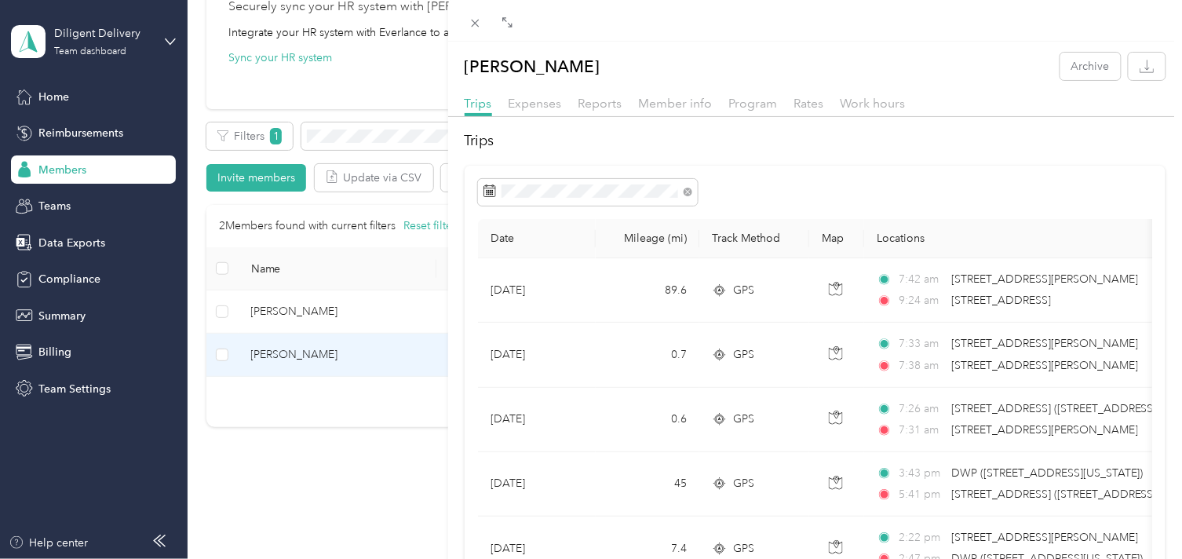
click at [356, 139] on div "Talele Pati Archive Trips Expenses Reports Member info Program Rates Work hours…" at bounding box center [591, 279] width 1182 height 559
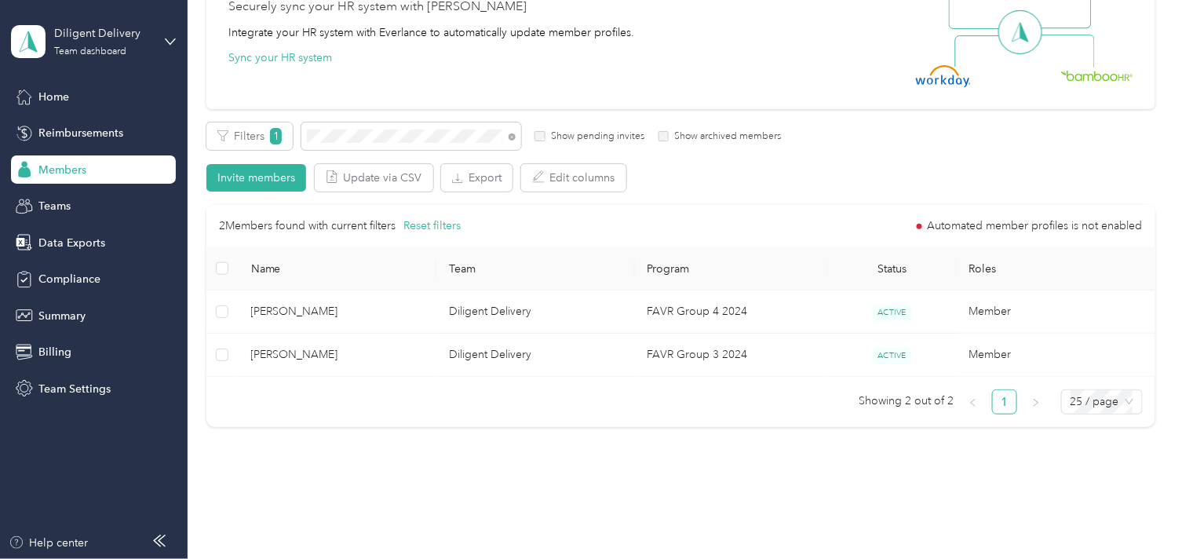
drag, startPoint x: 513, startPoint y: 134, endPoint x: 426, endPoint y: 150, distance: 88.5
click at [512, 134] on icon at bounding box center [512, 136] width 7 height 7
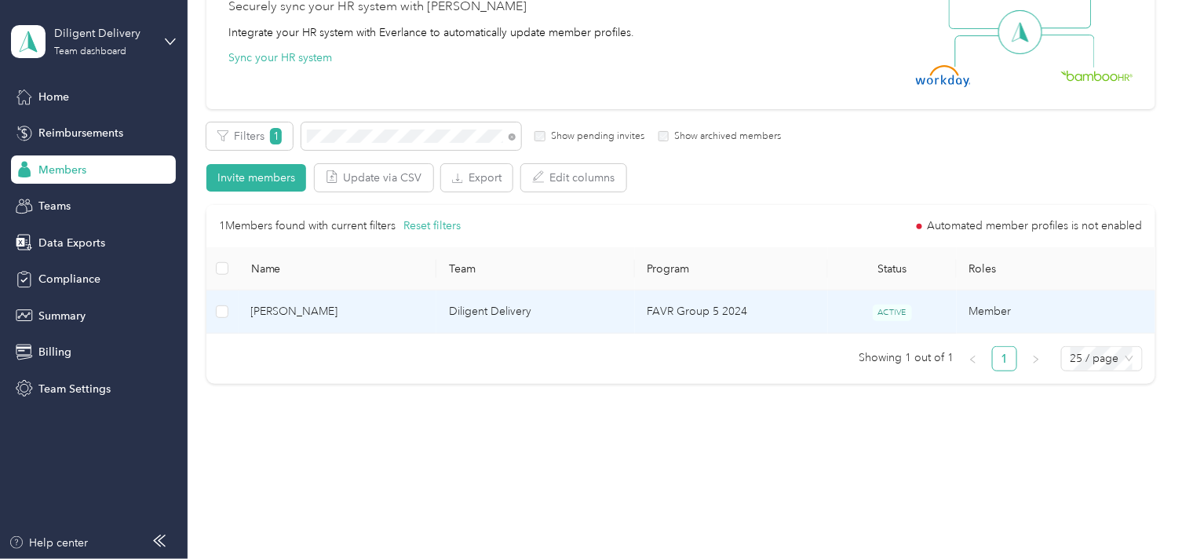
click at [394, 314] on span "Kenneth Hunt" at bounding box center [337, 311] width 173 height 17
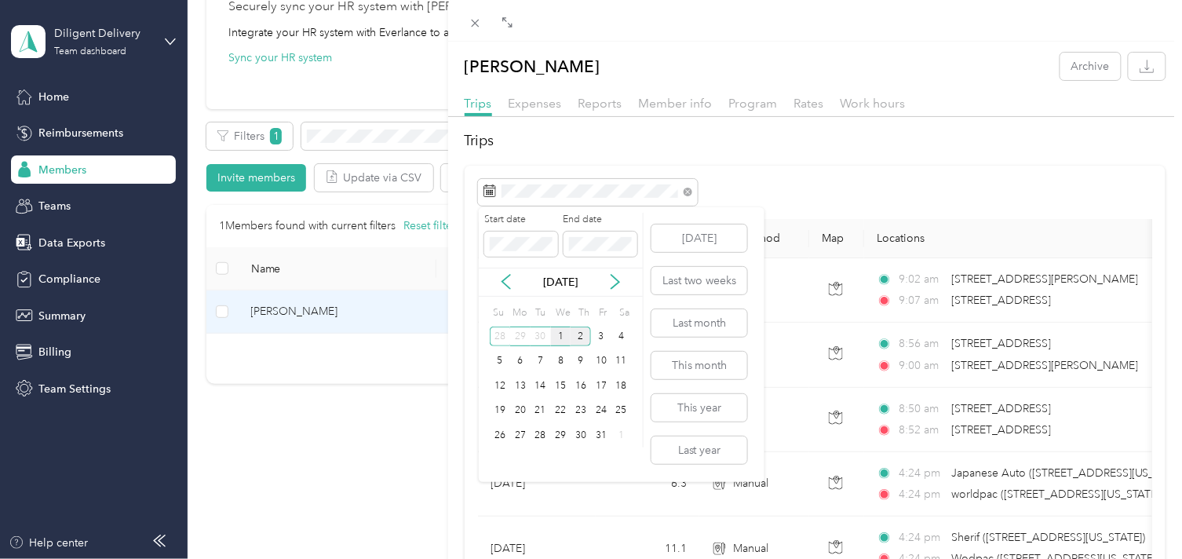
click at [560, 334] on div "1" at bounding box center [561, 337] width 20 height 20
click at [560, 333] on div "1" at bounding box center [561, 337] width 20 height 20
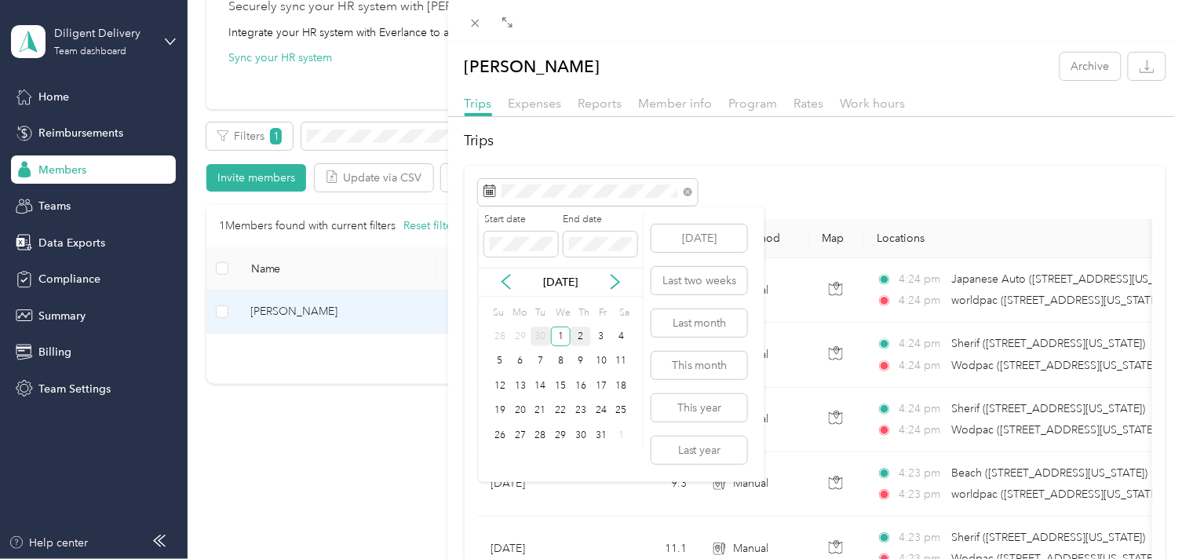
click at [538, 338] on div "30" at bounding box center [541, 337] width 20 height 20
click at [538, 338] on div "2" at bounding box center [541, 337] width 20 height 20
click at [537, 440] on div "30" at bounding box center [541, 435] width 20 height 20
click at [523, 433] on div "29" at bounding box center [520, 435] width 20 height 20
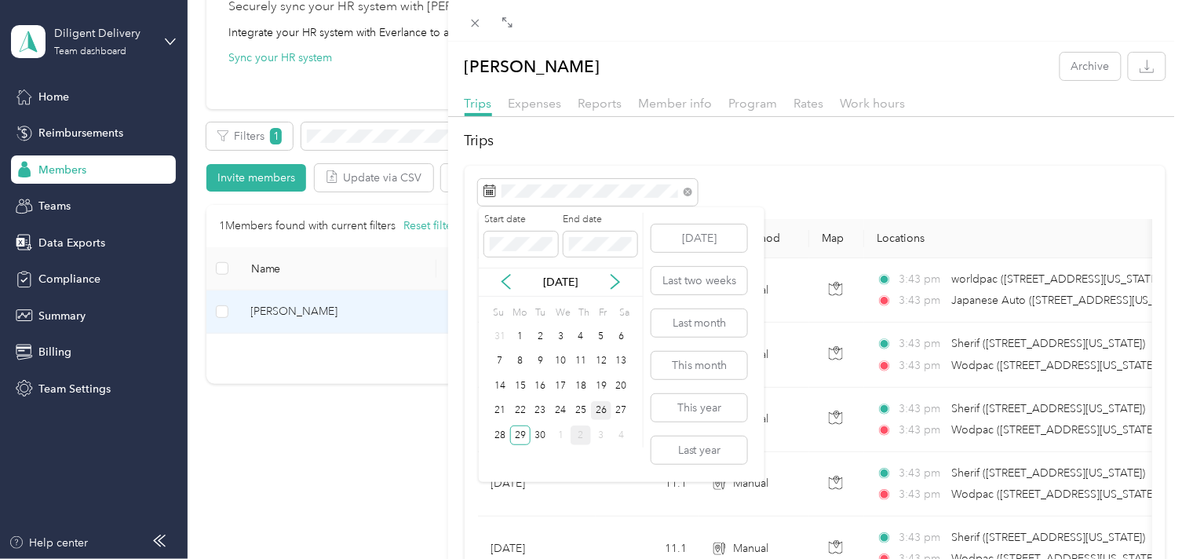
click at [597, 410] on div "26" at bounding box center [601, 411] width 20 height 20
click at [597, 409] on div "26" at bounding box center [601, 411] width 20 height 20
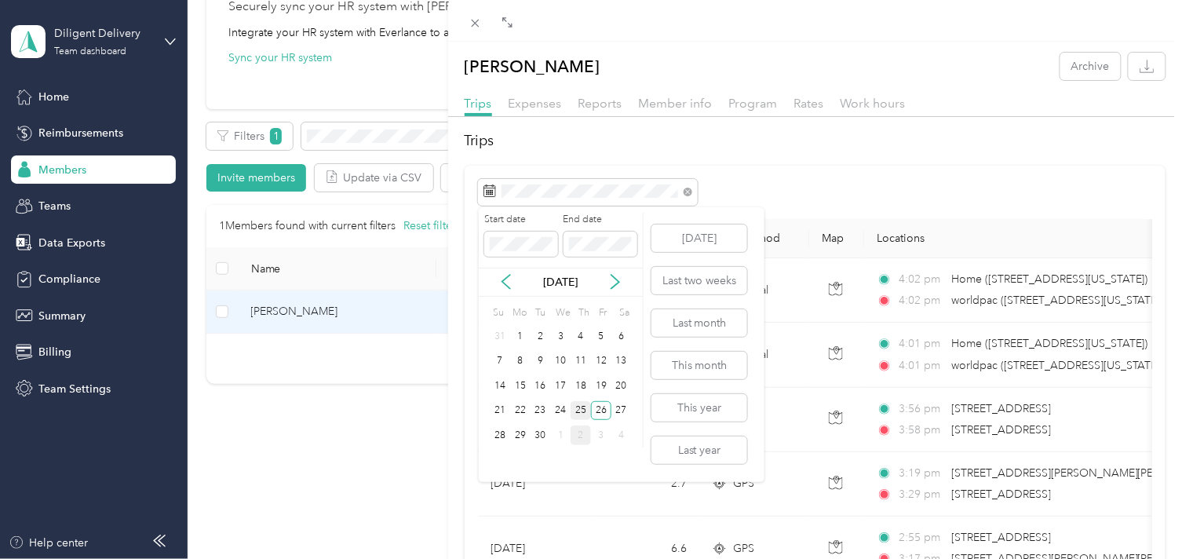
click at [574, 410] on div "25" at bounding box center [581, 411] width 20 height 20
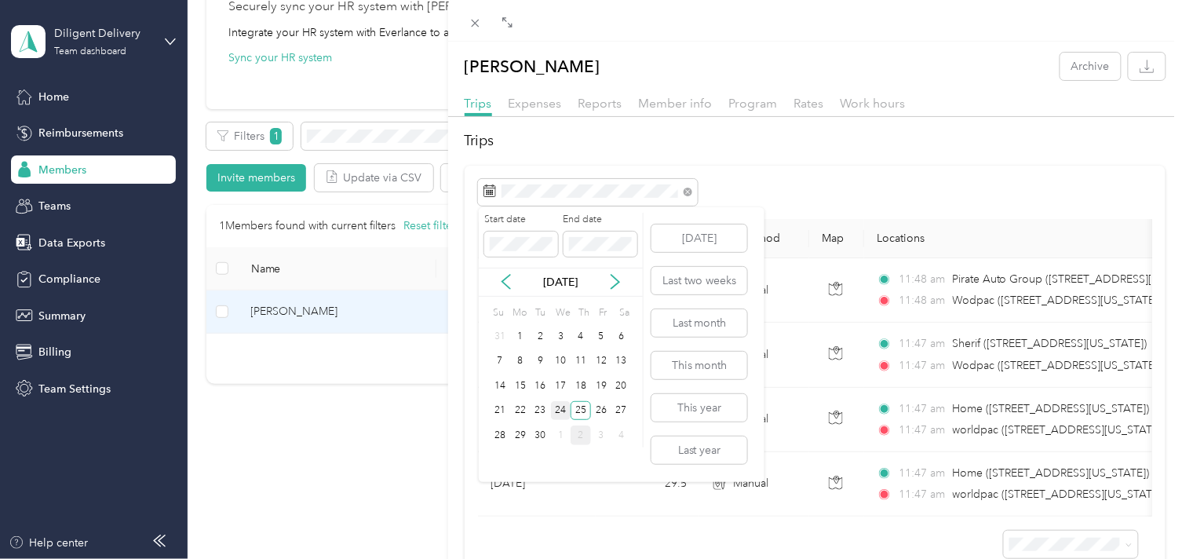
click at [560, 411] on div "24" at bounding box center [561, 411] width 20 height 20
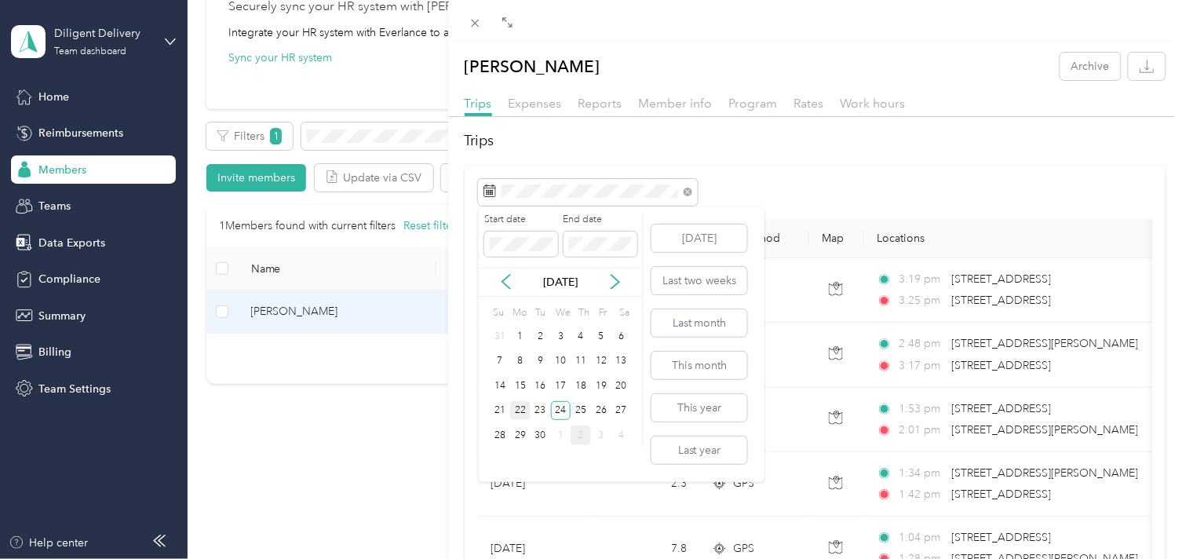
click at [522, 406] on div "22" at bounding box center [520, 411] width 20 height 20
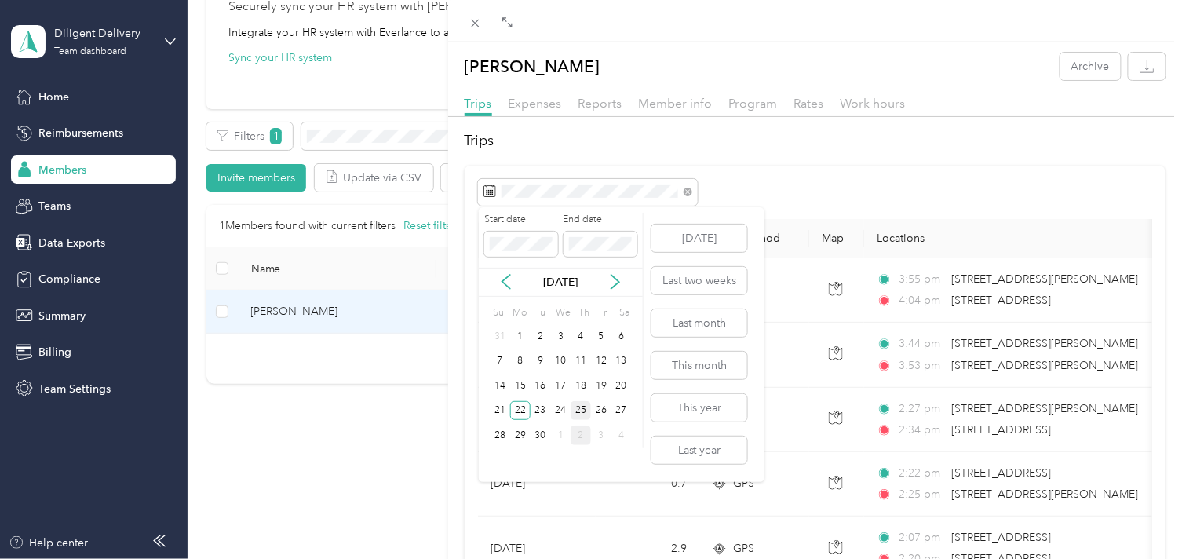
click at [582, 410] on div "25" at bounding box center [581, 411] width 20 height 20
click at [582, 409] on div "25" at bounding box center [581, 411] width 20 height 20
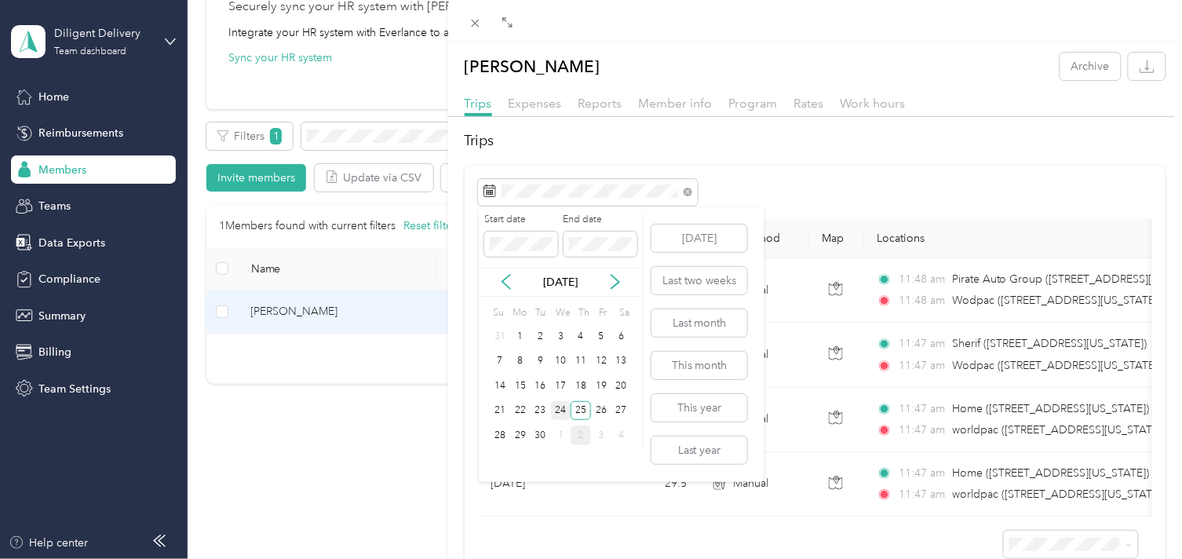
click at [555, 410] on div "24" at bounding box center [561, 411] width 20 height 20
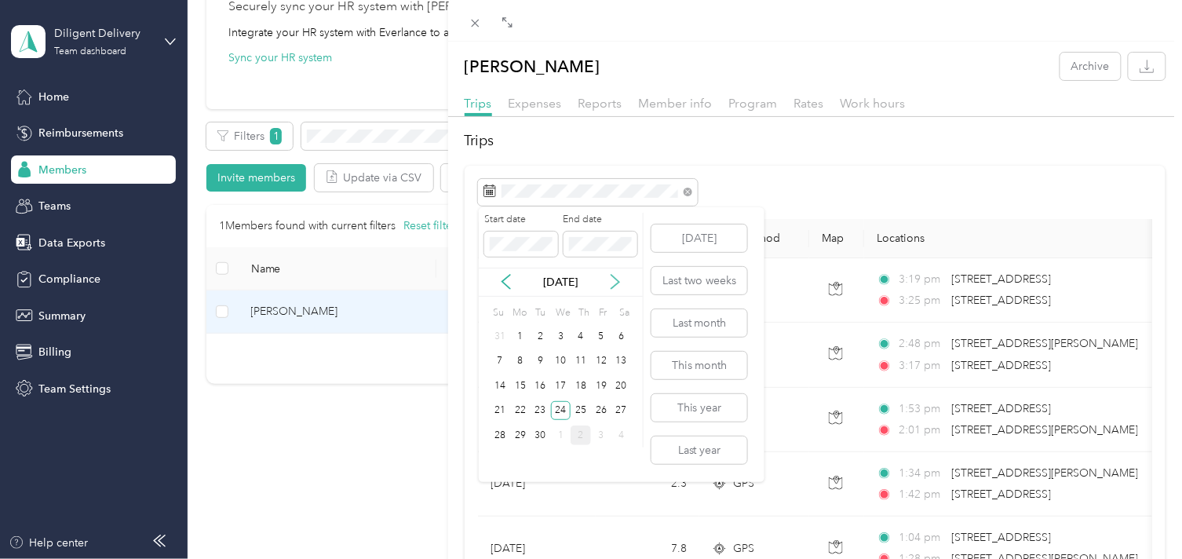
click at [615, 287] on icon at bounding box center [616, 282] width 16 height 16
click at [558, 338] on div "1" at bounding box center [561, 337] width 20 height 20
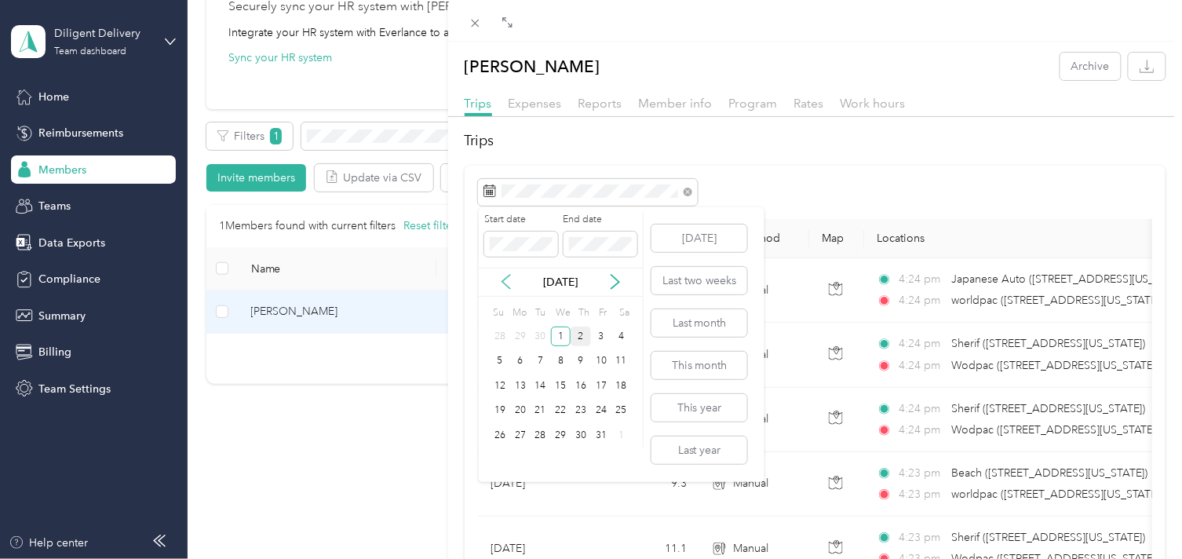
click at [503, 287] on icon at bounding box center [506, 282] width 16 height 16
click at [524, 406] on div "22" at bounding box center [520, 411] width 20 height 20
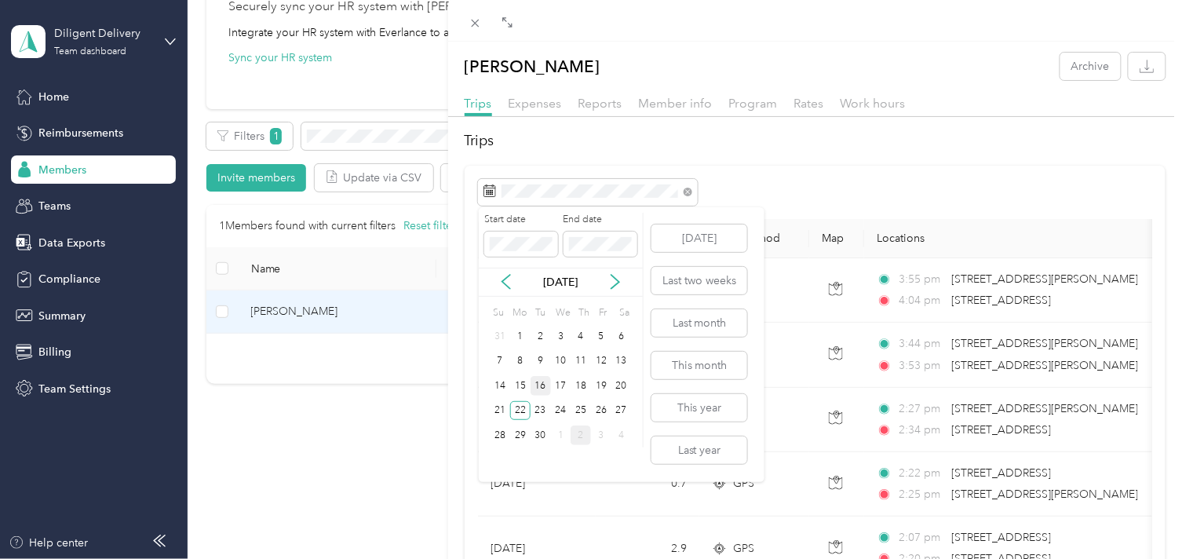
click at [542, 387] on div "16" at bounding box center [541, 386] width 20 height 20
click at [560, 416] on div "24" at bounding box center [561, 411] width 20 height 20
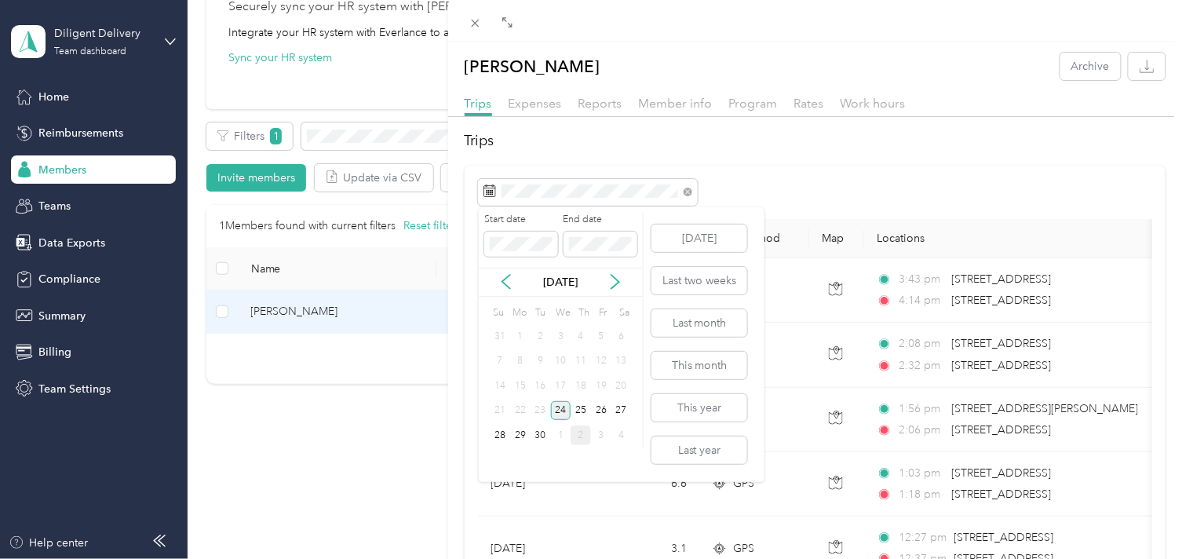
click at [560, 416] on div "24" at bounding box center [561, 411] width 20 height 20
click at [579, 409] on div "25" at bounding box center [581, 411] width 20 height 20
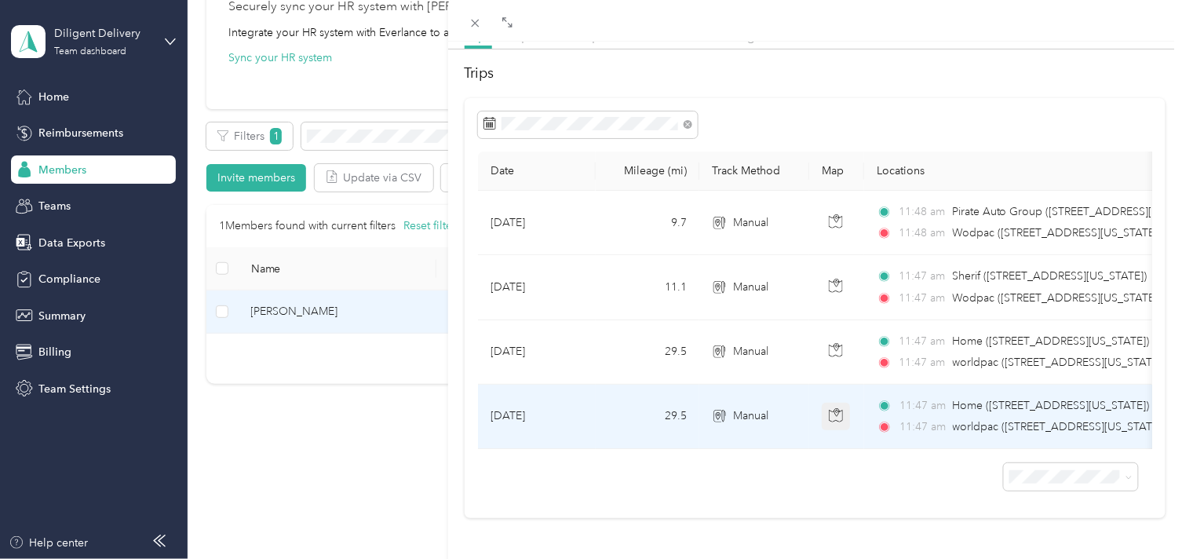
scroll to position [93, 0]
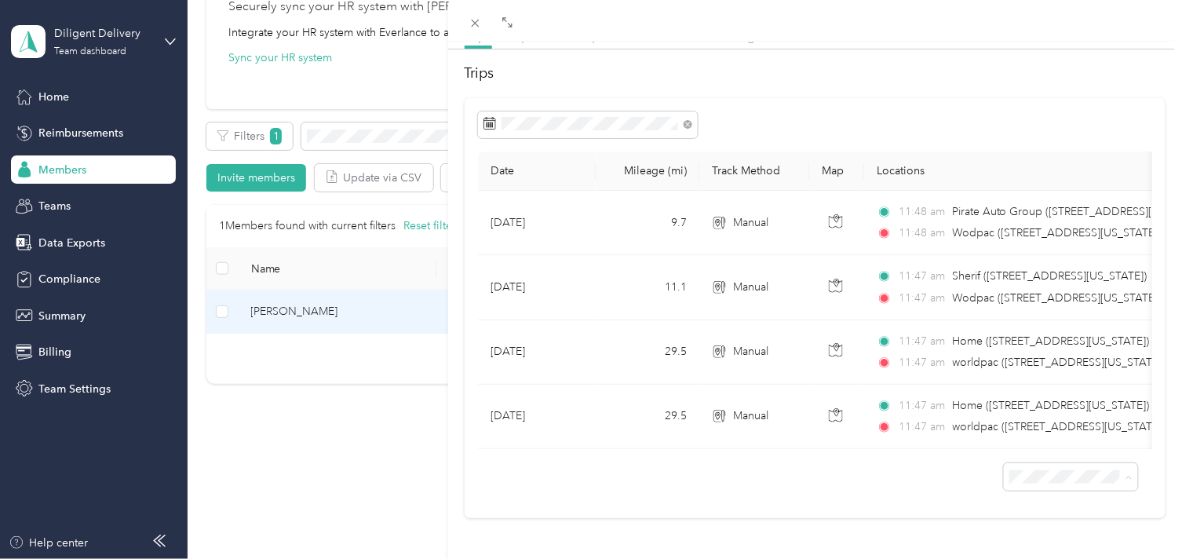
click at [1032, 432] on span "100 per load" at bounding box center [1034, 435] width 64 height 13
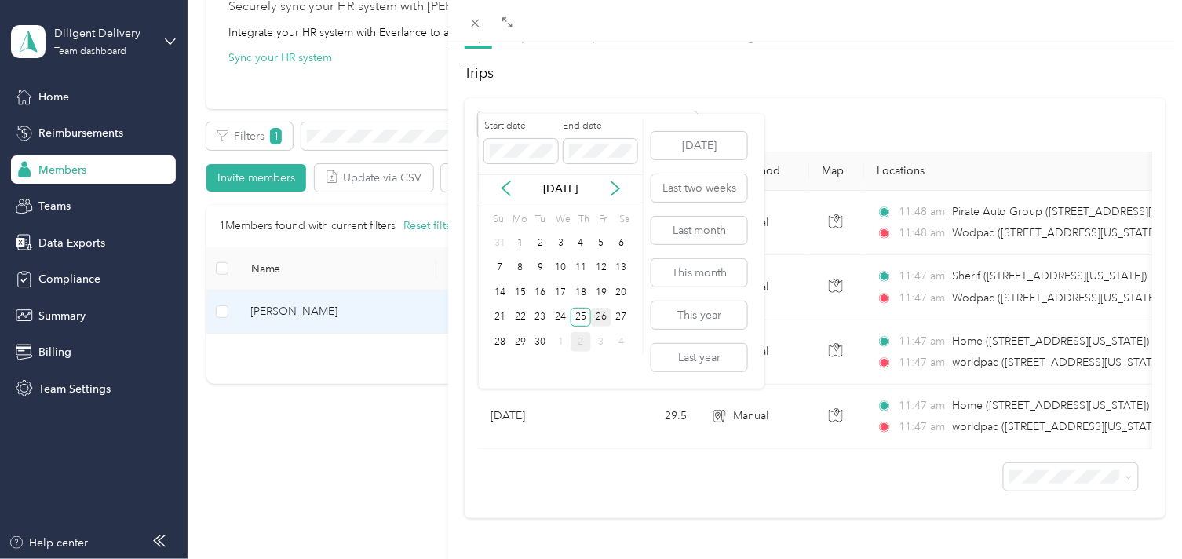
click at [607, 312] on div "26" at bounding box center [601, 318] width 20 height 20
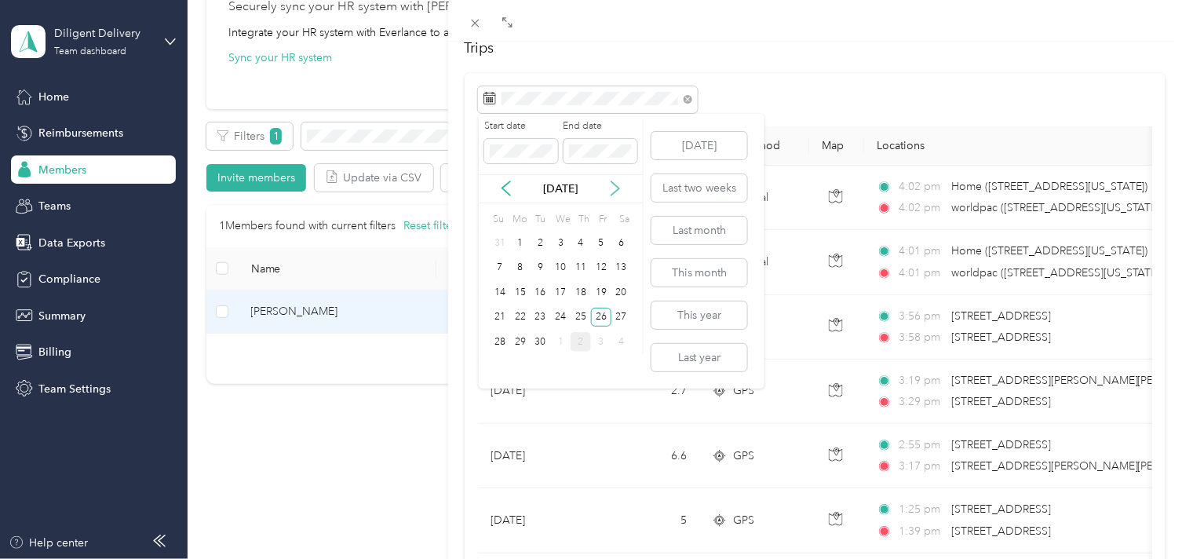
click at [616, 192] on icon at bounding box center [616, 189] width 16 height 16
click at [579, 234] on div "2" at bounding box center [581, 243] width 20 height 20
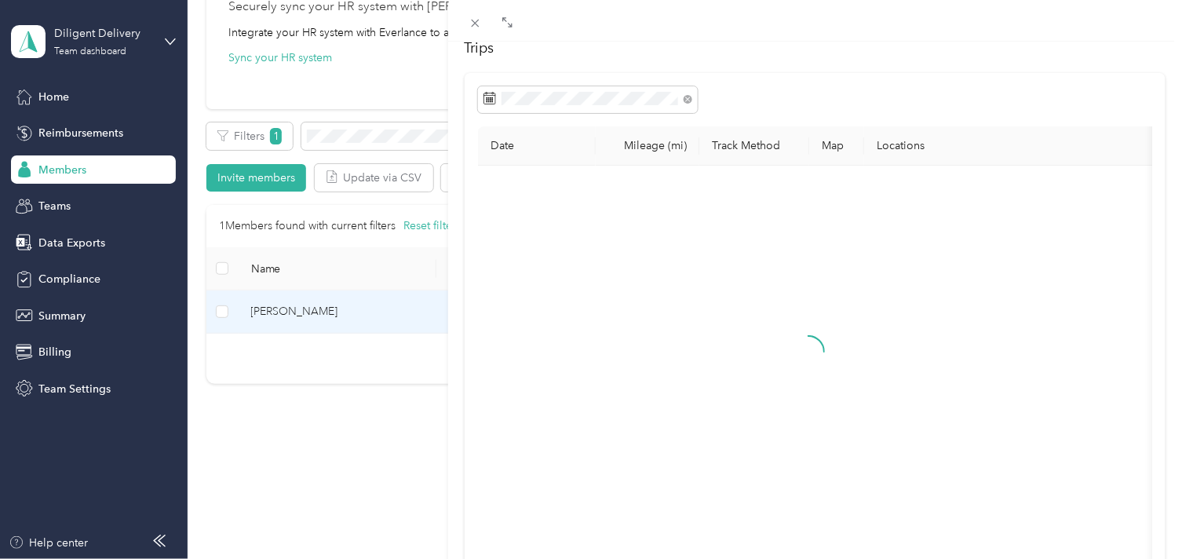
scroll to position [28, 0]
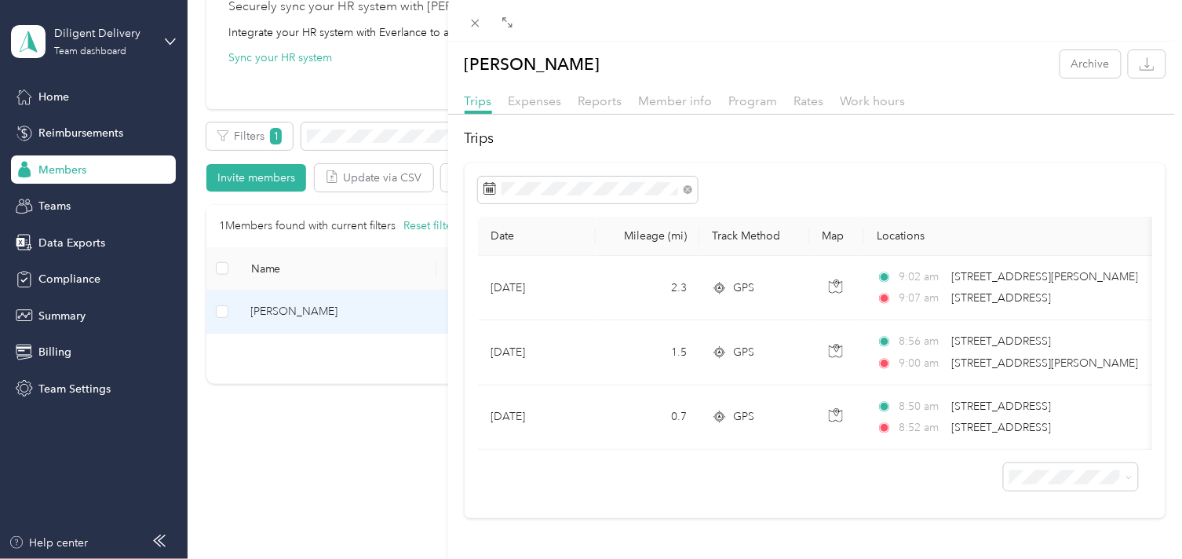
click at [394, 128] on div "Kenneth Hunt Archive Trips Expenses Reports Member info Program Rates Work hour…" at bounding box center [591, 279] width 1182 height 559
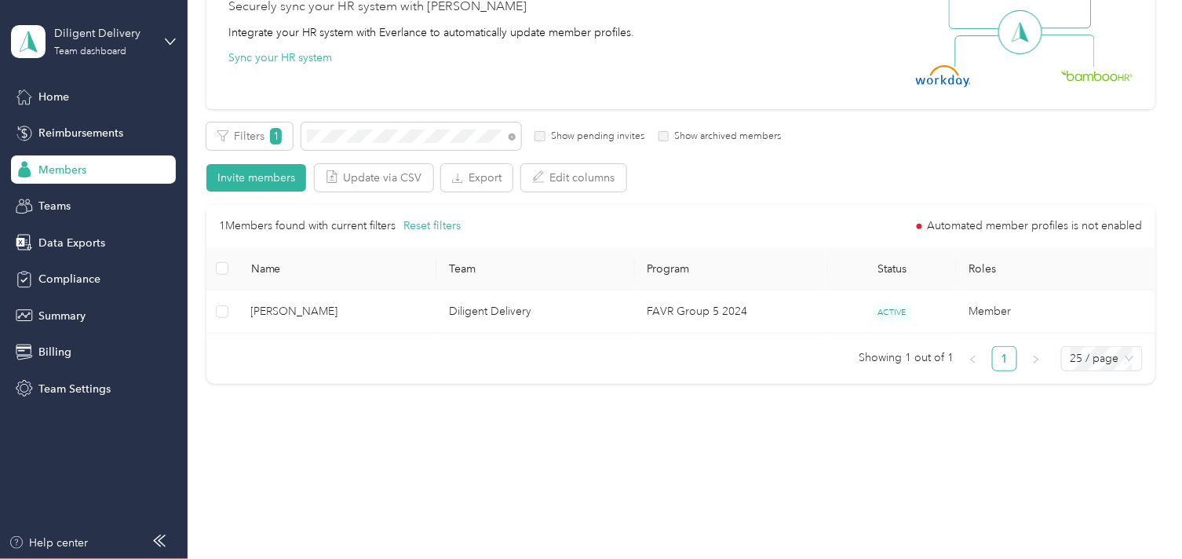
scroll to position [93, 0]
drag, startPoint x: 512, startPoint y: 136, endPoint x: 440, endPoint y: 159, distance: 75.2
click at [511, 136] on icon at bounding box center [512, 136] width 7 height 7
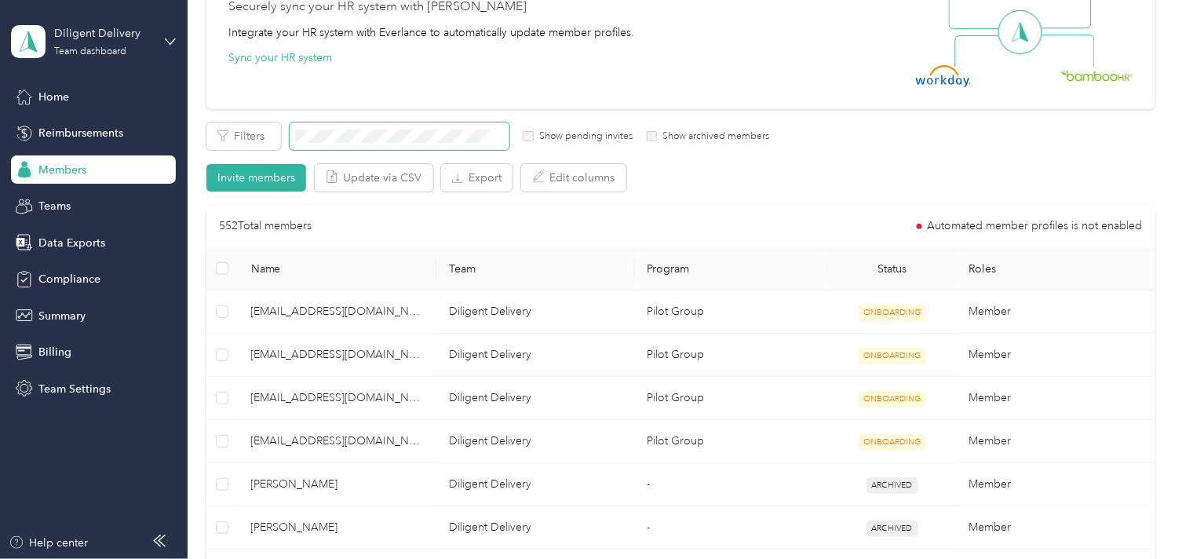
click at [361, 127] on span at bounding box center [400, 135] width 220 height 27
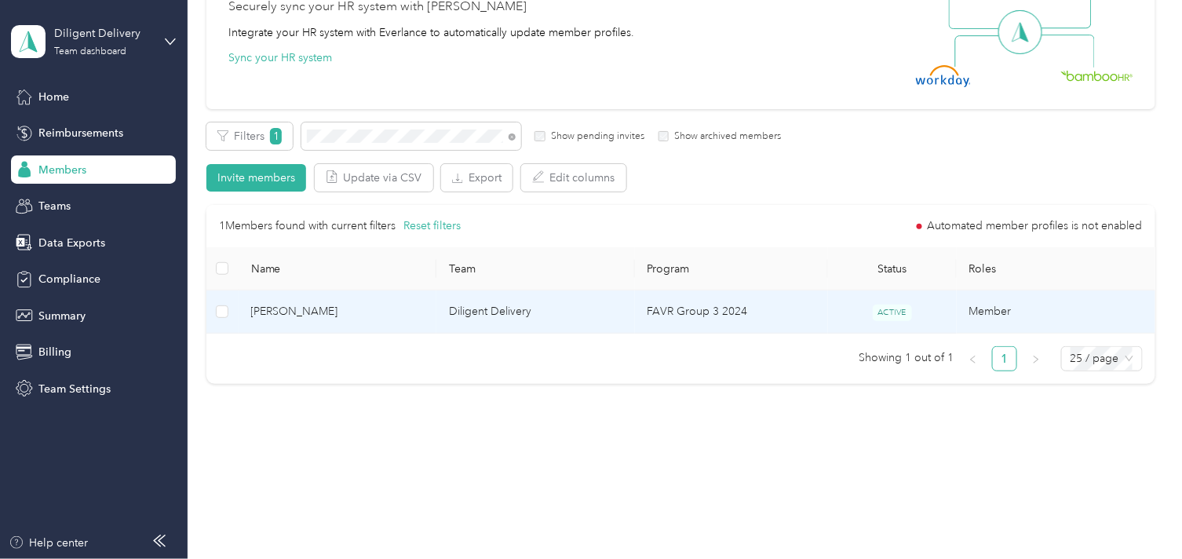
click at [371, 303] on span "[PERSON_NAME]" at bounding box center [337, 311] width 173 height 17
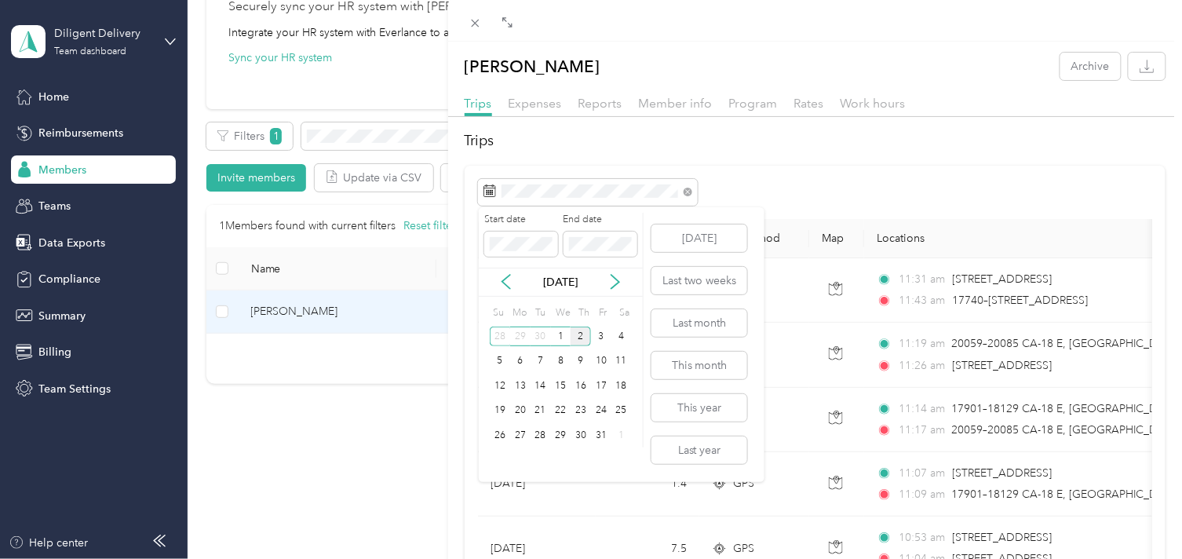
click at [577, 341] on div "2" at bounding box center [581, 337] width 20 height 20
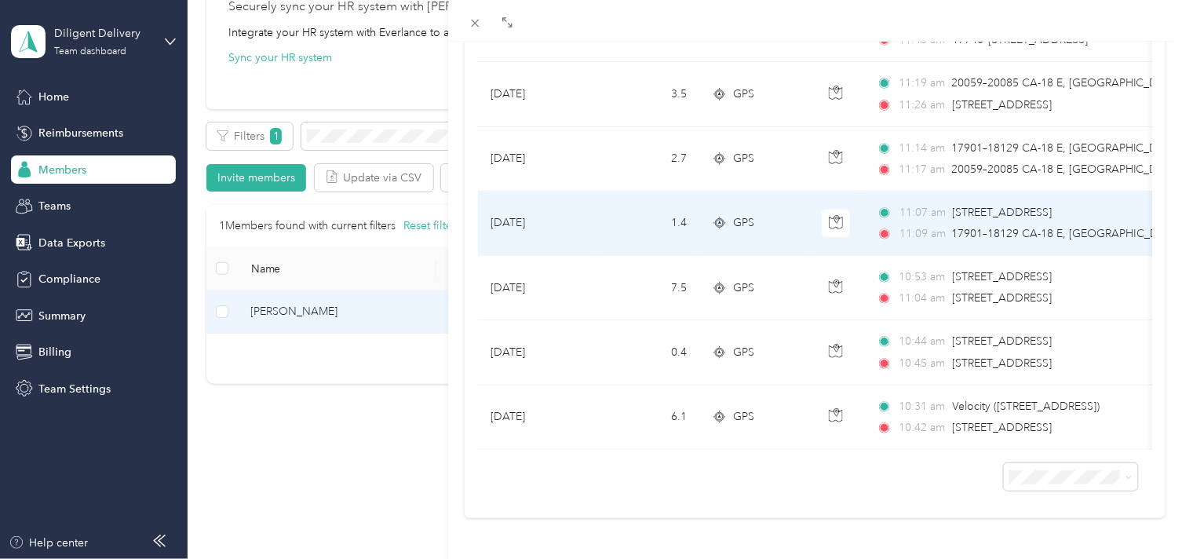
scroll to position [287, 0]
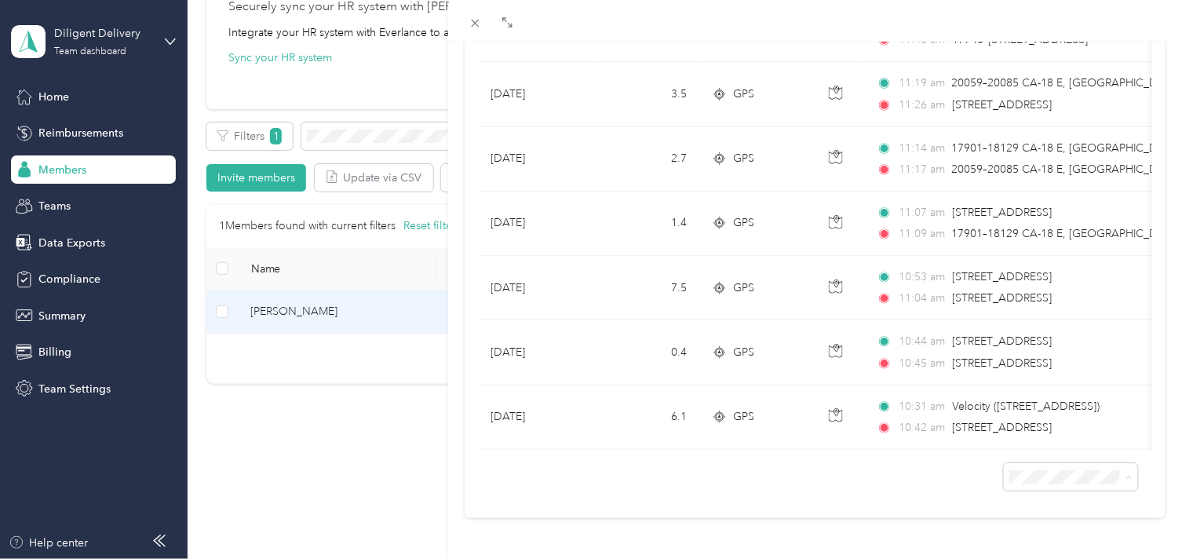
click at [1018, 436] on div "100 per load" at bounding box center [1058, 435] width 112 height 16
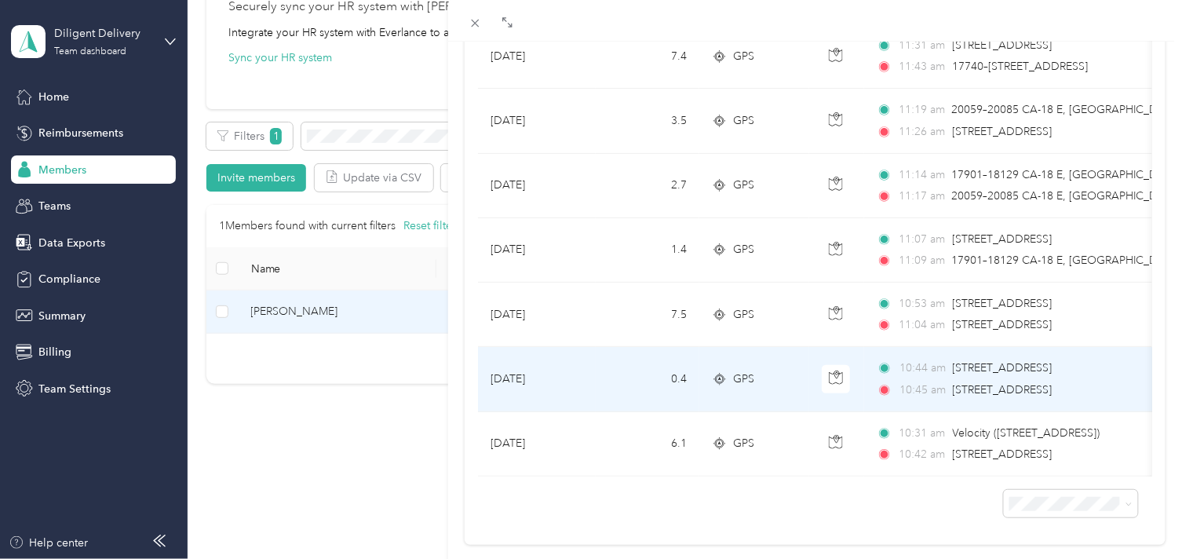
scroll to position [287, 0]
